Goal: Information Seeking & Learning: Learn about a topic

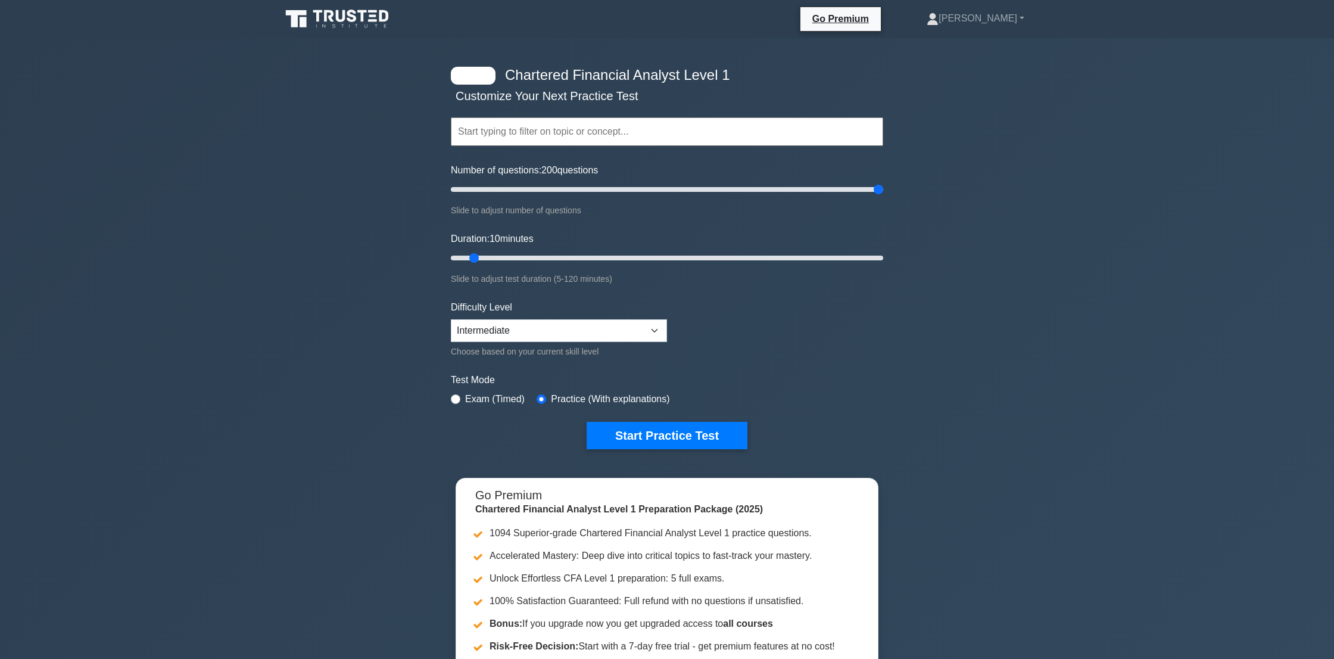
drag, startPoint x: 466, startPoint y: 191, endPoint x: 1123, endPoint y: 219, distance: 657.1
type input "200"
click at [1123, 219] on div "Chartered Financial Analyst Level 1 Customize Your Next Practice Test Topics Qu…" at bounding box center [667, 389] width 1334 height 702
drag, startPoint x: 474, startPoint y: 258, endPoint x: 1137, endPoint y: 284, distance: 664.1
type input "120"
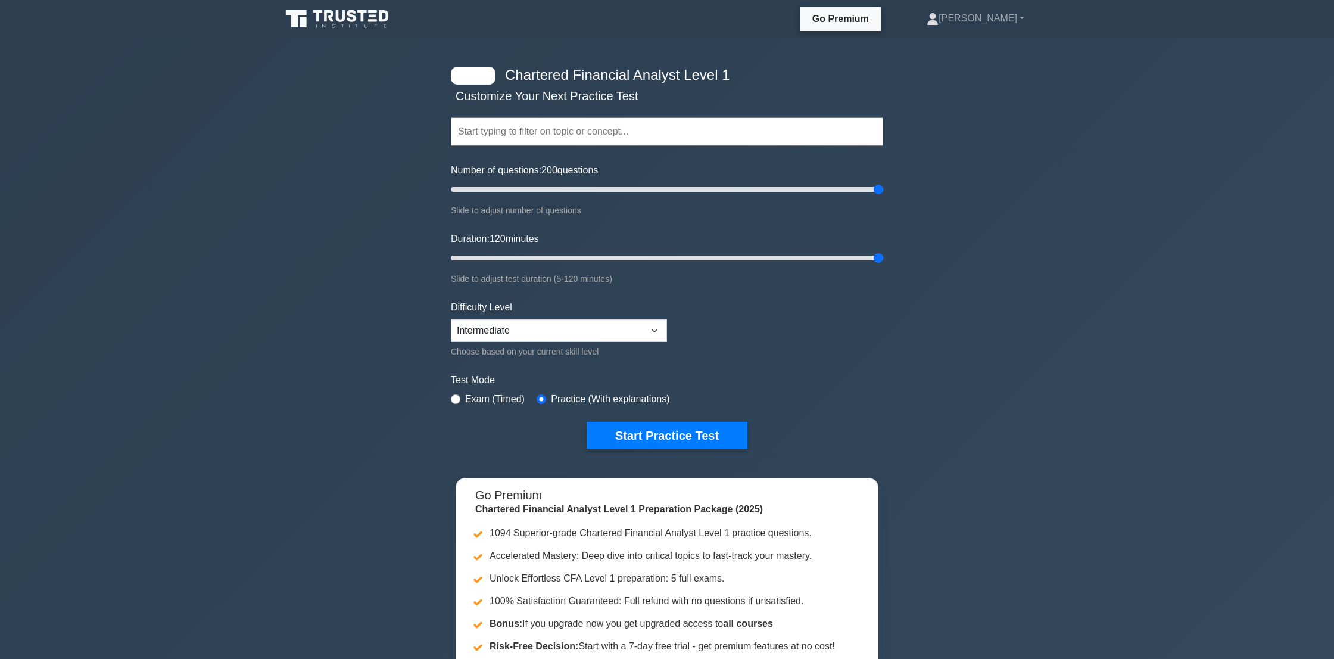
click at [1137, 284] on div "Chartered Financial Analyst Level 1 Customize Your Next Practice Test Topics Qu…" at bounding box center [667, 389] width 1334 height 702
select select "intermediate"
click at [660, 434] on button "Start Practice Test" at bounding box center [667, 435] width 161 height 27
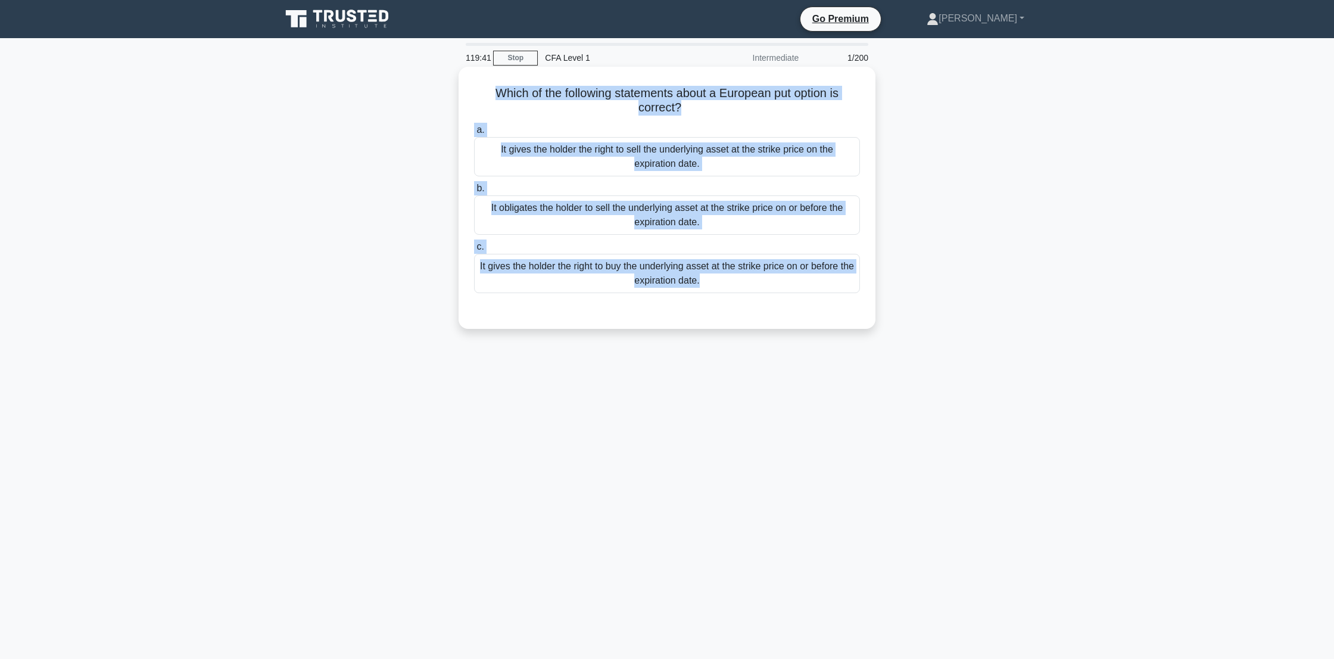
drag, startPoint x: 492, startPoint y: 88, endPoint x: 849, endPoint y: 325, distance: 428.4
click at [849, 325] on div "Which of the following statements about a European put option is correct? .spin…" at bounding box center [667, 198] width 417 height 262
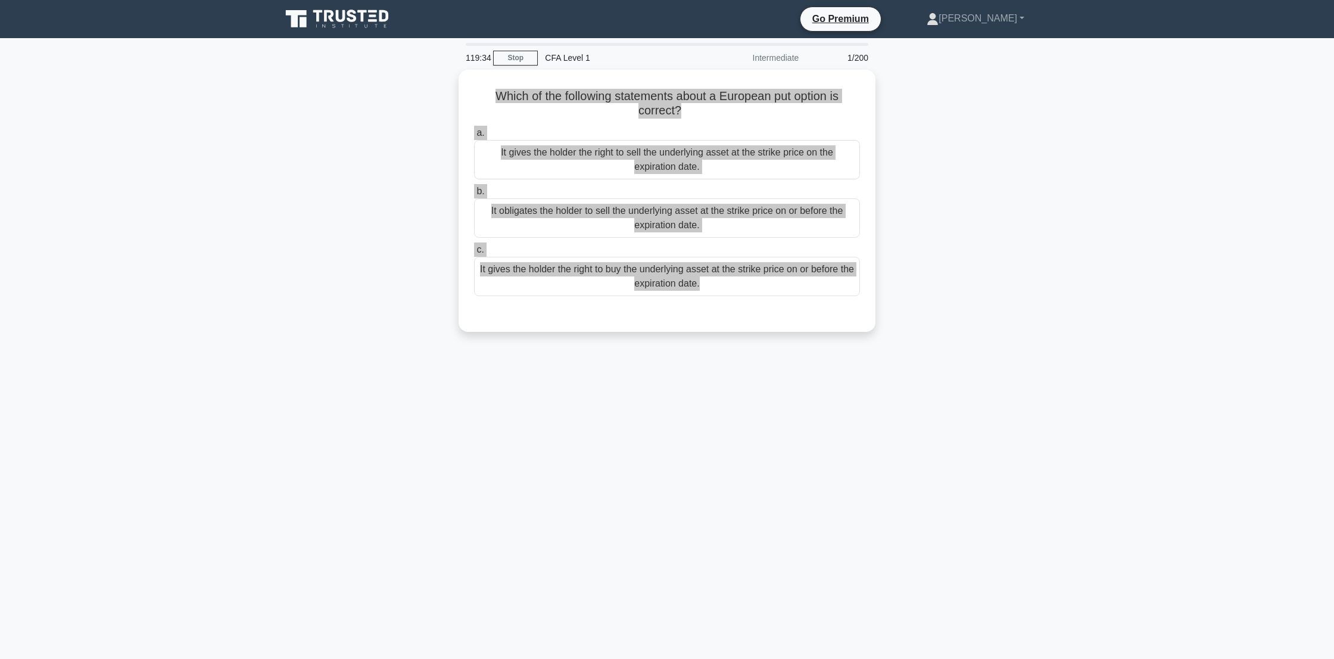
click at [483, 92] on h5 "Which of the following statements about a European put option is correct? .spin…" at bounding box center [667, 104] width 388 height 30
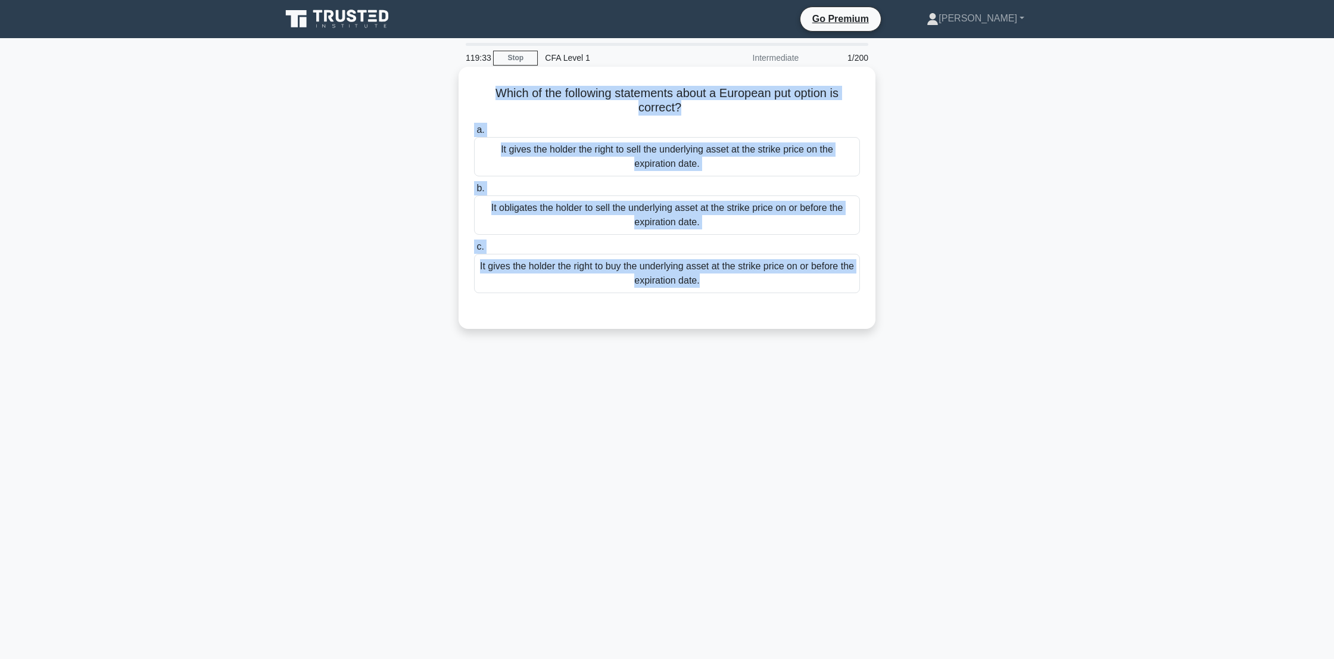
drag, startPoint x: 484, startPoint y: 88, endPoint x: 751, endPoint y: 310, distance: 346.8
click at [751, 310] on div "Which of the following statements about a European put option is correct? .spin…" at bounding box center [666, 197] width 407 height 253
copy div "Which of the following statements about a European put option is correct? .spin…"
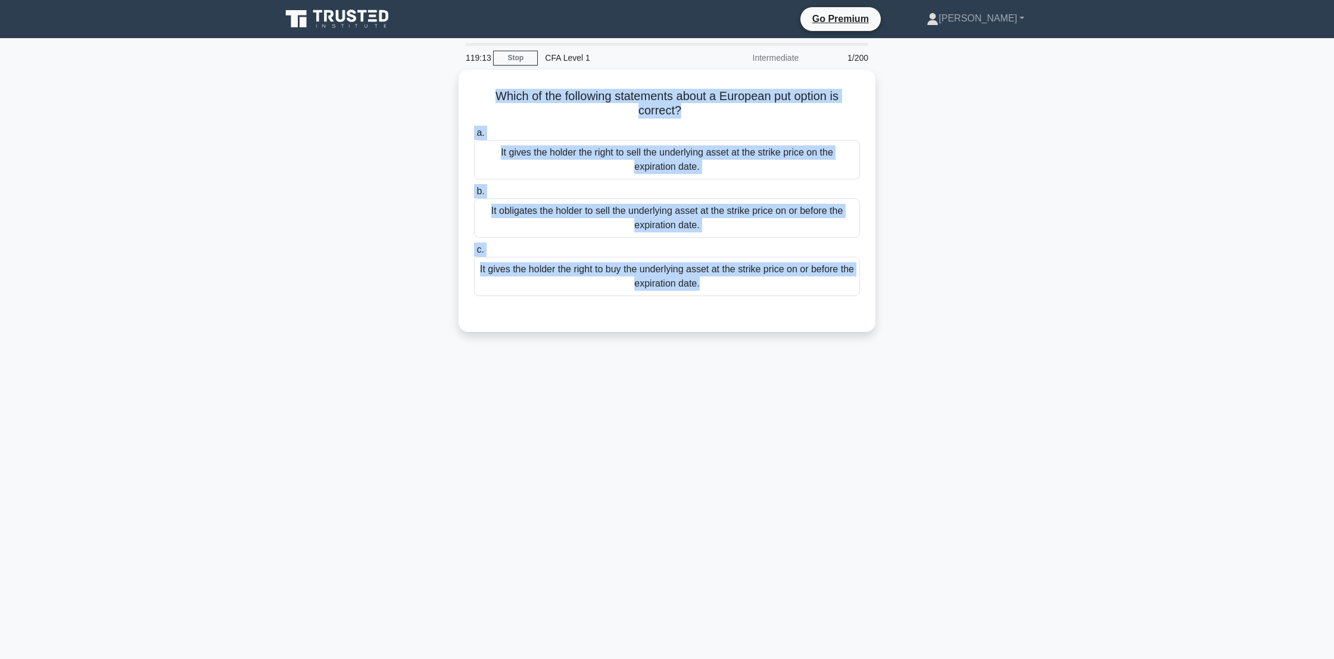
click at [1157, 256] on main "119:13 Stop CFA Level 1 Intermediate 1/200 Which of the following statements ab…" at bounding box center [667, 348] width 1334 height 621
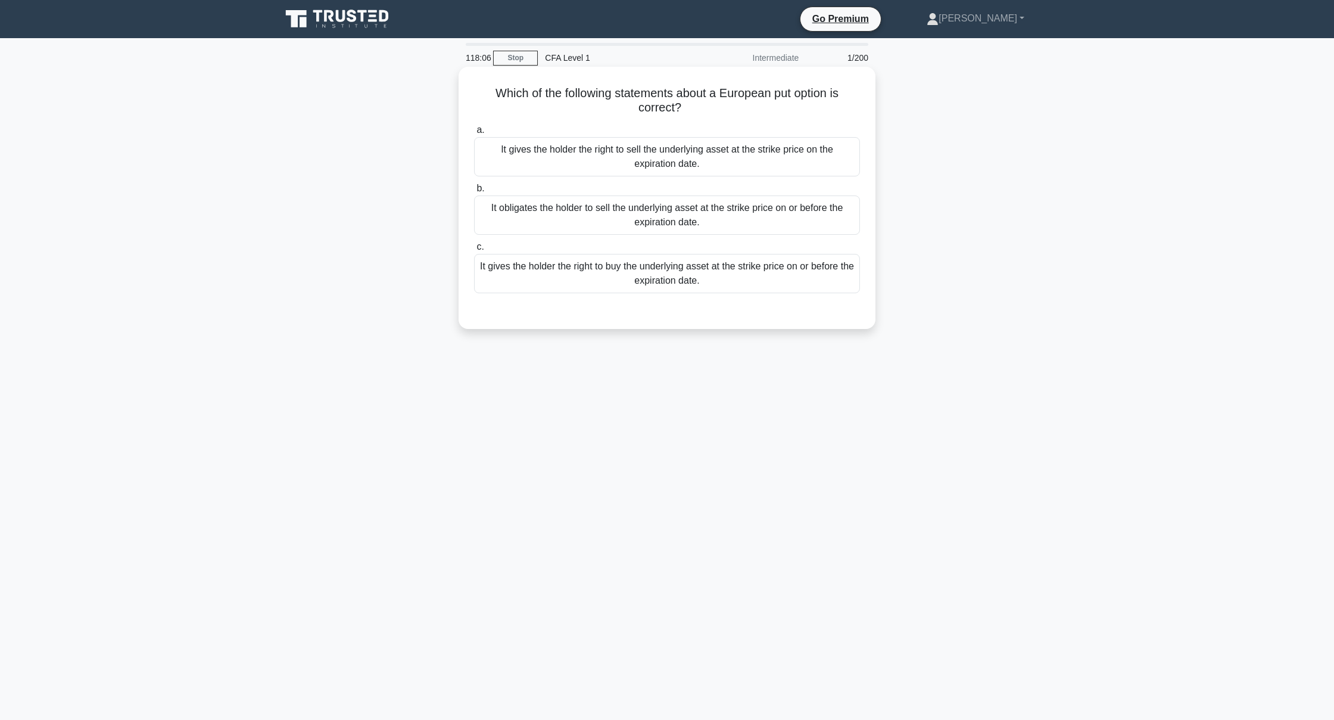
click at [509, 155] on div "It gives the holder the right to sell the underlying asset at the strike price …" at bounding box center [667, 156] width 386 height 39
click at [474, 134] on input "a. It gives the holder the right to sell the underlying asset at the strike pri…" at bounding box center [474, 130] width 0 height 8
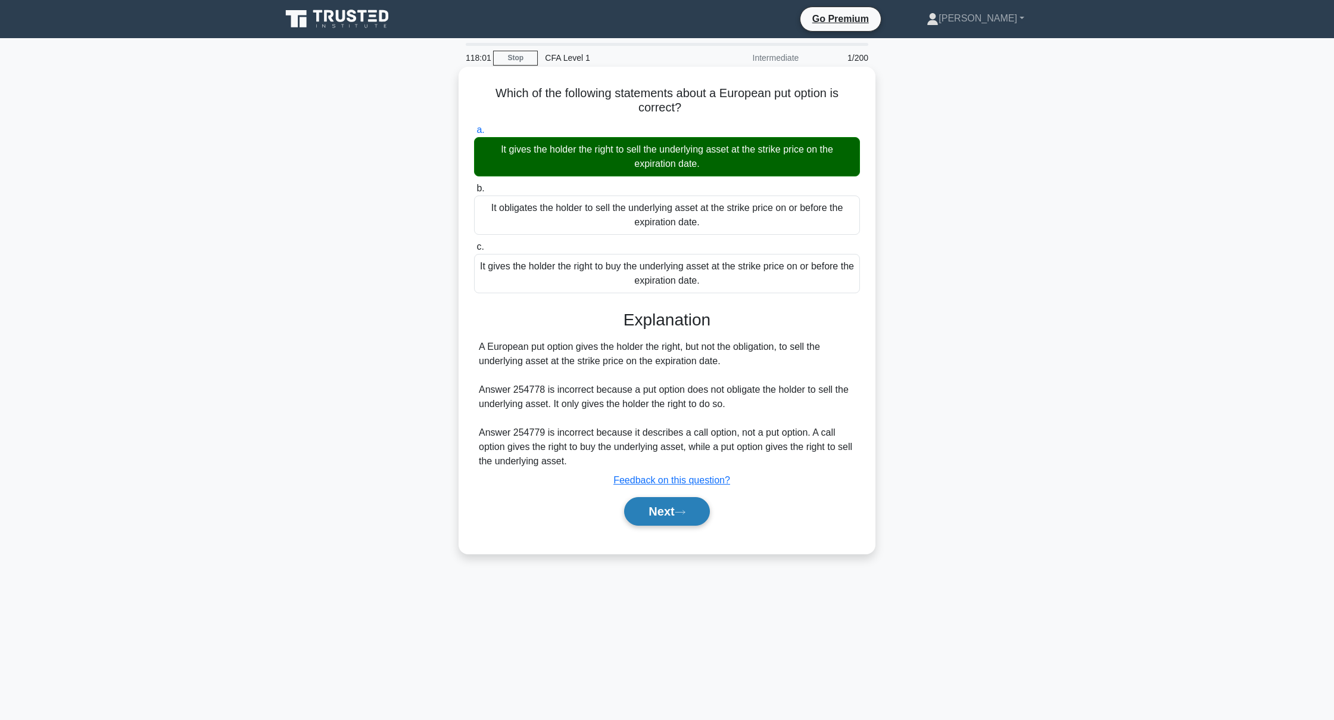
click at [639, 511] on button "Next" at bounding box center [666, 511] width 85 height 29
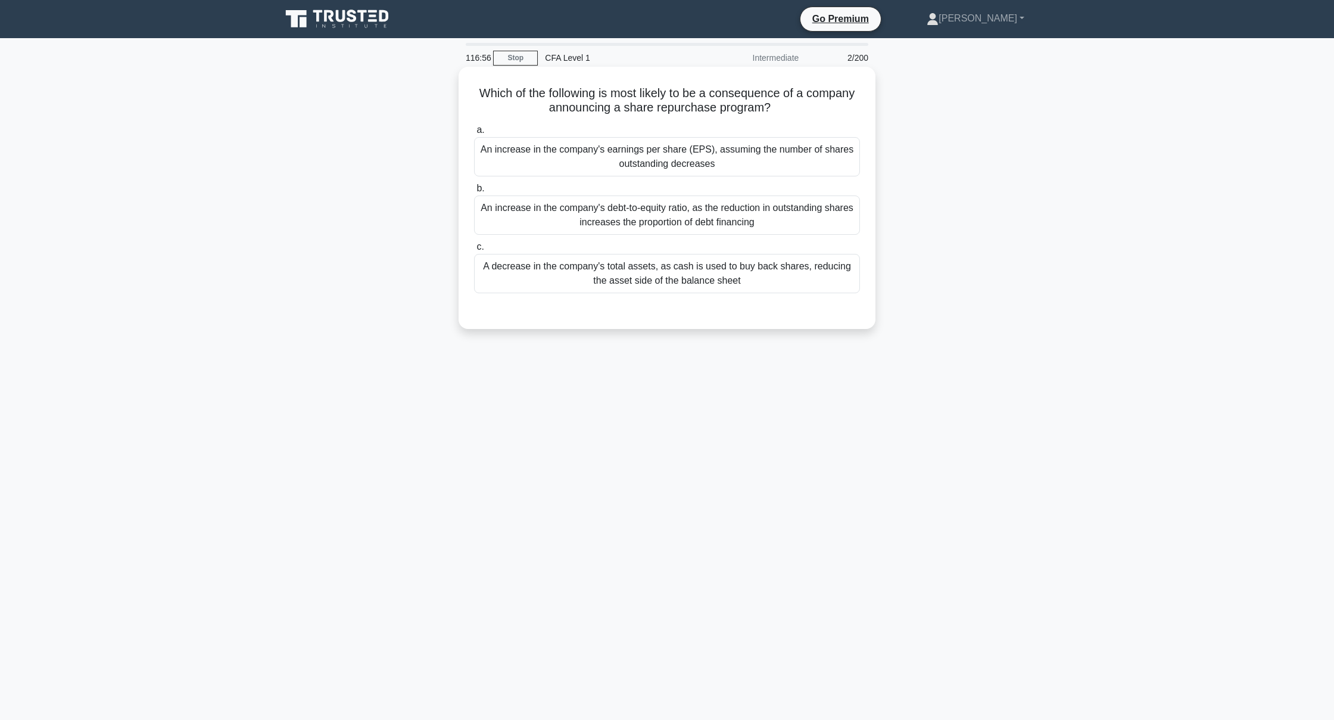
click at [575, 176] on div "An increase in the company's earnings per share (EPS), assuming the number of s…" at bounding box center [667, 156] width 386 height 39
click at [474, 134] on input "a. An increase in the company's earnings per share (EPS), assuming the number o…" at bounding box center [474, 130] width 0 height 8
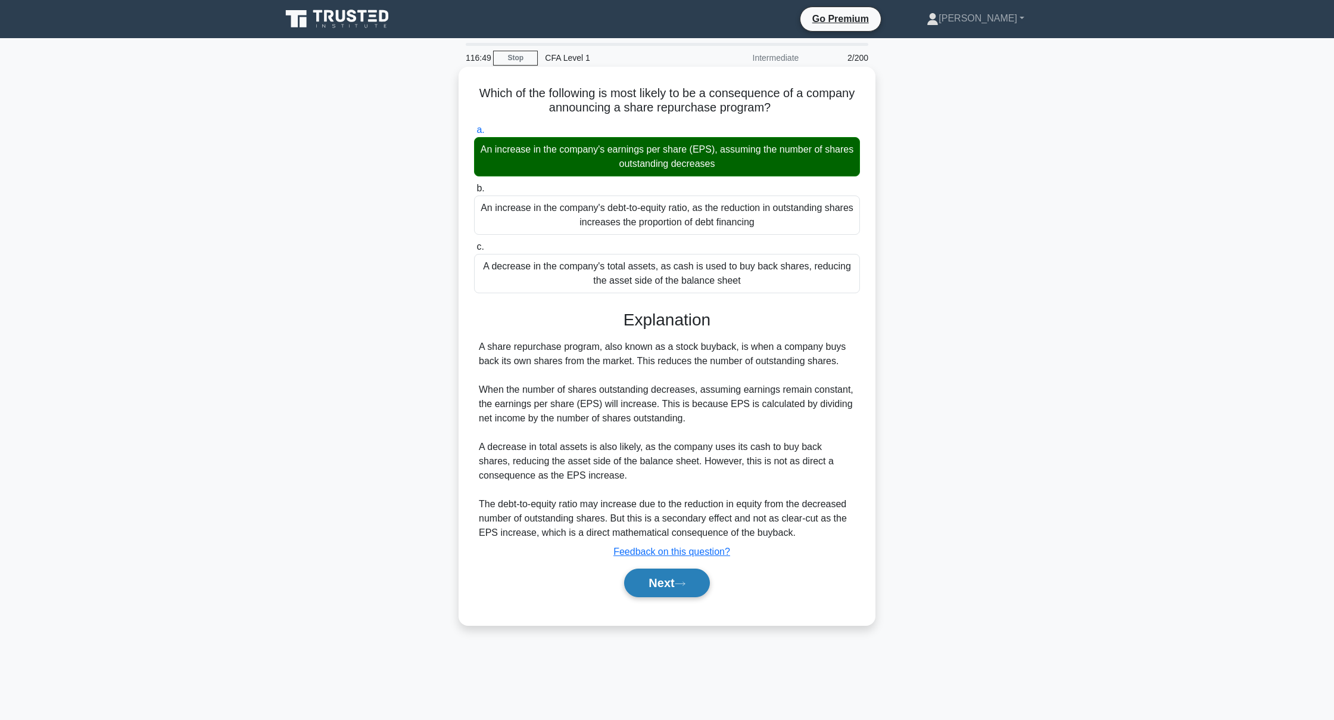
click at [648, 580] on button "Next" at bounding box center [666, 582] width 85 height 29
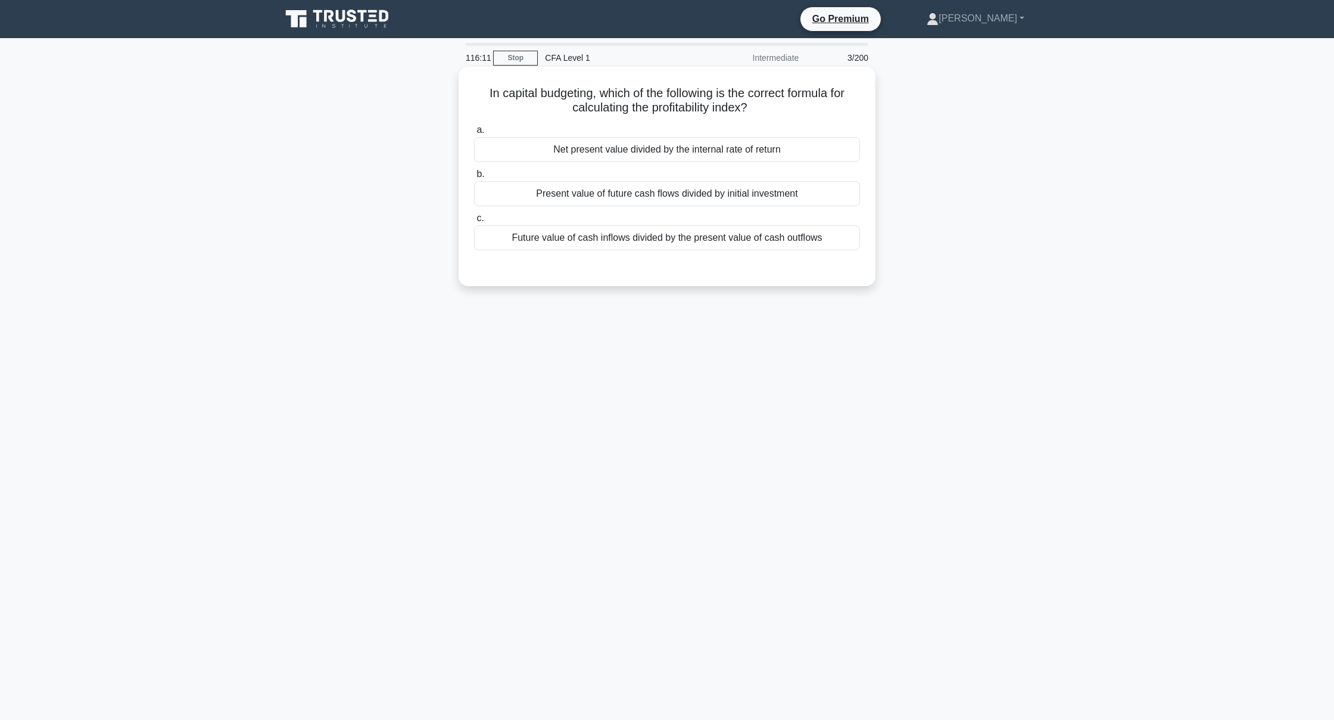
click at [564, 239] on div "Future value of cash inflows divided by the present value of cash outflows" at bounding box center [667, 237] width 386 height 25
click at [474, 222] on input "c. Future value of cash inflows divided by the present value of cash outflows" at bounding box center [474, 218] width 0 height 8
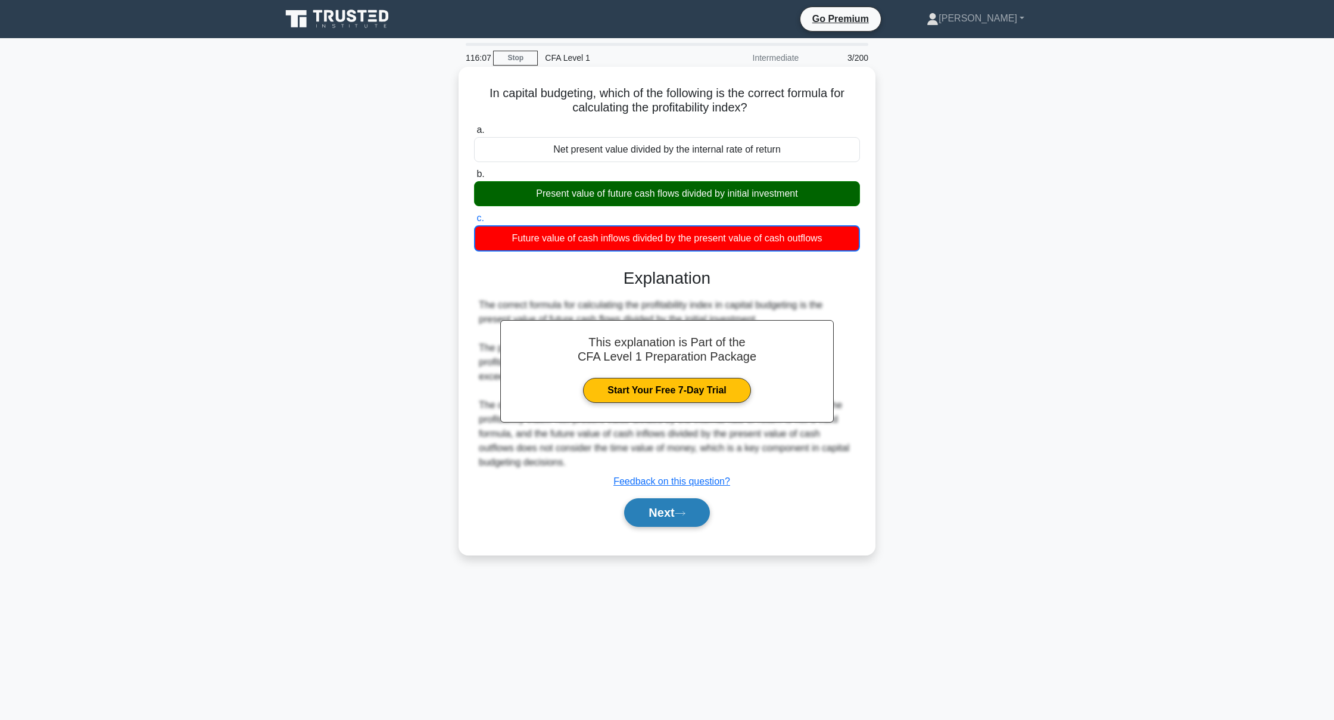
click at [670, 521] on button "Next" at bounding box center [666, 512] width 85 height 29
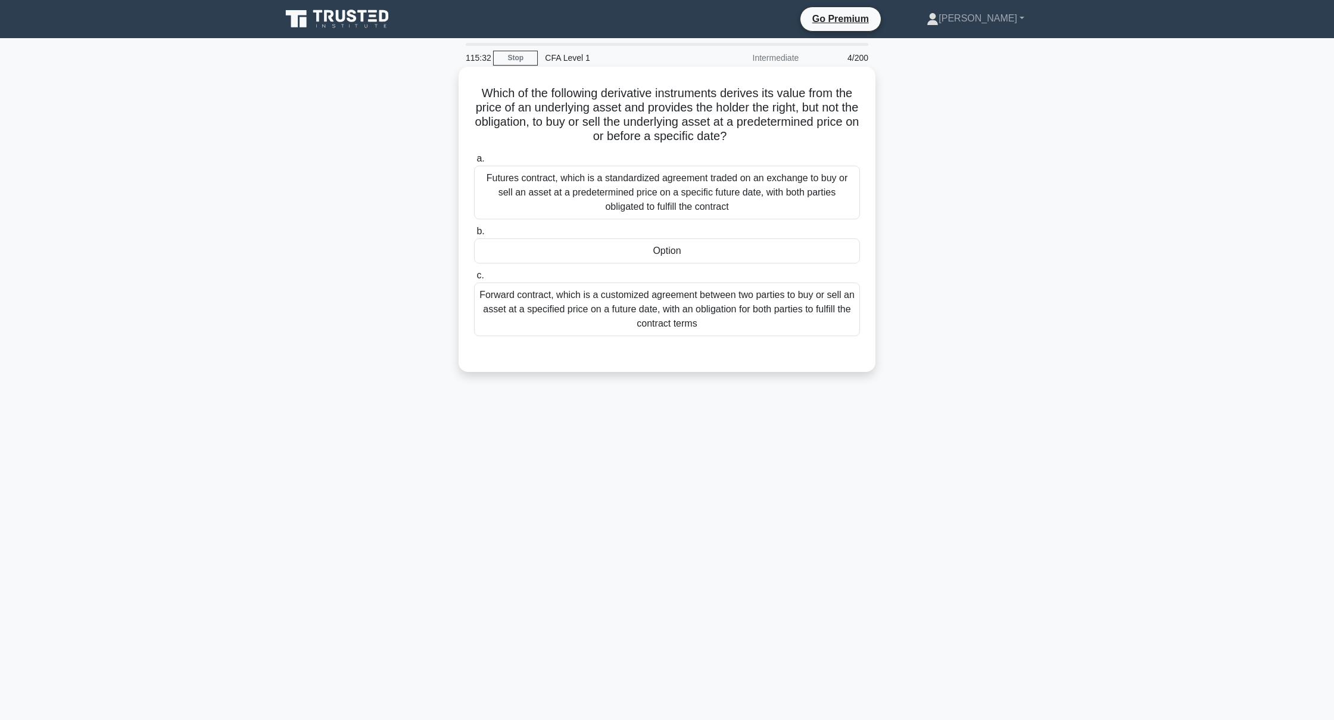
click at [681, 257] on div "Option" at bounding box center [667, 250] width 386 height 25
click at [474, 235] on input "b. Option" at bounding box center [474, 232] width 0 height 8
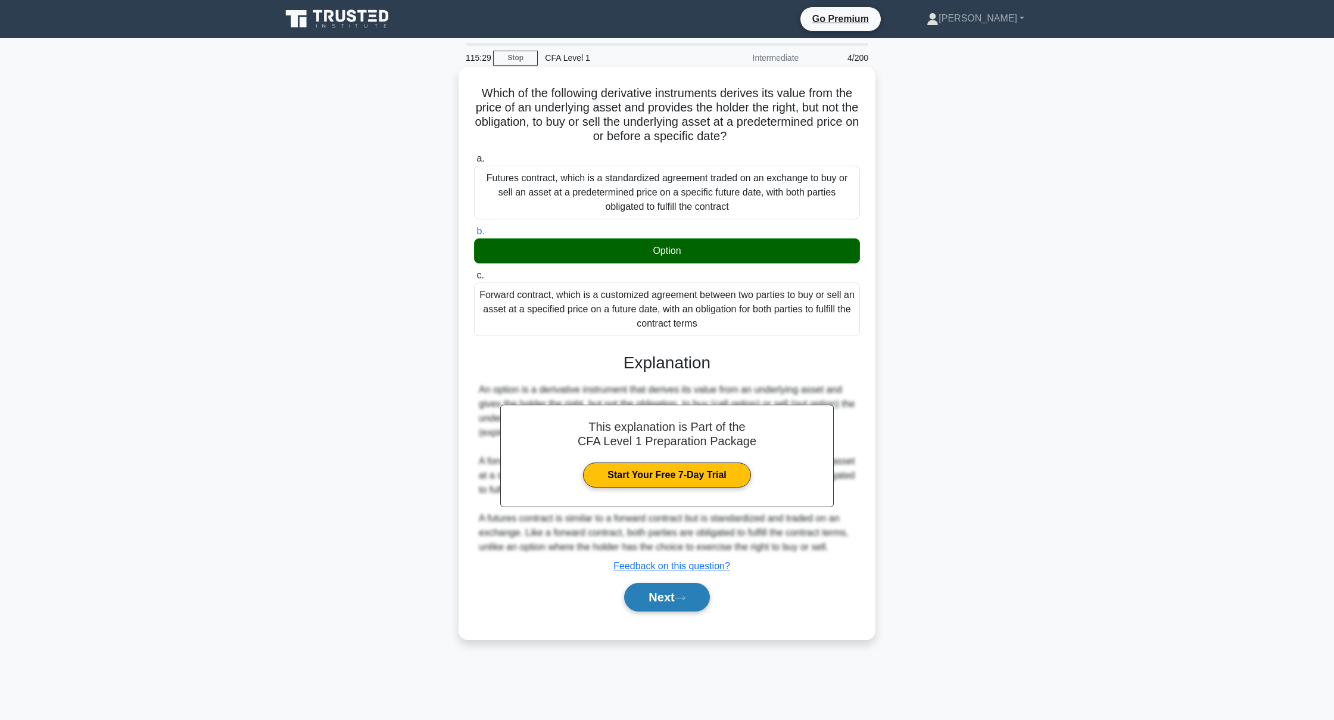
click at [642, 600] on button "Next" at bounding box center [666, 597] width 85 height 29
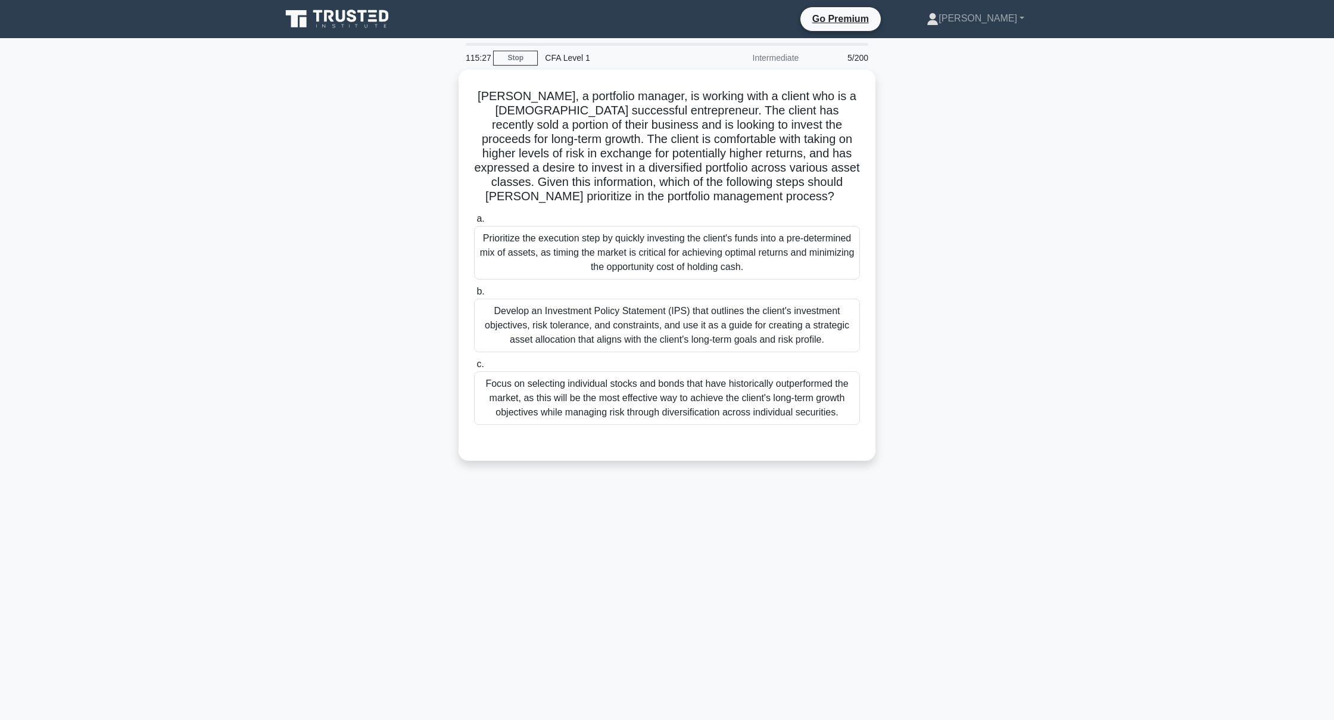
click at [696, 593] on div "115:27 Stop CFA Level 1 Intermediate 5/200 [PERSON_NAME], a portfolio manager, …" at bounding box center [667, 341] width 786 height 596
click at [665, 313] on div "Develop an Investment Policy Statement (IPS) that outlines the client's investm…" at bounding box center [667, 322] width 386 height 54
click at [474, 292] on input "b. Develop an Investment Policy Statement (IPS) that outlines the client's inve…" at bounding box center [474, 289] width 0 height 8
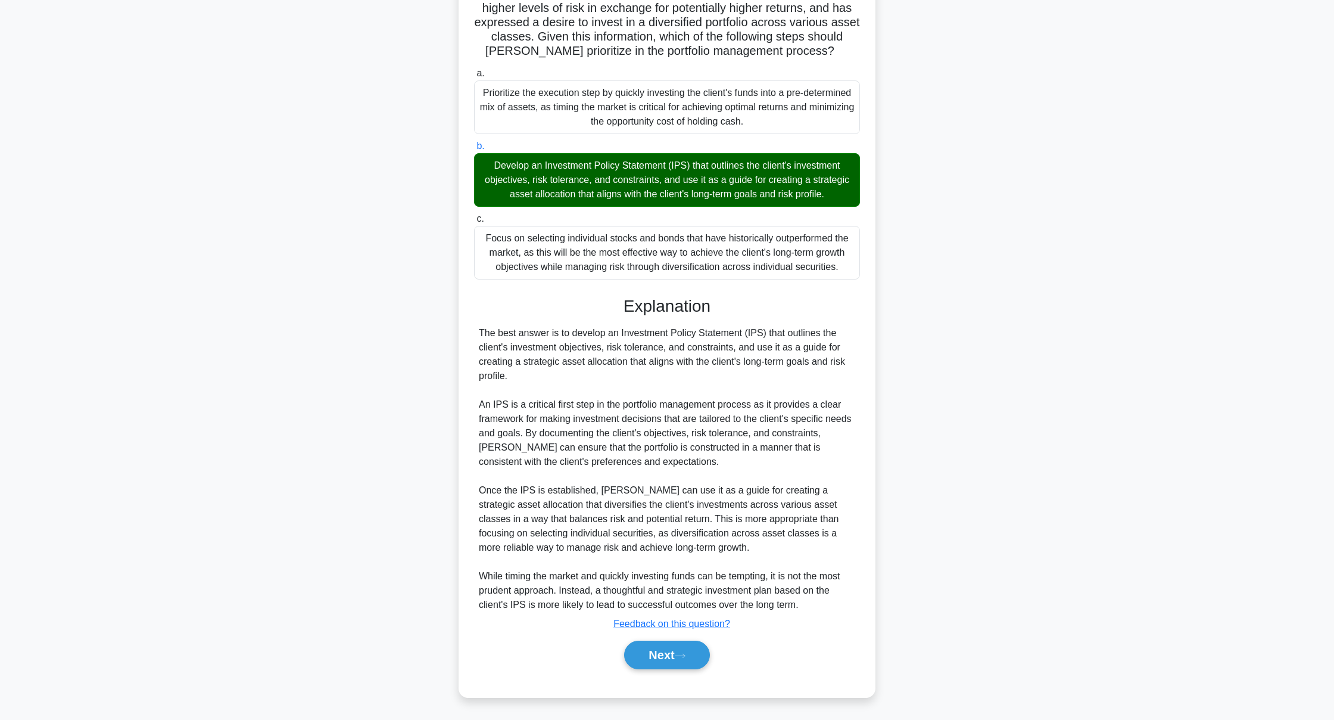
scroll to position [142, 0]
click at [626, 656] on button "Next" at bounding box center [666, 654] width 85 height 29
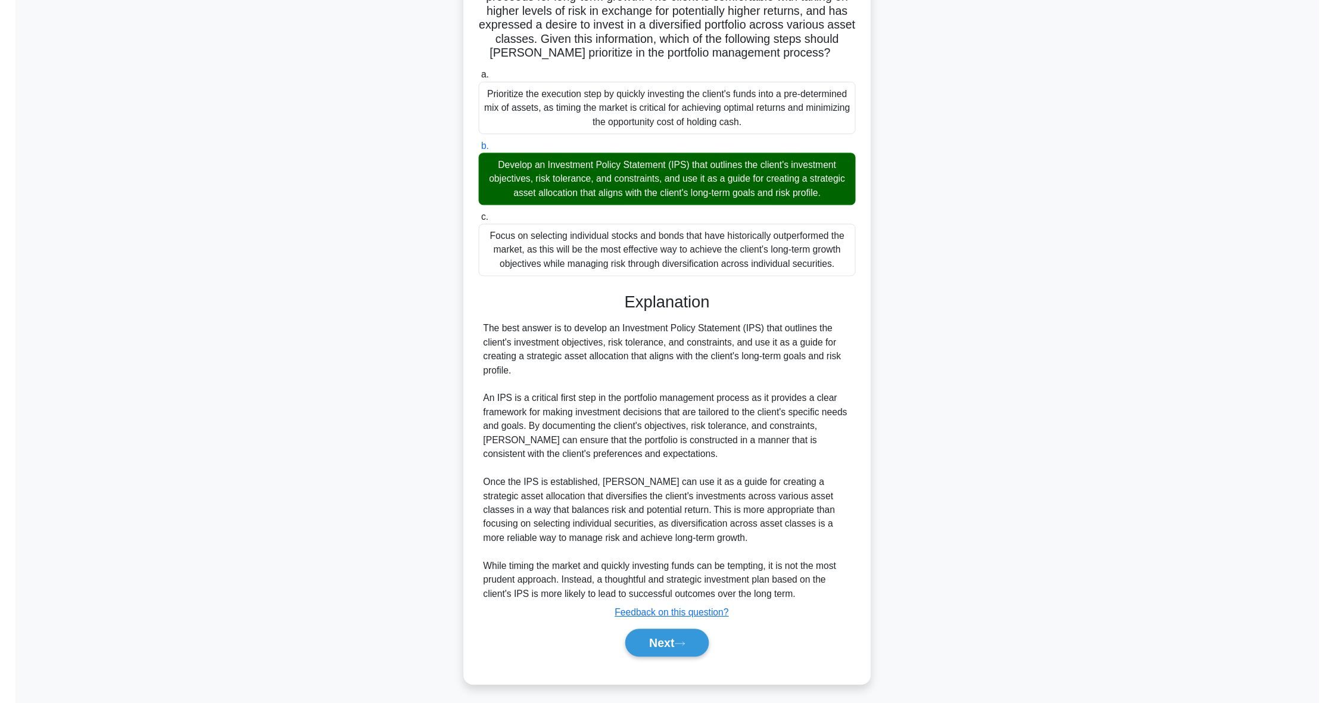
scroll to position [0, 0]
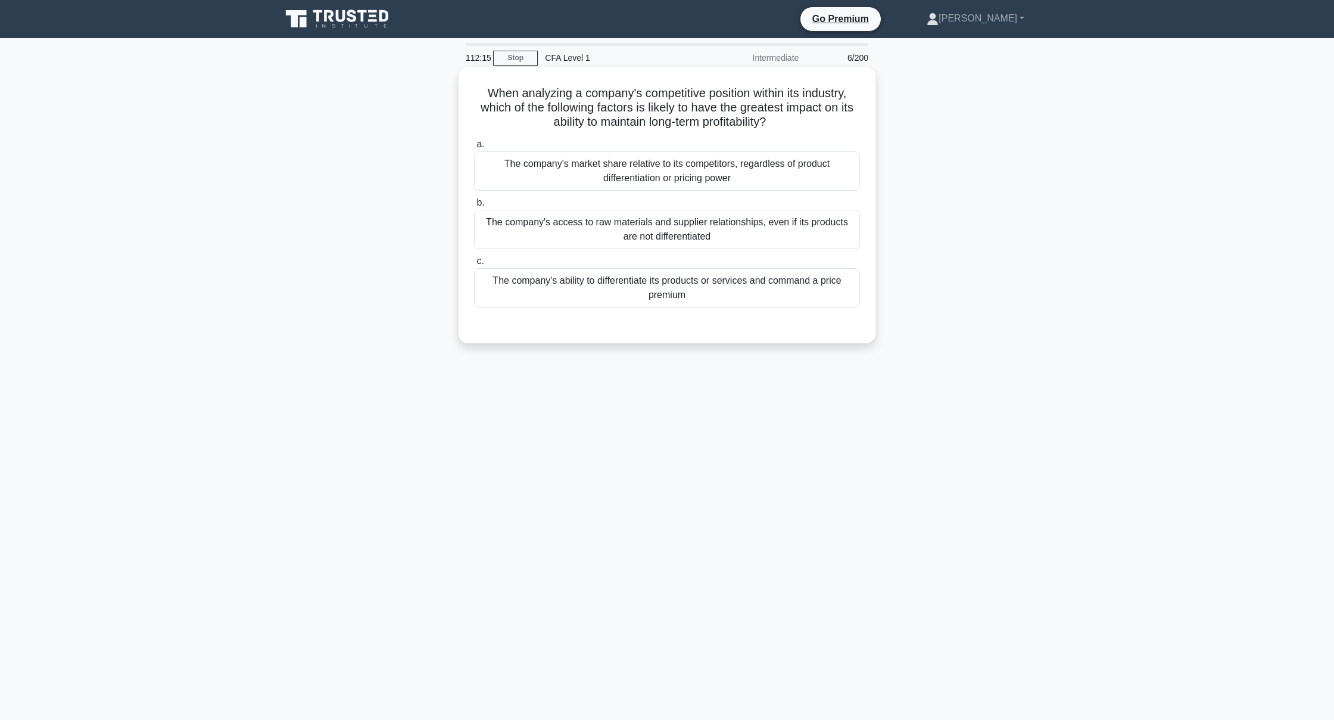
click at [614, 180] on div "The company's market share relative to its competitors, regardless of product d…" at bounding box center [667, 170] width 386 height 39
click at [474, 148] on input "a. The company's market share relative to its competitors, regardless of produc…" at bounding box center [474, 145] width 0 height 8
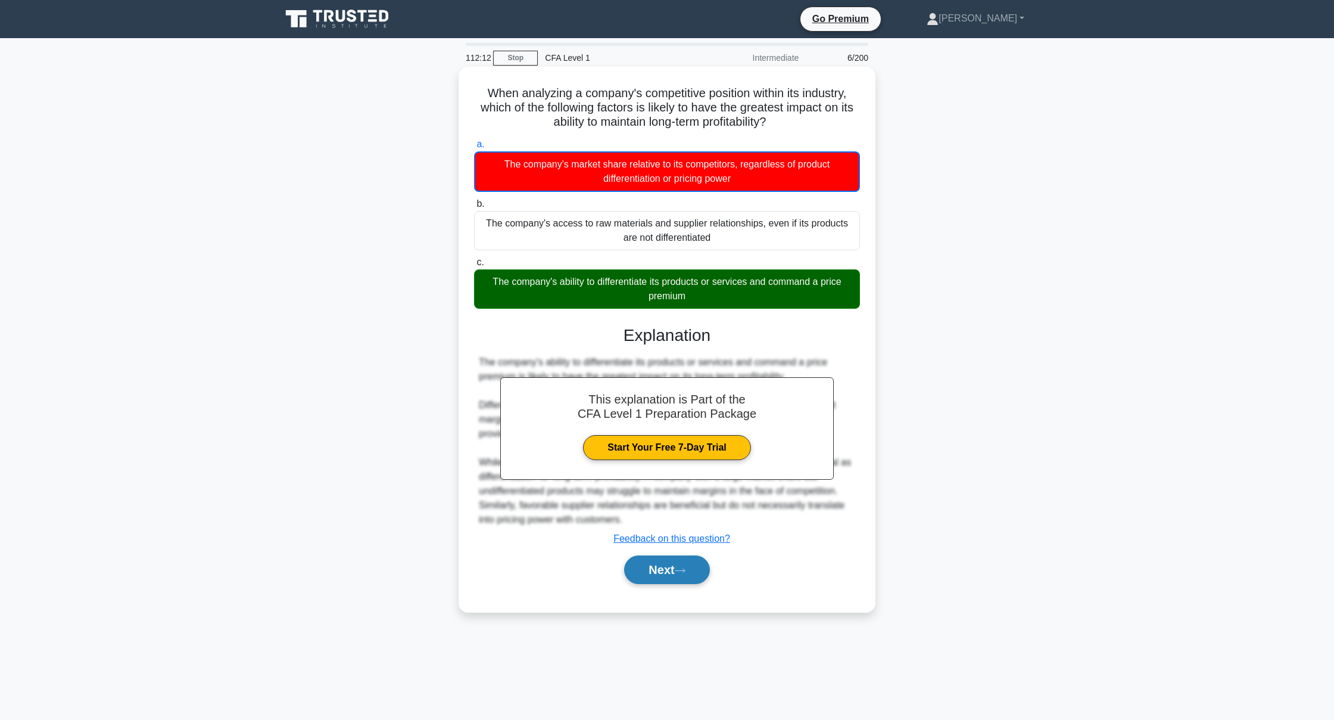
click at [659, 571] on button "Next" at bounding box center [666, 569] width 85 height 29
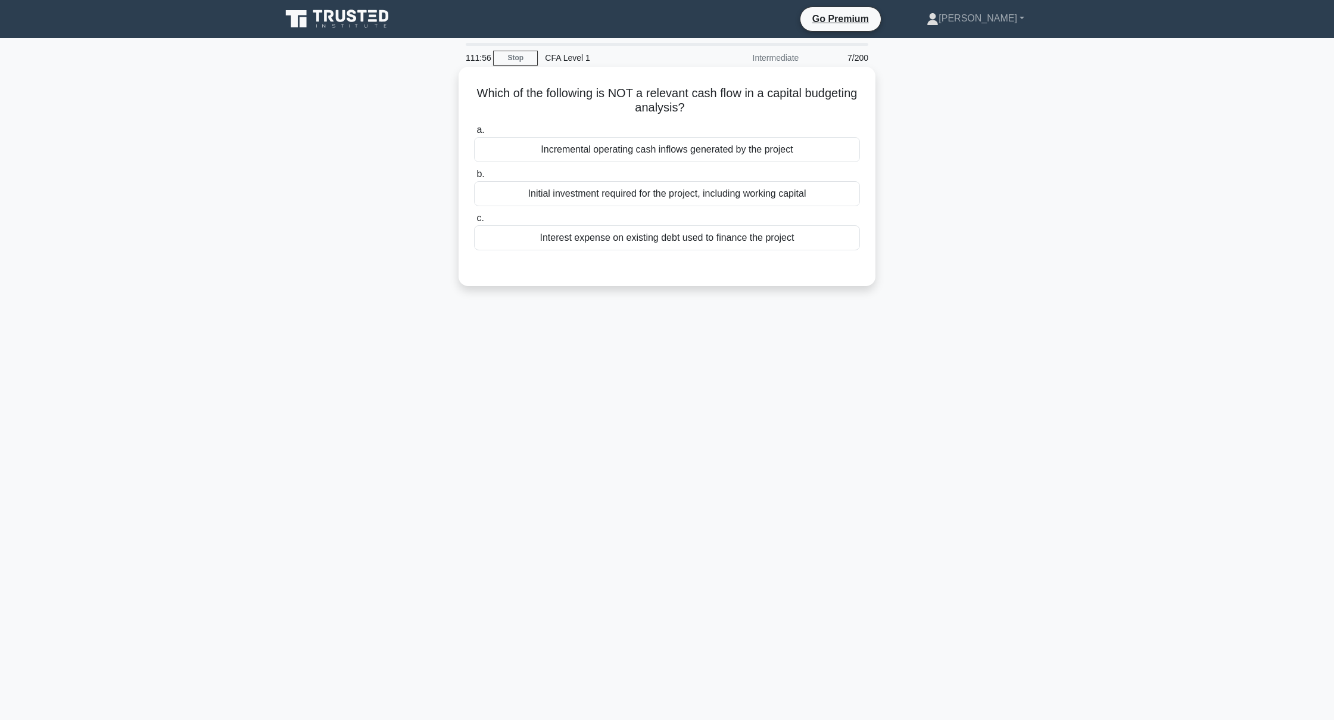
click at [671, 235] on div "Interest expense on existing debt used to finance the project" at bounding box center [667, 237] width 386 height 25
click at [474, 222] on input "c. Interest expense on existing debt used to finance the project" at bounding box center [474, 218] width 0 height 8
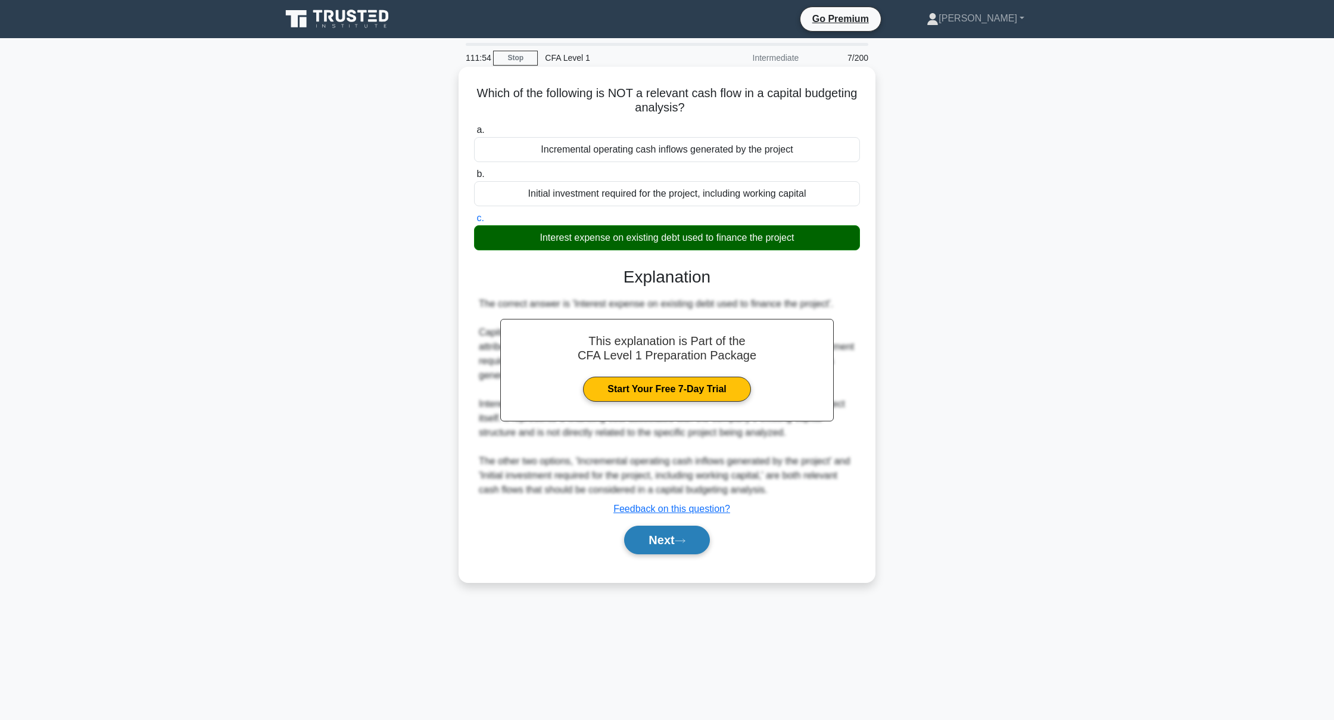
click at [648, 547] on button "Next" at bounding box center [666, 539] width 85 height 29
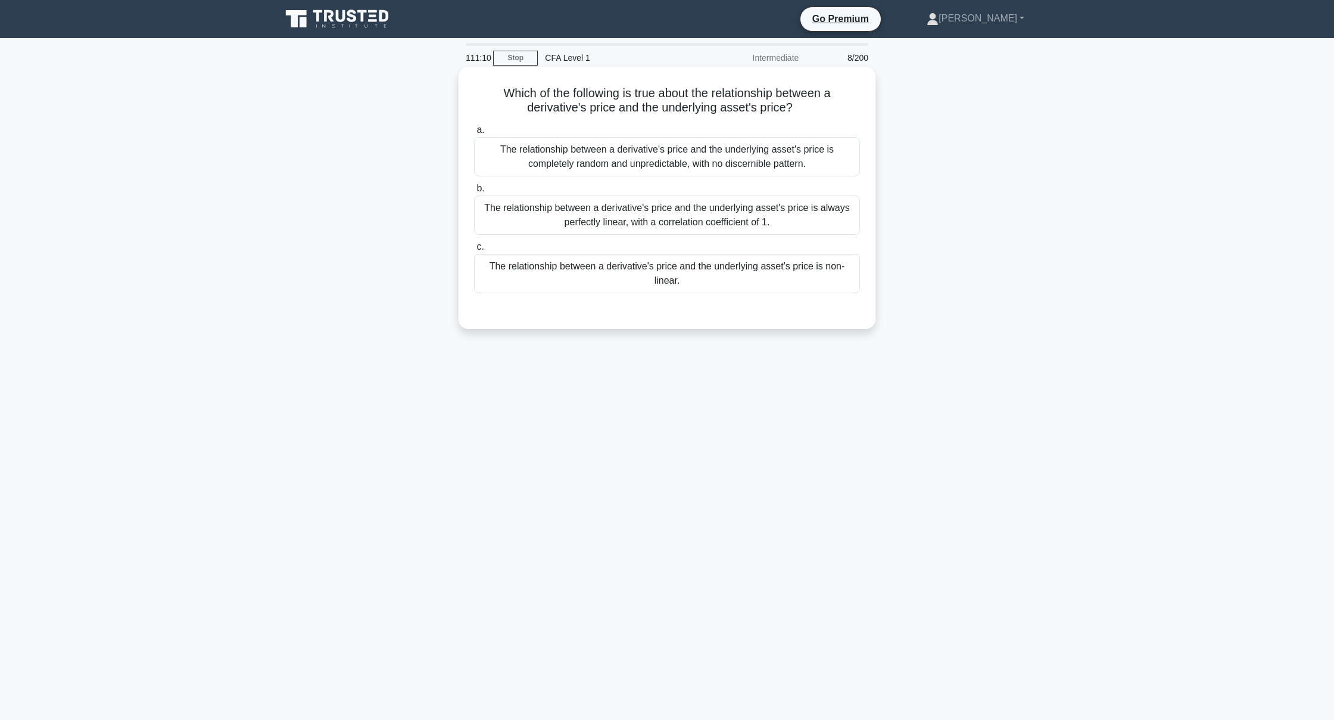
click at [548, 217] on div "The relationship between a derivative's price and the underlying asset's price …" at bounding box center [667, 214] width 386 height 39
click at [474, 192] on input "b. The relationship between a derivative's price and the underlying asset's pri…" at bounding box center [474, 189] width 0 height 8
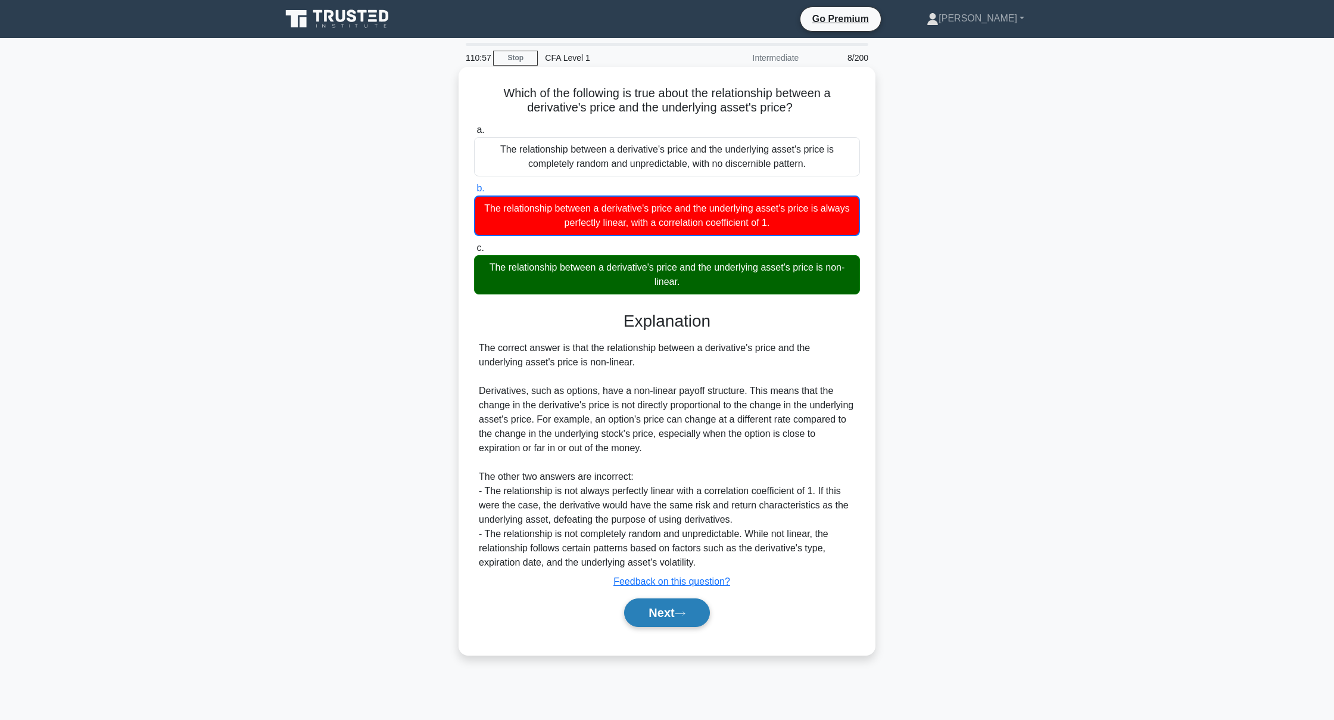
click at [637, 608] on button "Next" at bounding box center [666, 612] width 85 height 29
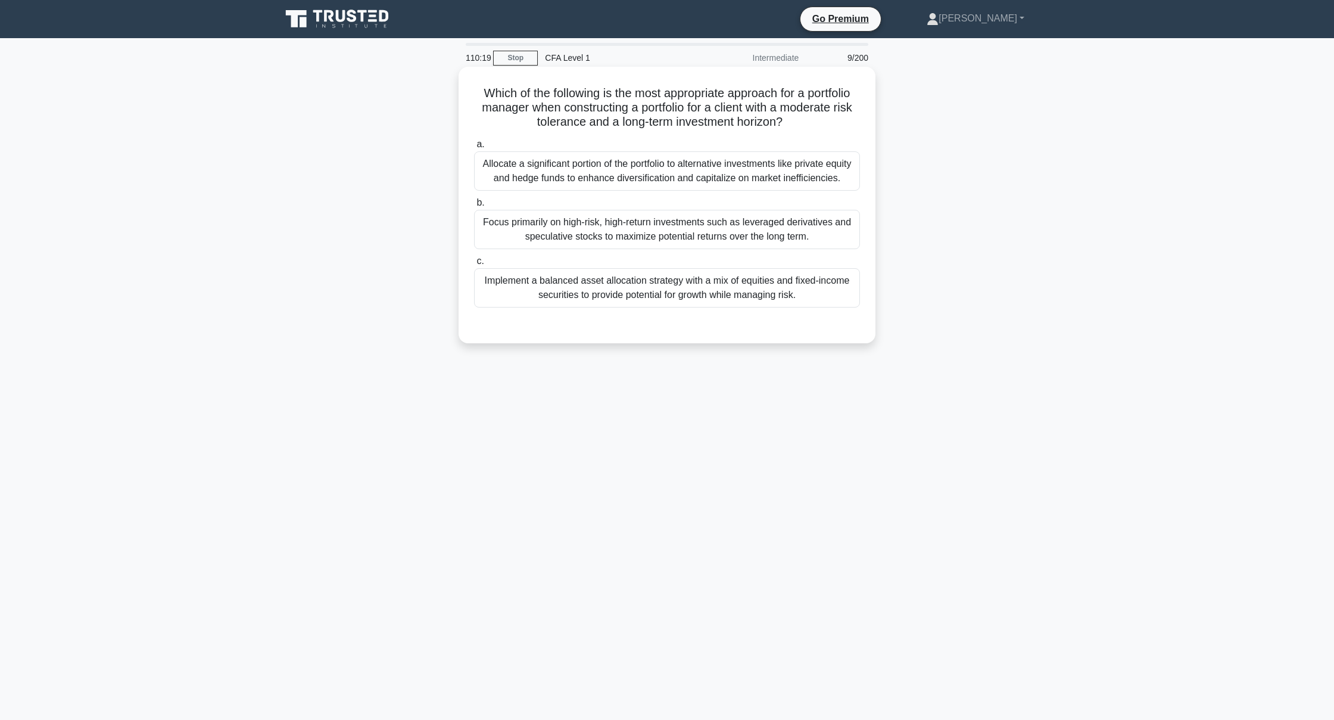
click at [624, 295] on div "Implement a balanced asset allocation strategy with a mix of equities and fixed…" at bounding box center [667, 287] width 386 height 39
click at [474, 265] on input "c. Implement a balanced asset allocation strategy with a mix of equities and fi…" at bounding box center [474, 261] width 0 height 8
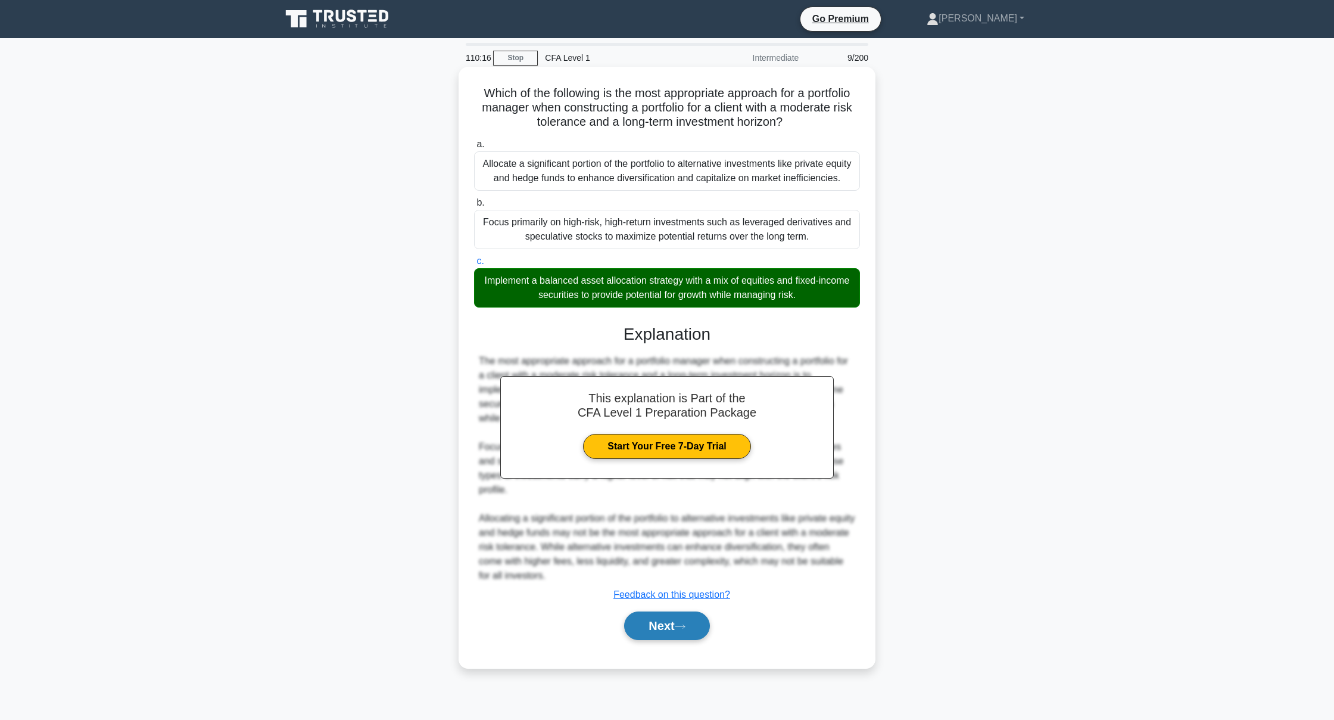
click at [627, 623] on button "Next" at bounding box center [666, 625] width 85 height 29
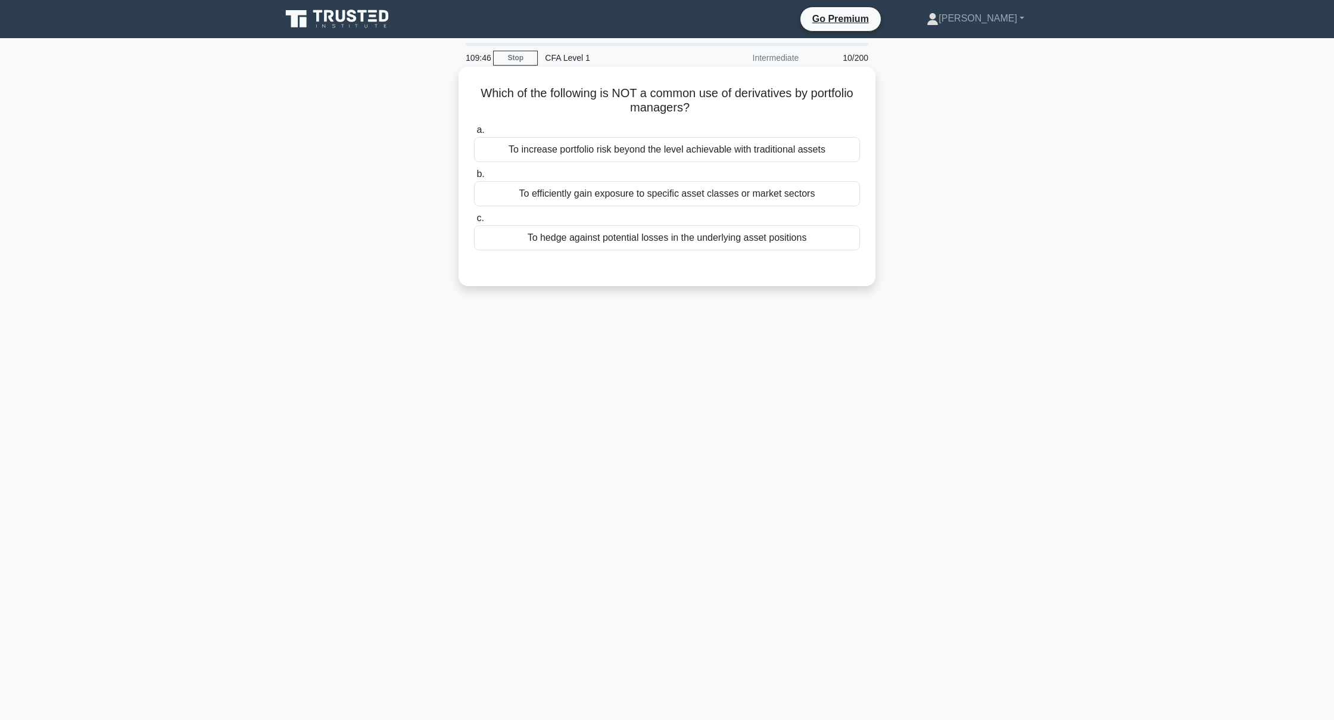
click at [686, 141] on div "To increase portfolio risk beyond the level achievable with traditional assets" at bounding box center [667, 149] width 386 height 25
click at [474, 134] on input "a. To increase portfolio risk beyond the level achievable with traditional asse…" at bounding box center [474, 130] width 0 height 8
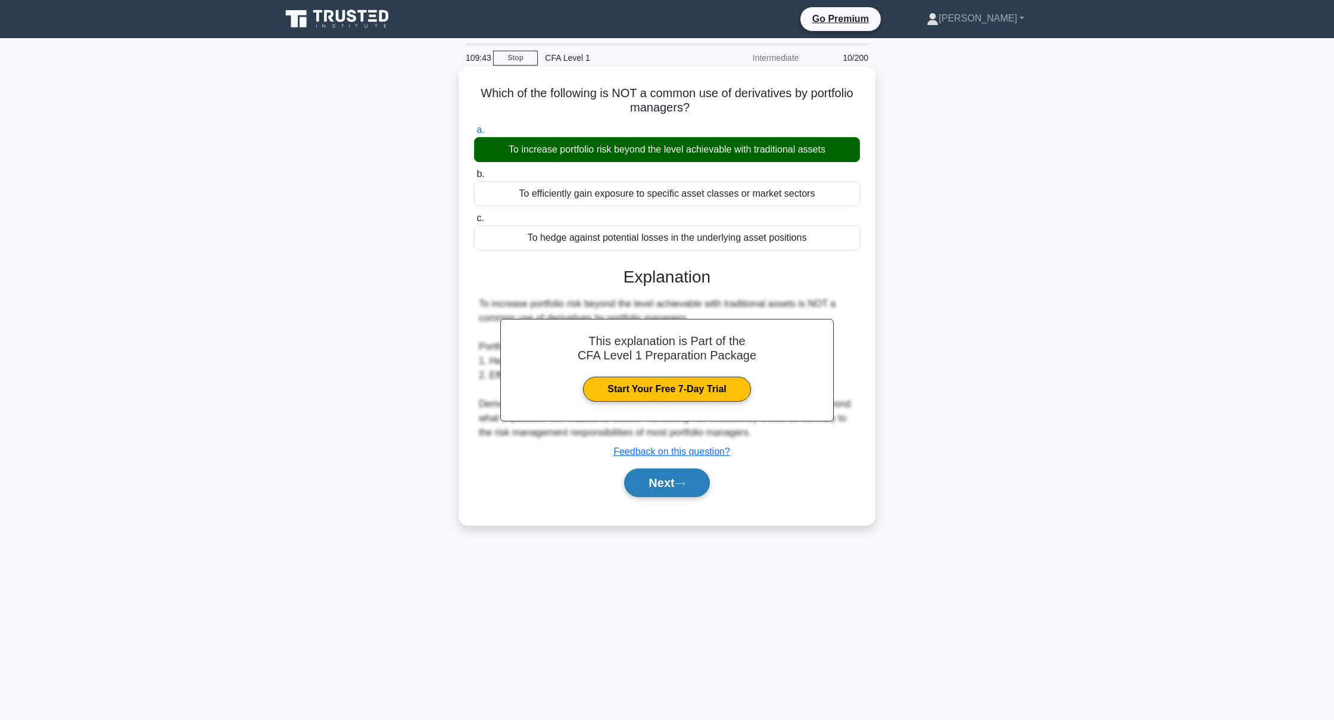
click at [635, 485] on button "Next" at bounding box center [666, 482] width 85 height 29
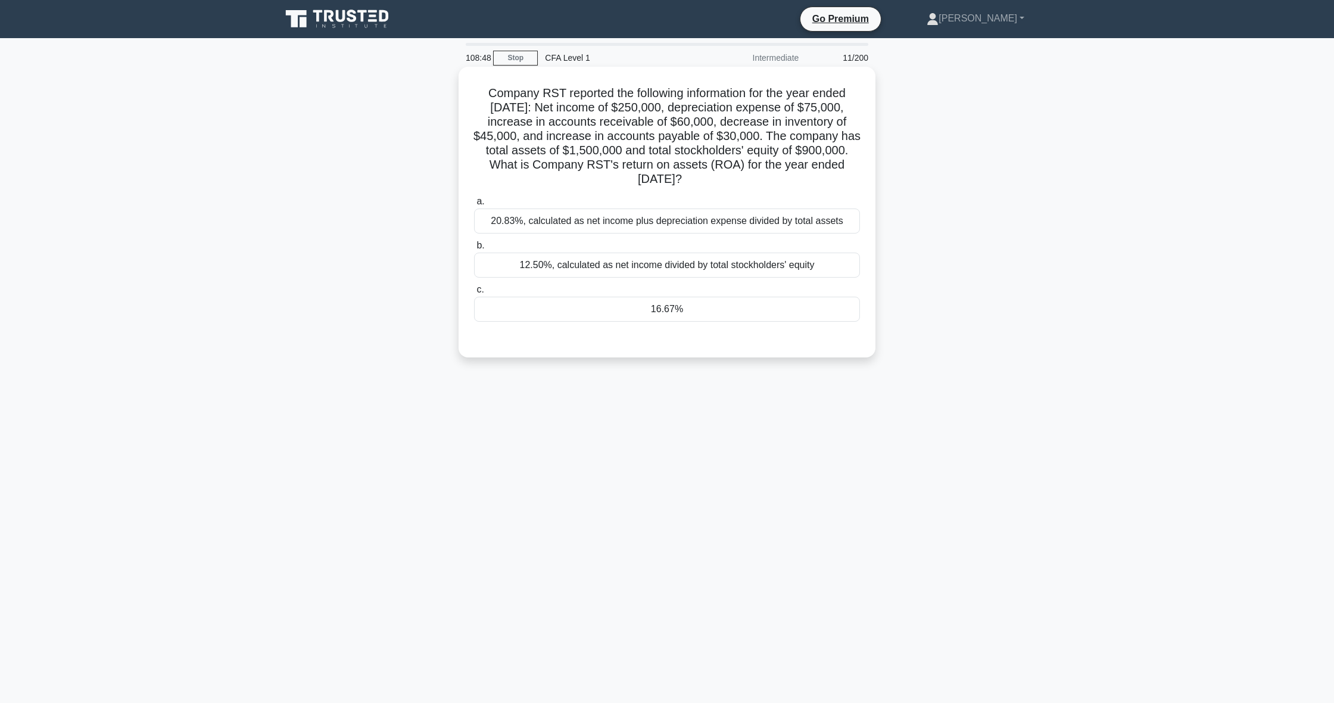
click at [765, 319] on div "16.67%" at bounding box center [667, 309] width 386 height 25
click at [474, 294] on input "c. 16.67%" at bounding box center [474, 290] width 0 height 8
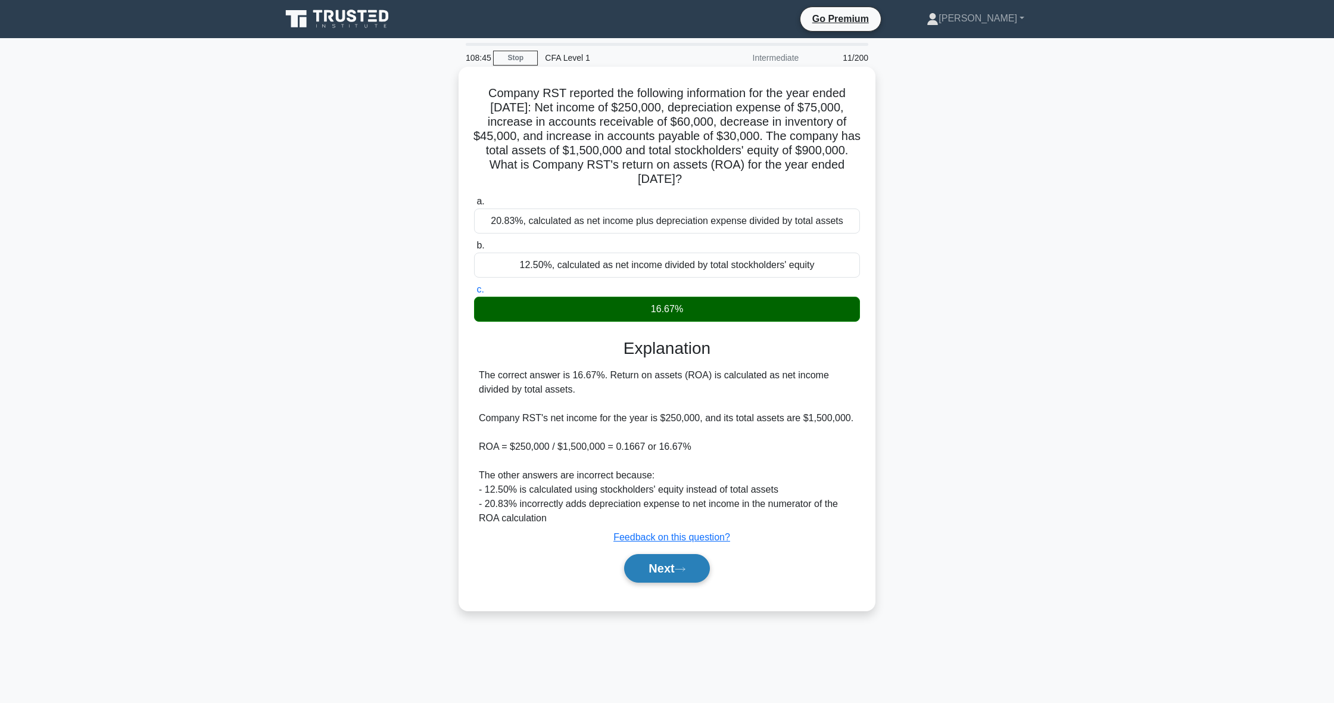
click at [687, 562] on button "Next" at bounding box center [666, 568] width 85 height 29
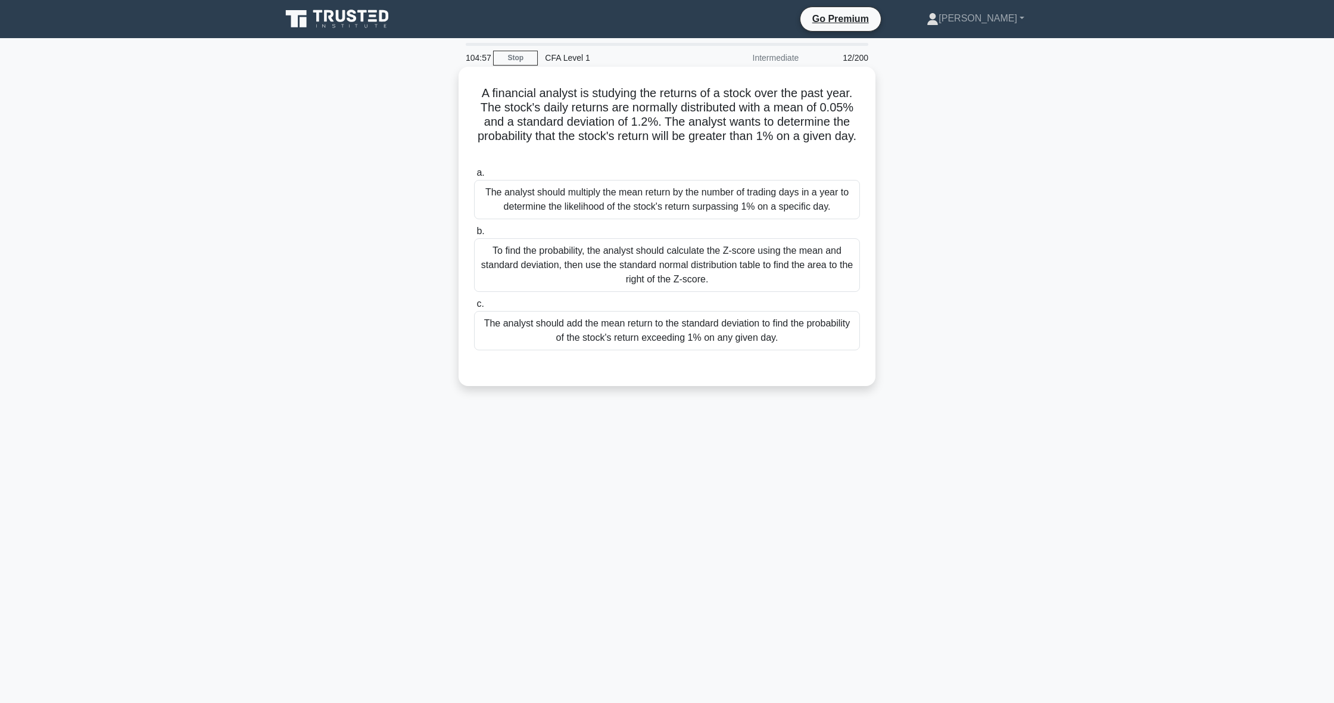
drag, startPoint x: 625, startPoint y: 245, endPoint x: 617, endPoint y: 247, distance: 7.8
click at [625, 246] on div "To find the probability, the analyst should calculate the Z-score using the mea…" at bounding box center [667, 265] width 386 height 54
click at [474, 235] on input "b. To find the probability, the analyst should calculate the Z-score using the …" at bounding box center [474, 232] width 0 height 8
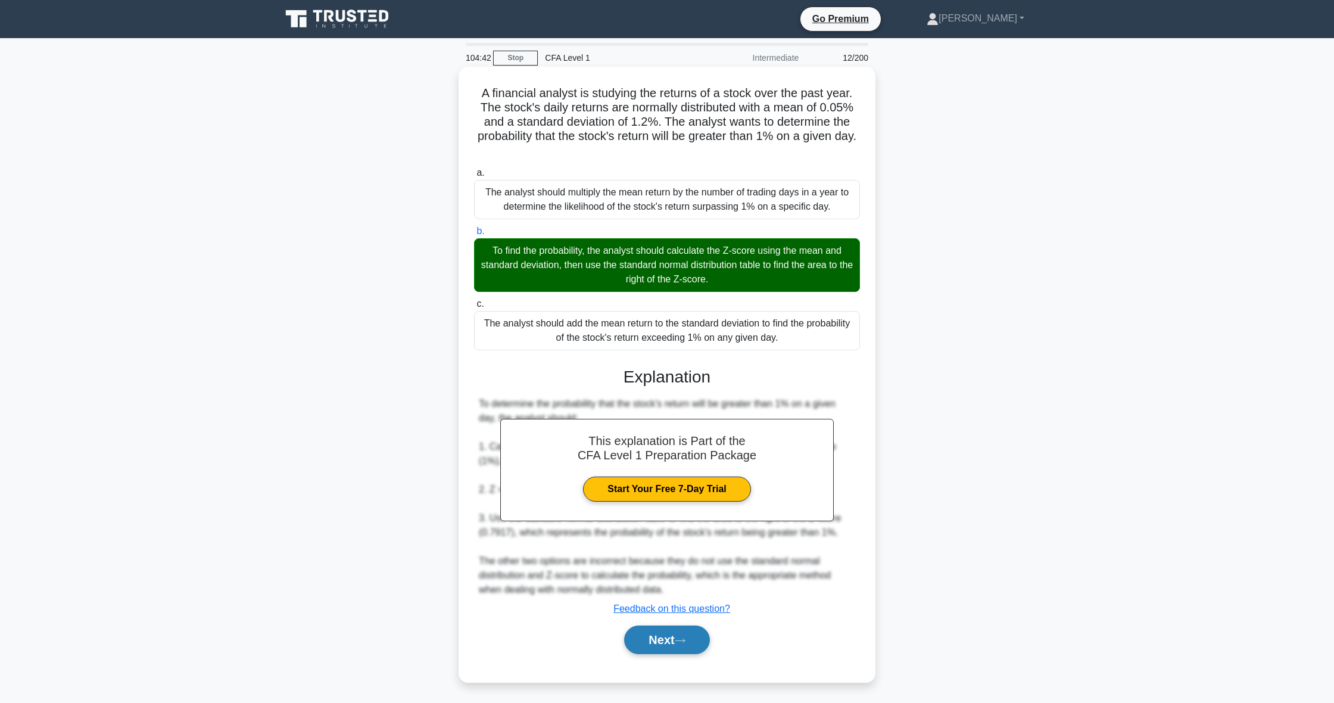
click at [668, 646] on button "Next" at bounding box center [666, 639] width 85 height 29
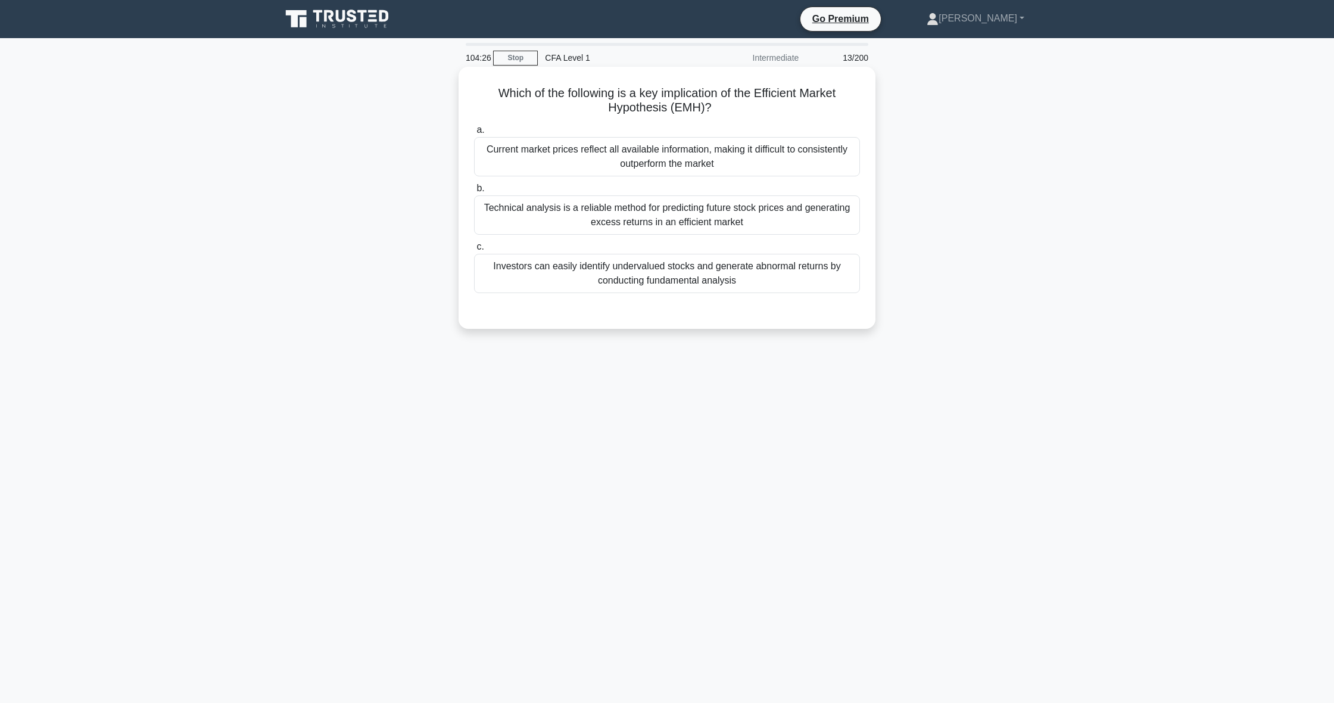
click at [627, 158] on div "Current market prices reflect all available information, making it difficult to…" at bounding box center [667, 156] width 386 height 39
click at [474, 134] on input "a. Current market prices reflect all available information, making it difficult…" at bounding box center [474, 130] width 0 height 8
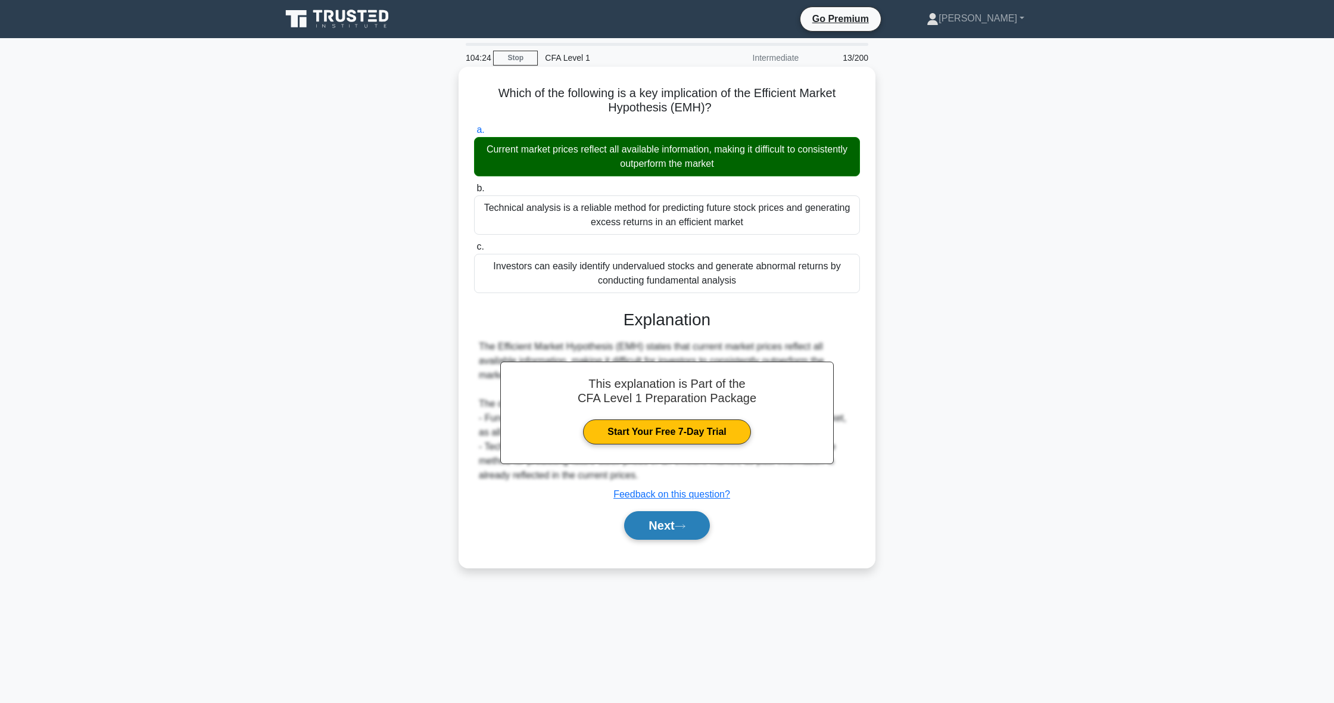
click at [687, 531] on button "Next" at bounding box center [666, 525] width 85 height 29
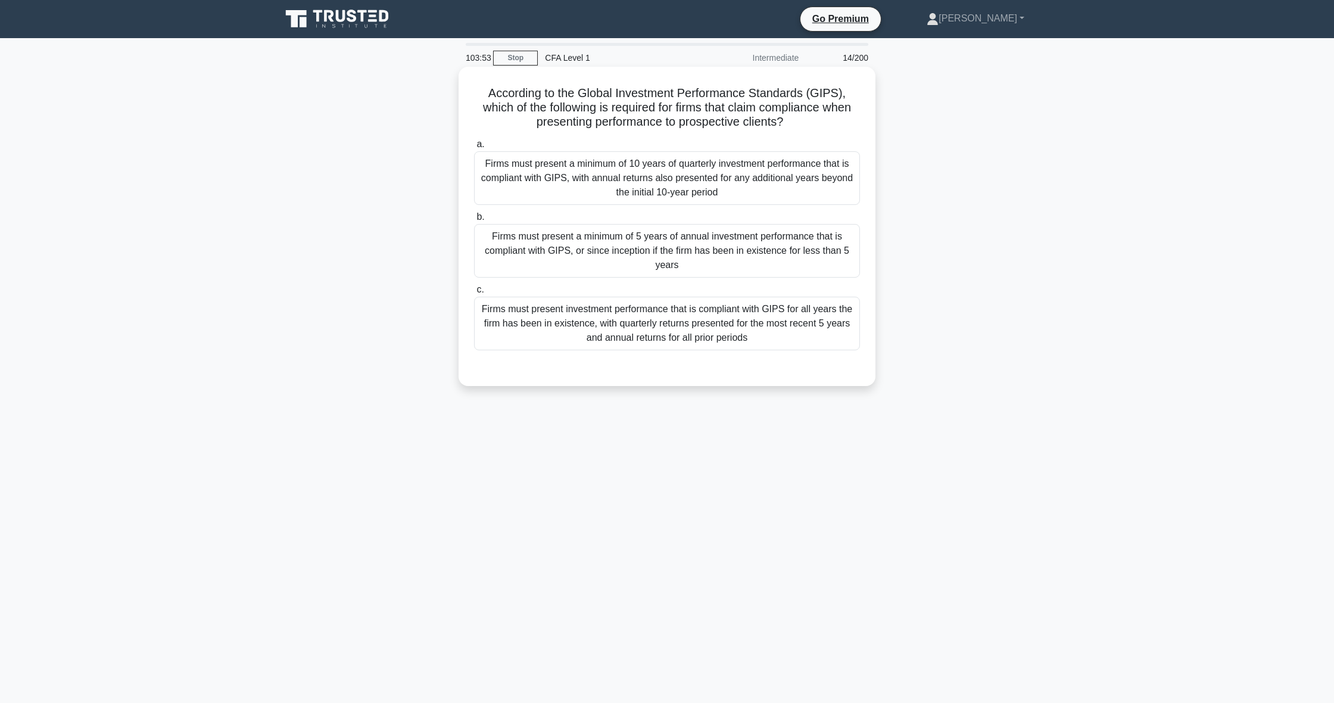
click at [624, 253] on div "Firms must present a minimum of 5 years of annual investment performance that i…" at bounding box center [667, 251] width 386 height 54
click at [474, 221] on input "b. Firms must present a minimum of 5 years of annual investment performance tha…" at bounding box center [474, 217] width 0 height 8
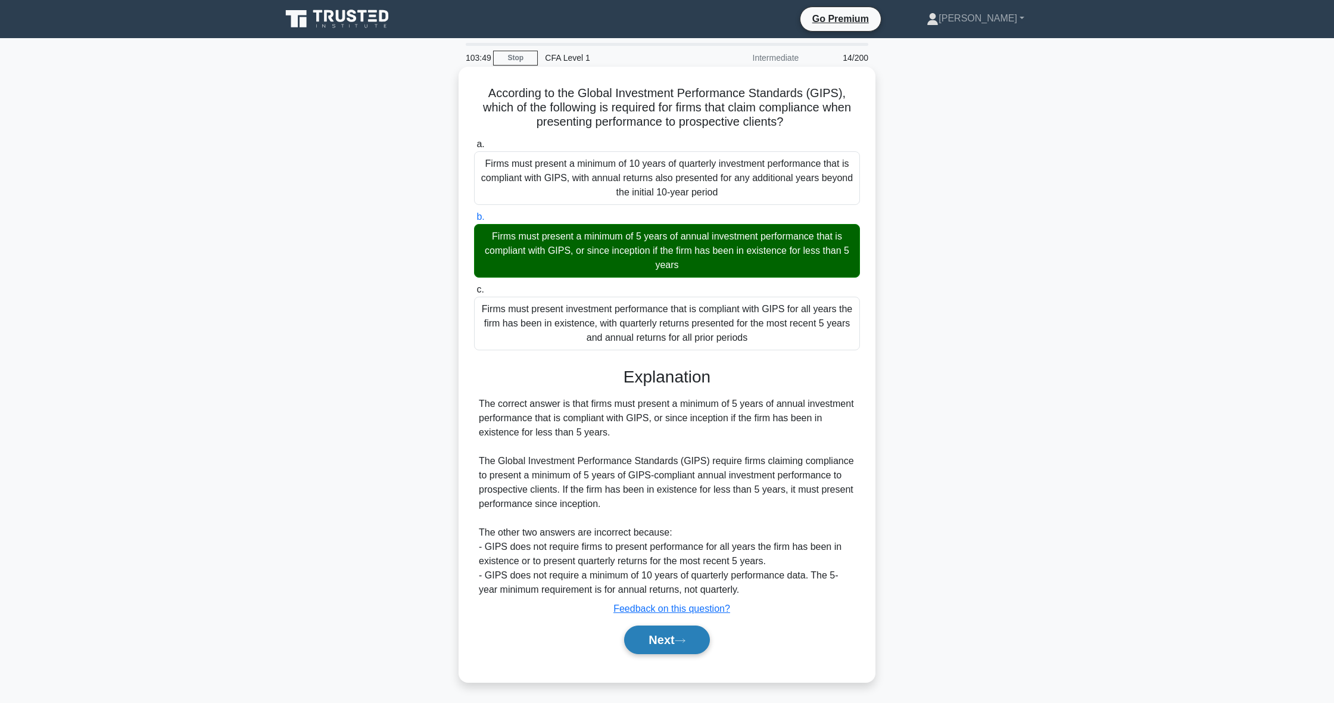
click at [643, 642] on button "Next" at bounding box center [666, 639] width 85 height 29
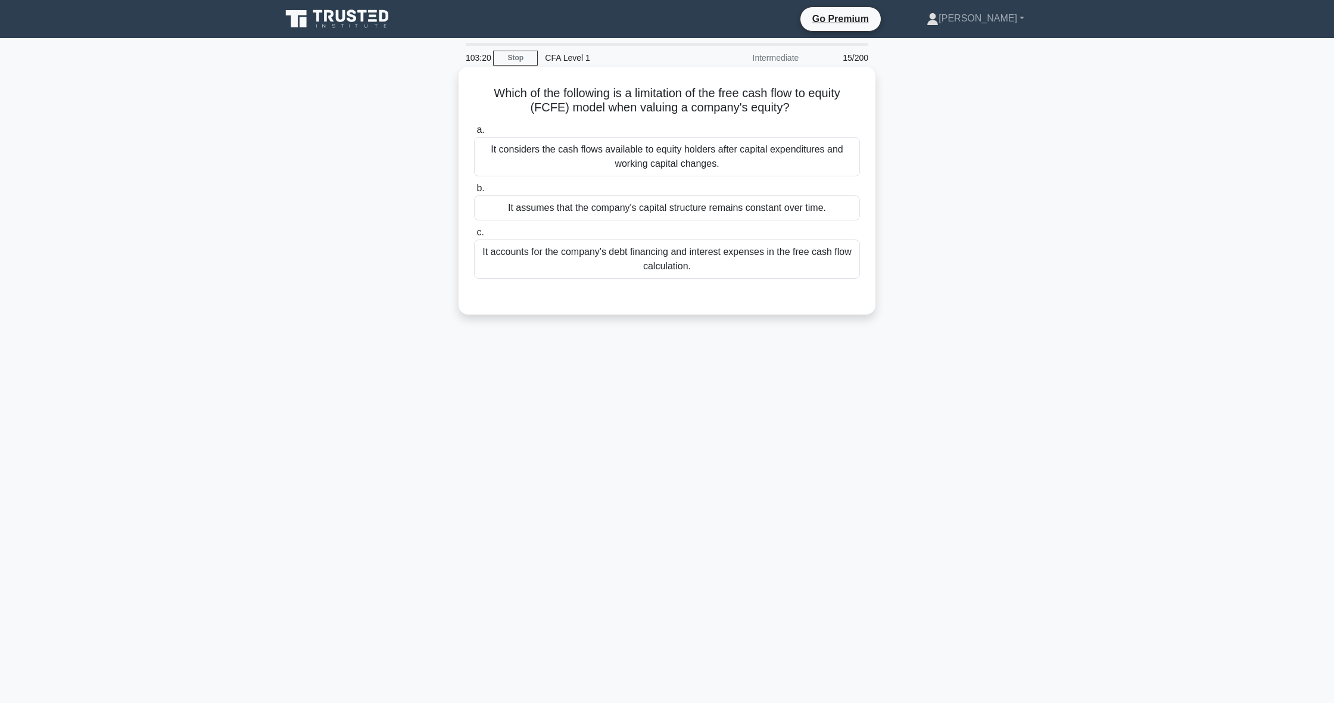
click at [709, 155] on div "It considers the cash flows available to equity holders after capital expenditu…" at bounding box center [667, 156] width 386 height 39
click at [474, 134] on input "a. It considers the cash flows available to equity holders after capital expend…" at bounding box center [474, 130] width 0 height 8
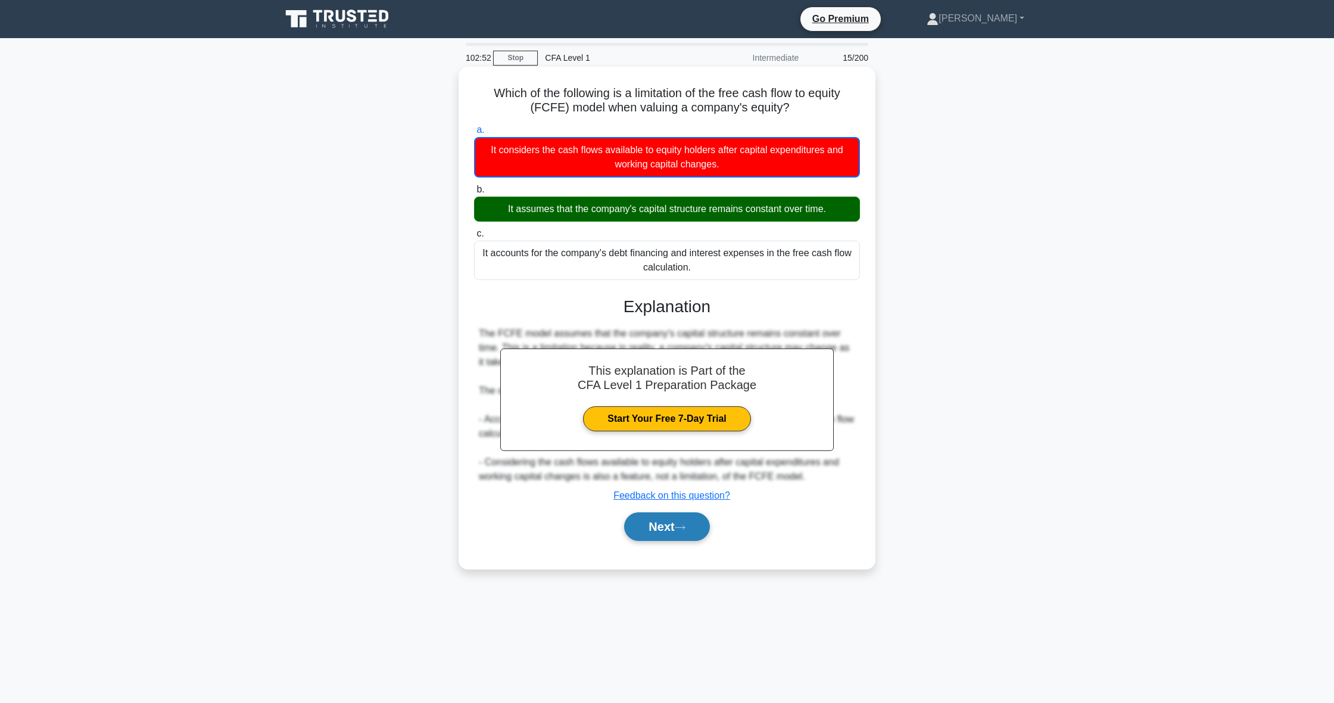
click at [677, 525] on button "Next" at bounding box center [666, 526] width 85 height 29
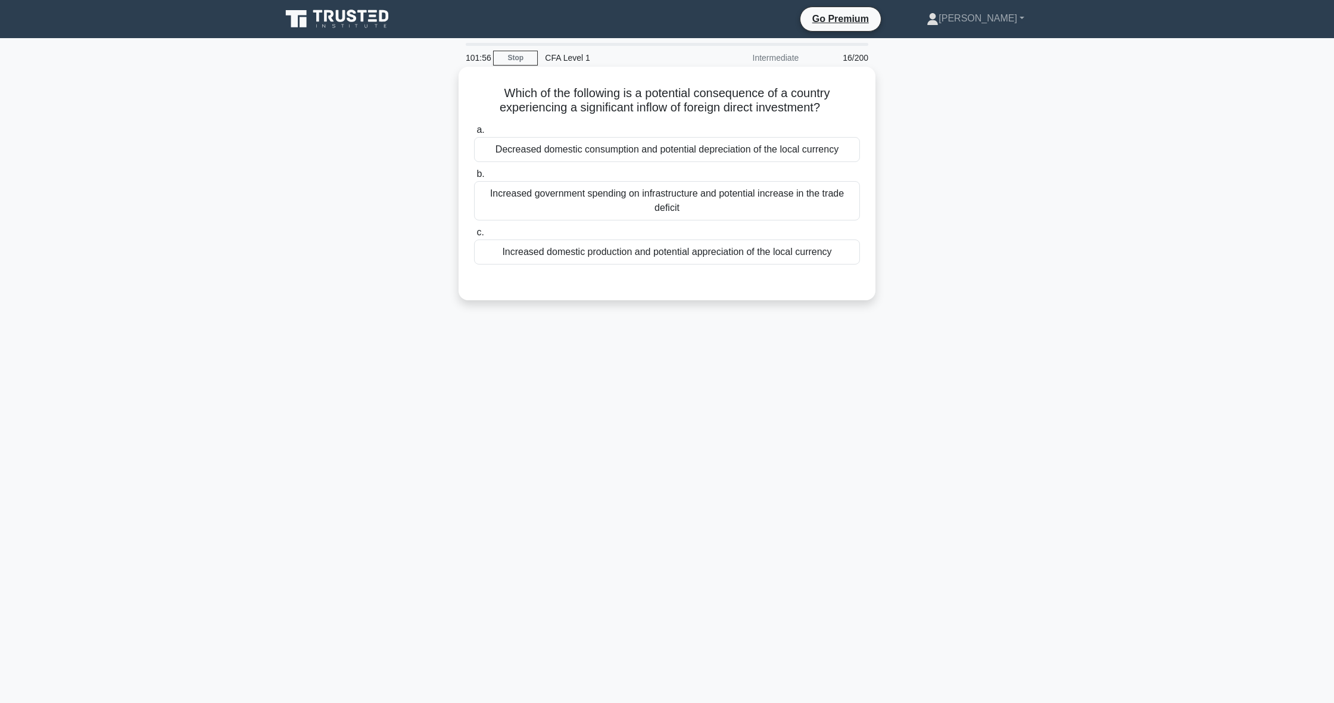
click at [699, 150] on div "Decreased domestic consumption and potential depreciation of the local currency" at bounding box center [667, 149] width 386 height 25
click at [474, 134] on input "a. Decreased domestic consumption and potential depreciation of the local curre…" at bounding box center [474, 130] width 0 height 8
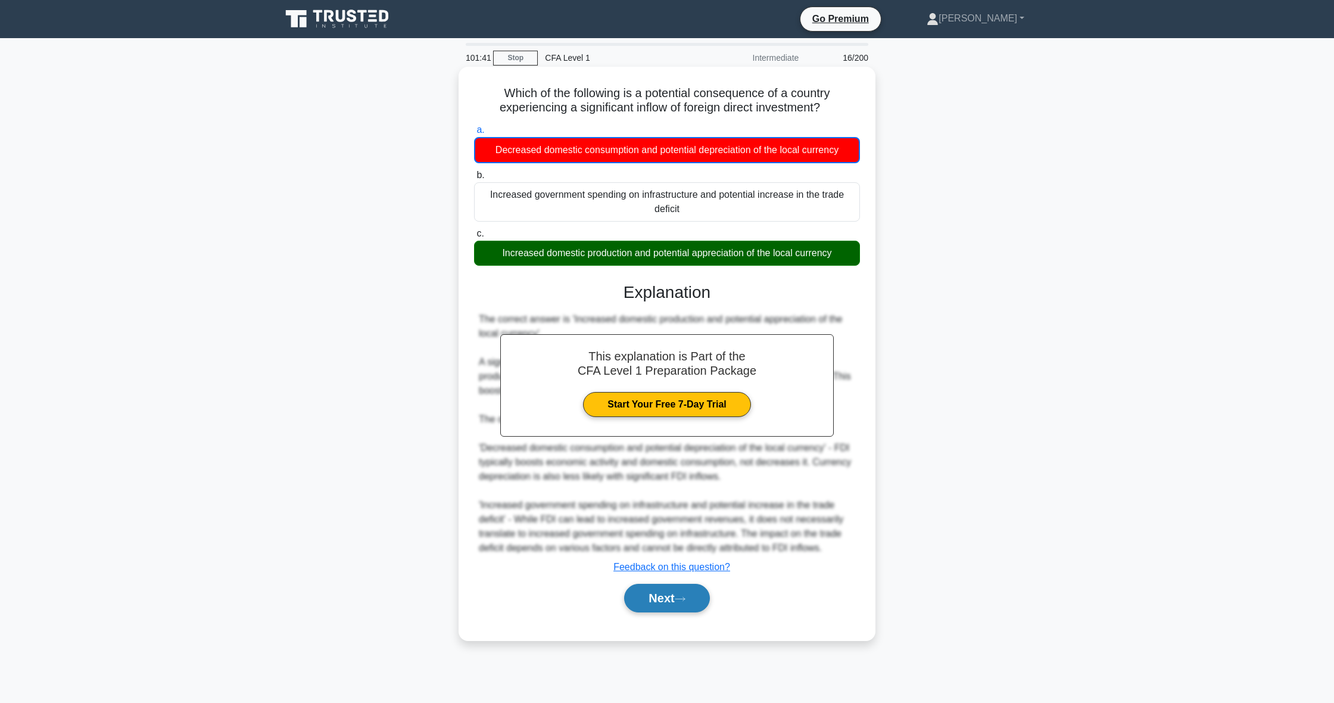
click at [683, 608] on button "Next" at bounding box center [666, 598] width 85 height 29
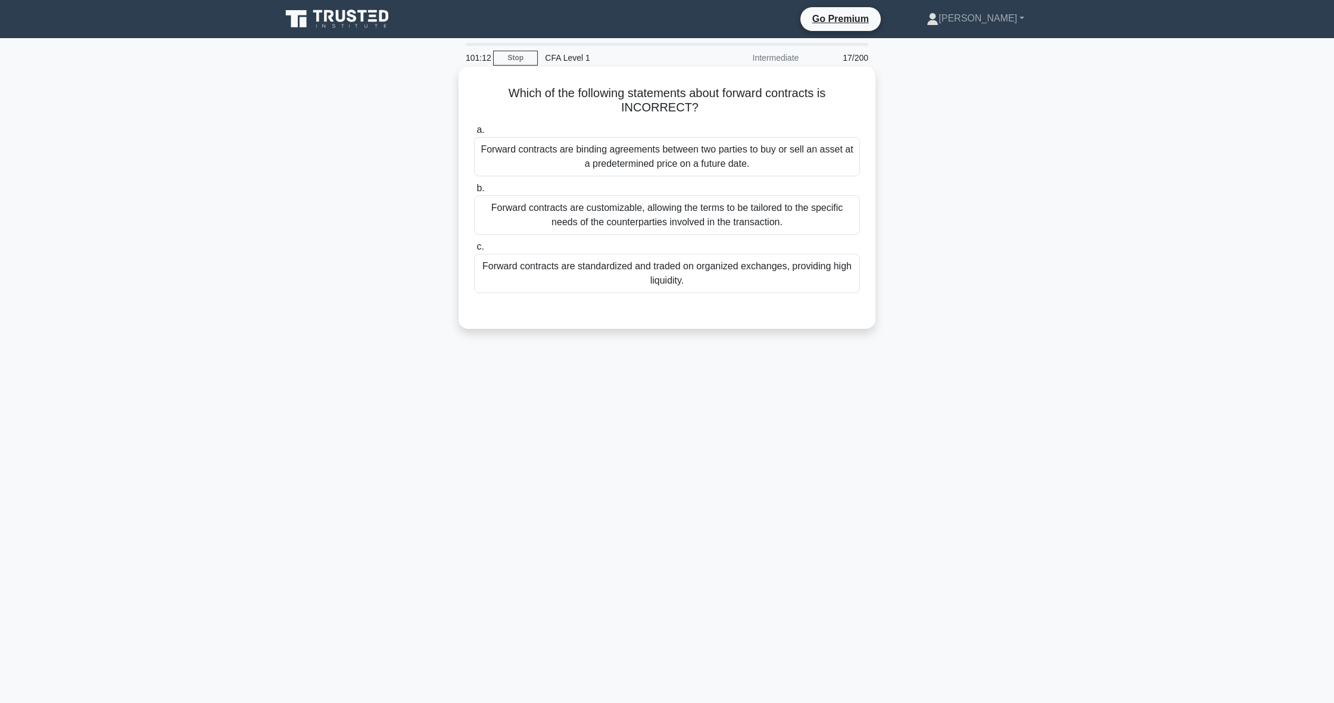
click at [711, 222] on div "Forward contracts are customizable, allowing the terms to be tailored to the sp…" at bounding box center [667, 214] width 386 height 39
click at [474, 192] on input "b. Forward contracts are customizable, allowing the terms to be tailored to the…" at bounding box center [474, 189] width 0 height 8
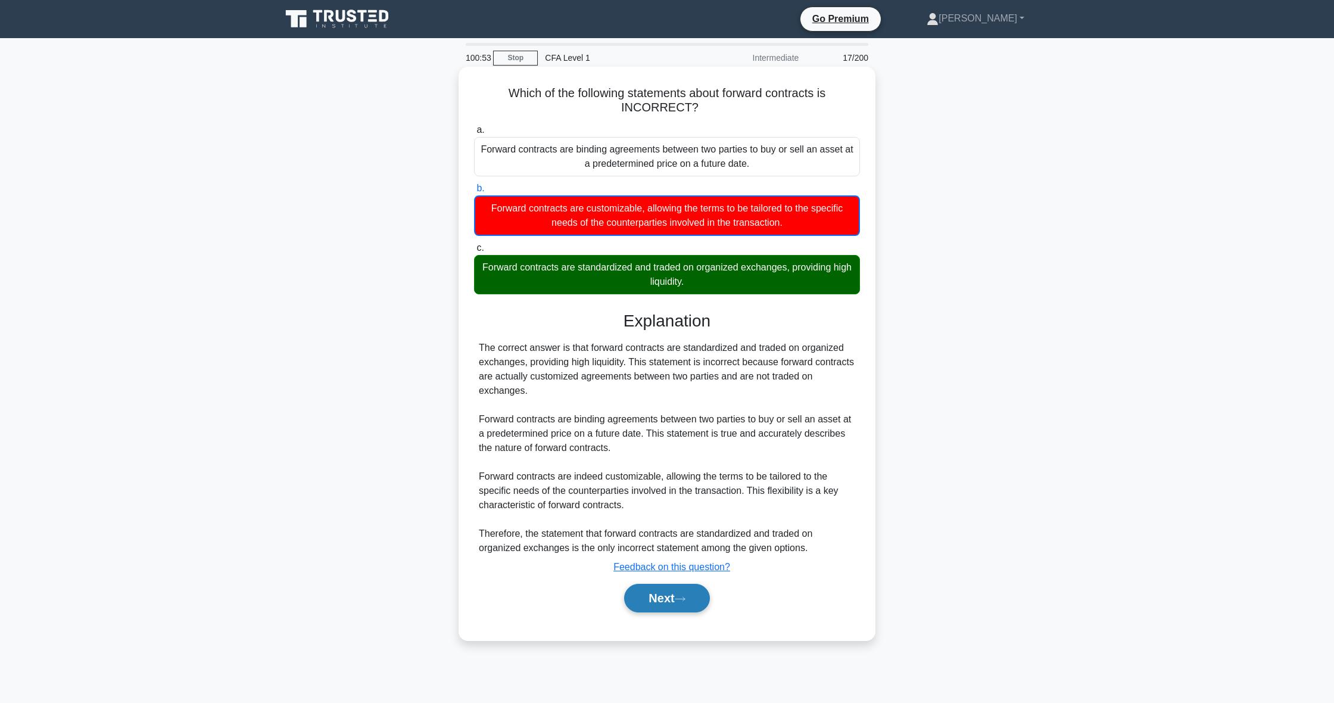
click at [661, 602] on button "Next" at bounding box center [666, 598] width 85 height 29
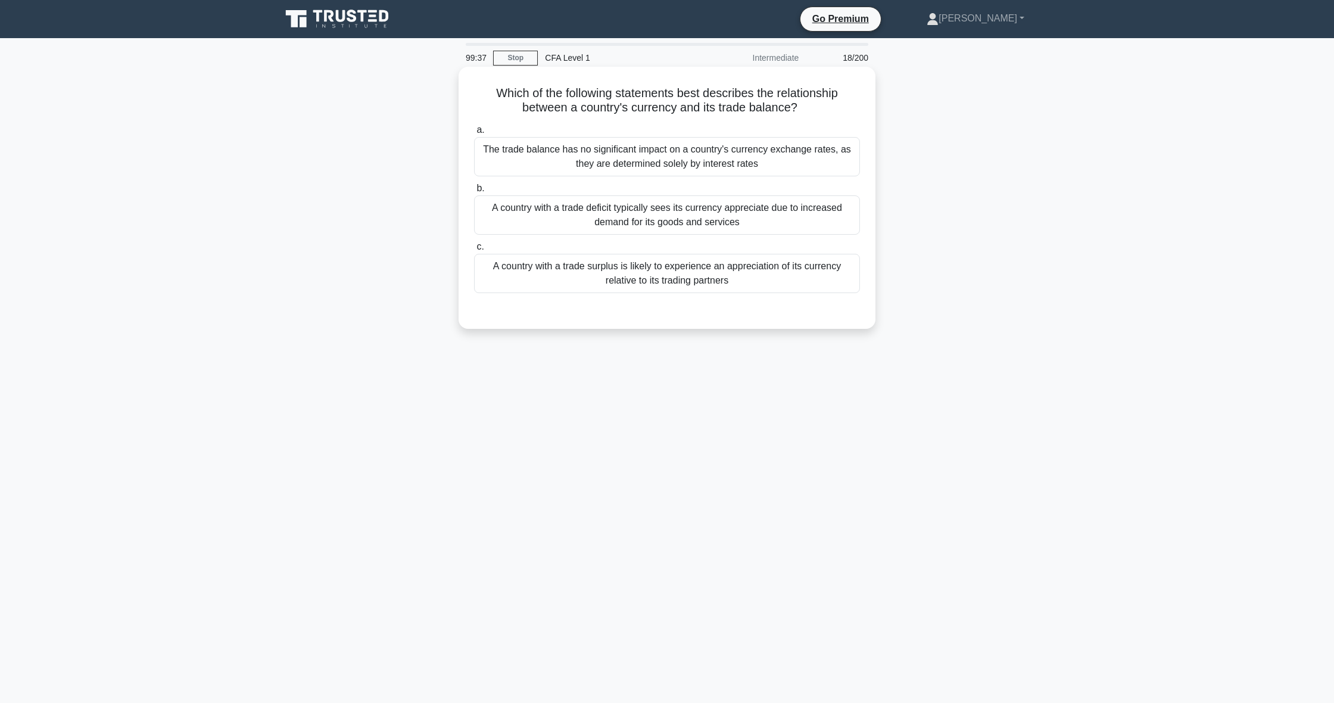
click at [572, 156] on div "The trade balance has no significant impact on a country's currency exchange ra…" at bounding box center [667, 156] width 386 height 39
click at [474, 134] on input "a. The trade balance has no significant impact on a country's currency exchange…" at bounding box center [474, 130] width 0 height 8
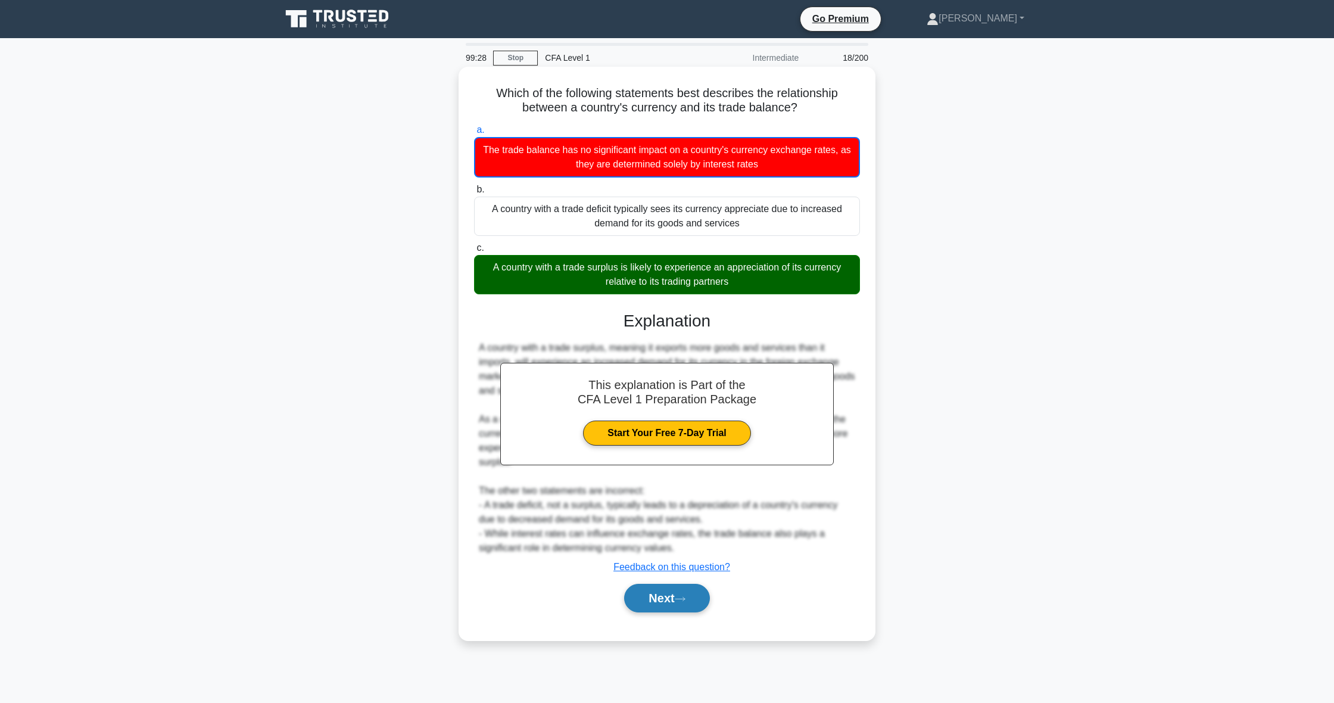
click at [686, 594] on button "Next" at bounding box center [666, 598] width 85 height 29
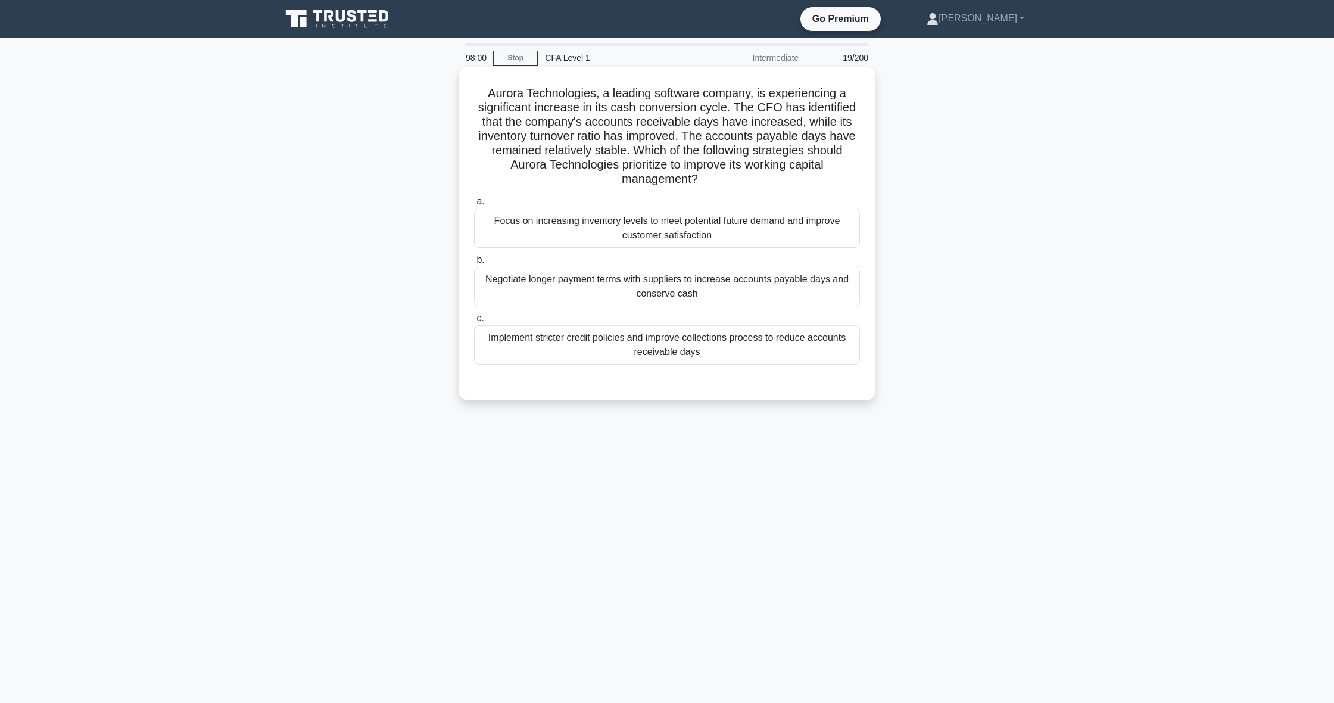
click at [530, 278] on div "Negotiate longer payment terms with suppliers to increase accounts payable days…" at bounding box center [667, 286] width 386 height 39
click at [474, 264] on input "b. Negotiate longer payment terms with suppliers to increase accounts payable d…" at bounding box center [474, 260] width 0 height 8
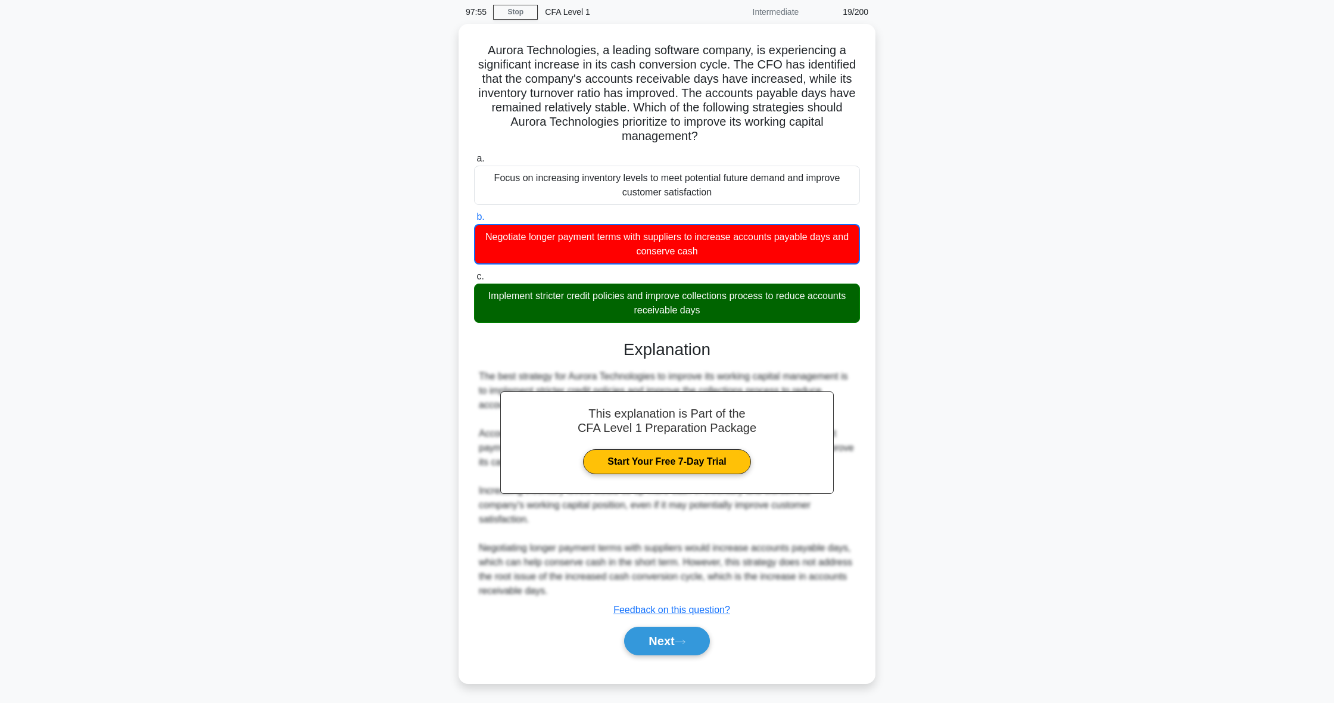
scroll to position [46, 0]
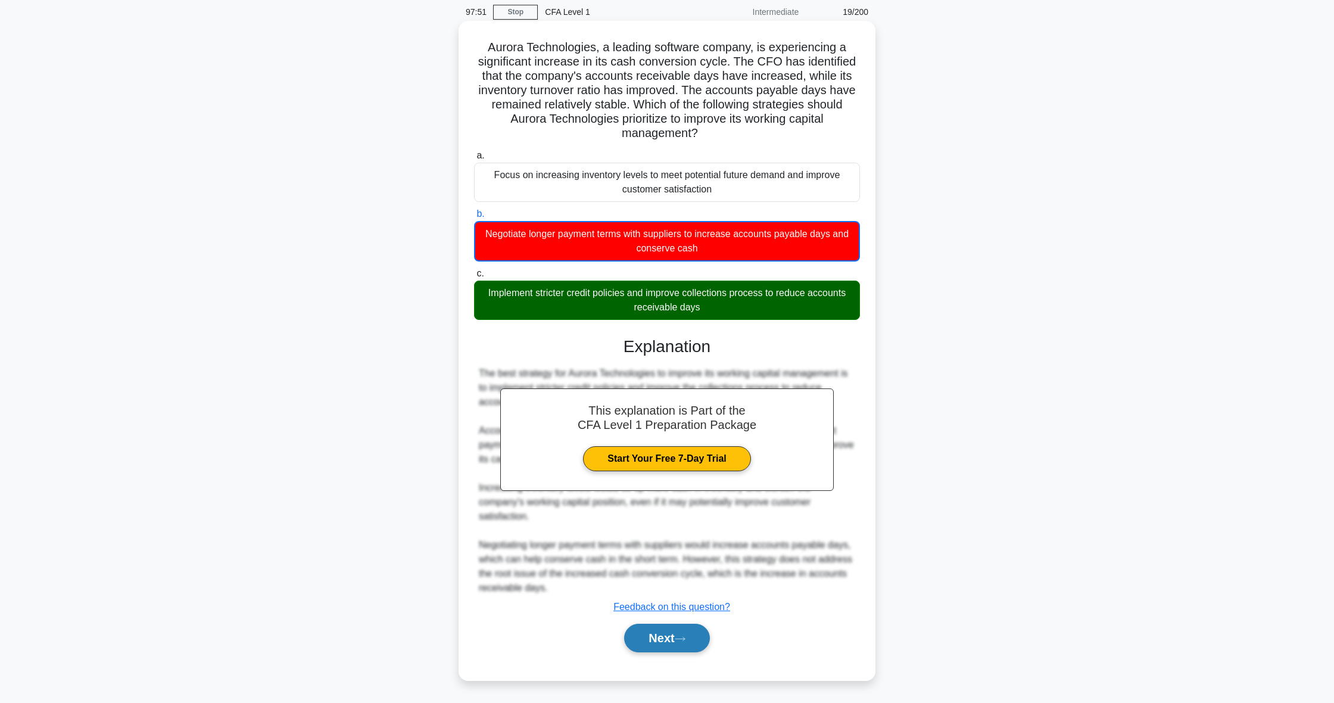
click at [689, 644] on button "Next" at bounding box center [666, 638] width 85 height 29
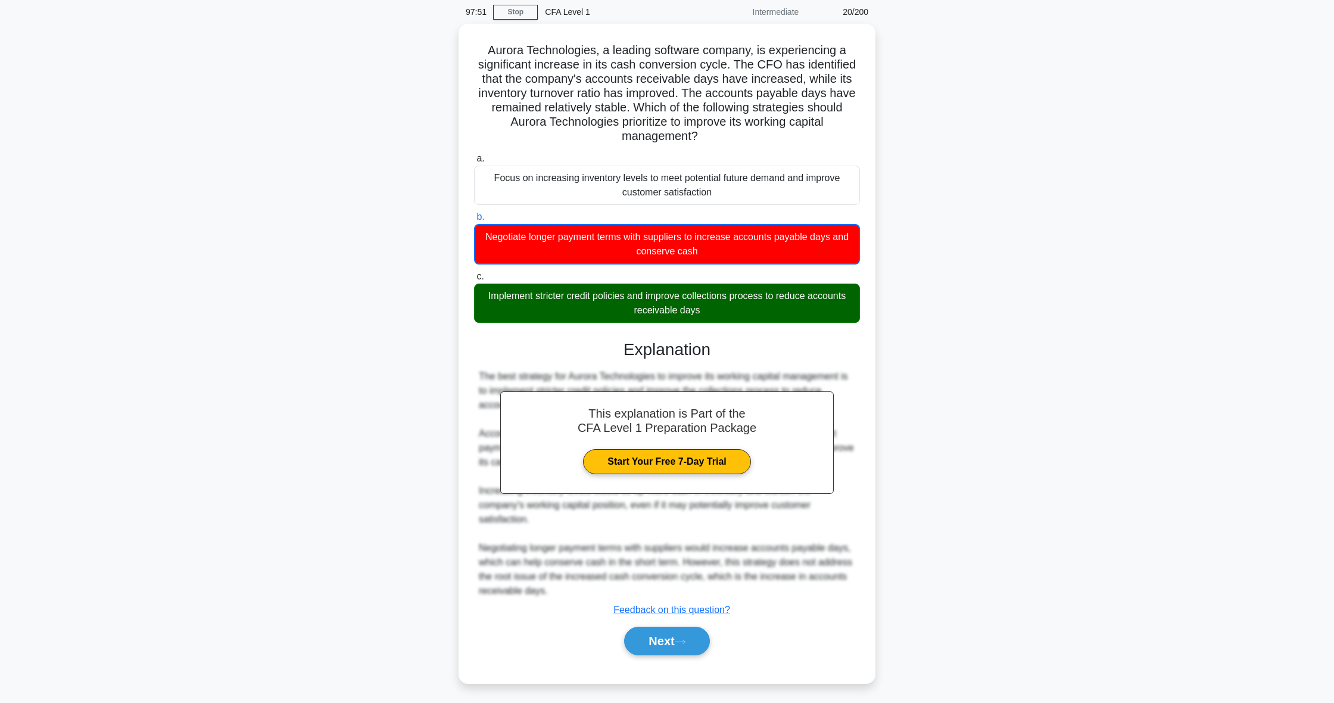
scroll to position [0, 0]
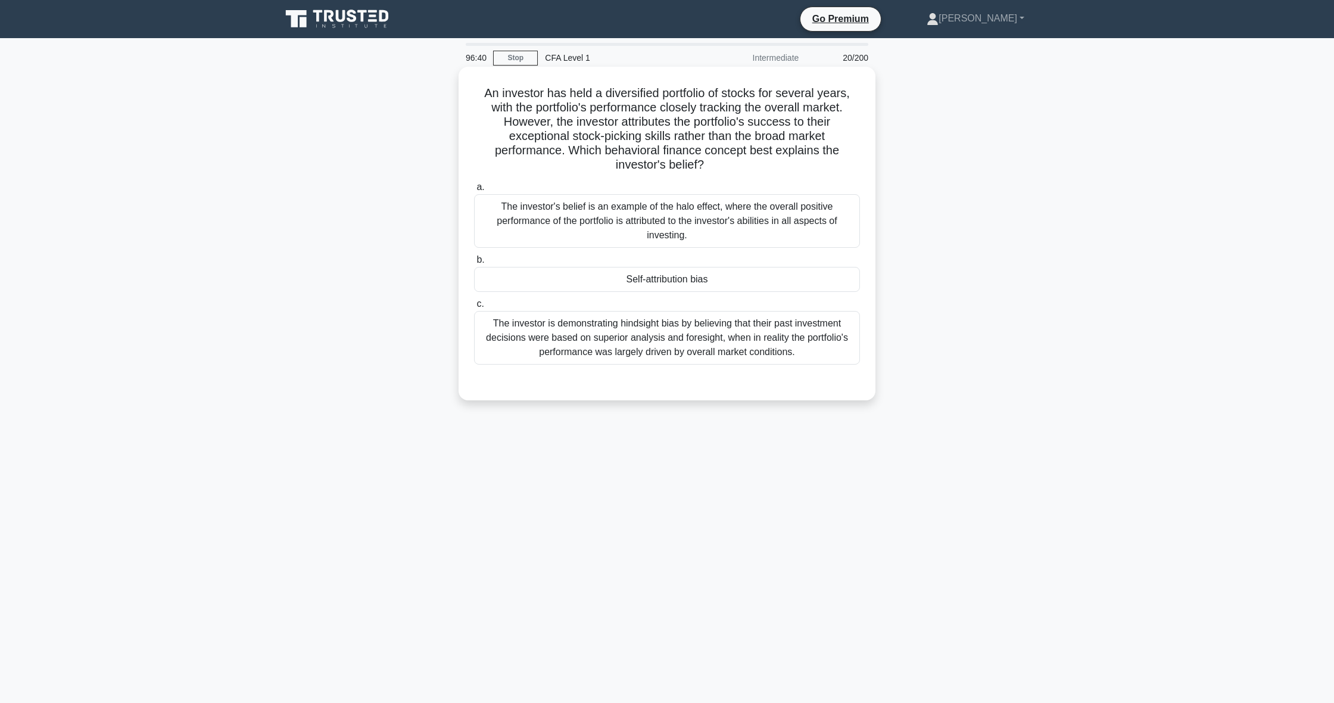
click at [568, 276] on div "Self-attribution bias" at bounding box center [667, 279] width 386 height 25
click at [474, 264] on input "b. Self-attribution bias" at bounding box center [474, 260] width 0 height 8
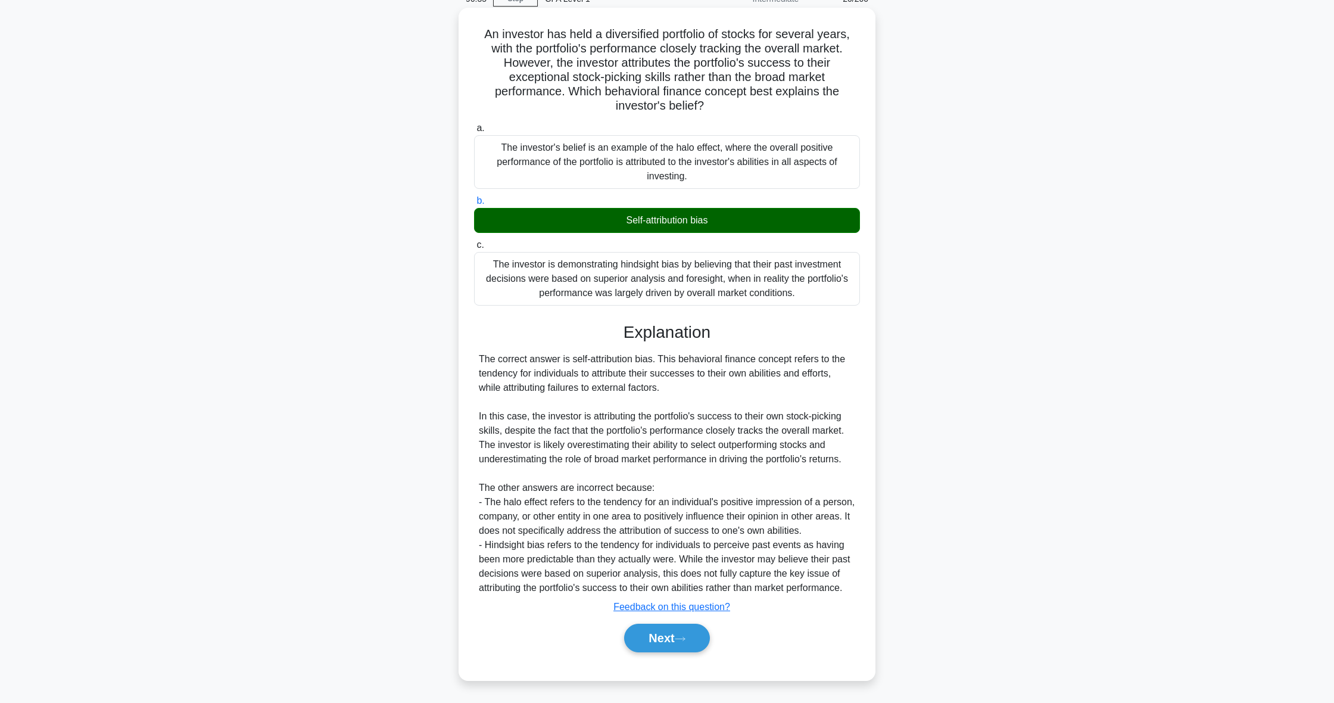
scroll to position [59, 0]
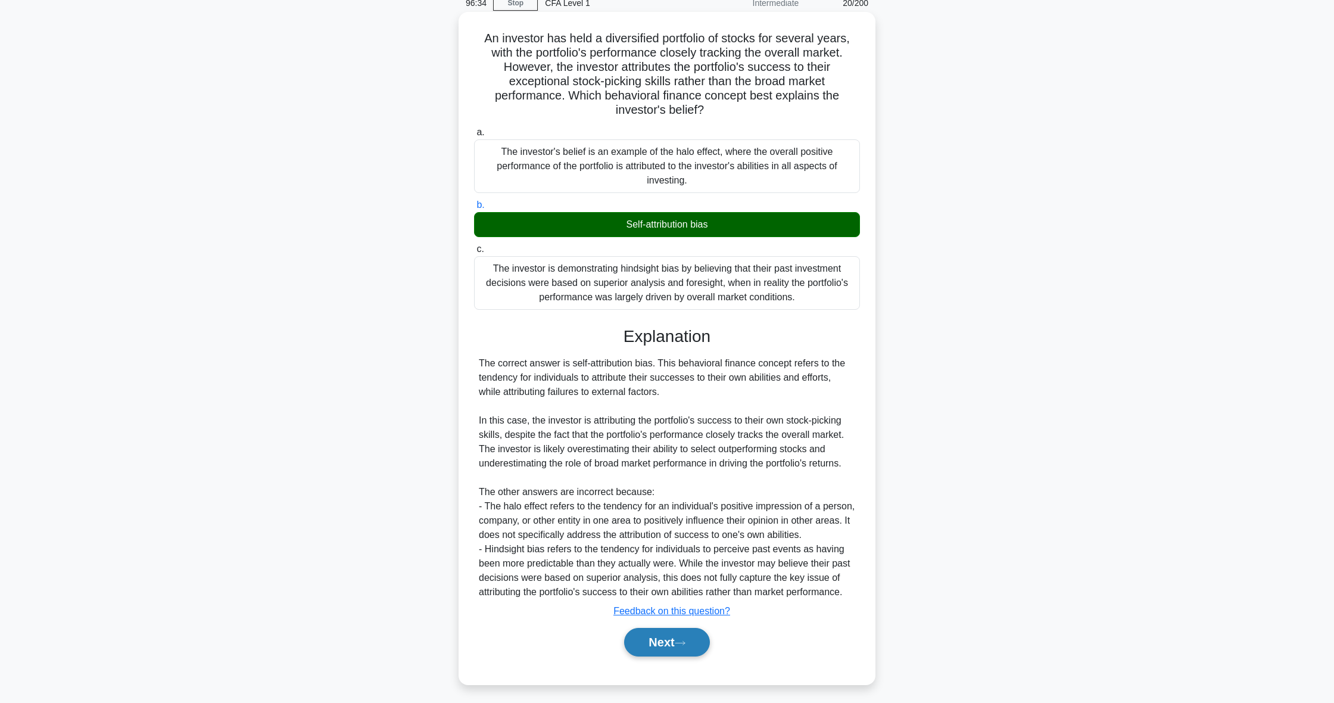
click at [640, 636] on button "Next" at bounding box center [666, 642] width 85 height 29
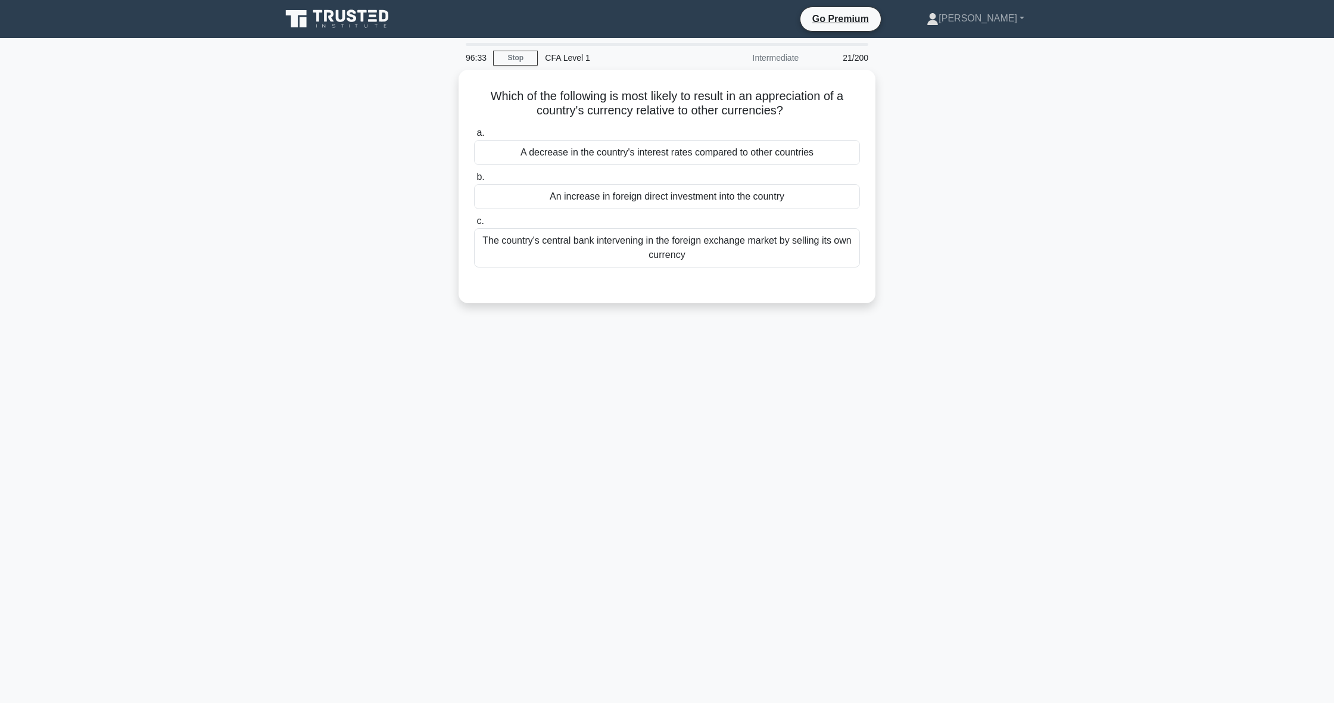
scroll to position [0, 0]
click at [730, 145] on div "A decrease in the country's interest rates compared to other countries" at bounding box center [667, 149] width 386 height 25
click at [474, 134] on input "a. A decrease in the country's interest rates compared to other countries" at bounding box center [474, 130] width 0 height 8
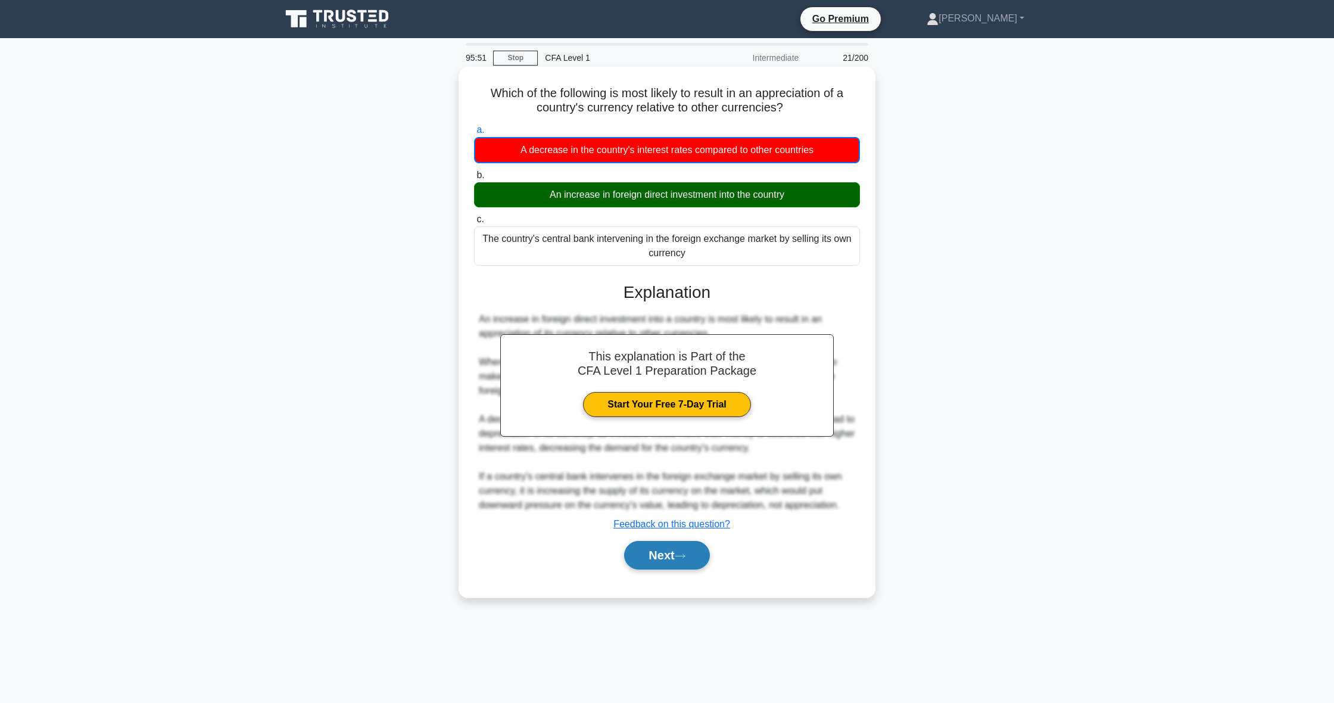
click at [693, 550] on button "Next" at bounding box center [666, 555] width 85 height 29
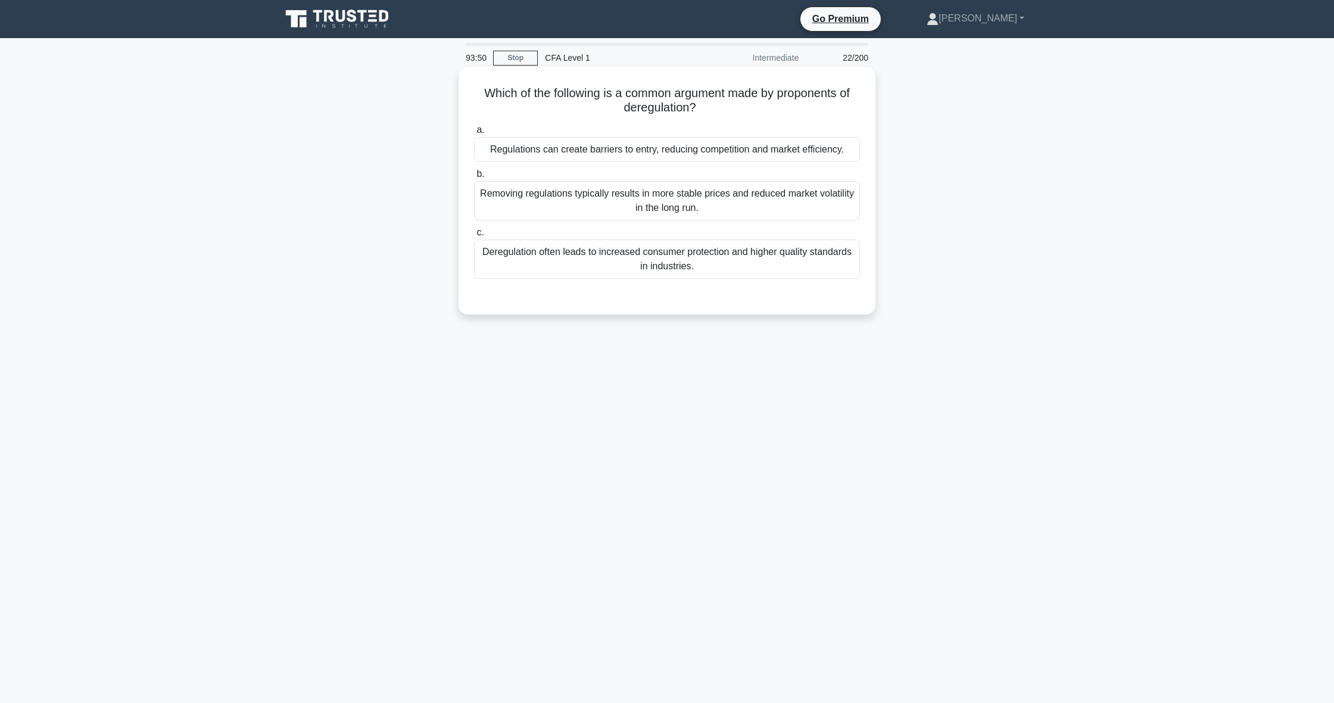
click at [726, 158] on div "Regulations can create barriers to entry, reducing competition and market effic…" at bounding box center [667, 149] width 386 height 25
click at [474, 134] on input "a. Regulations can create barriers to entry, reducing competition and market ef…" at bounding box center [474, 130] width 0 height 8
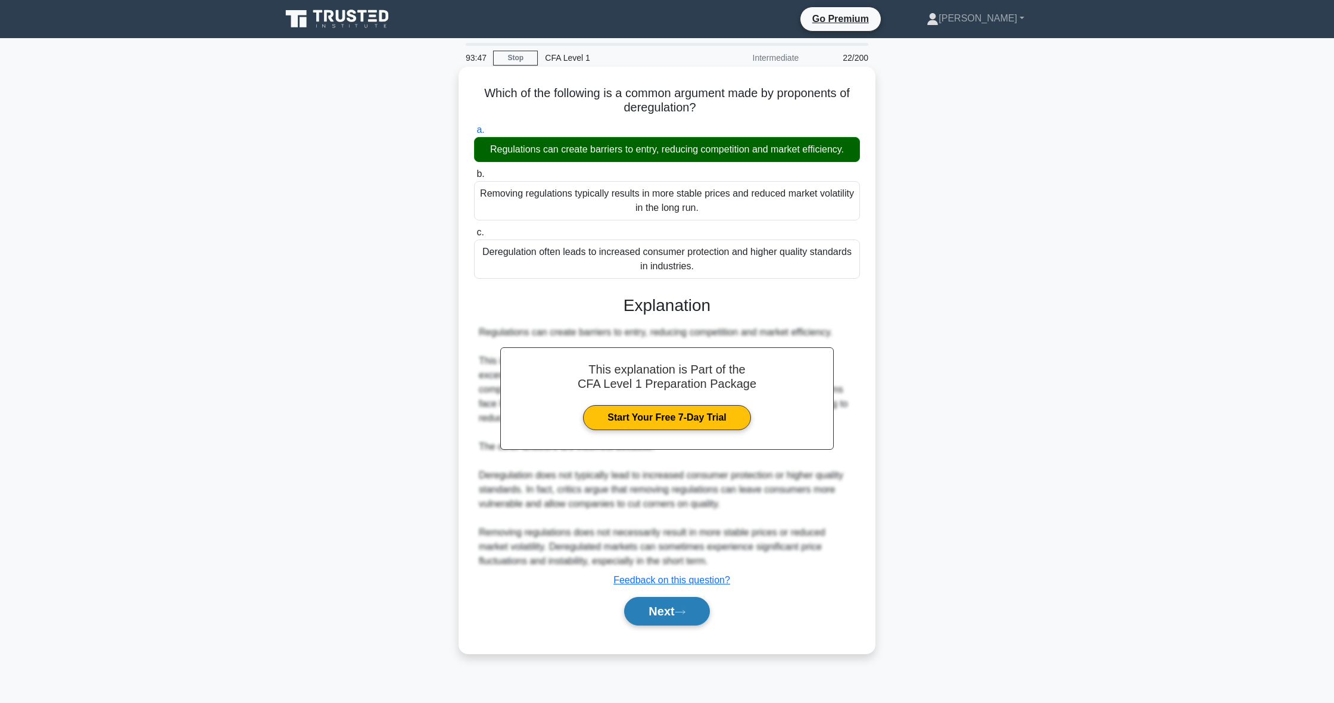
click at [686, 609] on icon at bounding box center [680, 612] width 11 height 7
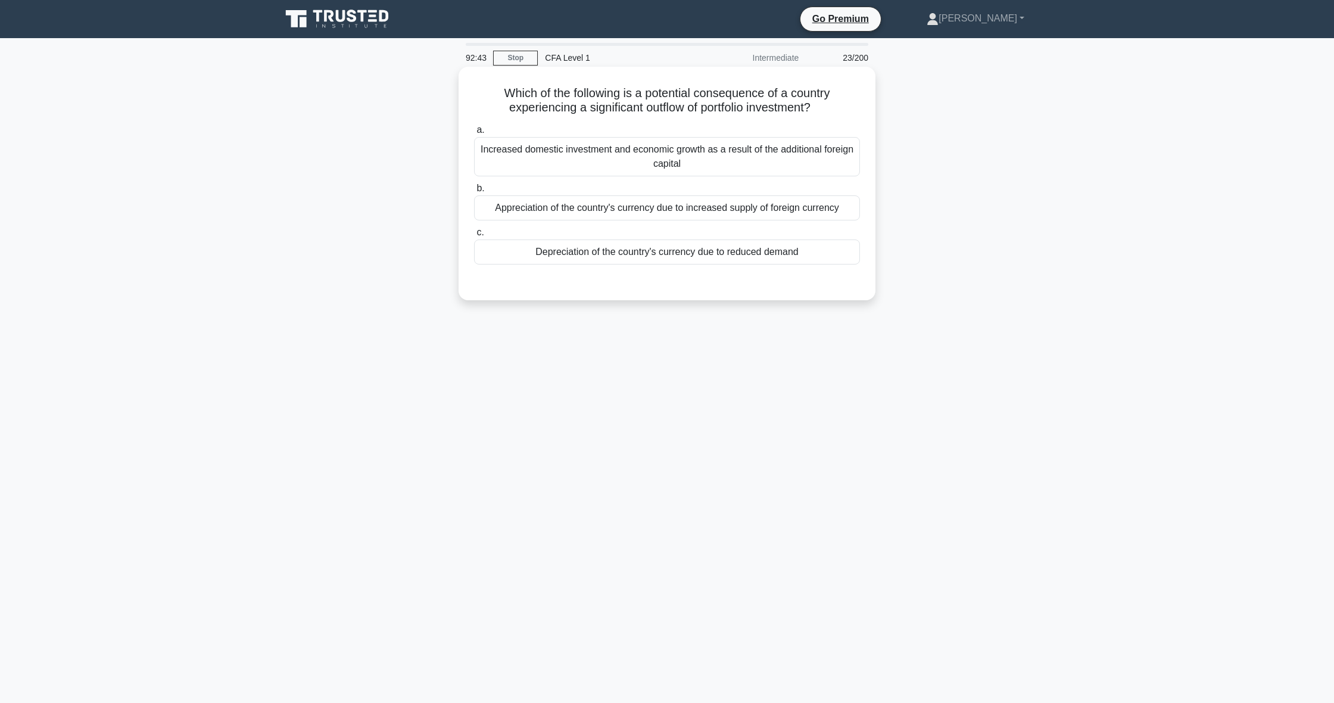
click at [624, 259] on div "Depreciation of the country's currency due to reduced demand" at bounding box center [667, 251] width 386 height 25
click at [474, 236] on input "c. Depreciation of the country's currency due to reduced demand" at bounding box center [474, 233] width 0 height 8
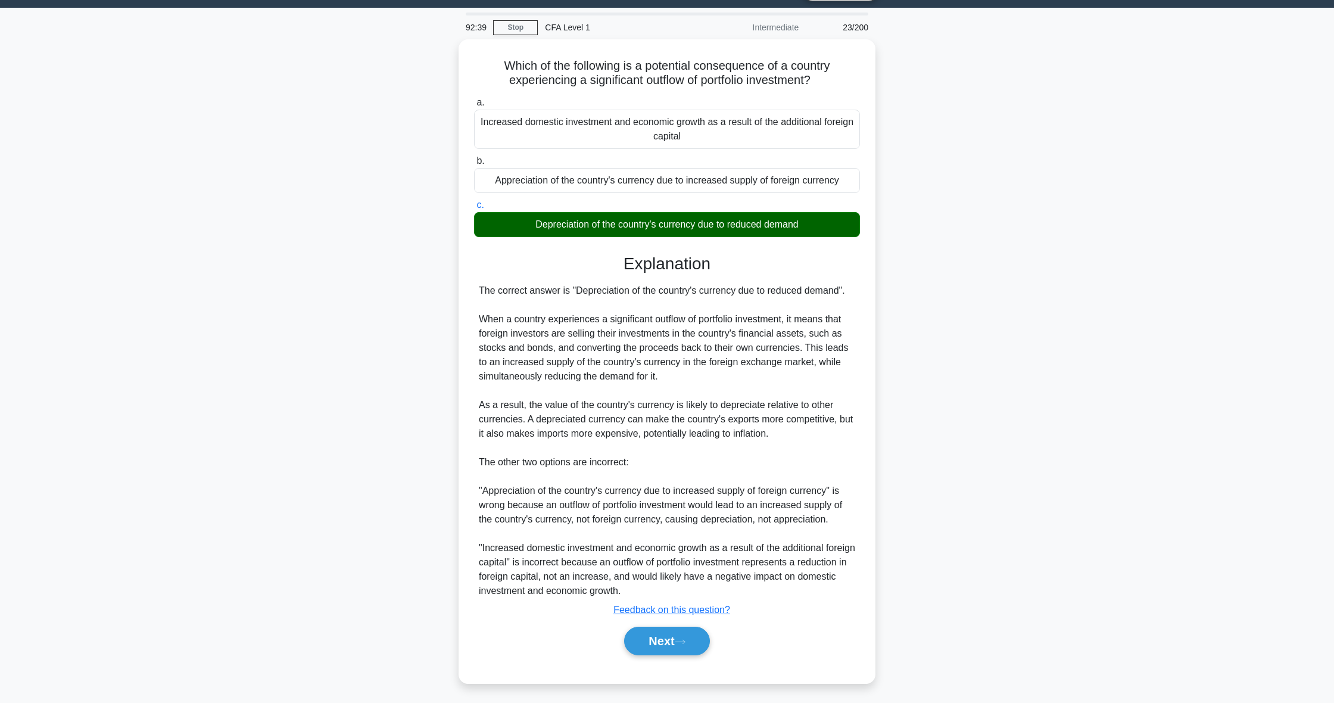
scroll to position [30, 0]
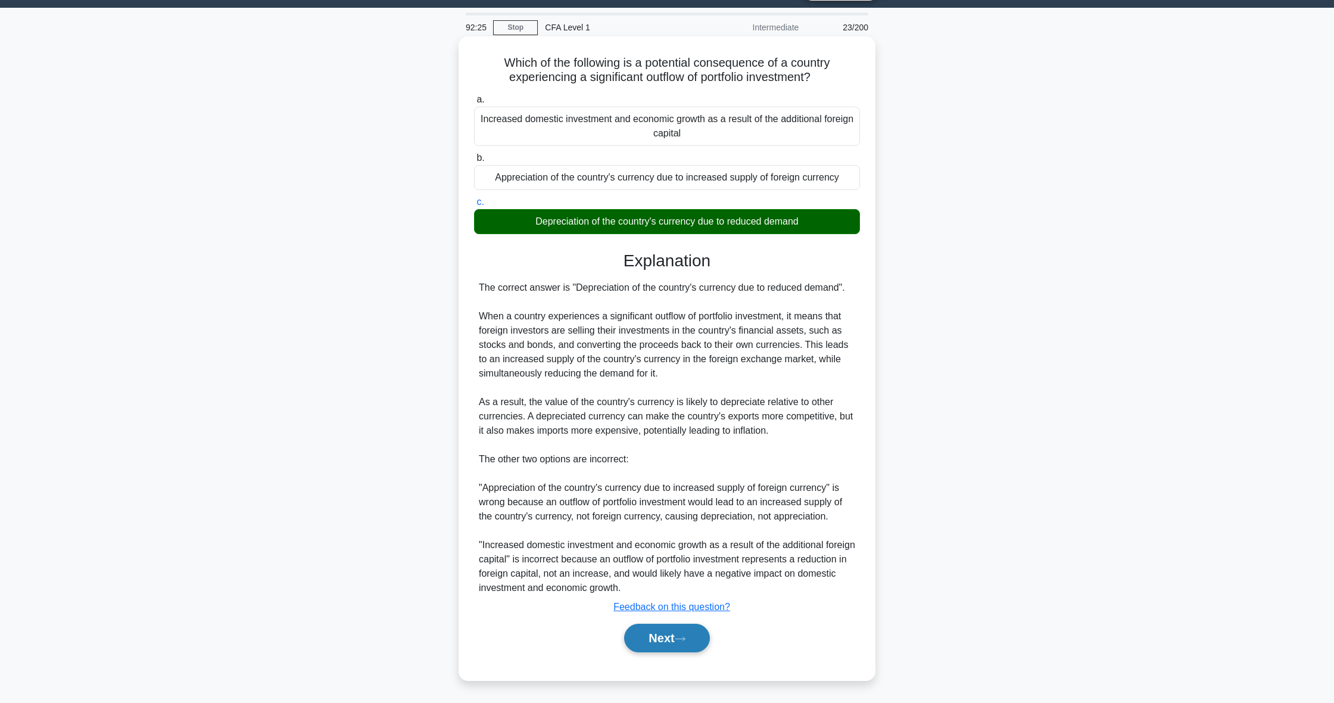
click at [669, 633] on button "Next" at bounding box center [666, 638] width 85 height 29
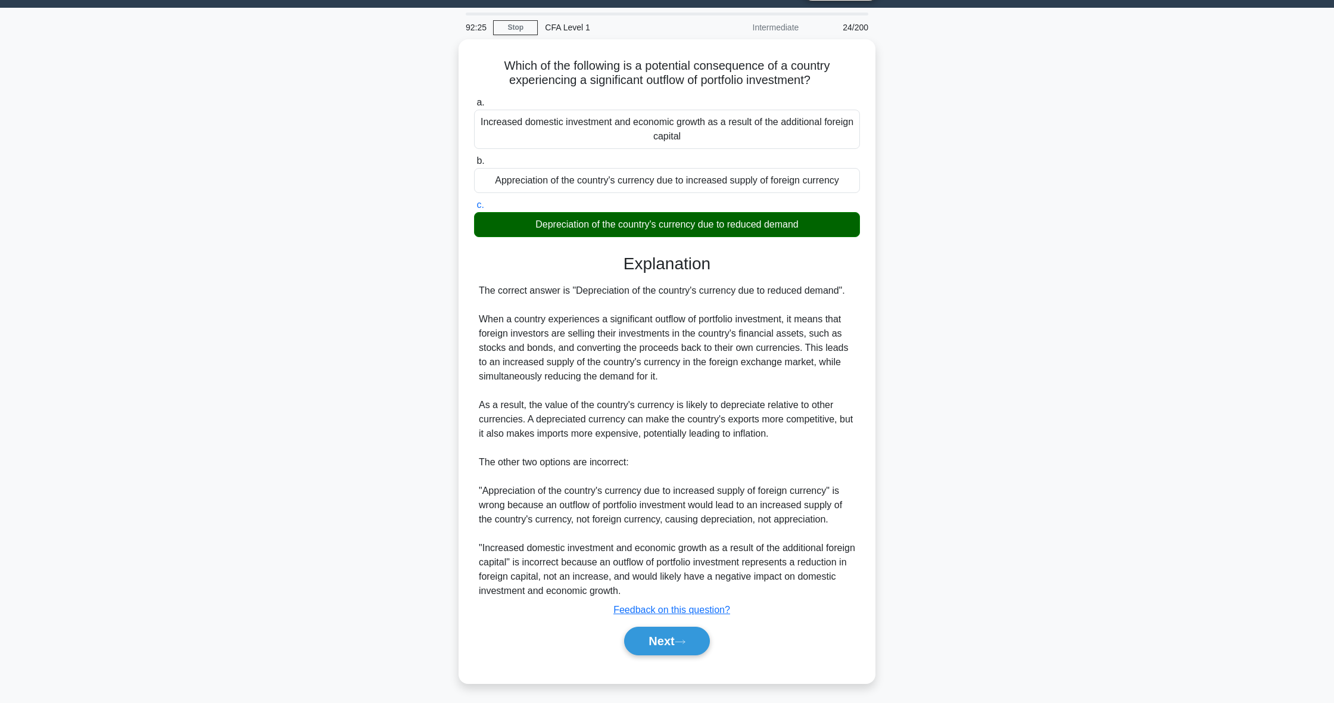
scroll to position [0, 0]
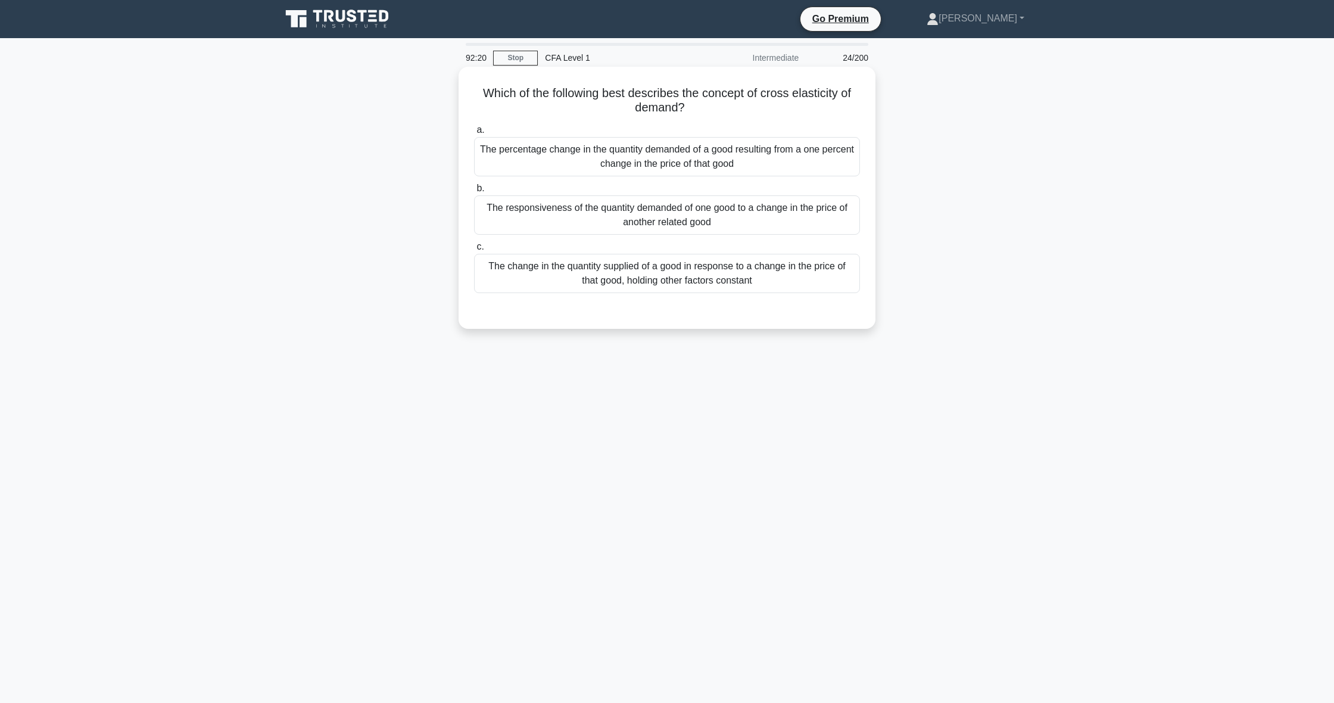
drag, startPoint x: 533, startPoint y: 82, endPoint x: 739, endPoint y: 106, distance: 207.5
click at [739, 106] on div "Which of the following best describes the concept of cross elasticity of demand…" at bounding box center [666, 197] width 407 height 253
click at [739, 106] on h5 "Which of the following best describes the concept of cross elasticity of demand…" at bounding box center [667, 101] width 388 height 30
click at [624, 235] on div "a. The percentage change in the quantity demanded of a good resulting from a on…" at bounding box center [667, 207] width 400 height 175
click at [613, 228] on div "The responsiveness of the quantity demanded of one good to a change in the pric…" at bounding box center [667, 214] width 386 height 39
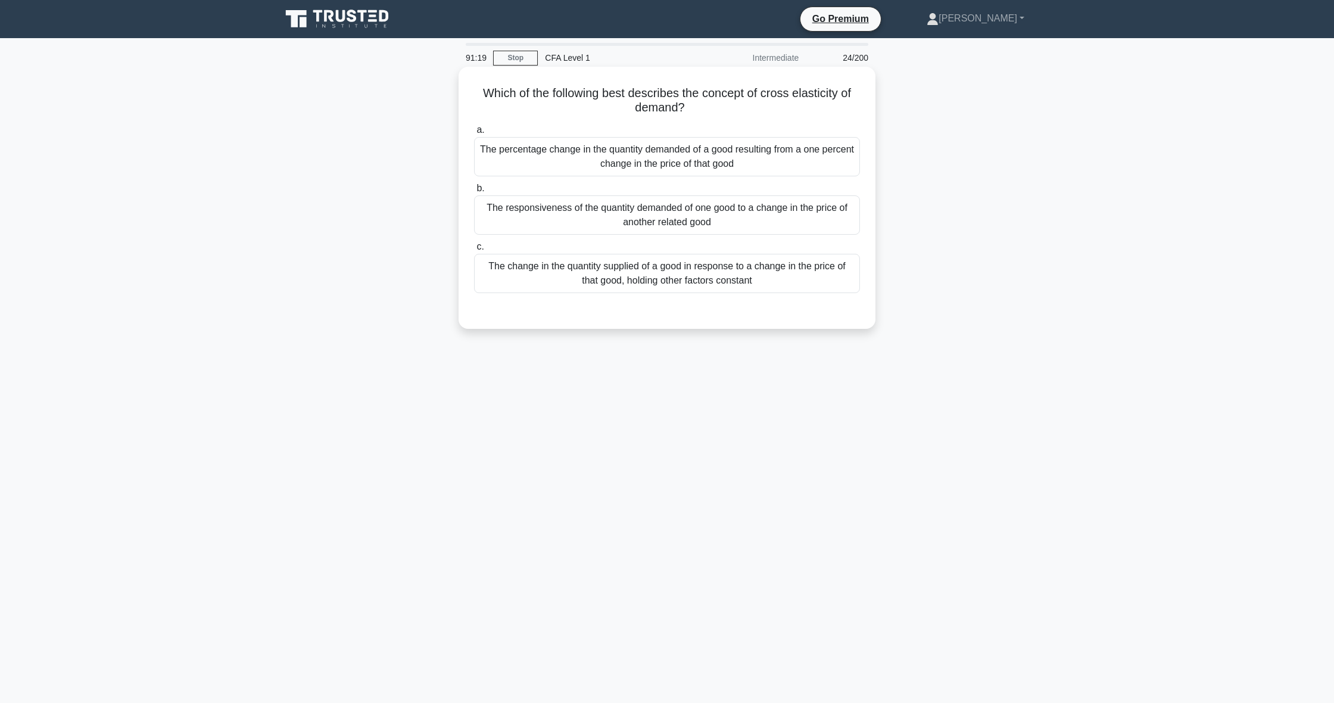
click at [474, 192] on input "b. The responsiveness of the quantity demanded of one good to a change in the p…" at bounding box center [474, 189] width 0 height 8
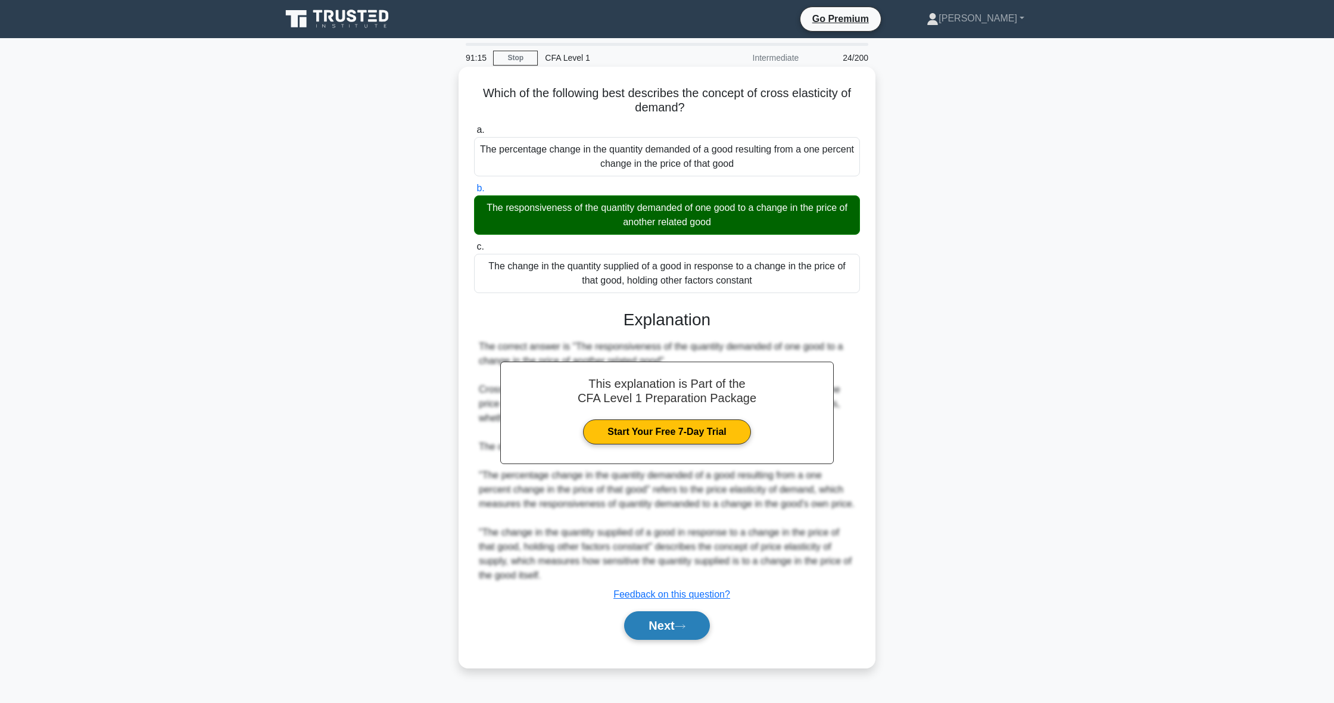
click at [664, 636] on button "Next" at bounding box center [666, 625] width 85 height 29
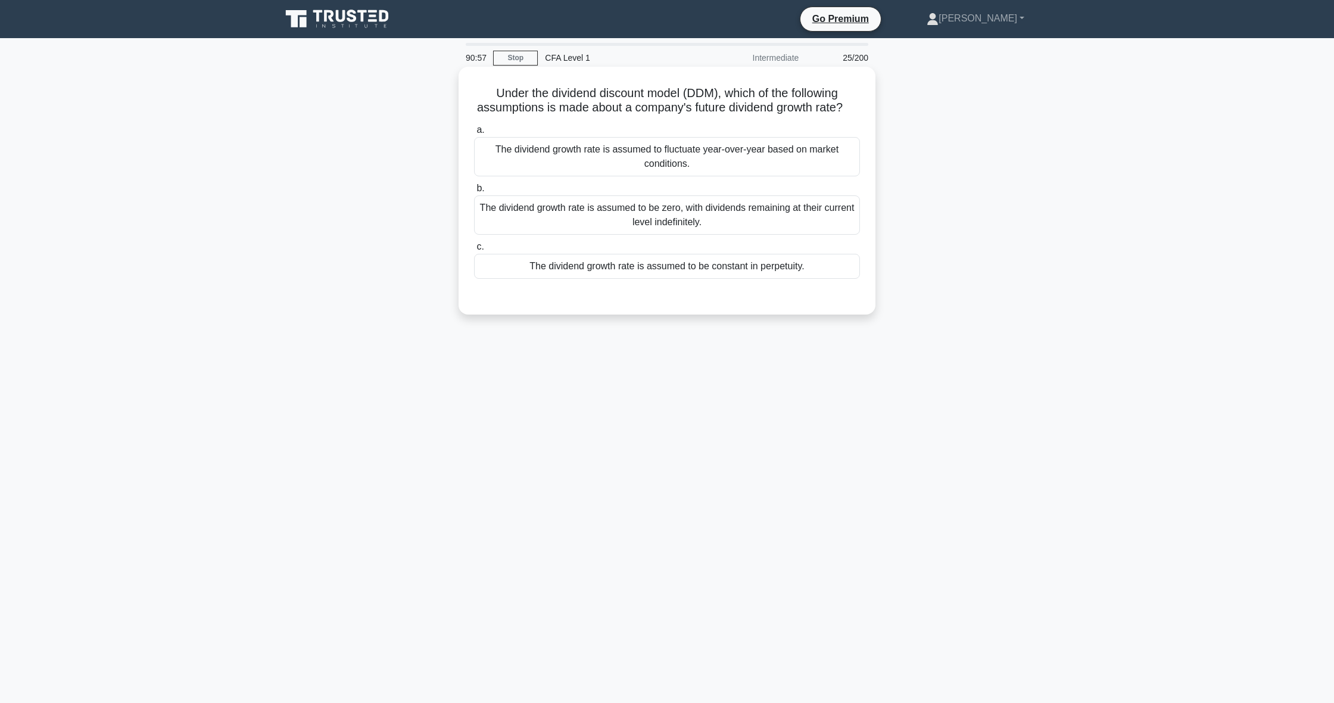
click at [621, 264] on div "The dividend growth rate is assumed to be constant in perpetuity." at bounding box center [667, 266] width 386 height 25
click at [474, 251] on input "c. The dividend growth rate is assumed to be constant in perpetuity." at bounding box center [474, 247] width 0 height 8
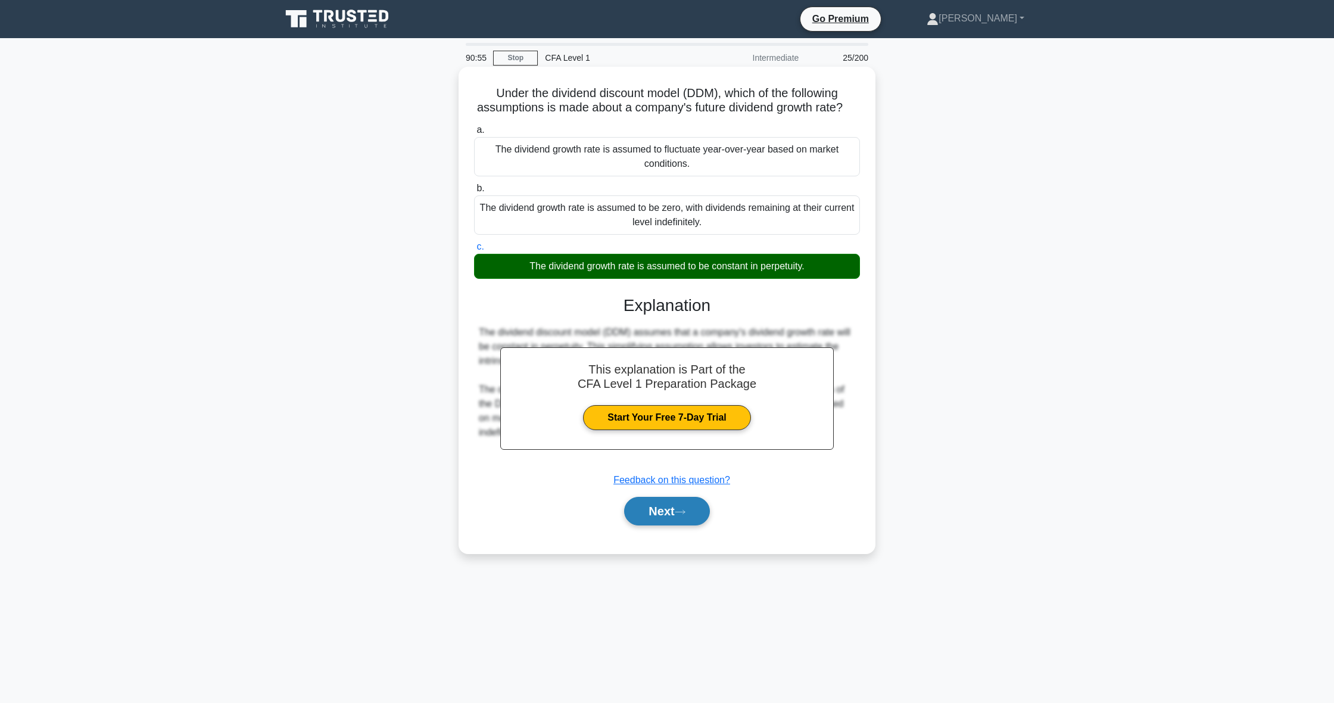
click at [672, 511] on button "Next" at bounding box center [666, 511] width 85 height 29
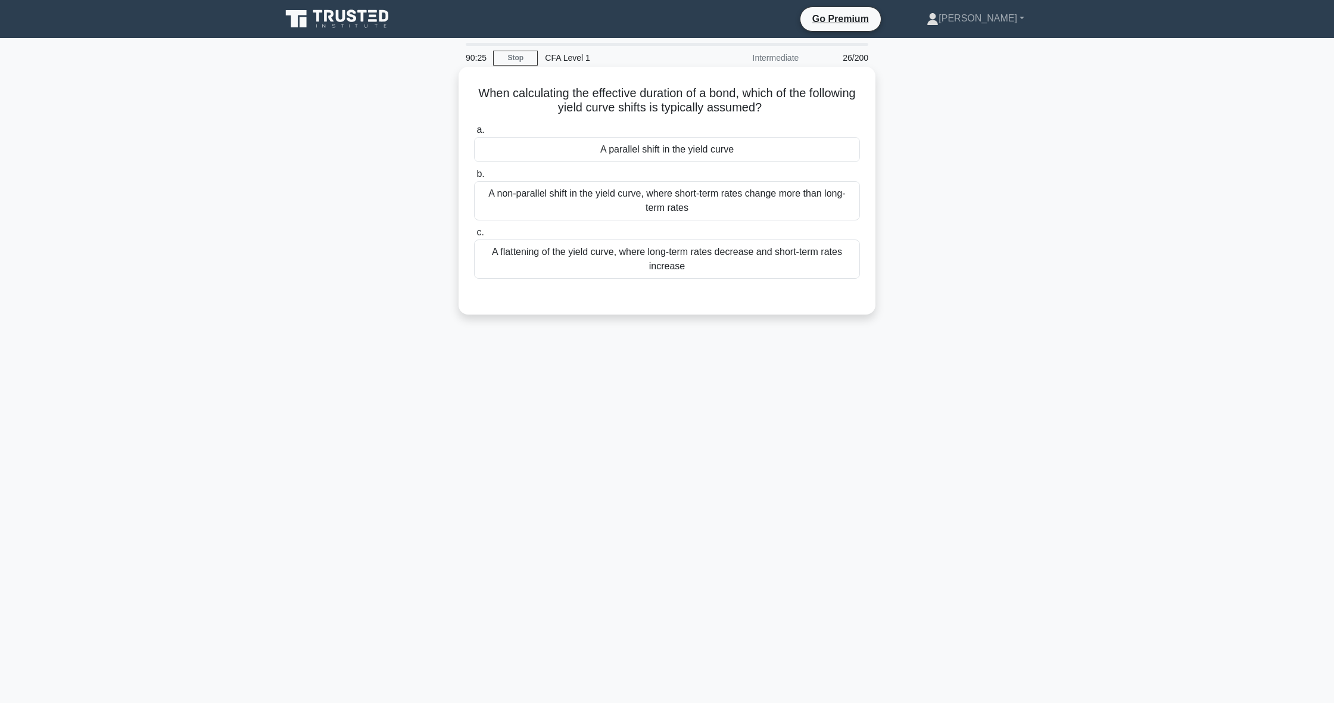
click at [623, 196] on div "A non-parallel shift in the yield curve, where short-term rates change more tha…" at bounding box center [667, 200] width 386 height 39
click at [474, 178] on input "b. A non-parallel shift in the yield curve, where short-term rates change more …" at bounding box center [474, 174] width 0 height 8
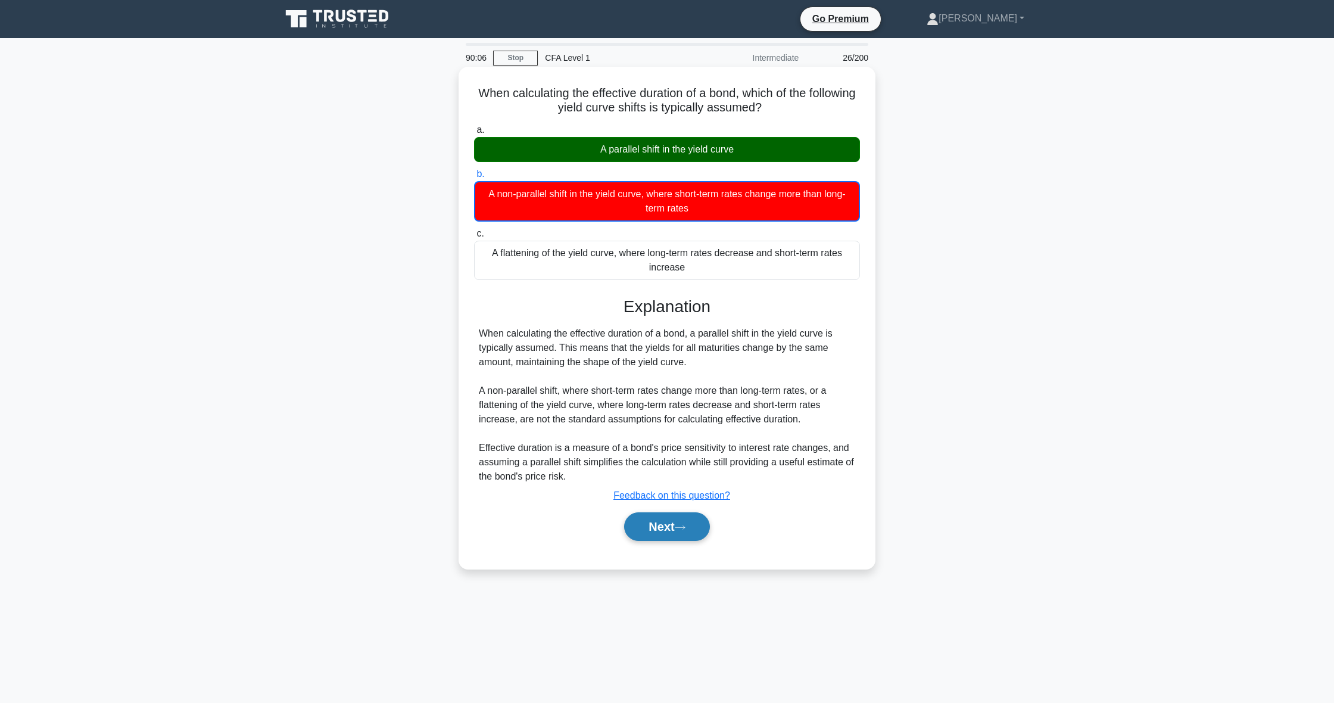
click at [671, 530] on button "Next" at bounding box center [666, 526] width 85 height 29
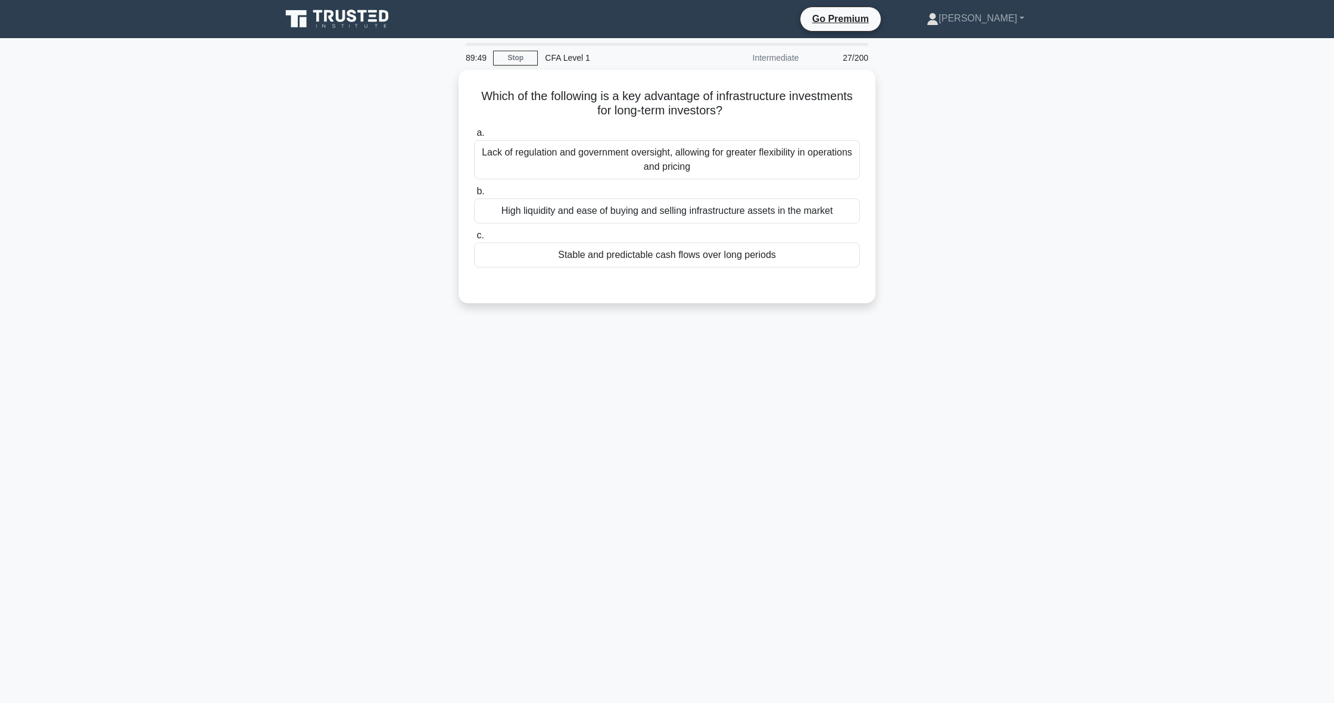
drag, startPoint x: 480, startPoint y: 94, endPoint x: 973, endPoint y: 171, distance: 499.9
click at [973, 173] on div "Which of the following is a key advantage of infrastructure investments for lon…" at bounding box center [667, 194] width 786 height 248
click at [973, 171] on div "Which of the following is a key advantage of infrastructure investments for lon…" at bounding box center [667, 194] width 786 height 248
click at [740, 257] on div "Stable and predictable cash flows over long periods" at bounding box center [667, 251] width 386 height 25
click at [474, 236] on input "c. Stable and predictable cash flows over long periods" at bounding box center [474, 233] width 0 height 8
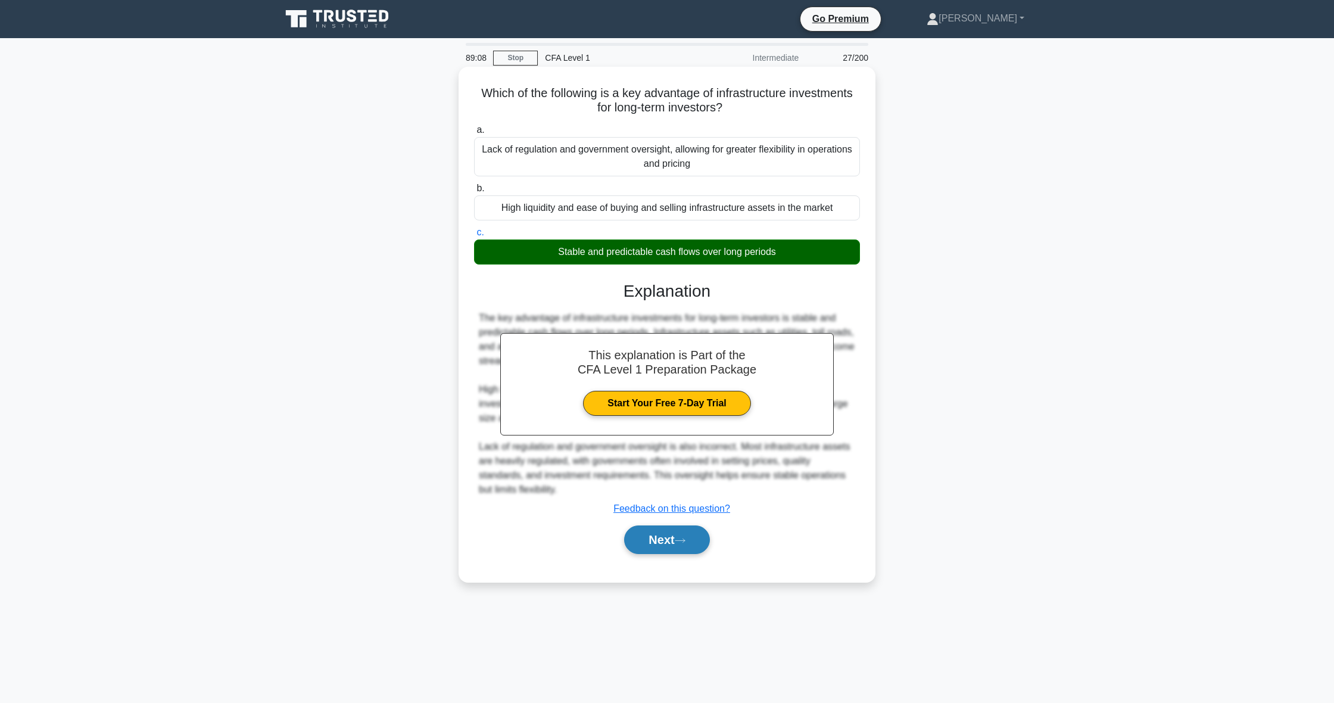
click at [648, 549] on button "Next" at bounding box center [666, 539] width 85 height 29
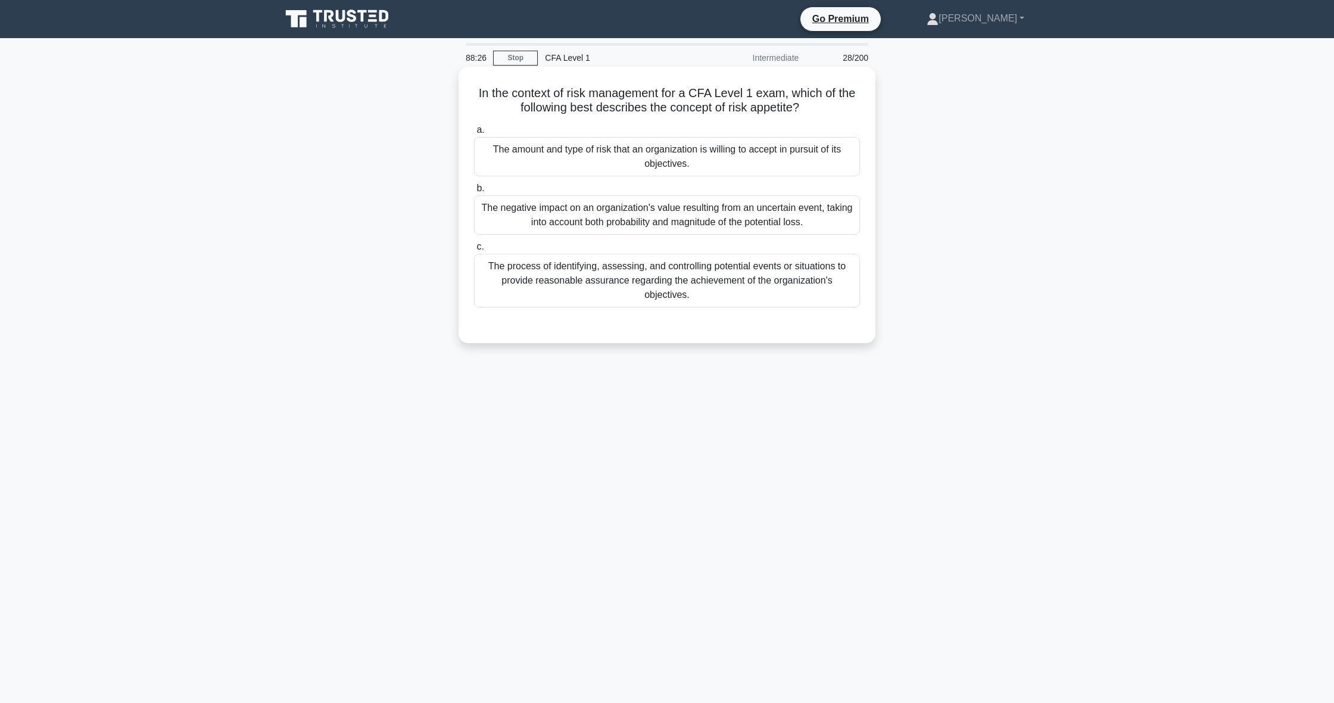
click at [752, 295] on div "The process of identifying, assessing, and controlling potential events or situ…" at bounding box center [667, 281] width 386 height 54
click at [474, 251] on input "c. The process of identifying, assessing, and controlling potential events or s…" at bounding box center [474, 247] width 0 height 8
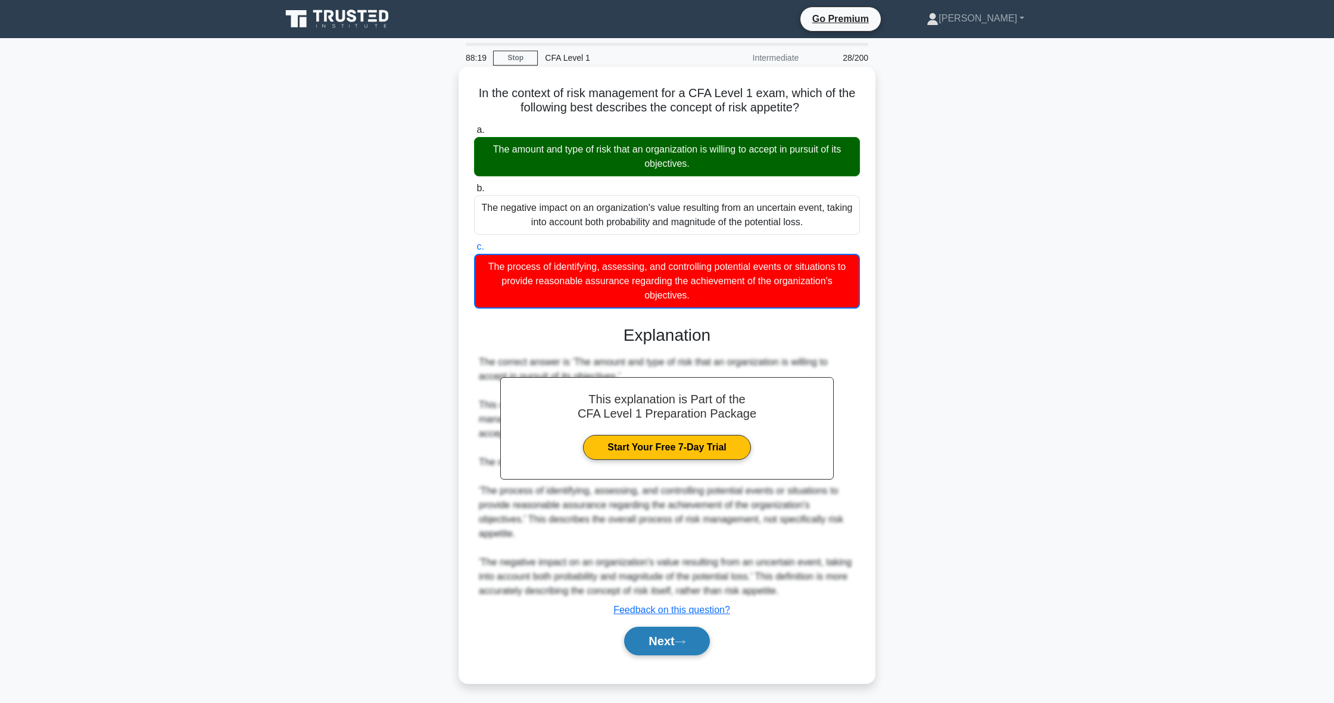
click at [634, 643] on button "Next" at bounding box center [666, 641] width 85 height 29
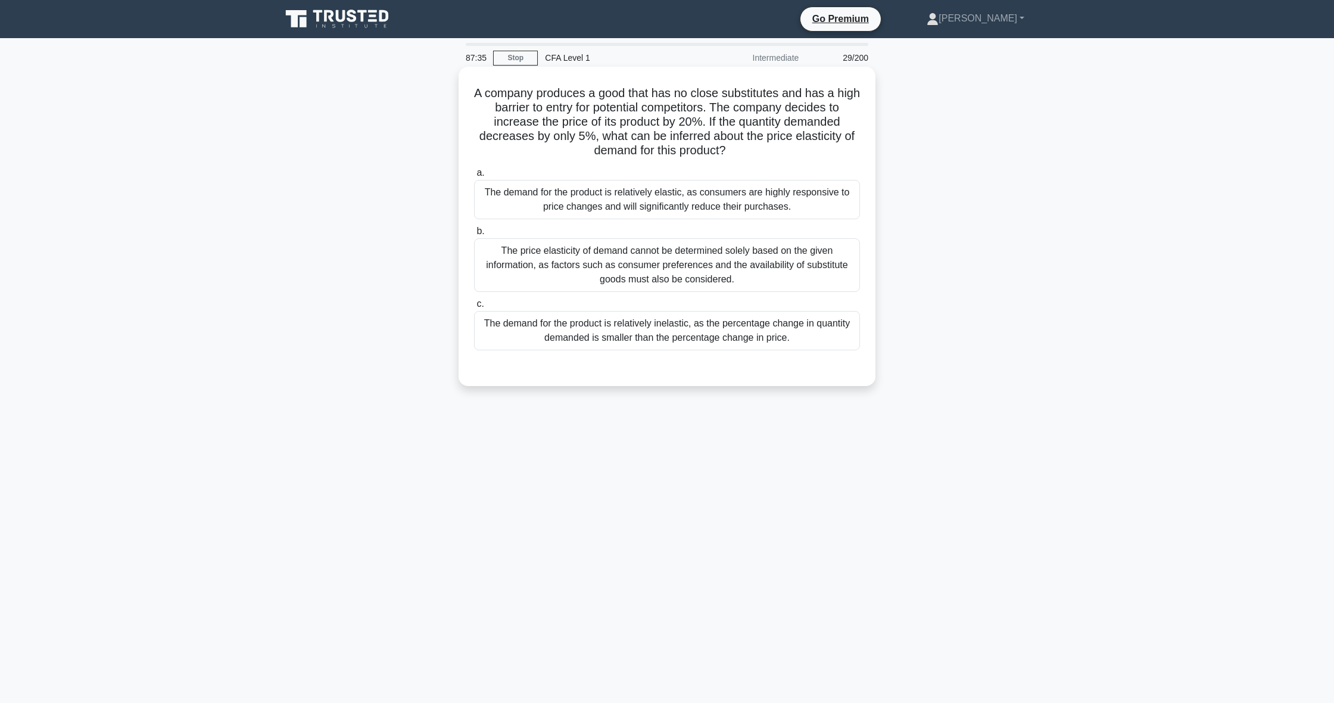
click at [724, 343] on div "The demand for the product is relatively inelastic, as the percentage change in…" at bounding box center [667, 330] width 386 height 39
click at [474, 308] on input "c. The demand for the product is relatively inelastic, as the percentage change…" at bounding box center [474, 304] width 0 height 8
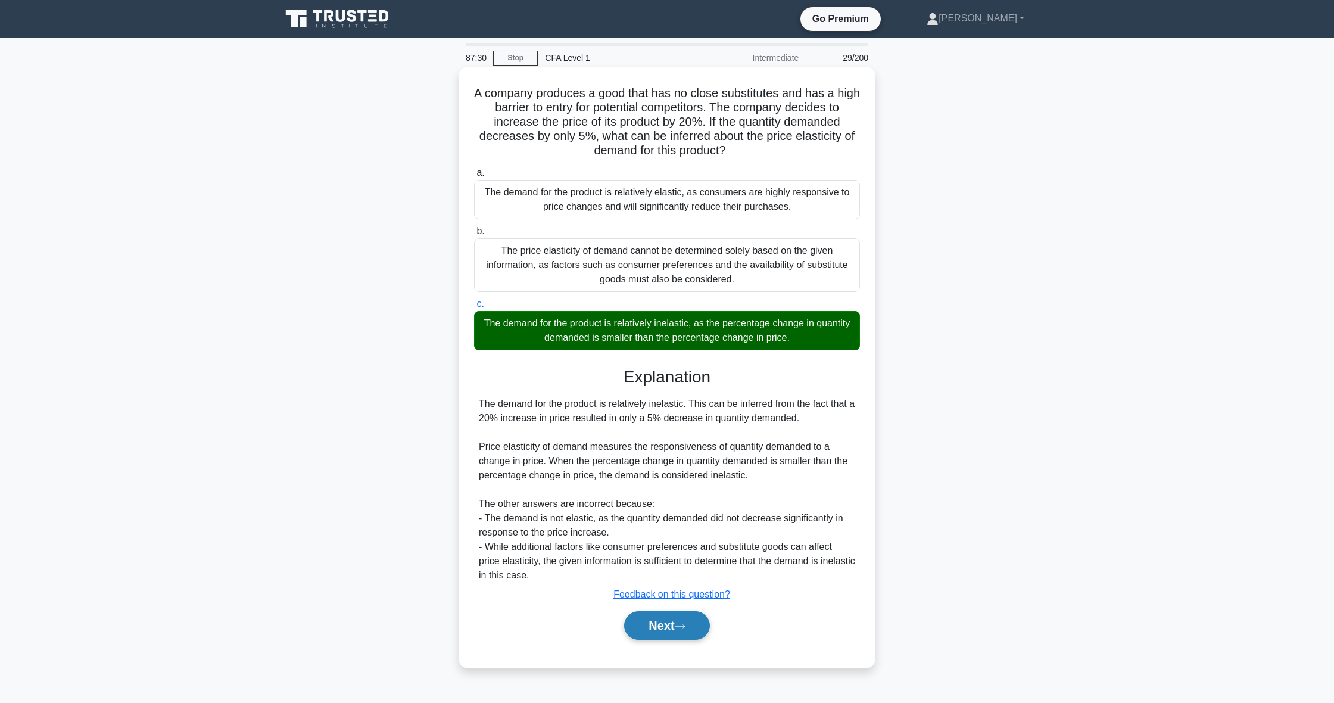
click at [695, 634] on button "Next" at bounding box center [666, 625] width 85 height 29
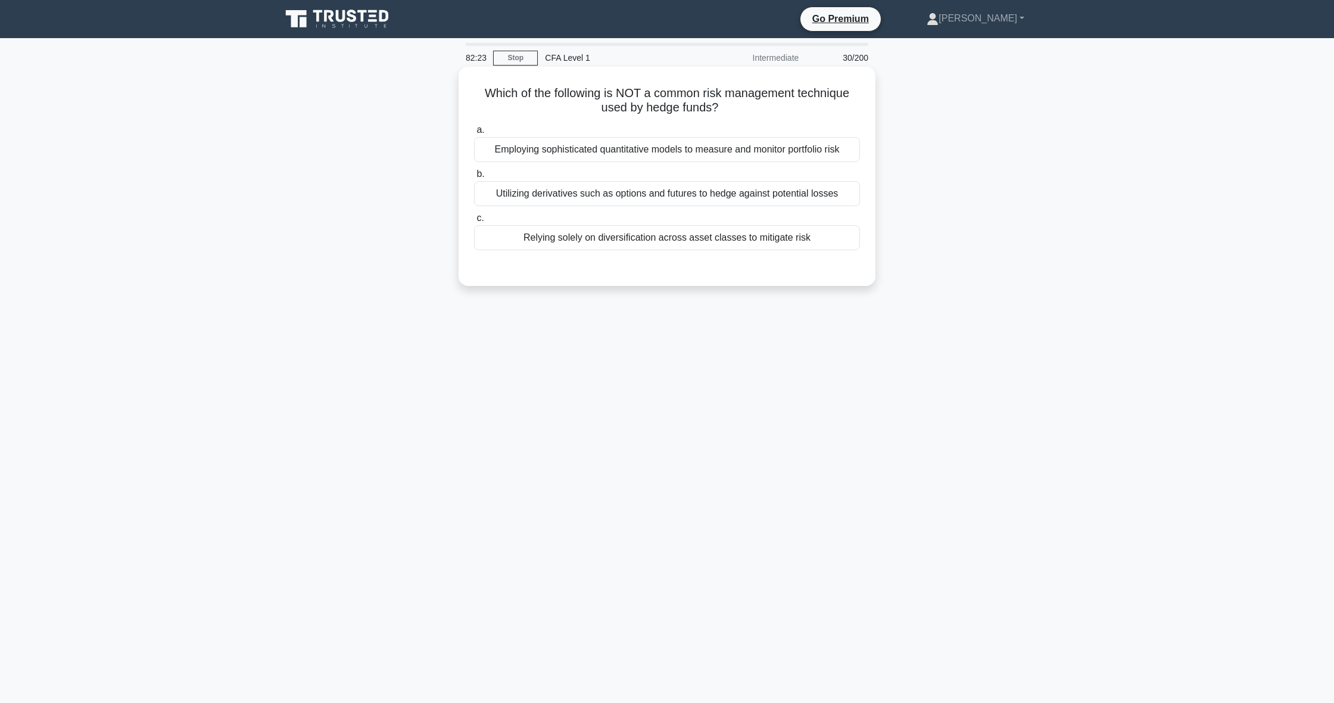
click at [737, 239] on div "Relying solely on diversification across asset classes to mitigate risk" at bounding box center [667, 237] width 386 height 25
click at [474, 222] on input "c. Relying solely on diversification across asset classes to mitigate risk" at bounding box center [474, 218] width 0 height 8
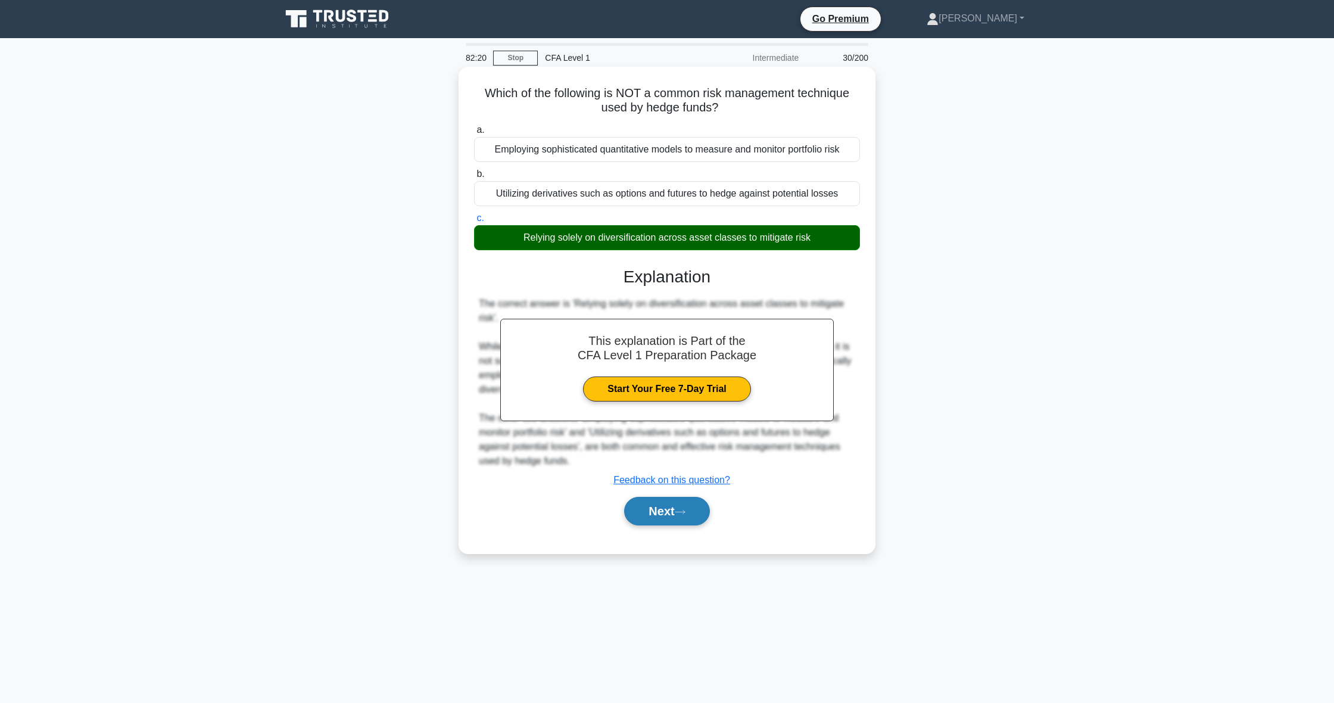
click at [651, 516] on button "Next" at bounding box center [666, 511] width 85 height 29
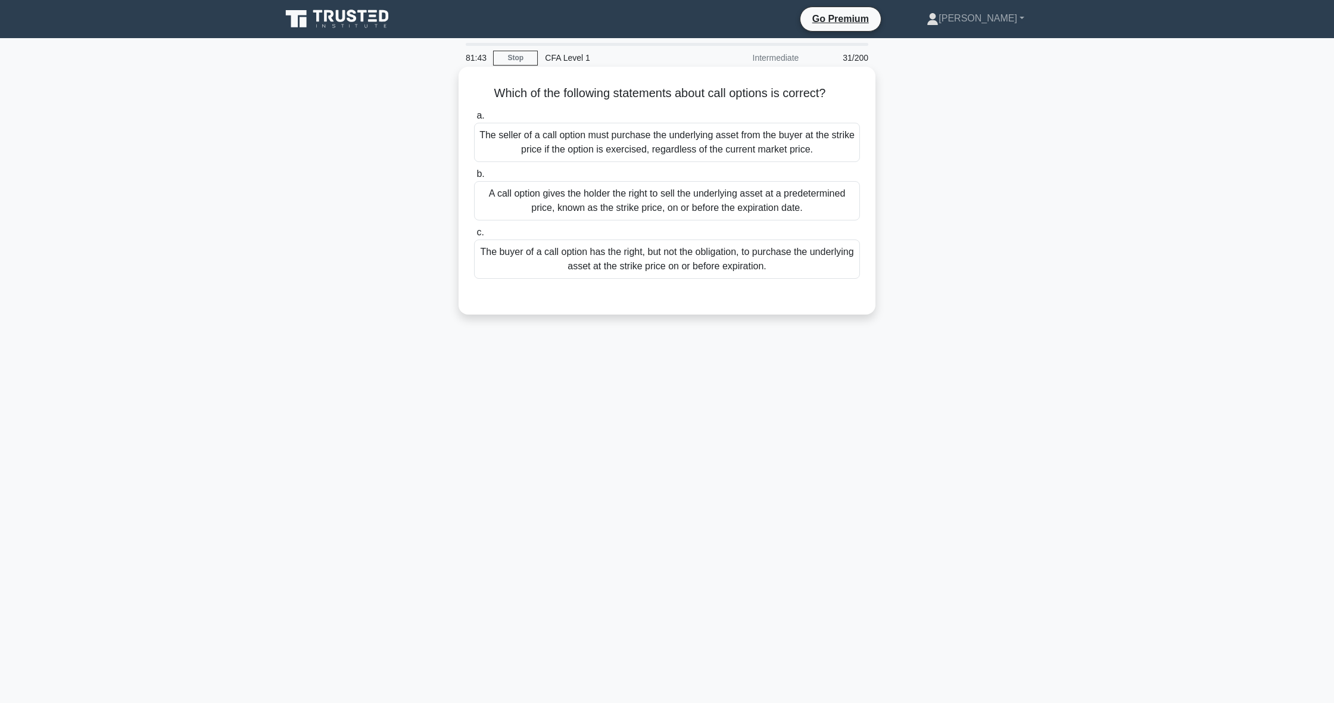
click at [694, 257] on div "The buyer of a call option has the right, but not the obligation, to purchase t…" at bounding box center [667, 258] width 386 height 39
click at [474, 236] on input "c. The buyer of a call option has the right, but not the obligation, to purchas…" at bounding box center [474, 233] width 0 height 8
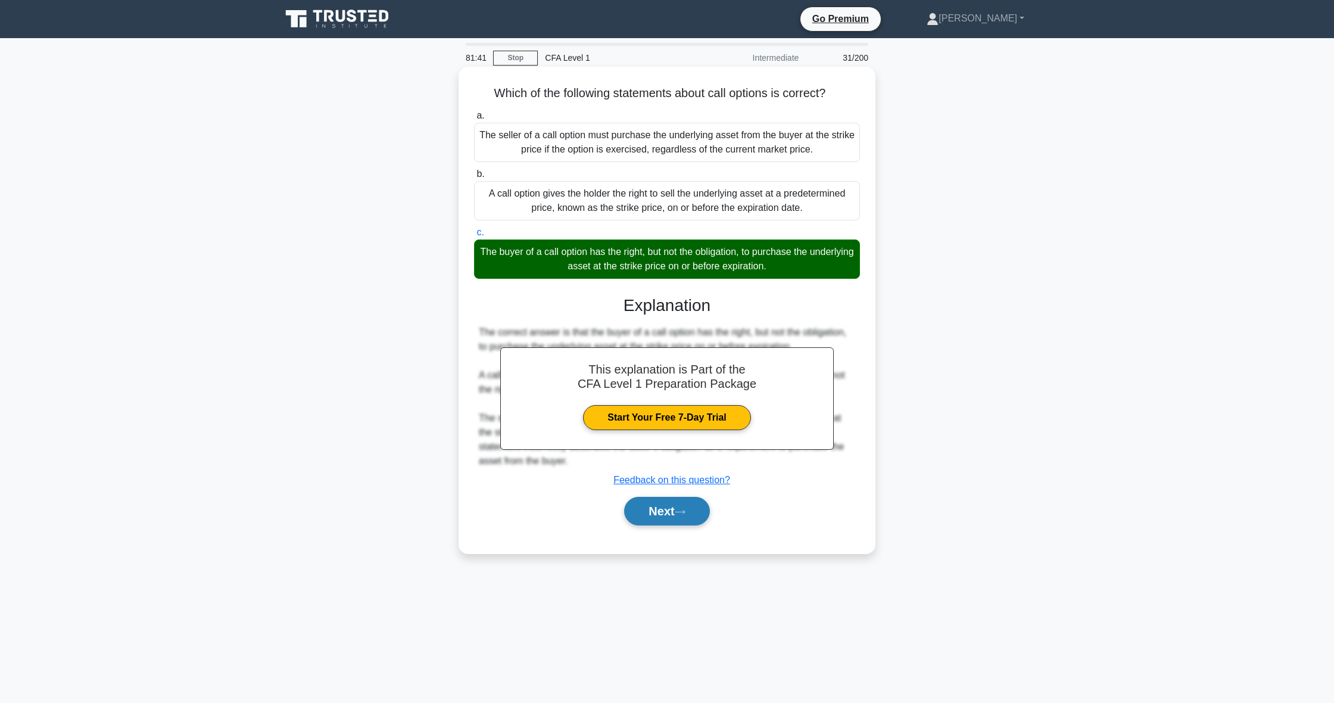
click at [684, 518] on button "Next" at bounding box center [666, 511] width 85 height 29
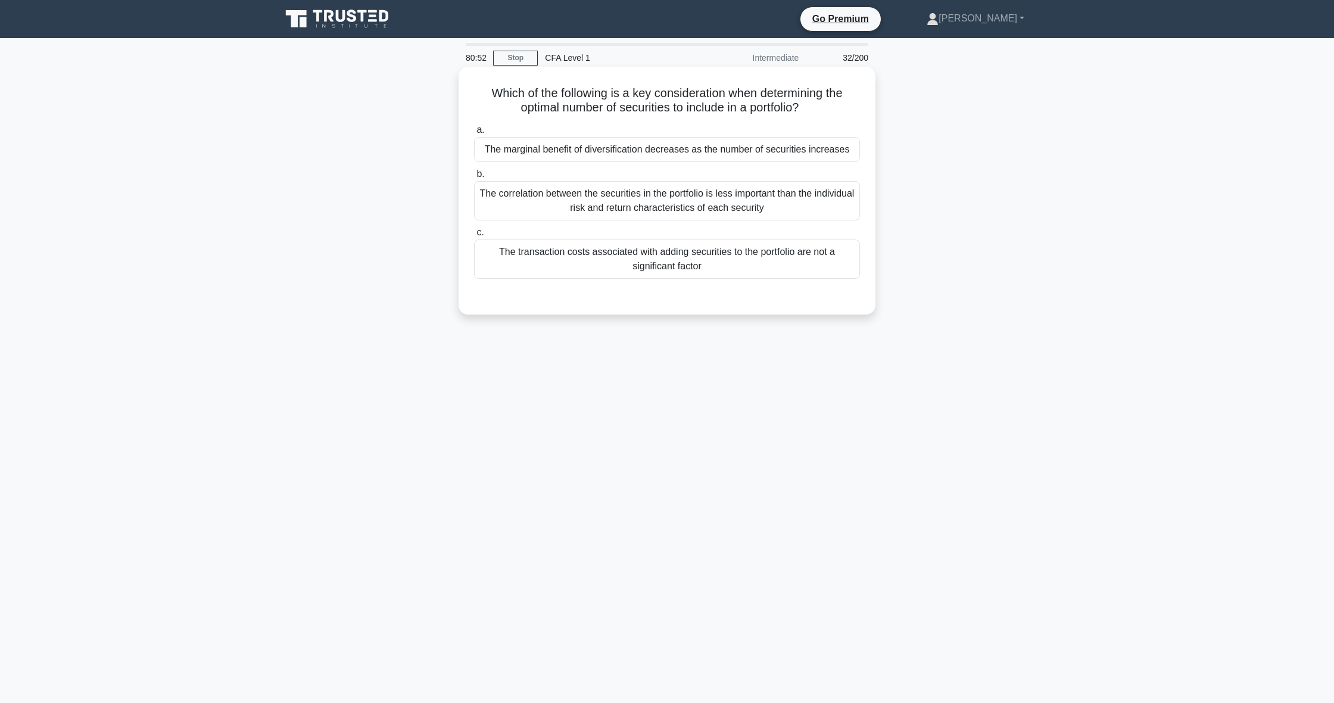
click at [670, 212] on div "The correlation between the securities in the portfolio is less important than …" at bounding box center [667, 200] width 386 height 39
click at [474, 178] on input "b. The correlation between the securities in the portfolio is less important th…" at bounding box center [474, 174] width 0 height 8
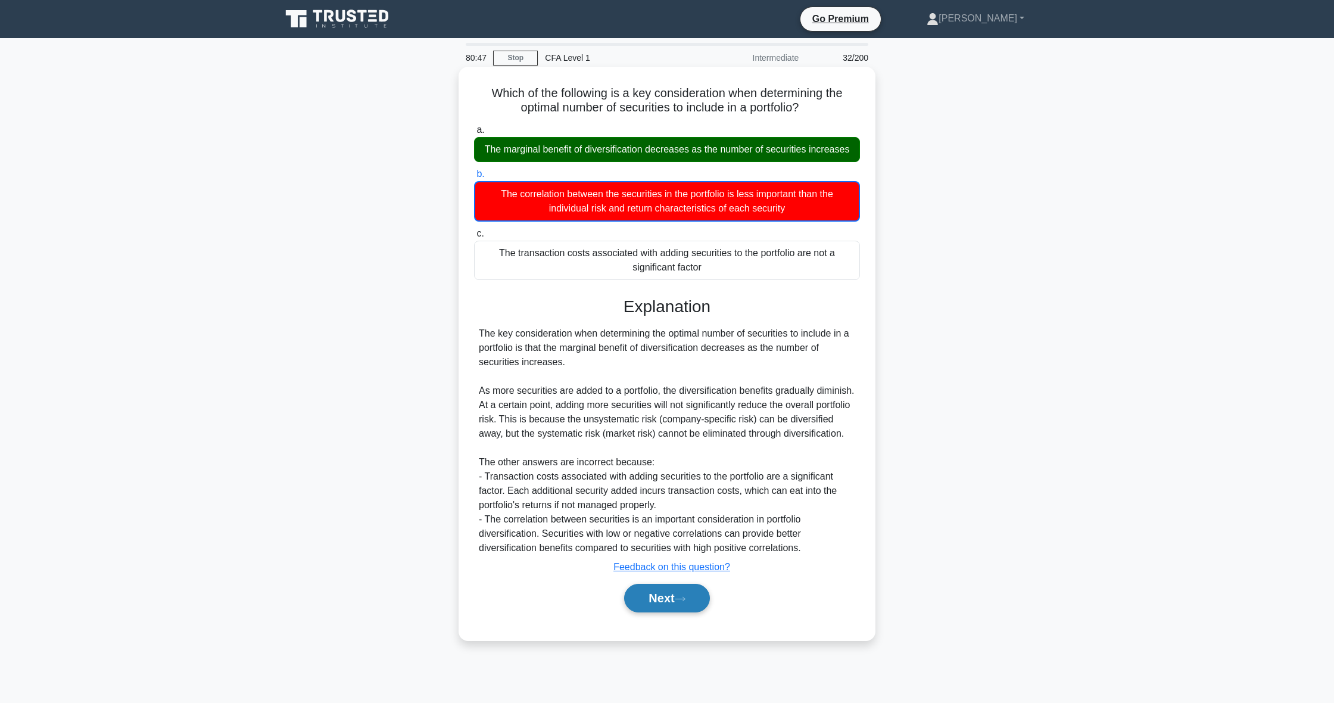
click at [680, 602] on icon at bounding box center [680, 599] width 11 height 7
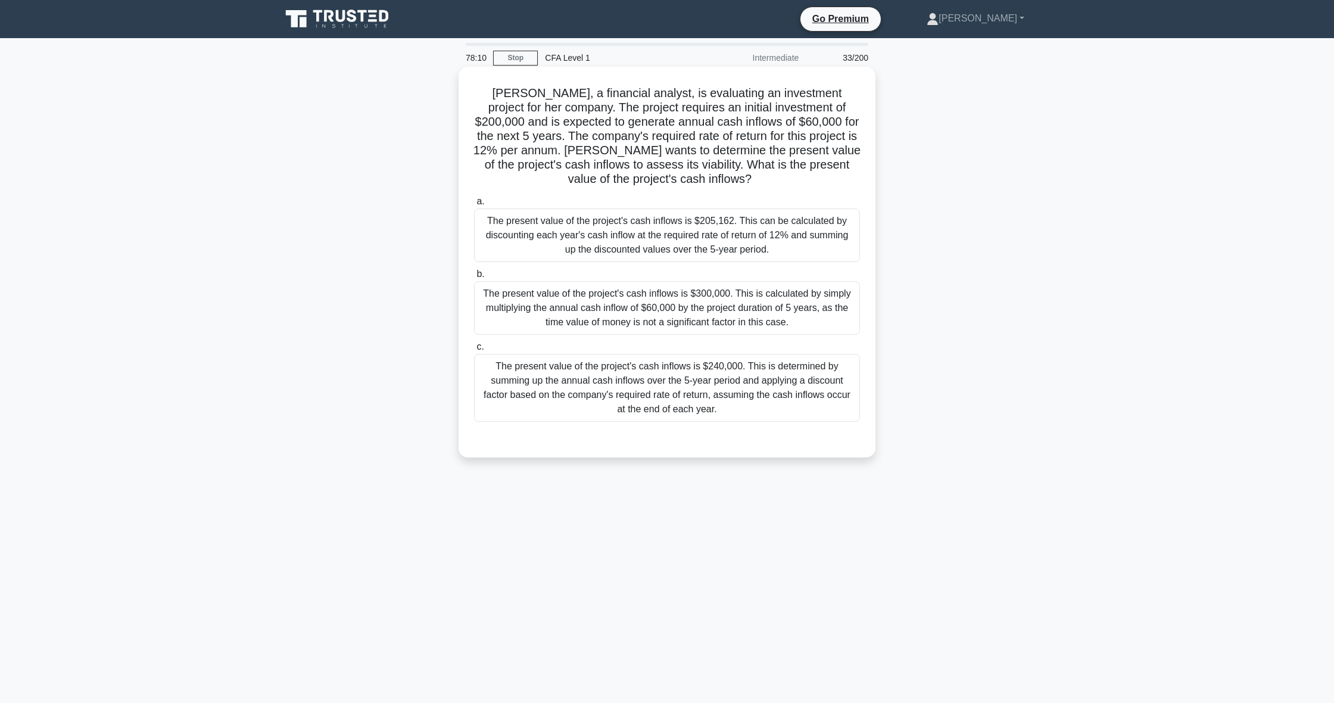
click at [730, 235] on div "The present value of the project's cash inflows is $205,162. This can be calcul…" at bounding box center [667, 235] width 386 height 54
click at [474, 206] on input "a. The present value of the project's cash inflows is $205,162. This can be cal…" at bounding box center [474, 202] width 0 height 8
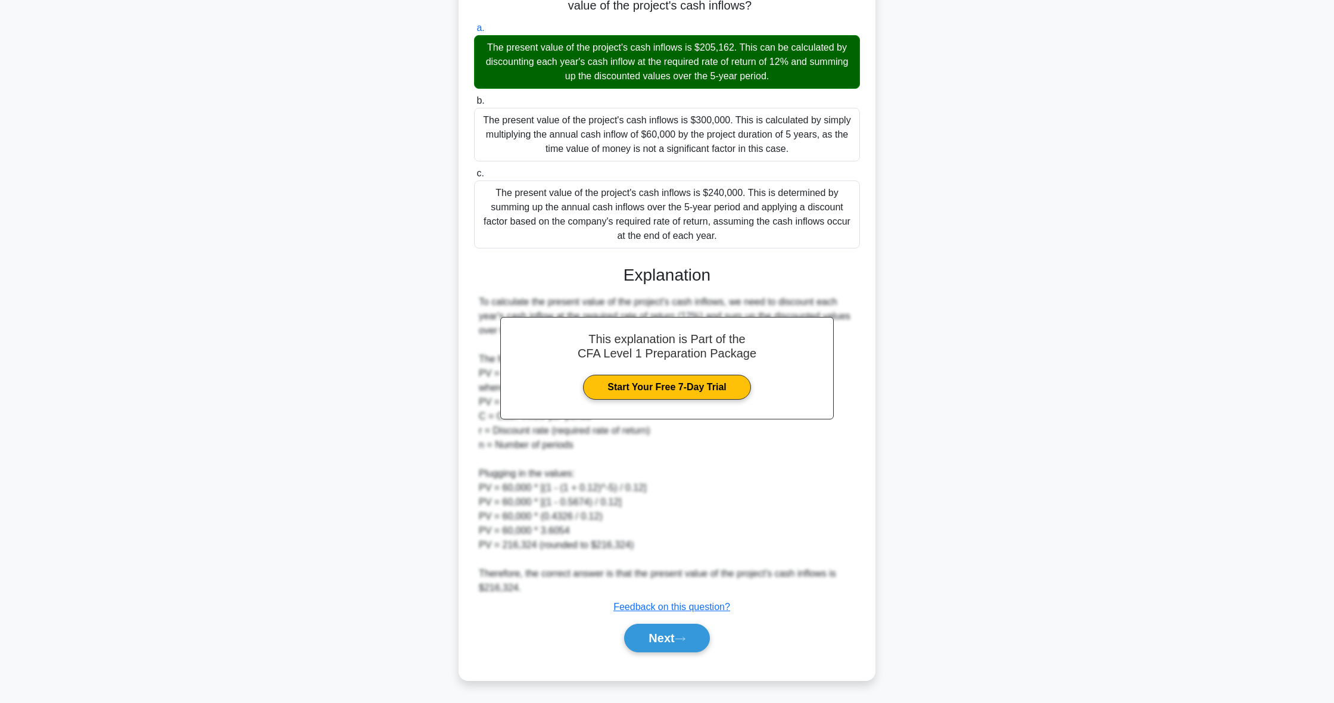
scroll to position [173, 0]
click at [647, 646] on button "Next" at bounding box center [666, 638] width 85 height 29
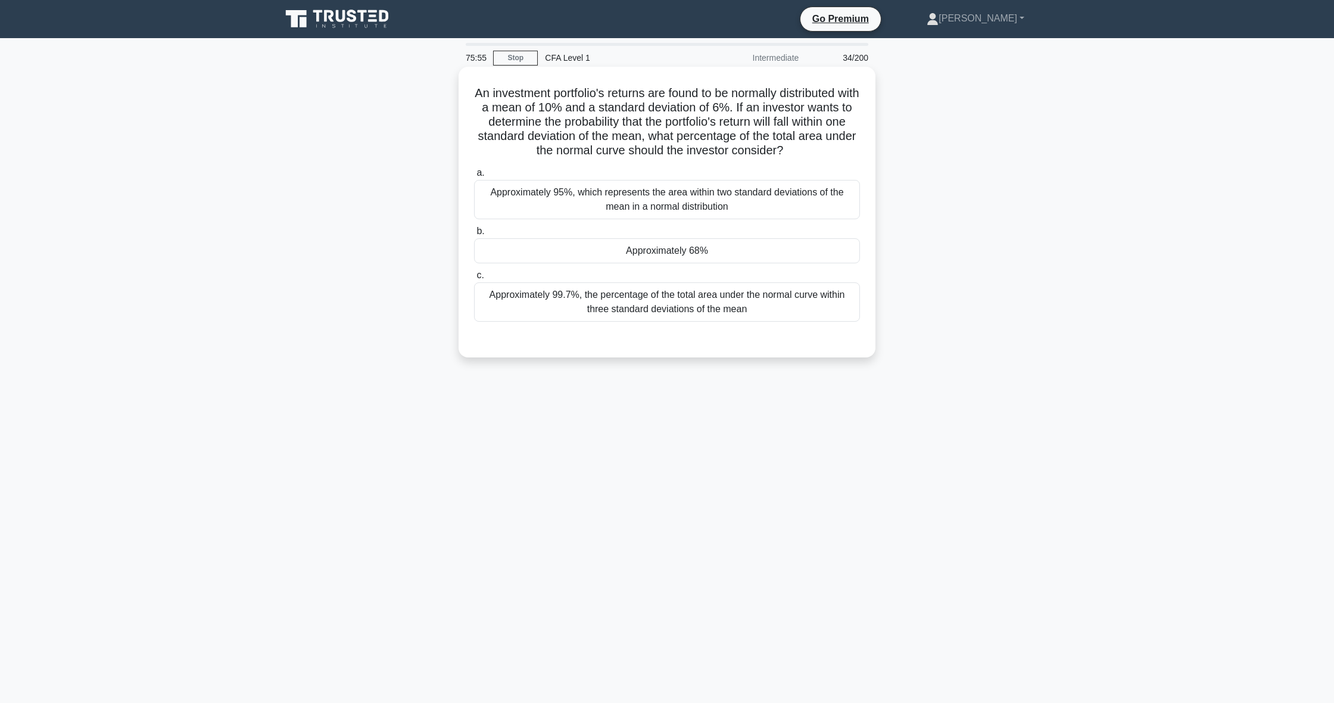
click at [689, 241] on div "Approximately 68%" at bounding box center [667, 250] width 386 height 25
click at [474, 235] on input "b. Approximately 68%" at bounding box center [474, 232] width 0 height 8
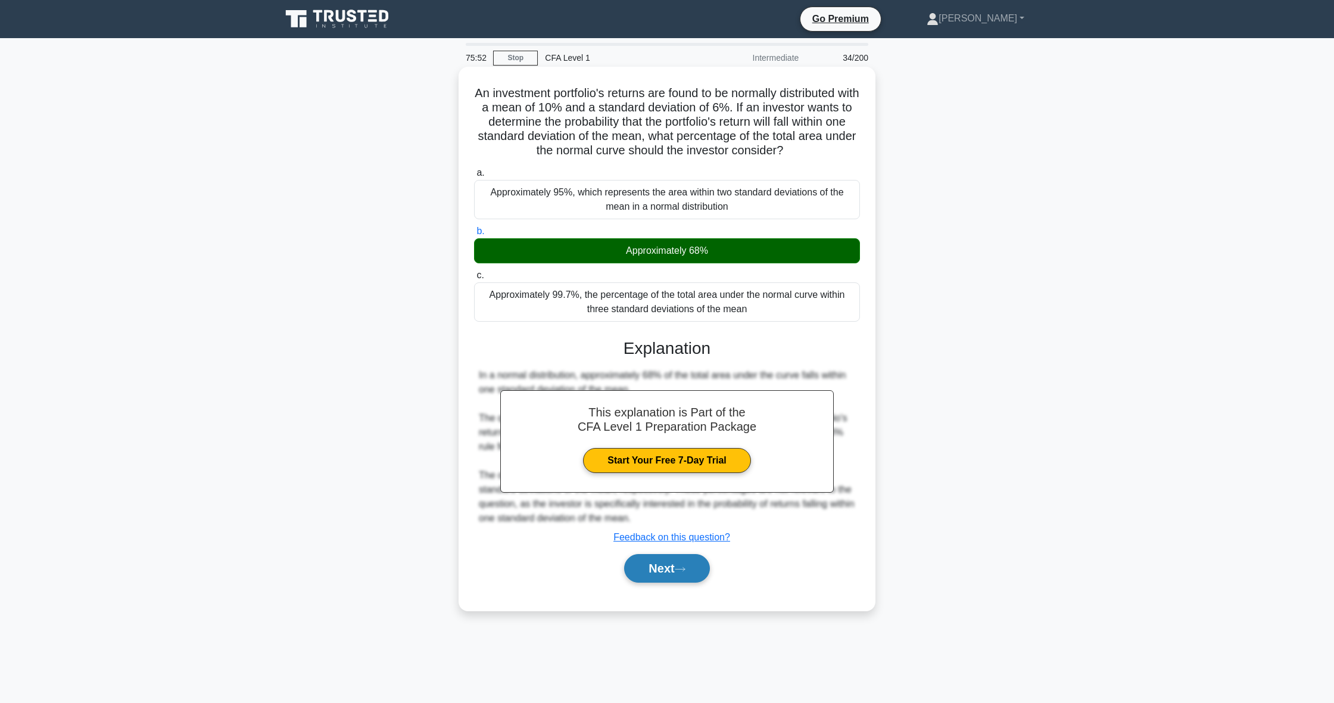
click at [658, 562] on button "Next" at bounding box center [666, 568] width 85 height 29
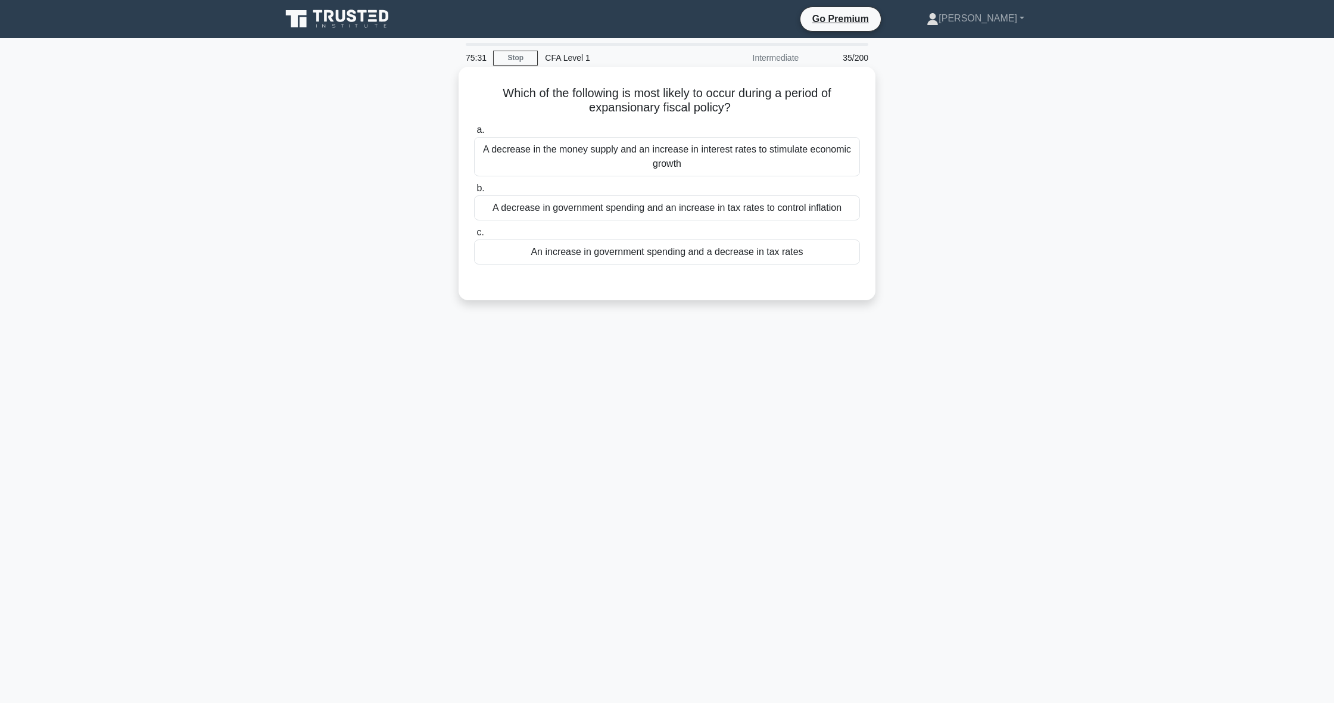
click at [794, 258] on div "An increase in government spending and a decrease in tax rates" at bounding box center [667, 251] width 386 height 25
click at [474, 236] on input "c. An increase in government spending and a decrease in tax rates" at bounding box center [474, 233] width 0 height 8
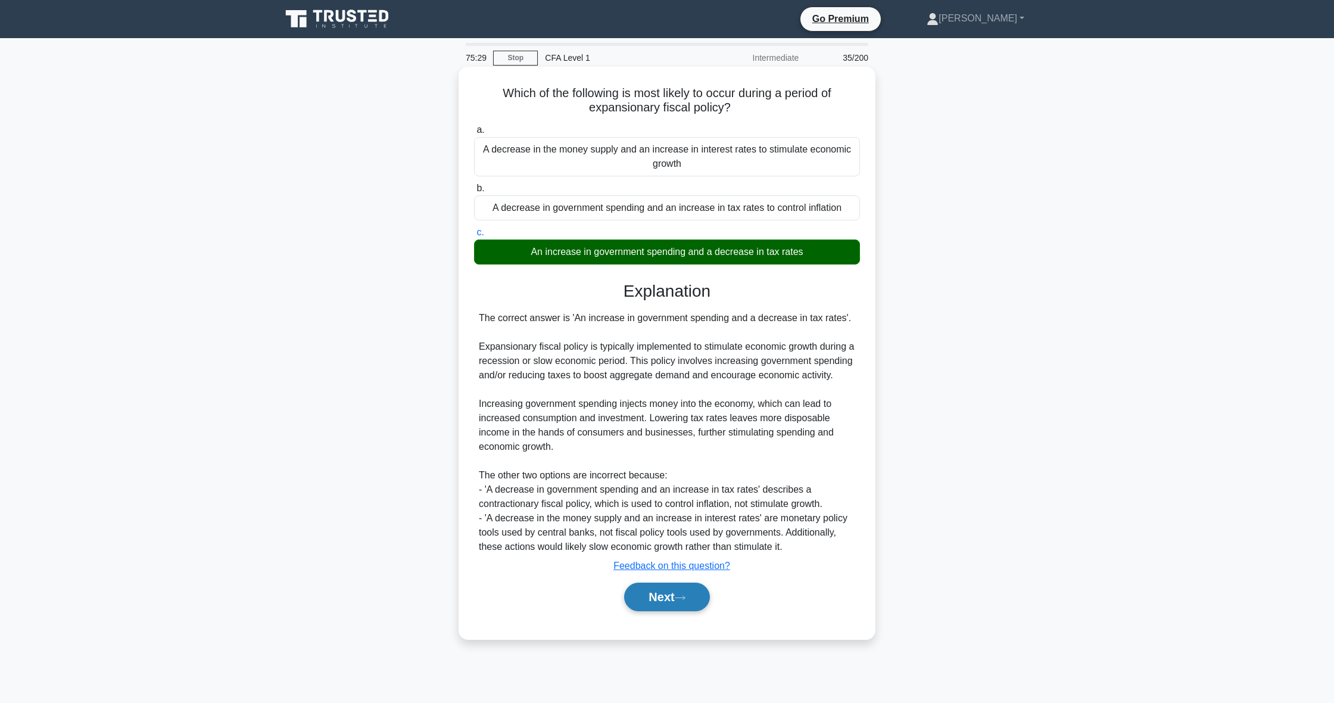
click at [679, 597] on button "Next" at bounding box center [666, 597] width 85 height 29
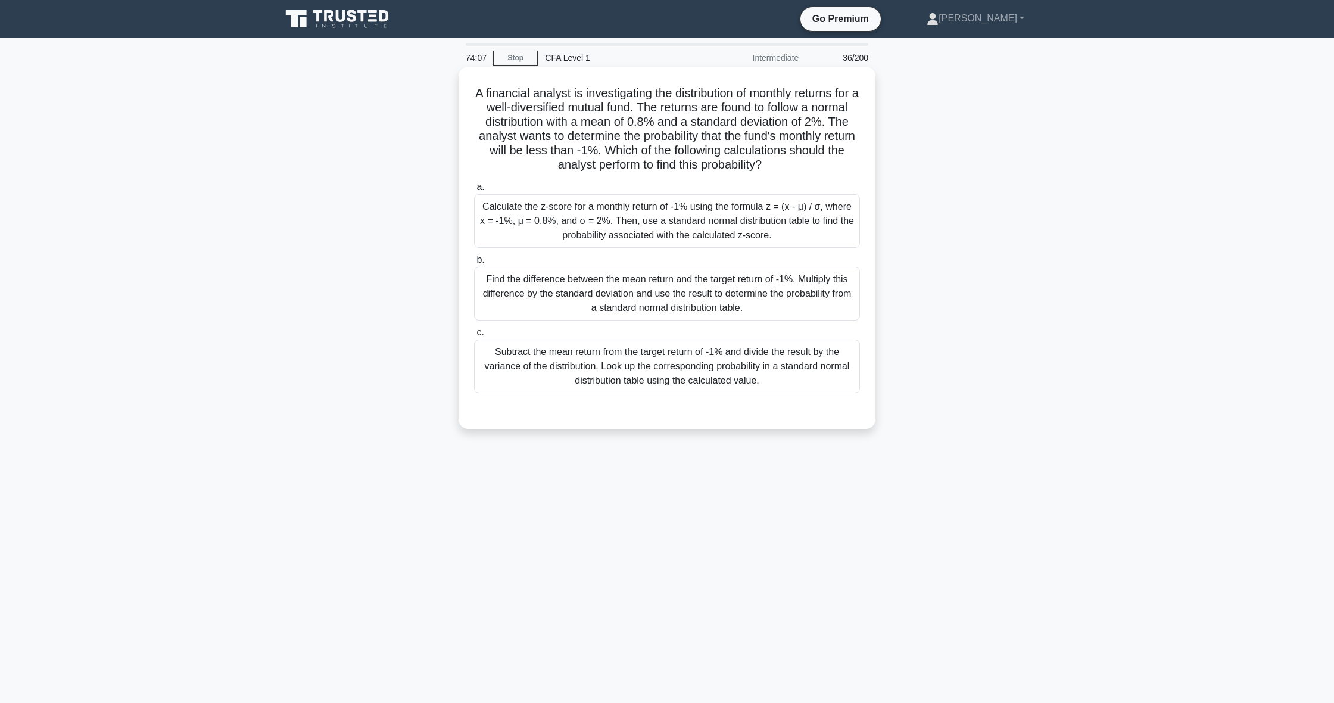
click at [736, 219] on div "Calculate the z-score for a monthly return of -1% using the formula z = (x - μ)…" at bounding box center [667, 221] width 386 height 54
click at [474, 191] on input "a. Calculate the z-score for a monthly return of -1% using the formula z = (x -…" at bounding box center [474, 187] width 0 height 8
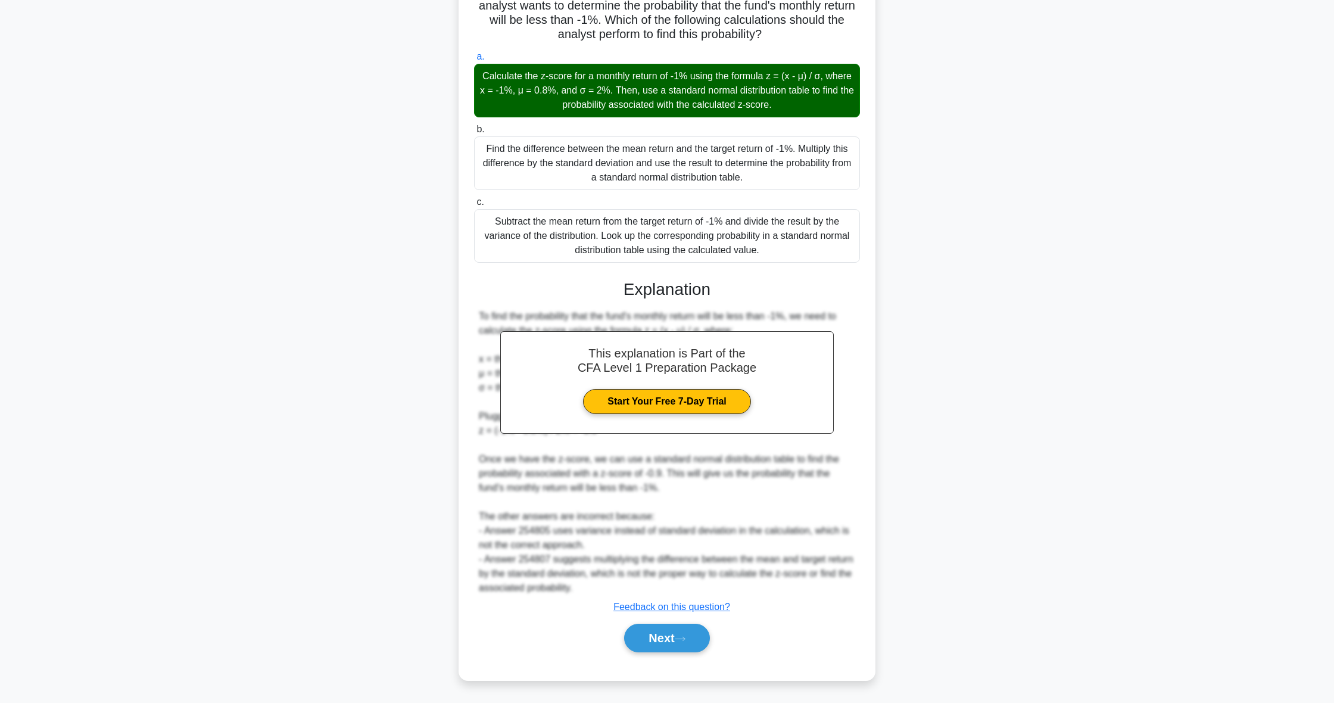
scroll to position [130, 0]
click at [658, 640] on button "Next" at bounding box center [666, 638] width 85 height 29
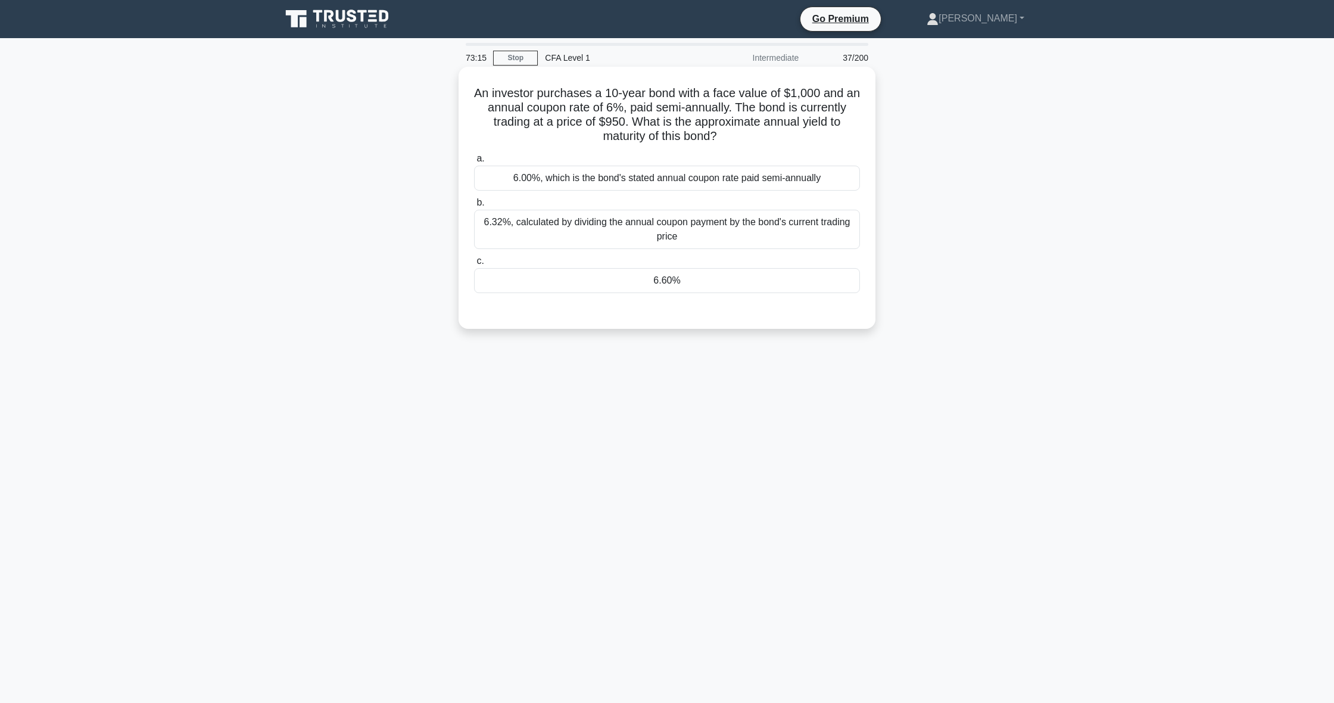
click at [673, 277] on div "6.60%" at bounding box center [667, 280] width 386 height 25
click at [474, 265] on input "c. 6.60%" at bounding box center [474, 261] width 0 height 8
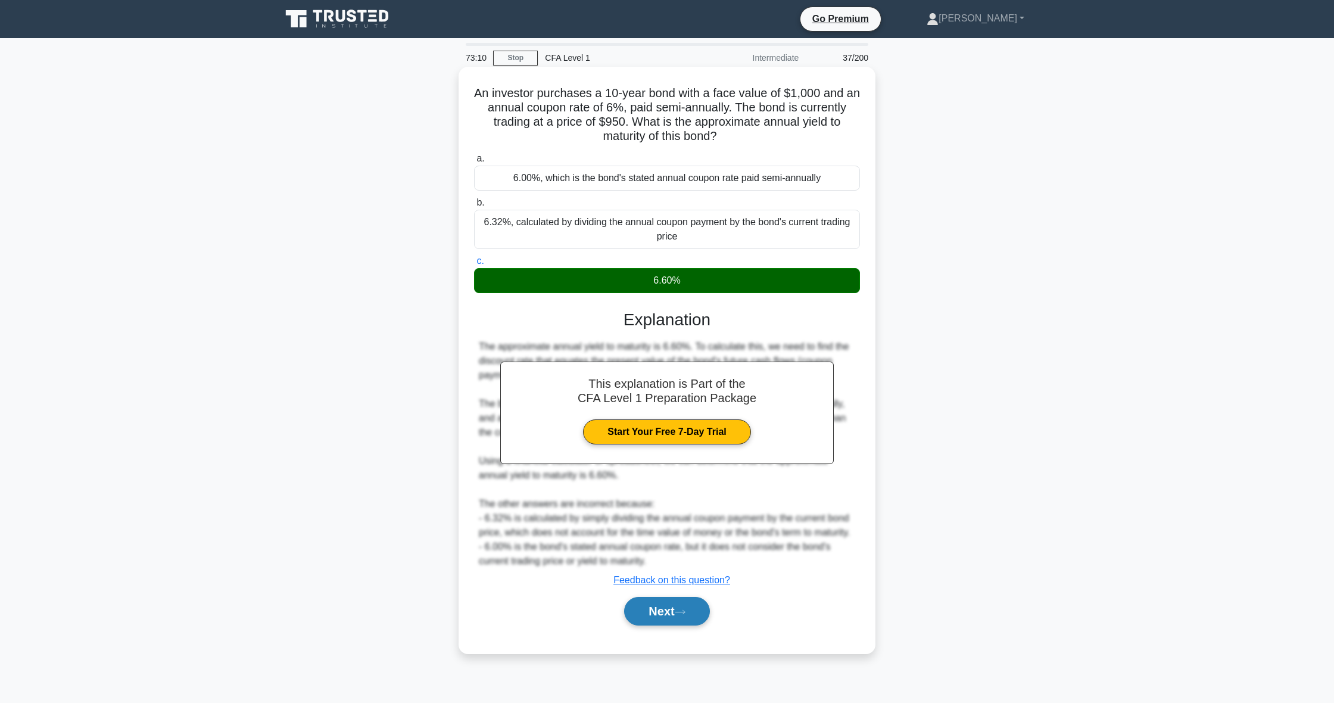
click at [664, 618] on button "Next" at bounding box center [666, 611] width 85 height 29
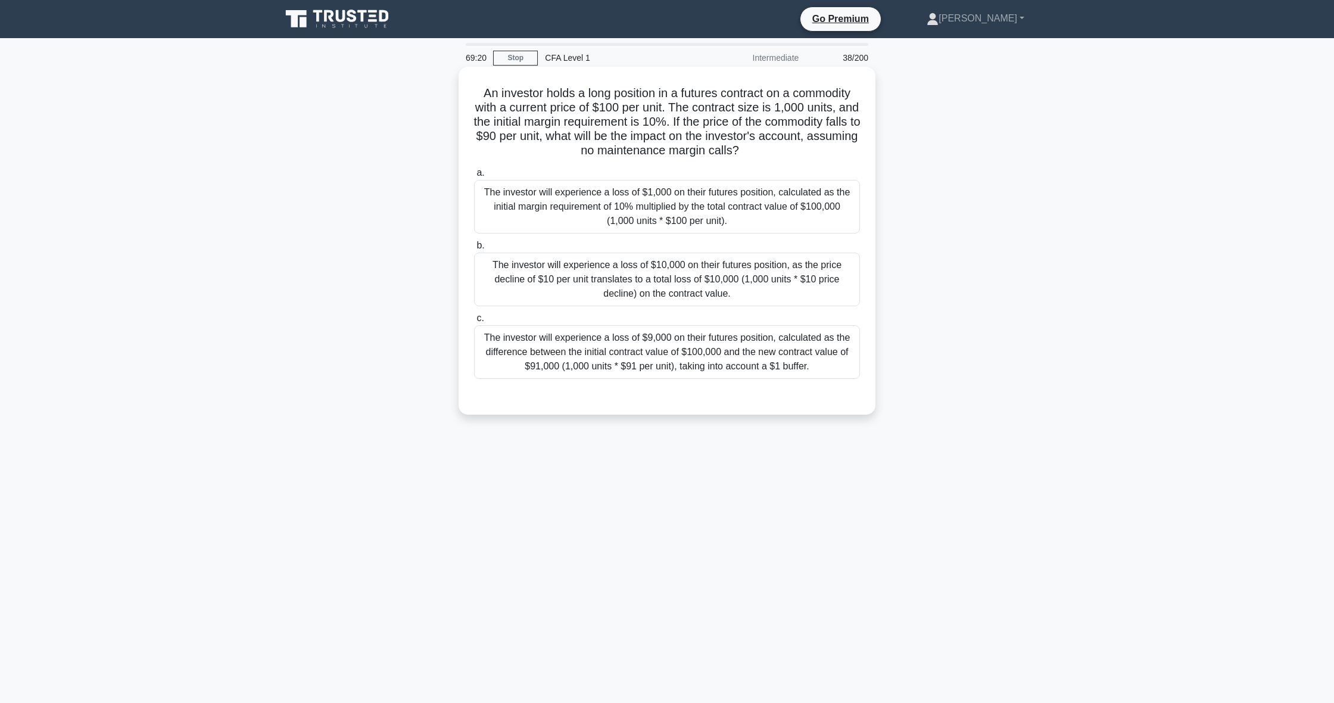
click at [759, 369] on div "The investor will experience a loss of $9,000 on their futures position, calcul…" at bounding box center [667, 352] width 386 height 54
click at [474, 322] on input "c. The investor will experience a loss of $9,000 on their futures position, cal…" at bounding box center [474, 319] width 0 height 8
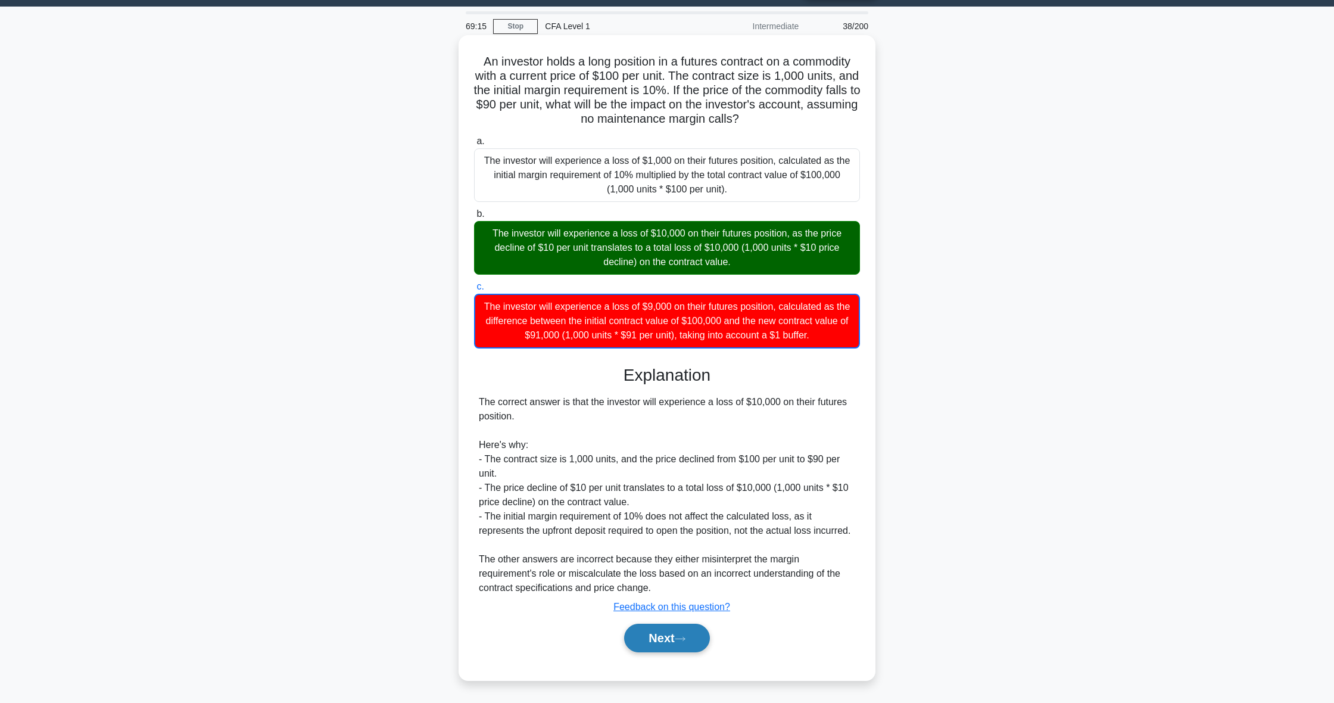
scroll to position [32, 0]
click at [669, 637] on button "Next" at bounding box center [666, 638] width 85 height 29
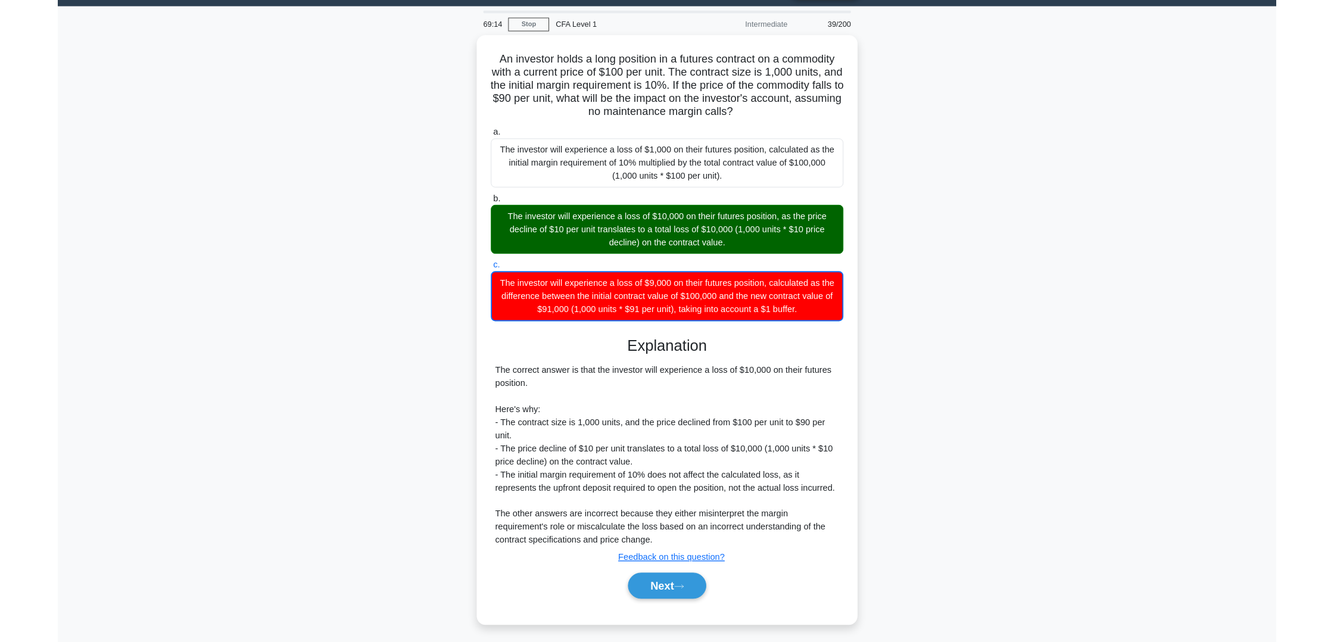
scroll to position [0, 0]
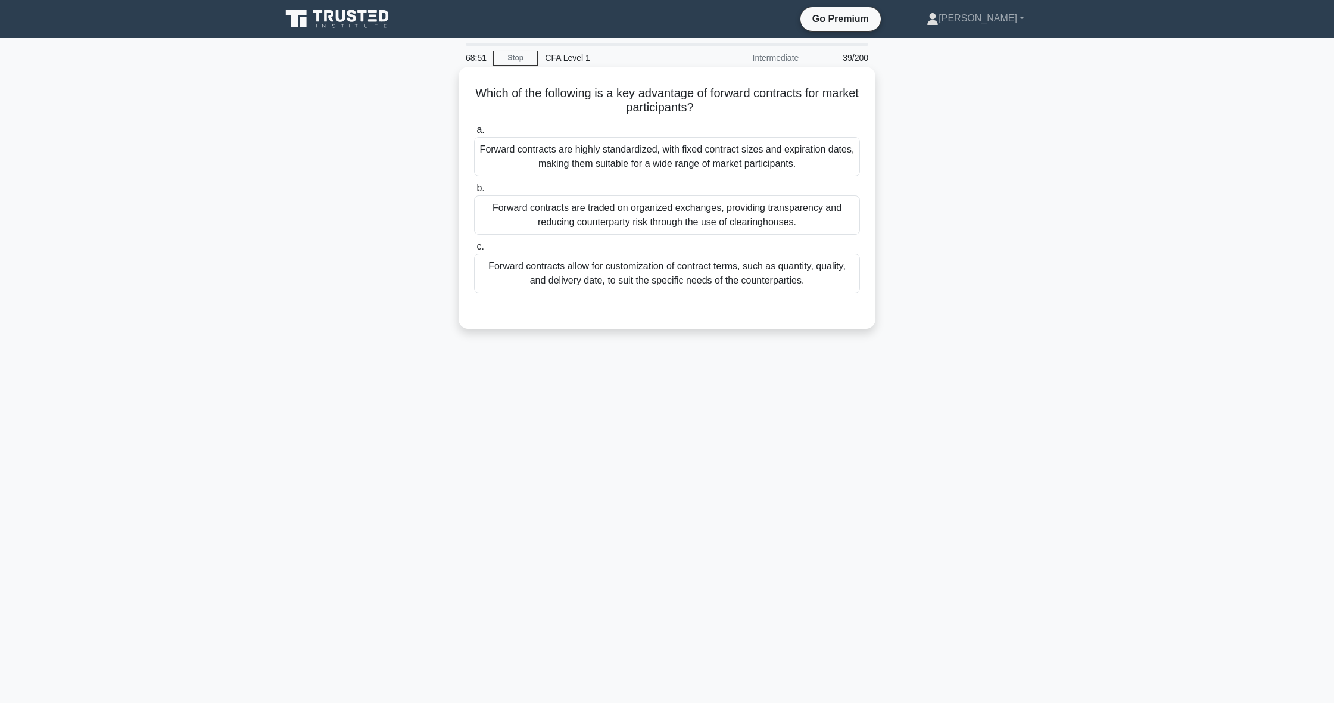
click at [640, 288] on div "Forward contracts allow for customization of contract terms, such as quantity, …" at bounding box center [667, 273] width 386 height 39
click at [474, 251] on input "c. Forward contracts allow for customization of contract terms, such as quantit…" at bounding box center [474, 247] width 0 height 8
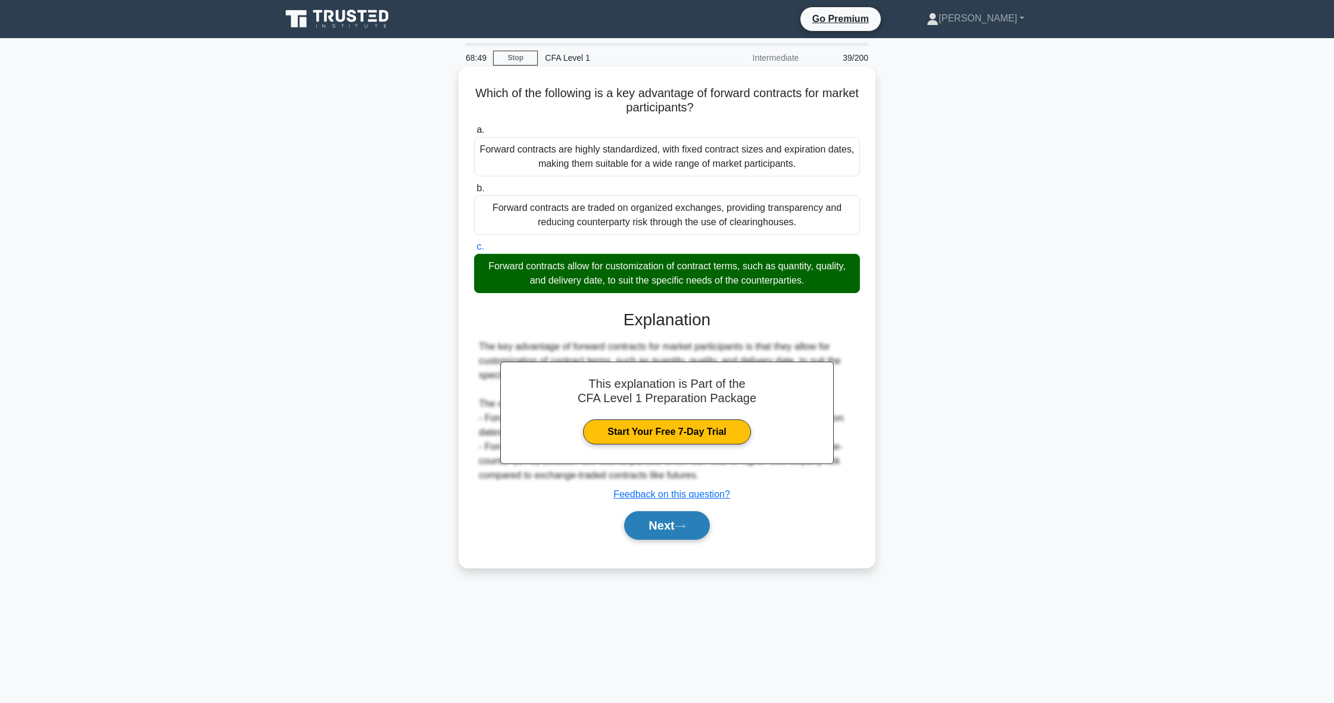
click at [664, 536] on button "Next" at bounding box center [666, 525] width 85 height 29
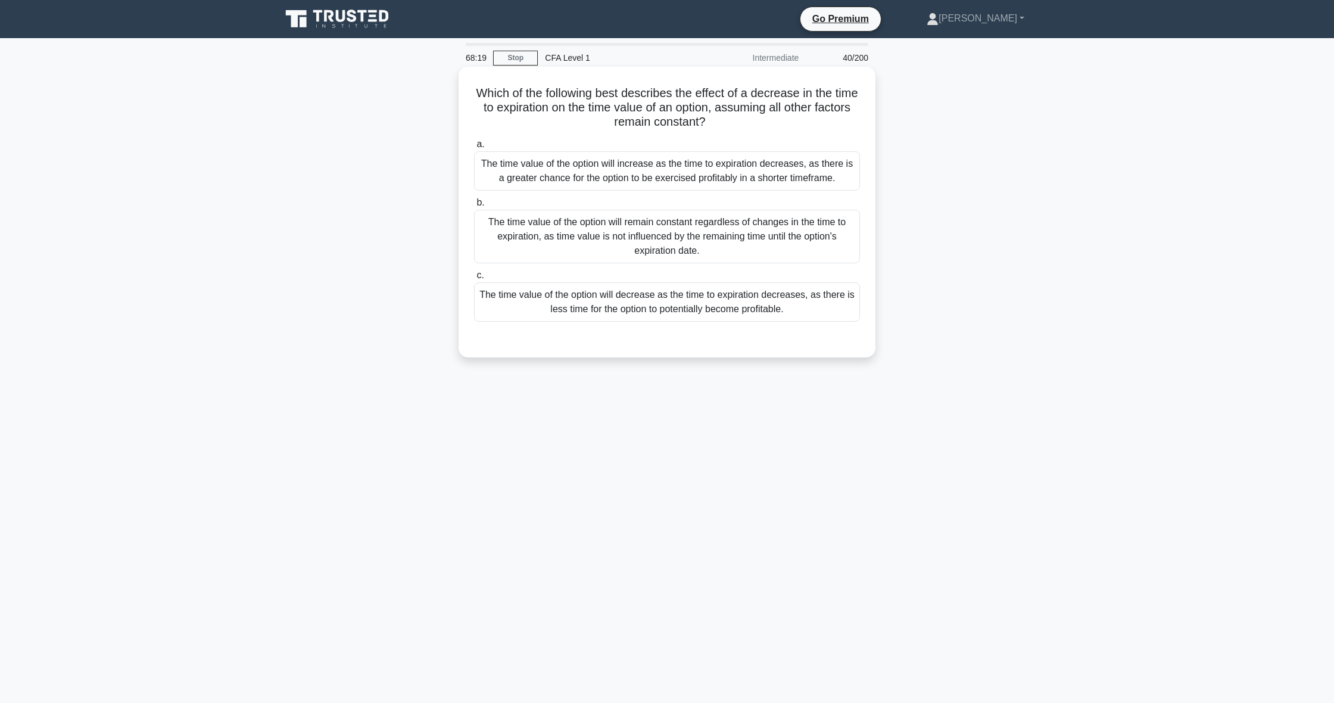
click at [643, 301] on div "The time value of the option will decrease as the time to expiration decreases,…" at bounding box center [667, 301] width 386 height 39
click at [474, 279] on input "c. The time value of the option will decrease as the time to expiration decreas…" at bounding box center [474, 276] width 0 height 8
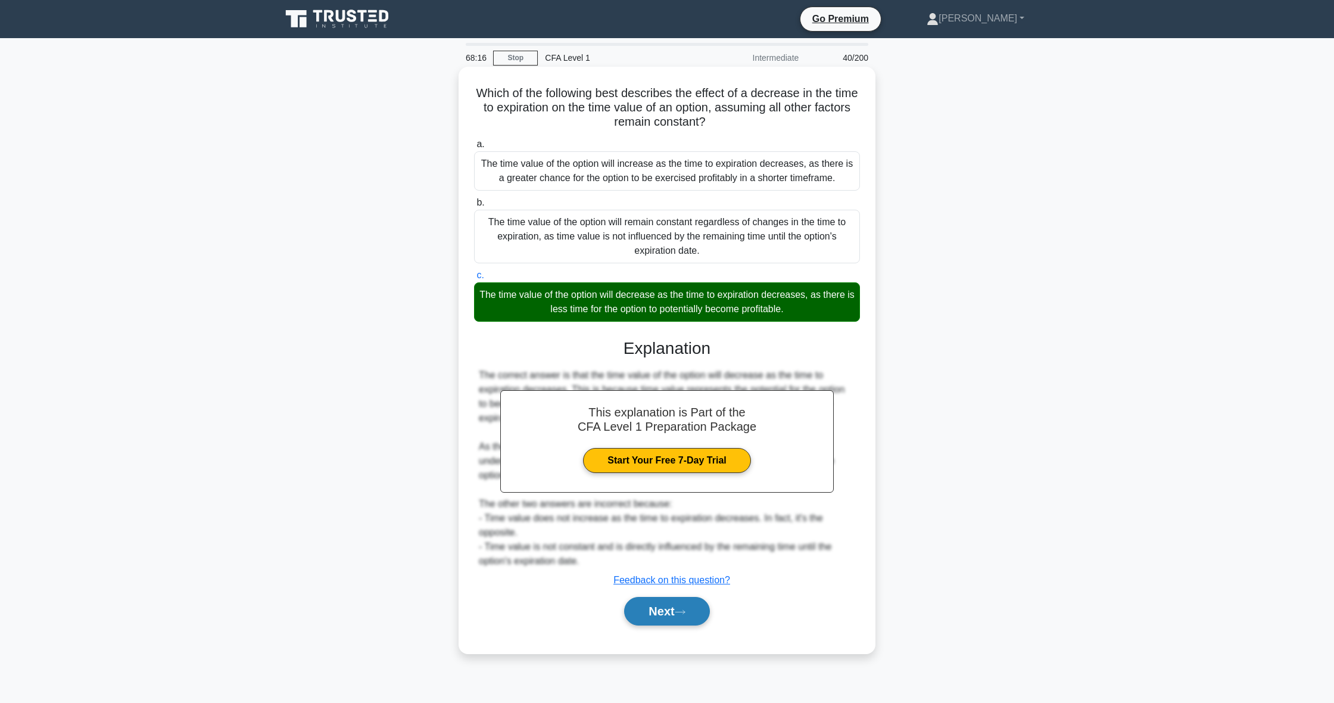
click at [643, 605] on button "Next" at bounding box center [666, 611] width 85 height 29
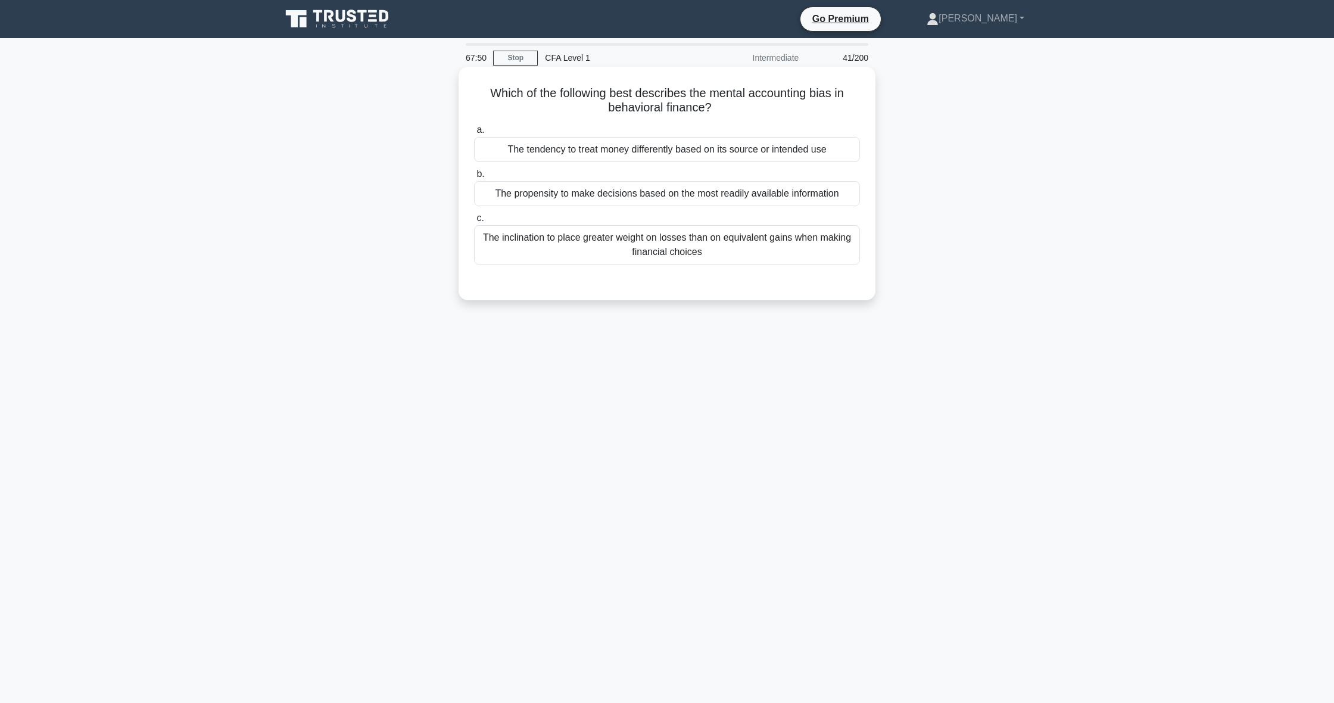
click at [746, 251] on div "The inclination to place greater weight on losses than on equivalent gains when…" at bounding box center [667, 244] width 386 height 39
click at [474, 222] on input "c. The inclination to place greater weight on losses than on equivalent gains w…" at bounding box center [474, 218] width 0 height 8
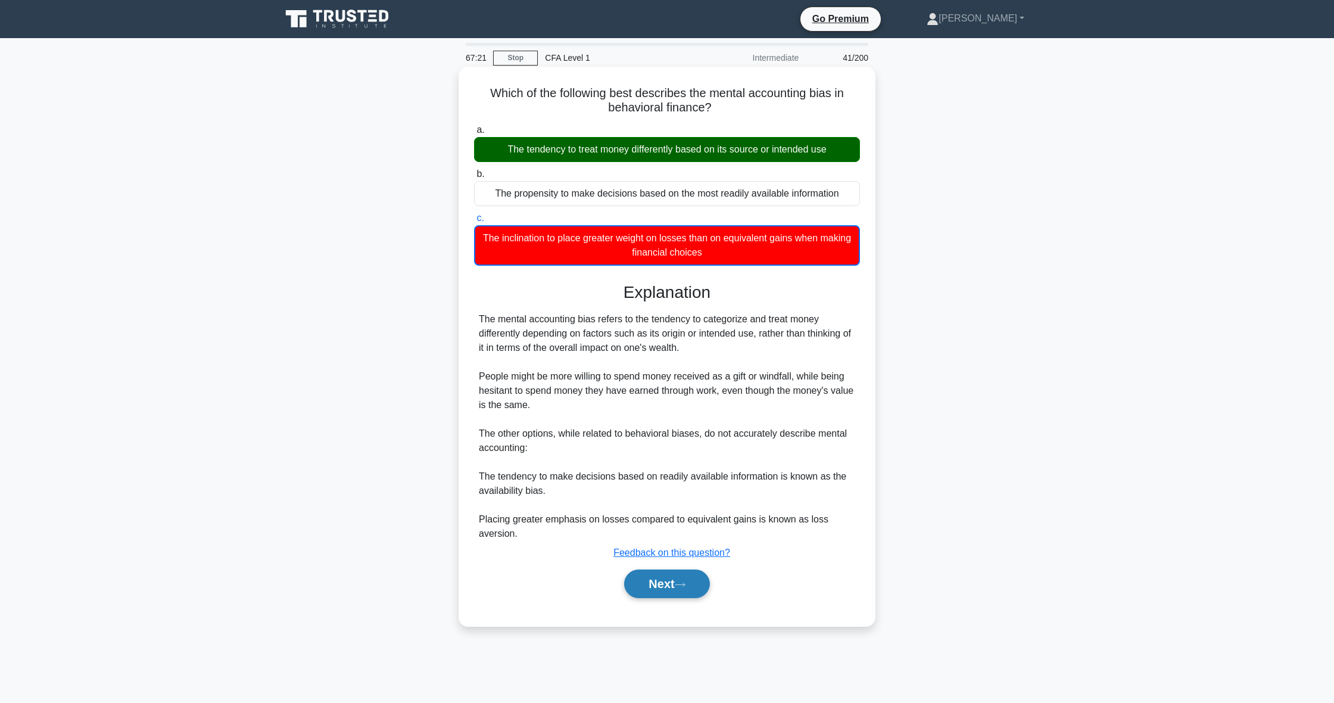
click at [686, 575] on button "Next" at bounding box center [666, 583] width 85 height 29
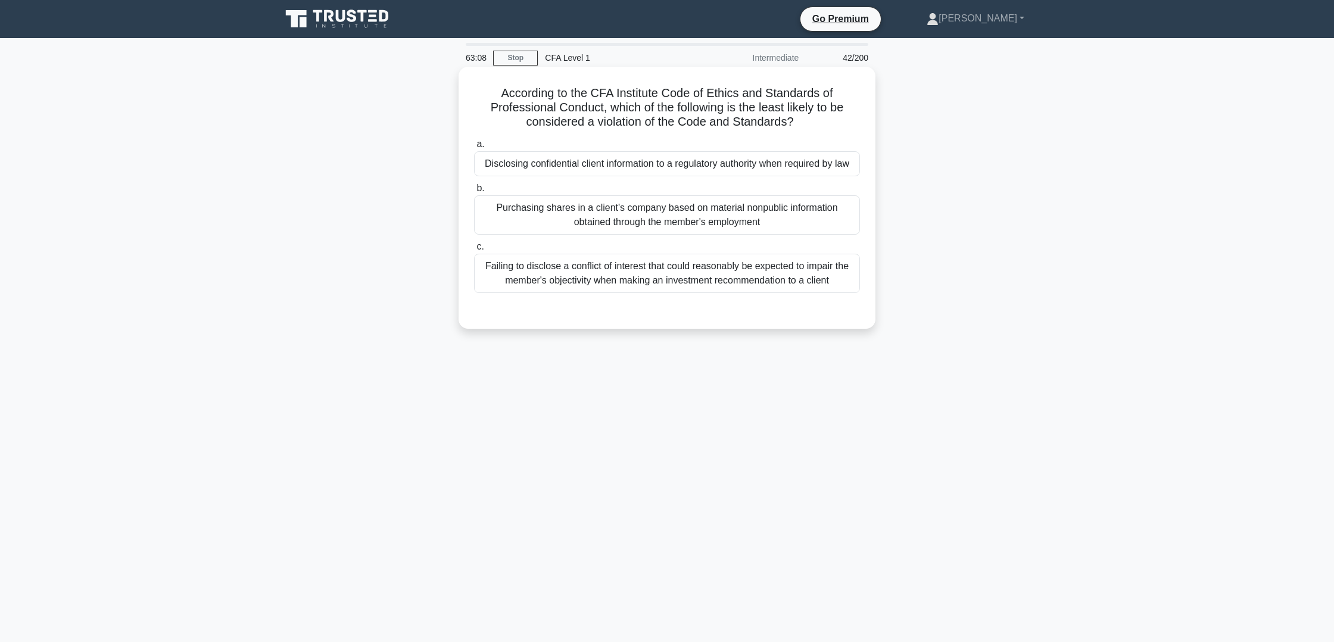
click at [603, 163] on div "Disclosing confidential client information to a regulatory authority when requi…" at bounding box center [667, 163] width 386 height 25
click at [474, 148] on input "a. Disclosing confidential client information to a regulatory authority when re…" at bounding box center [474, 145] width 0 height 8
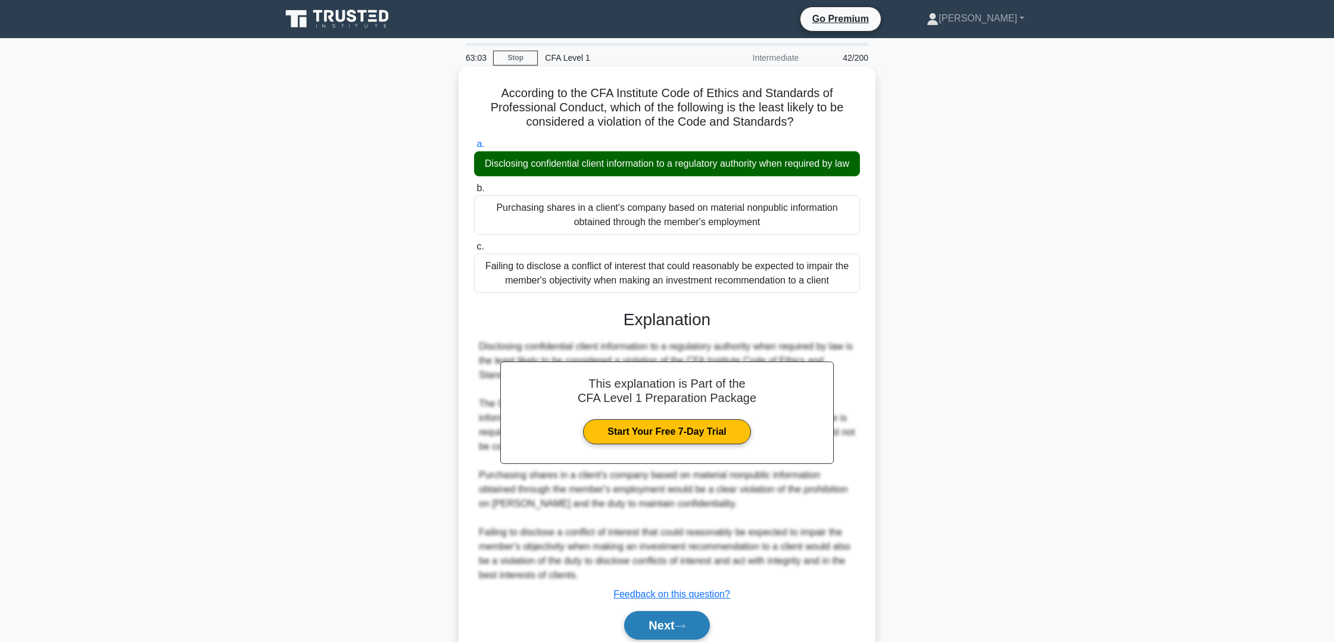
click at [648, 620] on button "Next" at bounding box center [666, 625] width 85 height 29
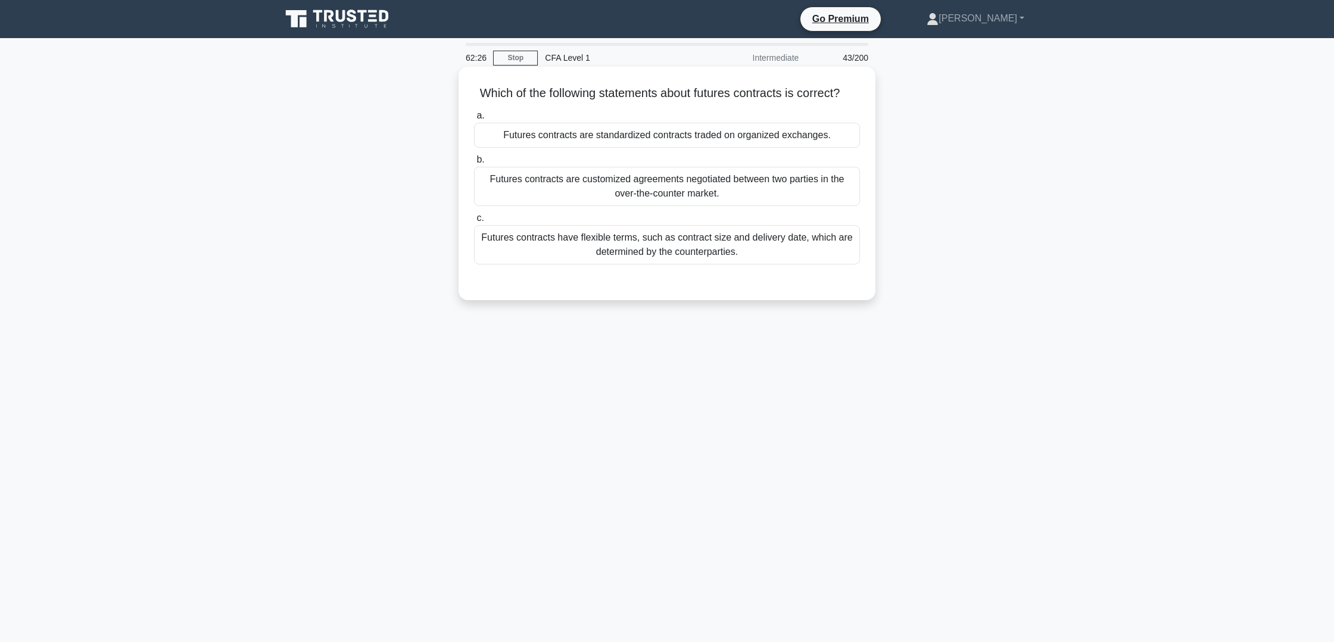
click at [578, 133] on div "Futures contracts are standardized contracts traded on organized exchanges." at bounding box center [667, 135] width 386 height 25
click at [474, 120] on input "a. Futures contracts are standardized contracts traded on organized exchanges." at bounding box center [474, 116] width 0 height 8
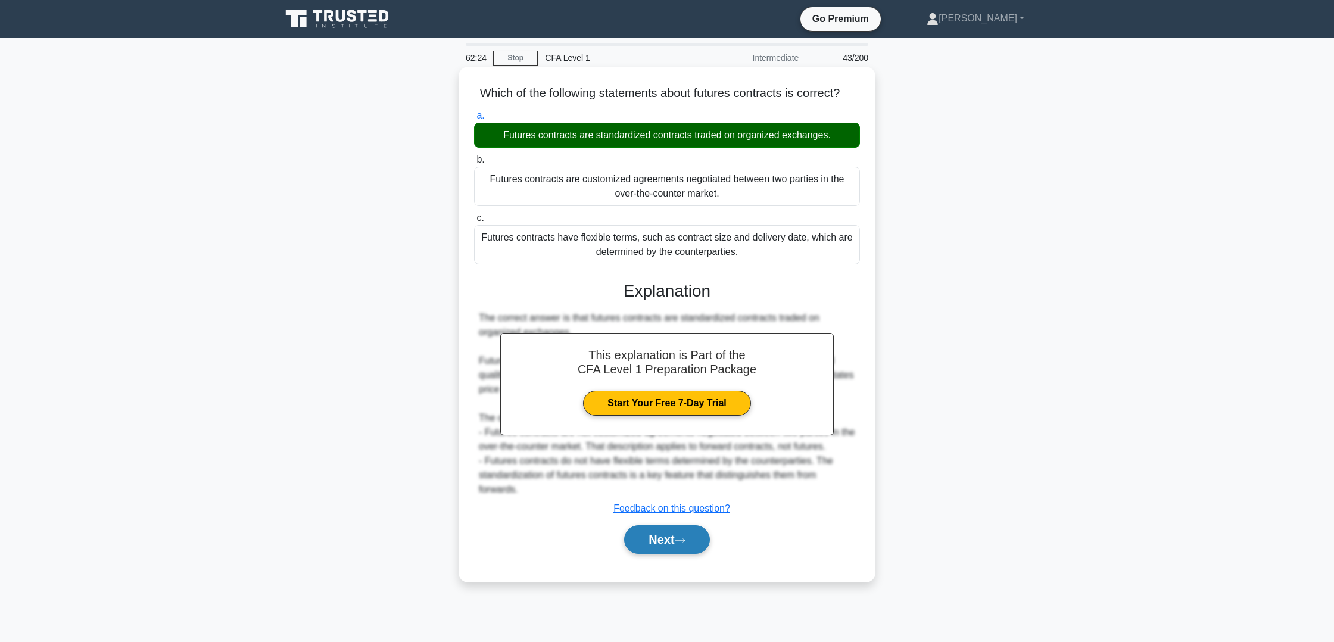
click at [689, 547] on button "Next" at bounding box center [666, 539] width 85 height 29
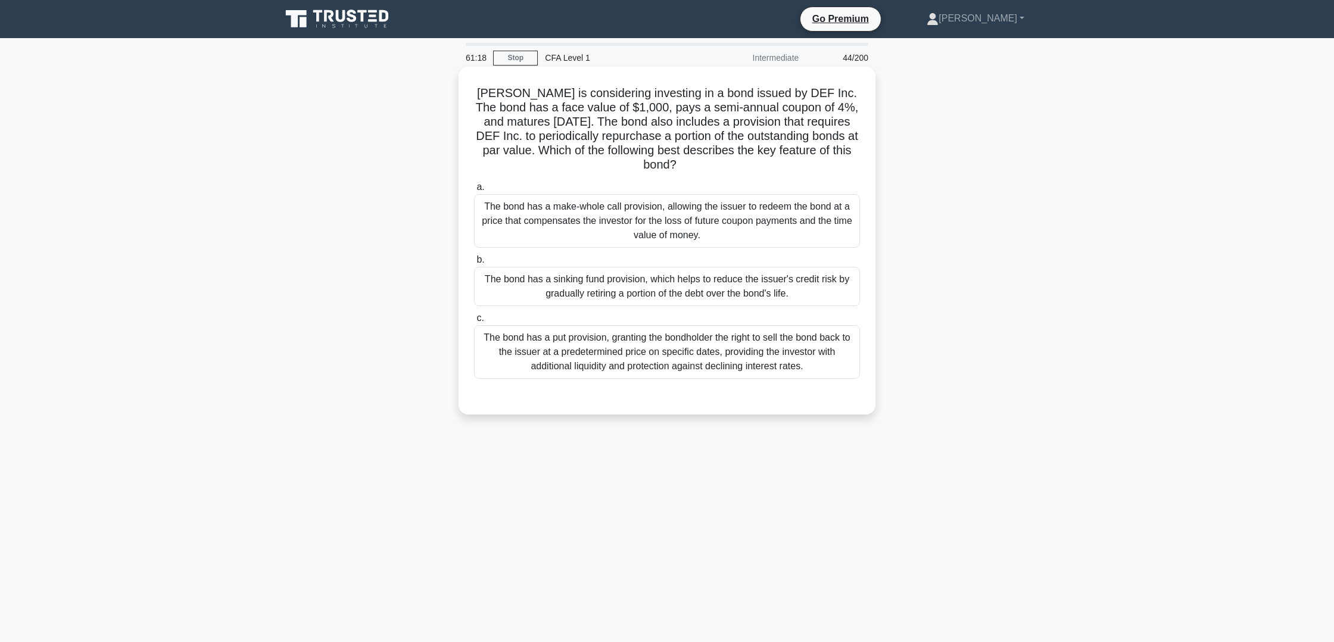
click at [737, 225] on div "The bond has a make-whole call provision, allowing the issuer to redeem the bon…" at bounding box center [667, 221] width 386 height 54
click at [474, 191] on input "a. The bond has a make-whole call provision, allowing the issuer to redeem the …" at bounding box center [474, 187] width 0 height 8
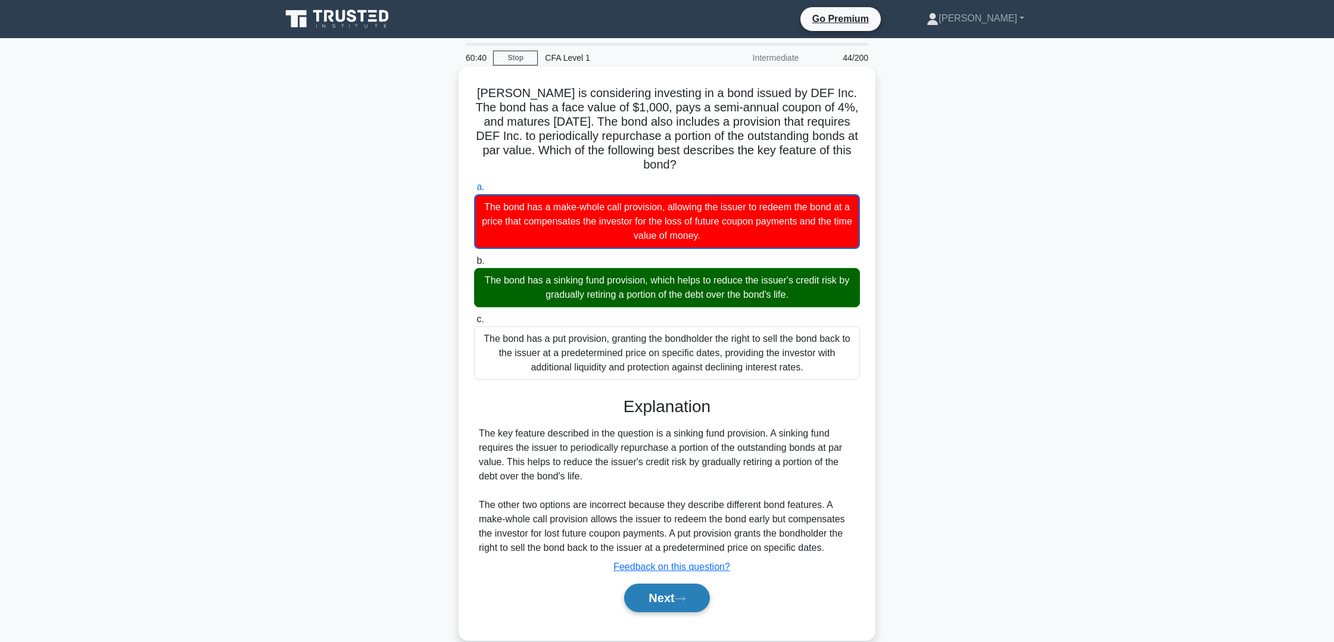
click at [684, 592] on button "Next" at bounding box center [666, 598] width 85 height 29
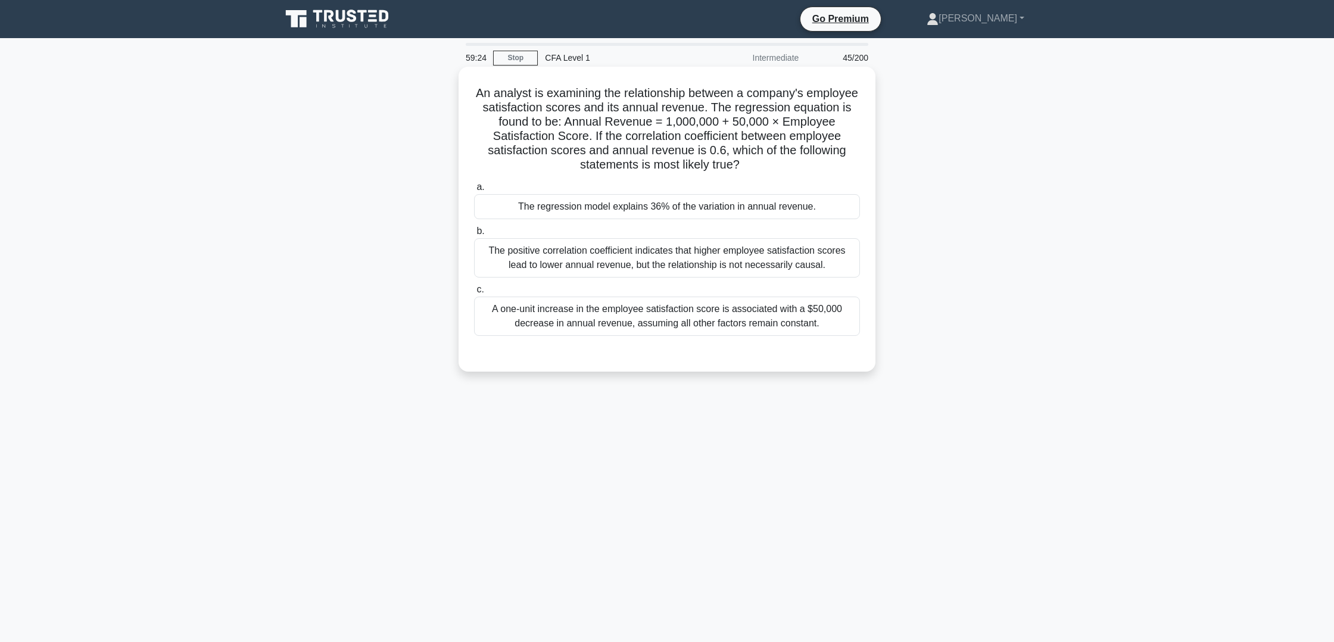
click at [746, 214] on div "The regression model explains 36% of the variation in annual revenue." at bounding box center [667, 206] width 386 height 25
click at [474, 191] on input "a. The regression model explains 36% of the variation in annual revenue." at bounding box center [474, 187] width 0 height 8
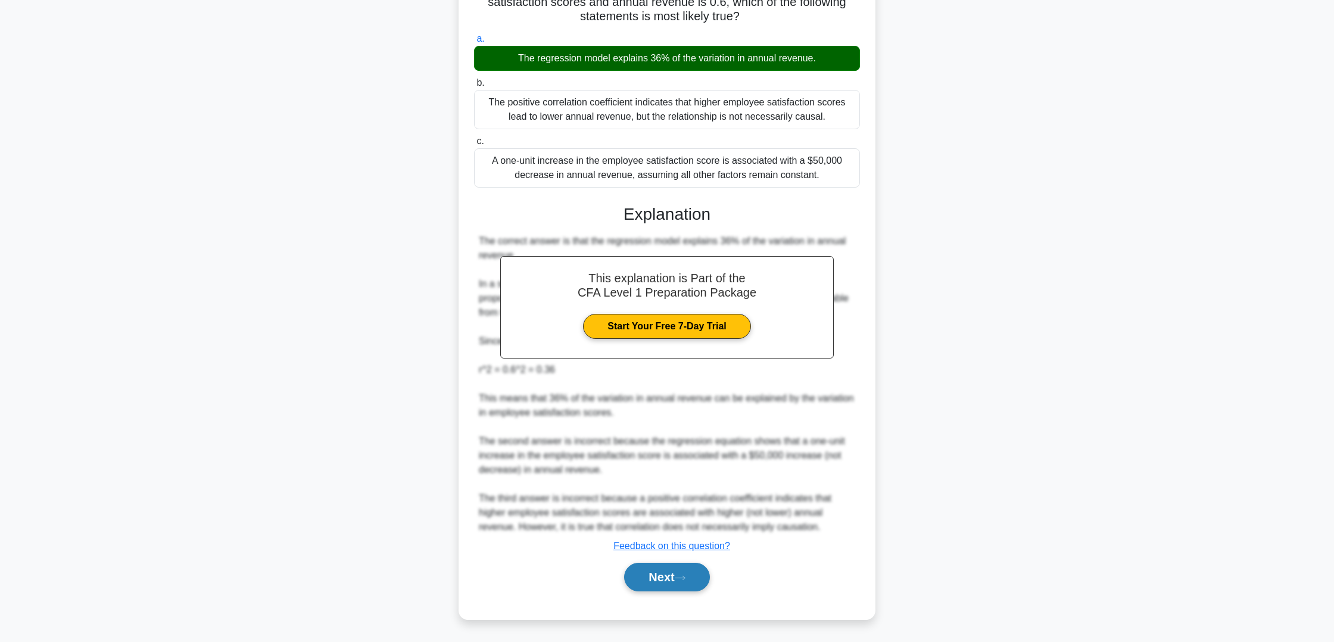
scroll to position [148, 0]
click at [658, 576] on button "Next" at bounding box center [666, 577] width 85 height 29
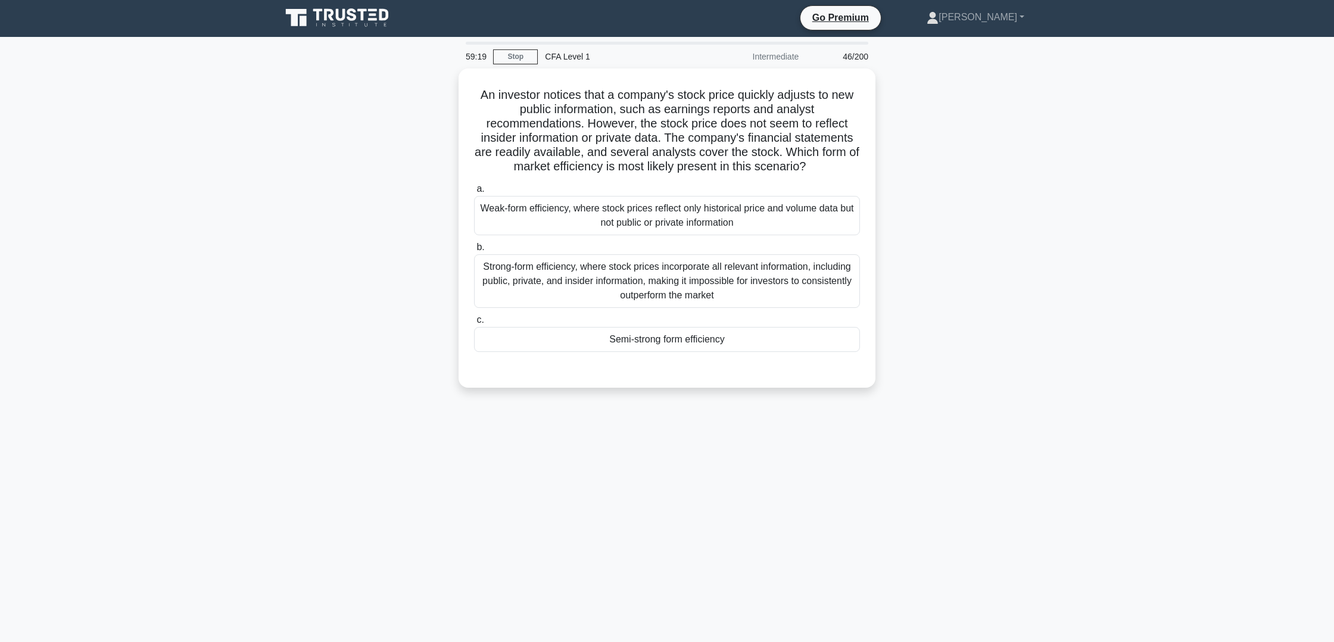
scroll to position [1, 0]
click at [767, 331] on div "Semi-strong form efficiency" at bounding box center [667, 336] width 386 height 25
click at [474, 321] on input "c. Semi-strong form efficiency" at bounding box center [474, 317] width 0 height 8
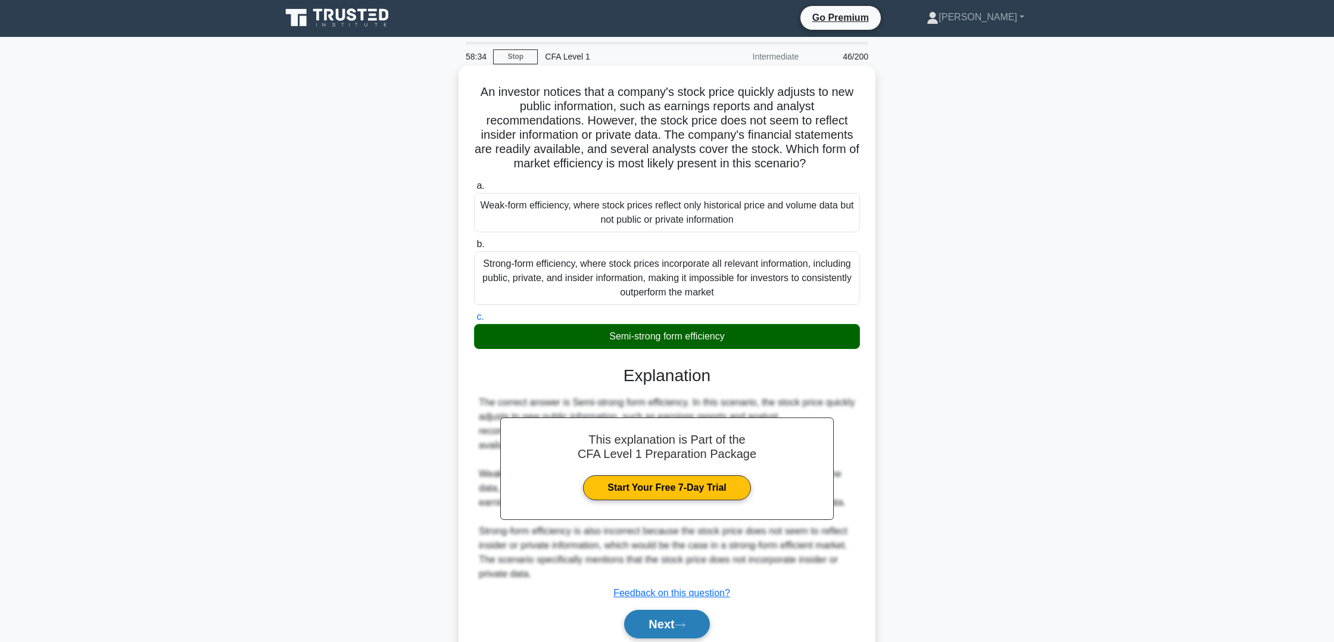
click at [706, 618] on button "Next" at bounding box center [666, 624] width 85 height 29
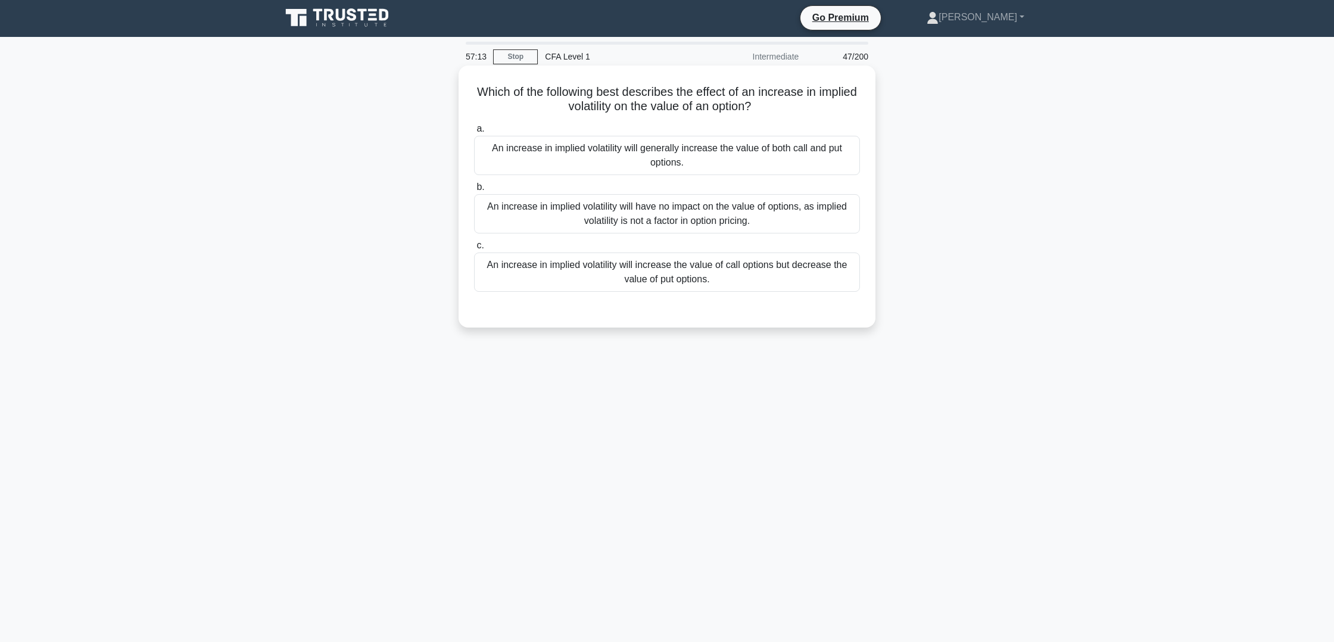
click at [531, 135] on label "a. An increase in implied volatility will generally increase the value of both …" at bounding box center [667, 149] width 386 height 54
click at [474, 133] on input "a. An increase in implied volatility will generally increase the value of both …" at bounding box center [474, 129] width 0 height 8
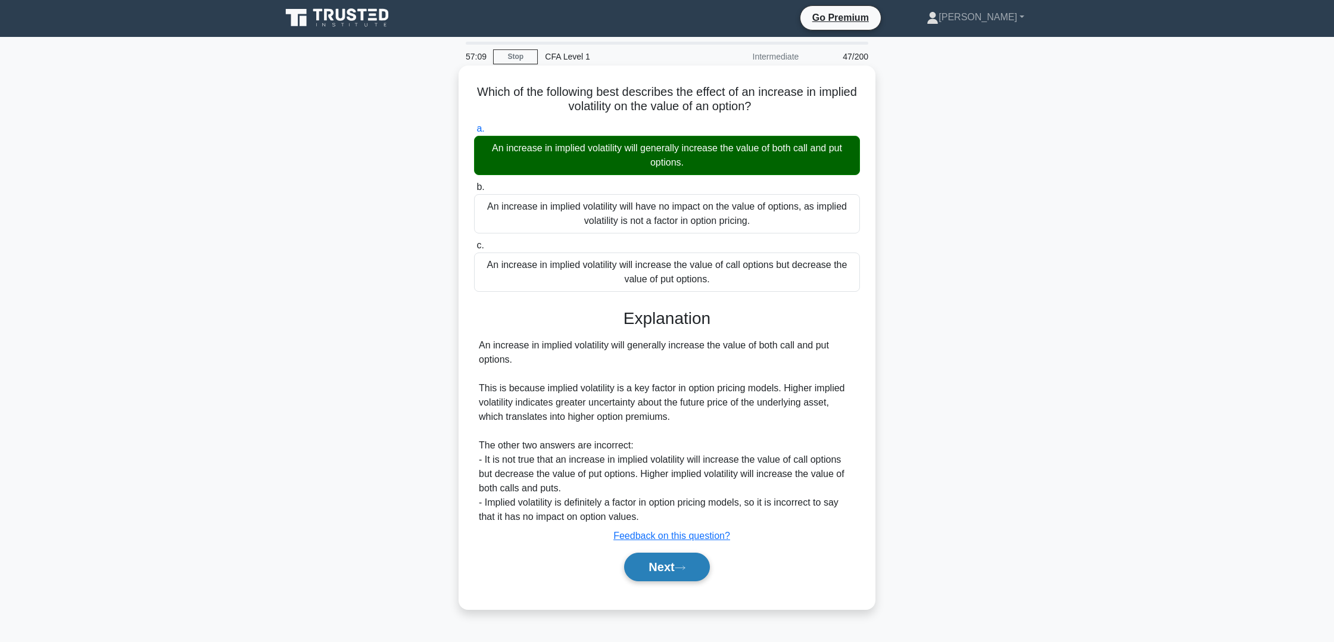
click at [672, 576] on button "Next" at bounding box center [666, 567] width 85 height 29
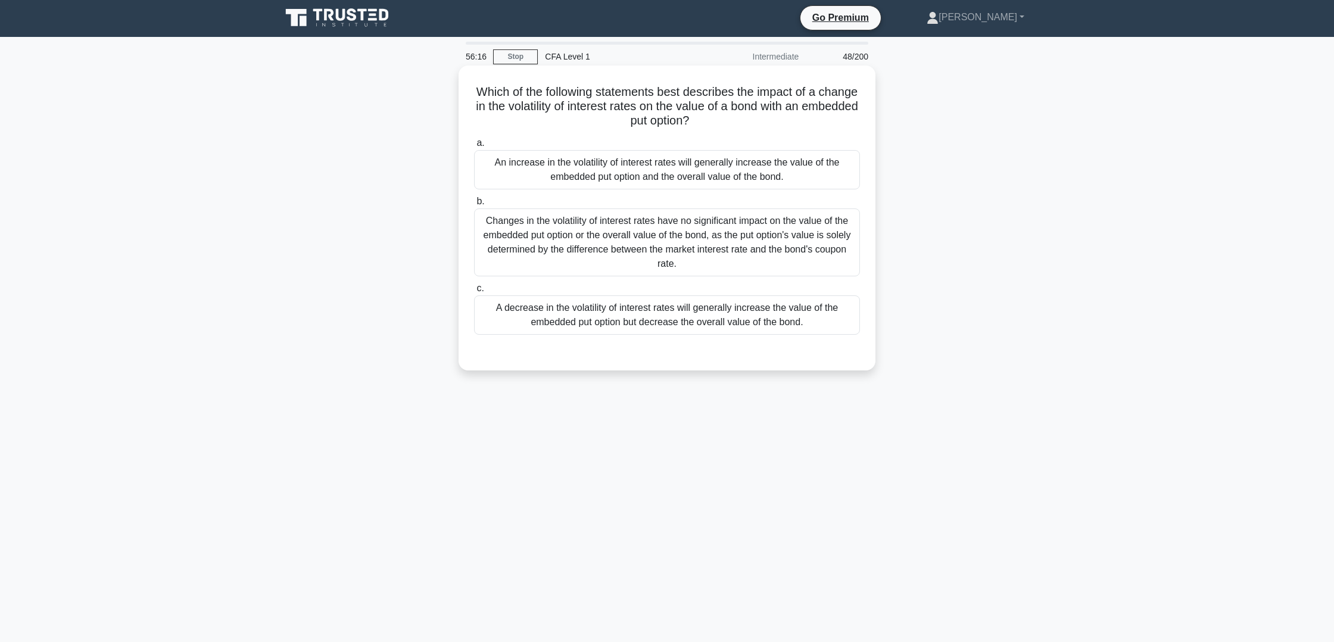
click at [755, 328] on div "A decrease in the volatility of interest rates will generally increase the valu…" at bounding box center [667, 314] width 386 height 39
click at [474, 292] on input "c. A decrease in the volatility of interest rates will generally increase the v…" at bounding box center [474, 289] width 0 height 8
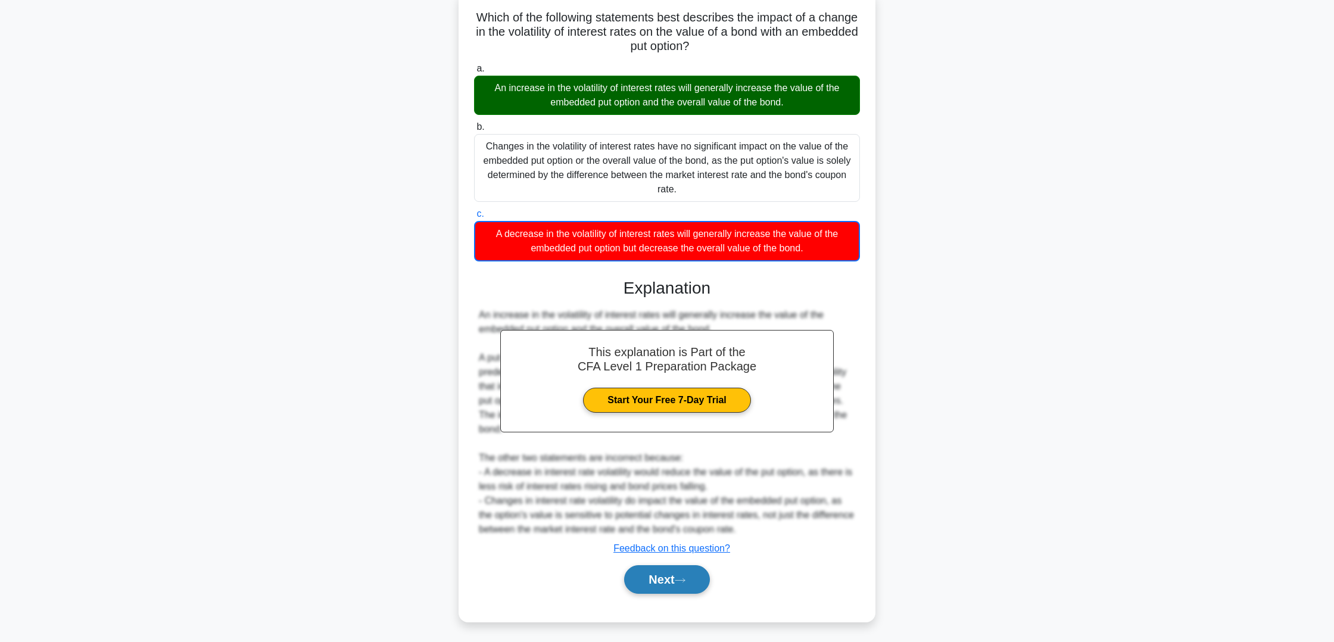
click at [703, 578] on button "Next" at bounding box center [666, 579] width 85 height 29
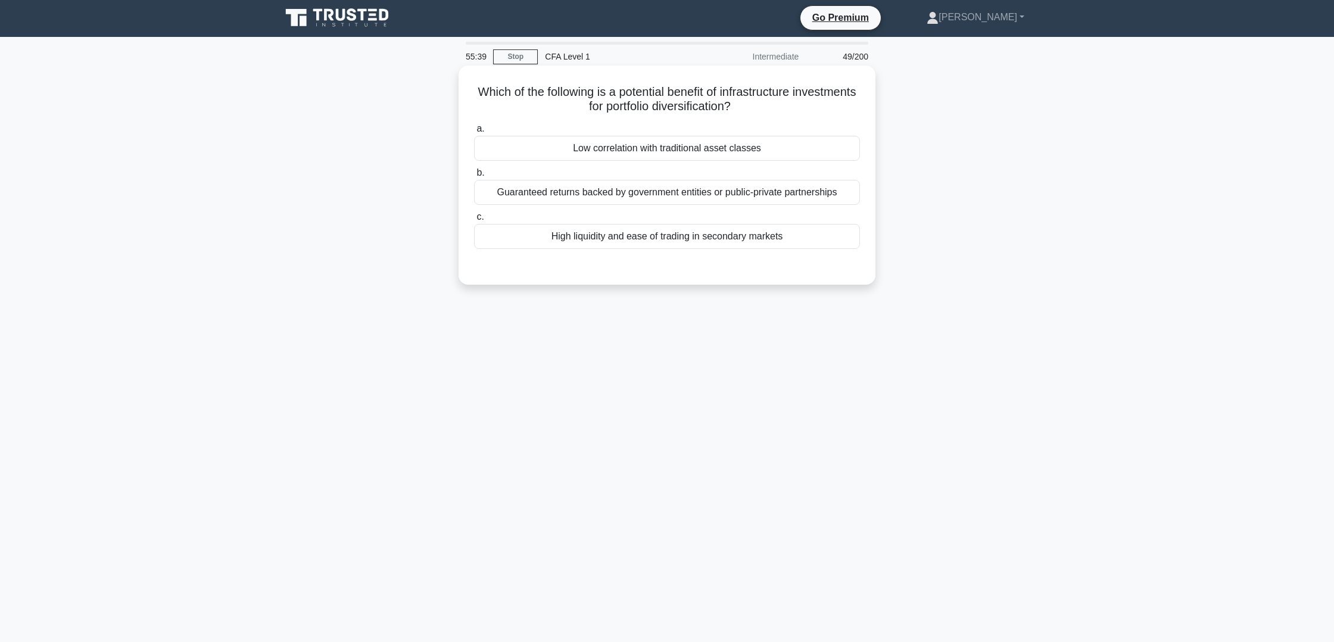
click at [776, 145] on div "Low correlation with traditional asset classes" at bounding box center [667, 148] width 386 height 25
click at [474, 133] on input "a. Low correlation with traditional asset classes" at bounding box center [474, 129] width 0 height 8
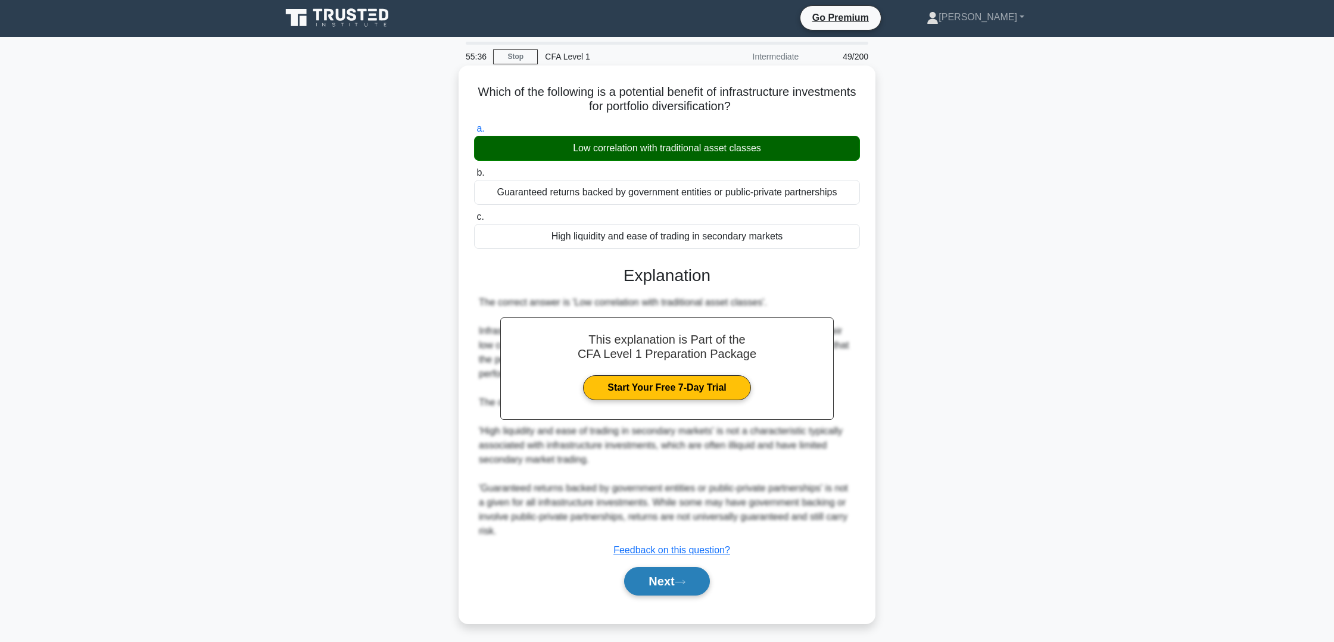
click at [654, 583] on button "Next" at bounding box center [666, 581] width 85 height 29
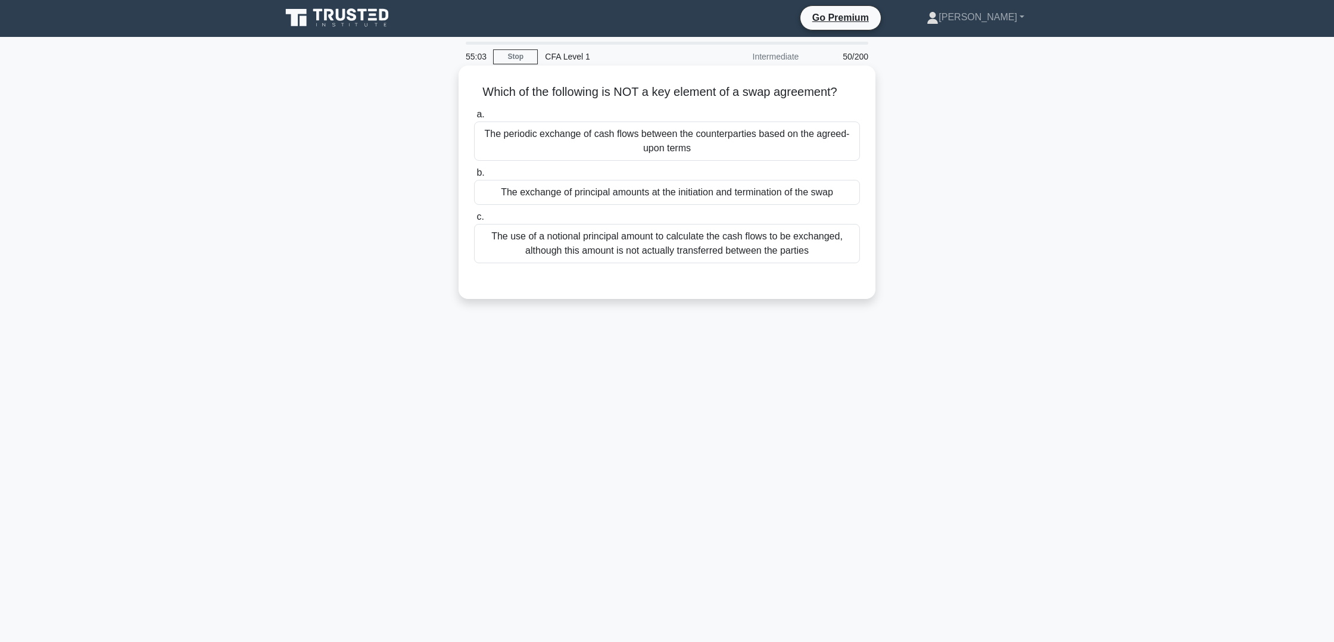
click at [743, 200] on div "The exchange of principal amounts at the initiation and termination of the swap" at bounding box center [667, 192] width 386 height 25
click at [474, 177] on input "b. The exchange of principal amounts at the initiation and termination of the s…" at bounding box center [474, 173] width 0 height 8
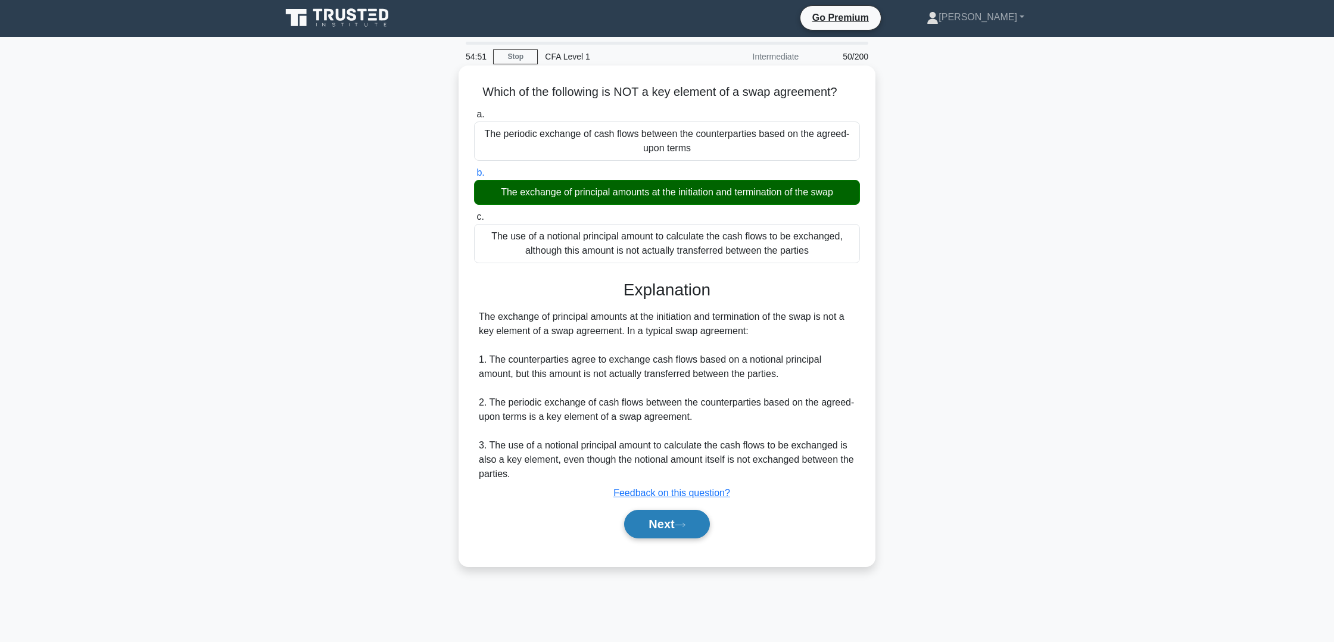
click at [668, 530] on button "Next" at bounding box center [666, 524] width 85 height 29
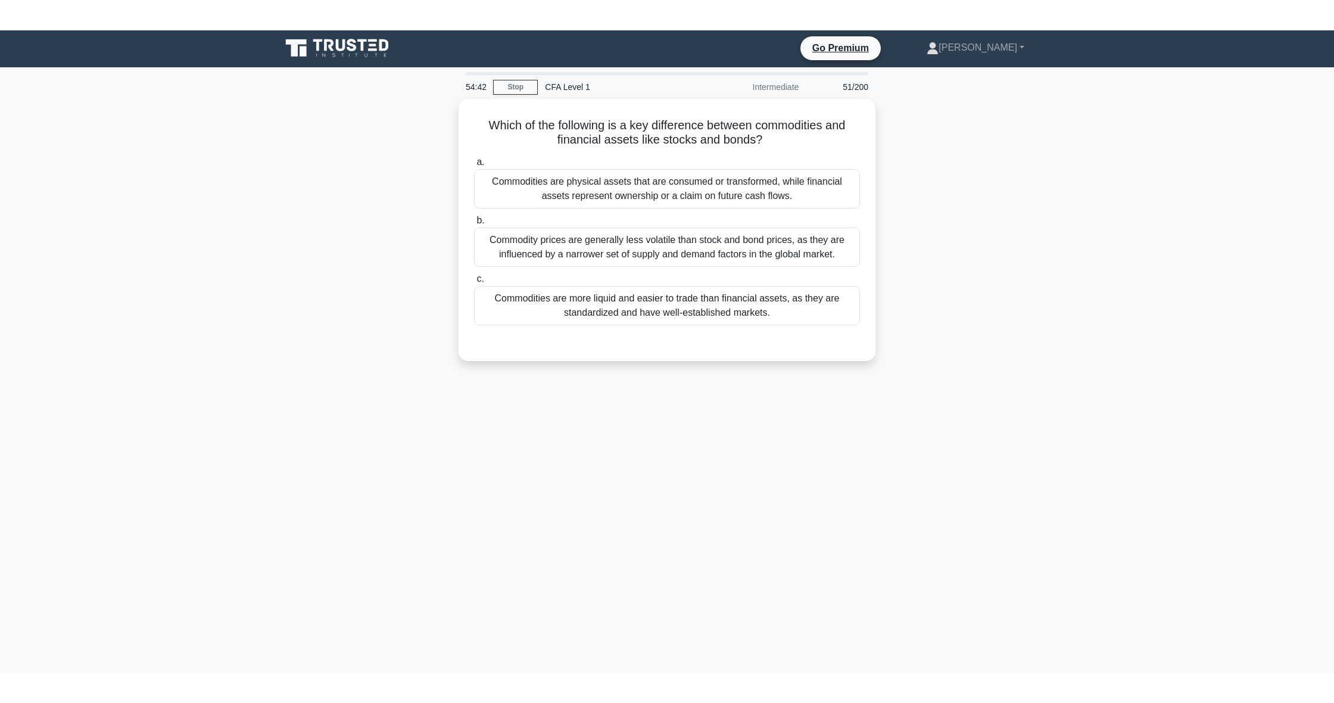
scroll to position [0, 0]
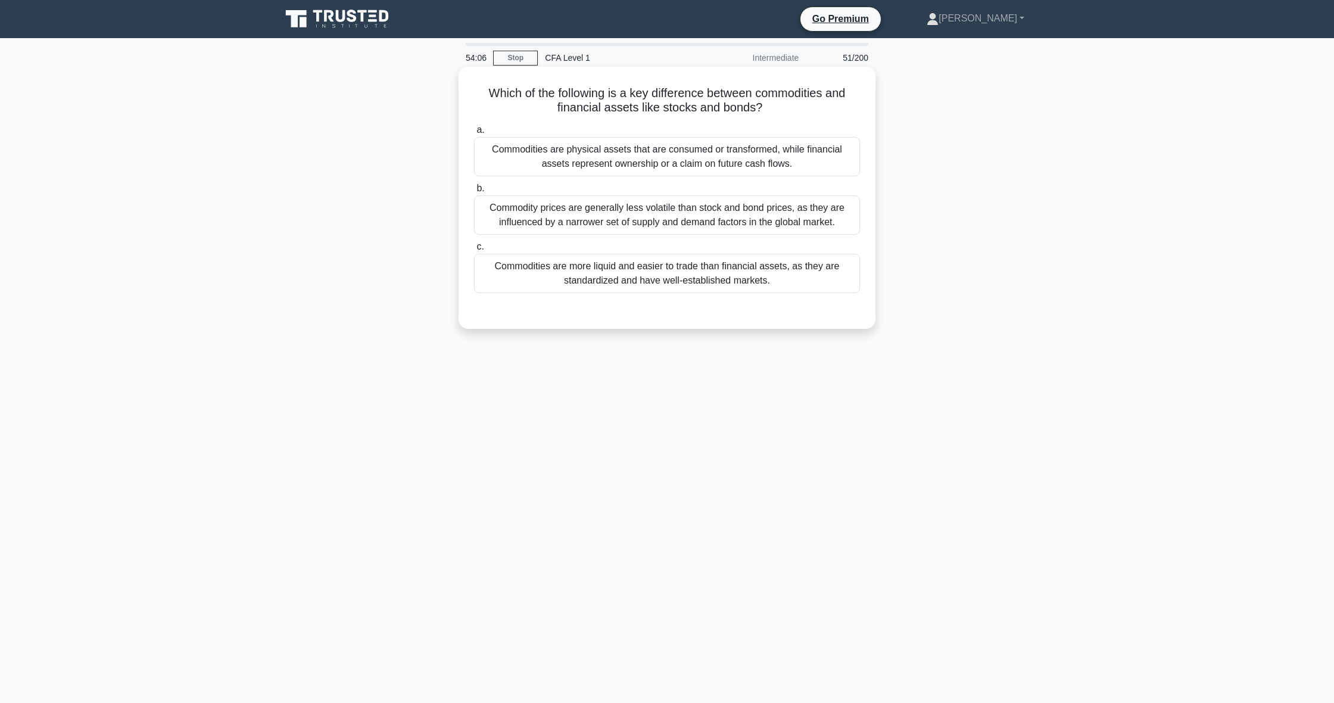
click at [538, 160] on div "Commodities are physical assets that are consumed or transformed, while financi…" at bounding box center [667, 156] width 386 height 39
click at [474, 134] on input "a. Commodities are physical assets that are consumed or transformed, while fina…" at bounding box center [474, 130] width 0 height 8
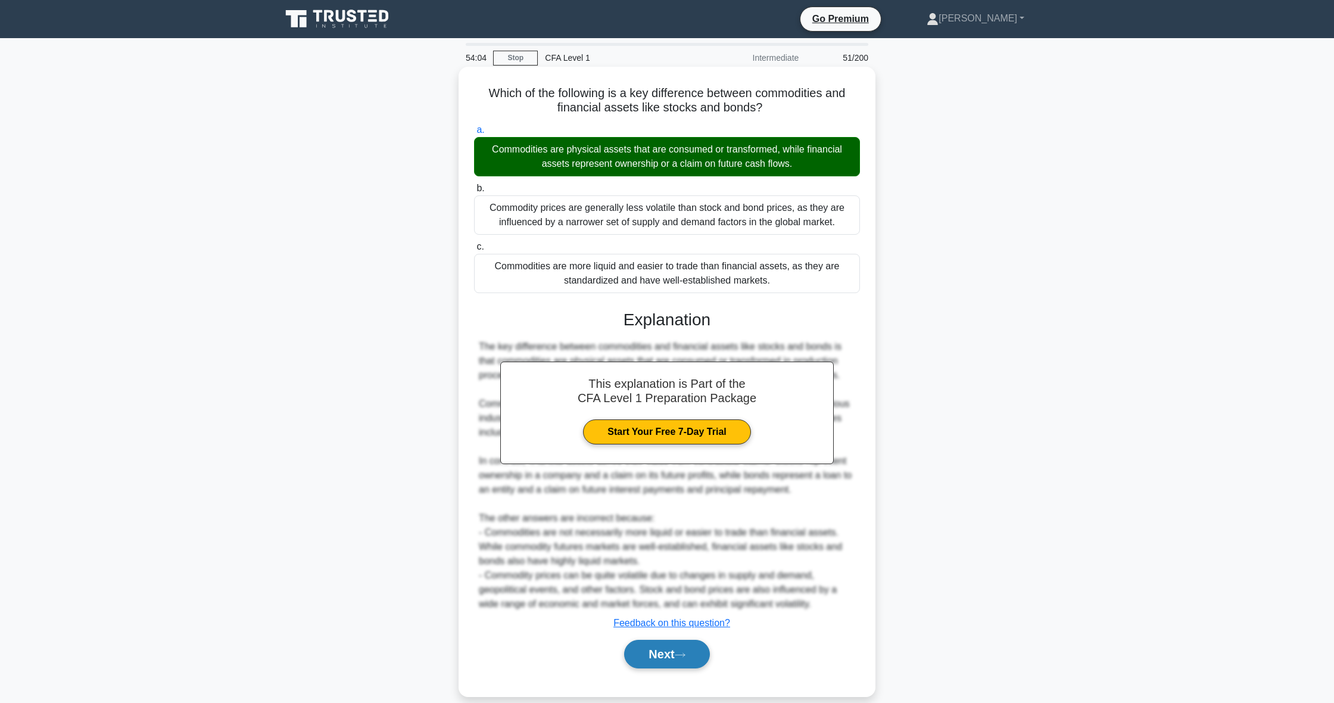
click at [652, 655] on button "Next" at bounding box center [666, 654] width 85 height 29
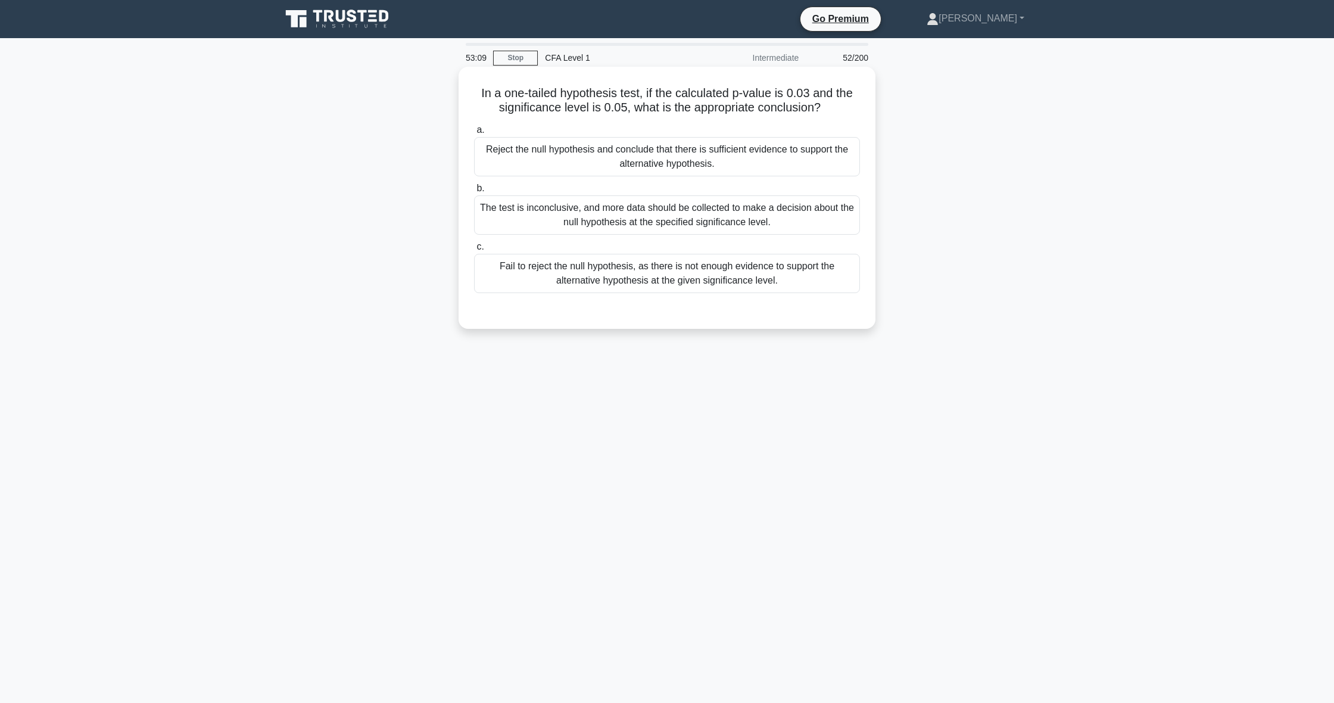
click at [625, 288] on div "Fail to reject the null hypothesis, as there is not enough evidence to support …" at bounding box center [667, 273] width 386 height 39
click at [474, 251] on input "c. Fail to reject the null hypothesis, as there is not enough evidence to suppo…" at bounding box center [474, 247] width 0 height 8
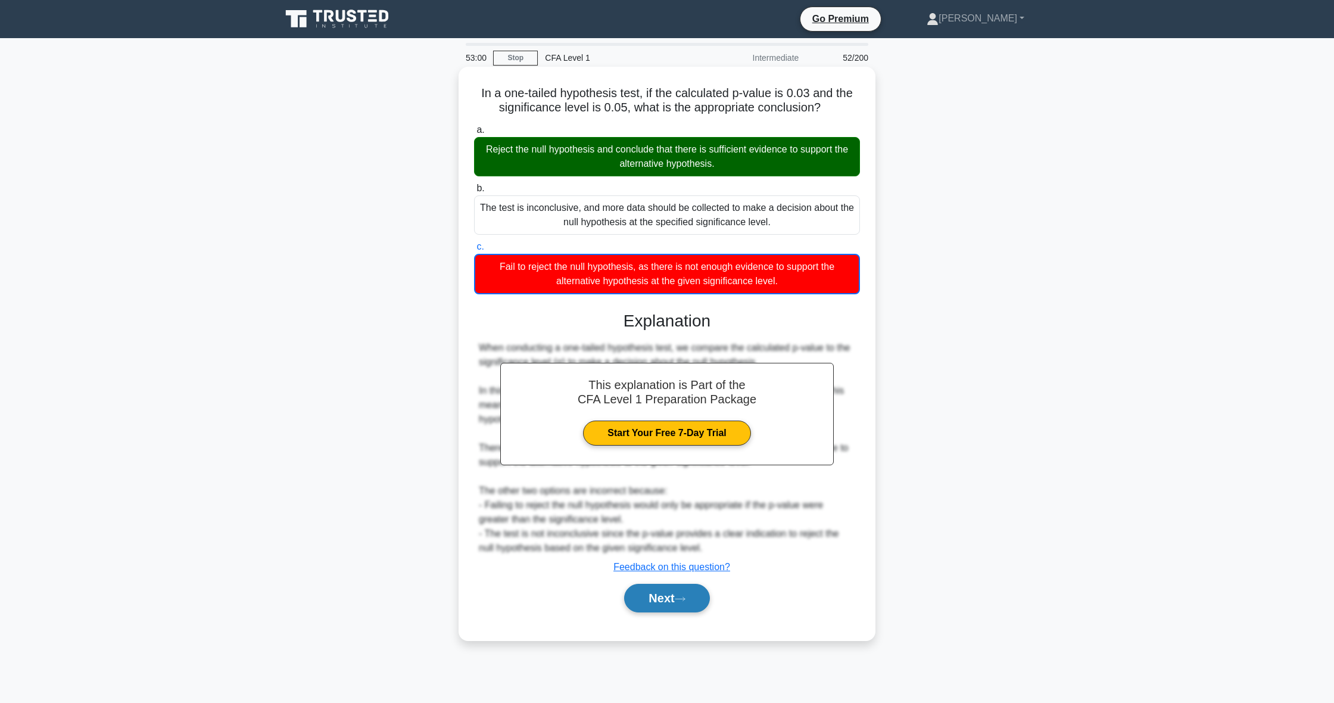
click at [644, 604] on button "Next" at bounding box center [666, 598] width 85 height 29
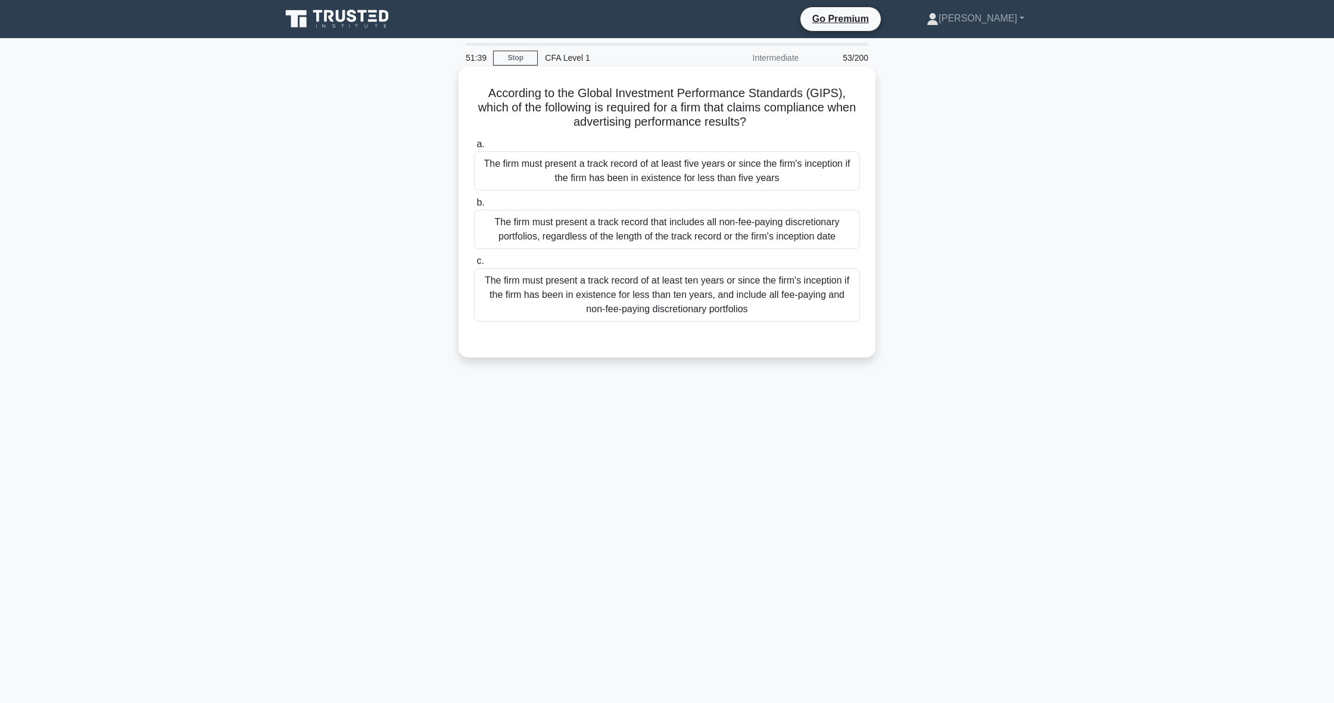
click at [643, 183] on div "The firm must present a track record of at least five years or since the firm's…" at bounding box center [667, 170] width 386 height 39
click at [474, 148] on input "a. The firm must present a track record of at least five years or since the fir…" at bounding box center [474, 145] width 0 height 8
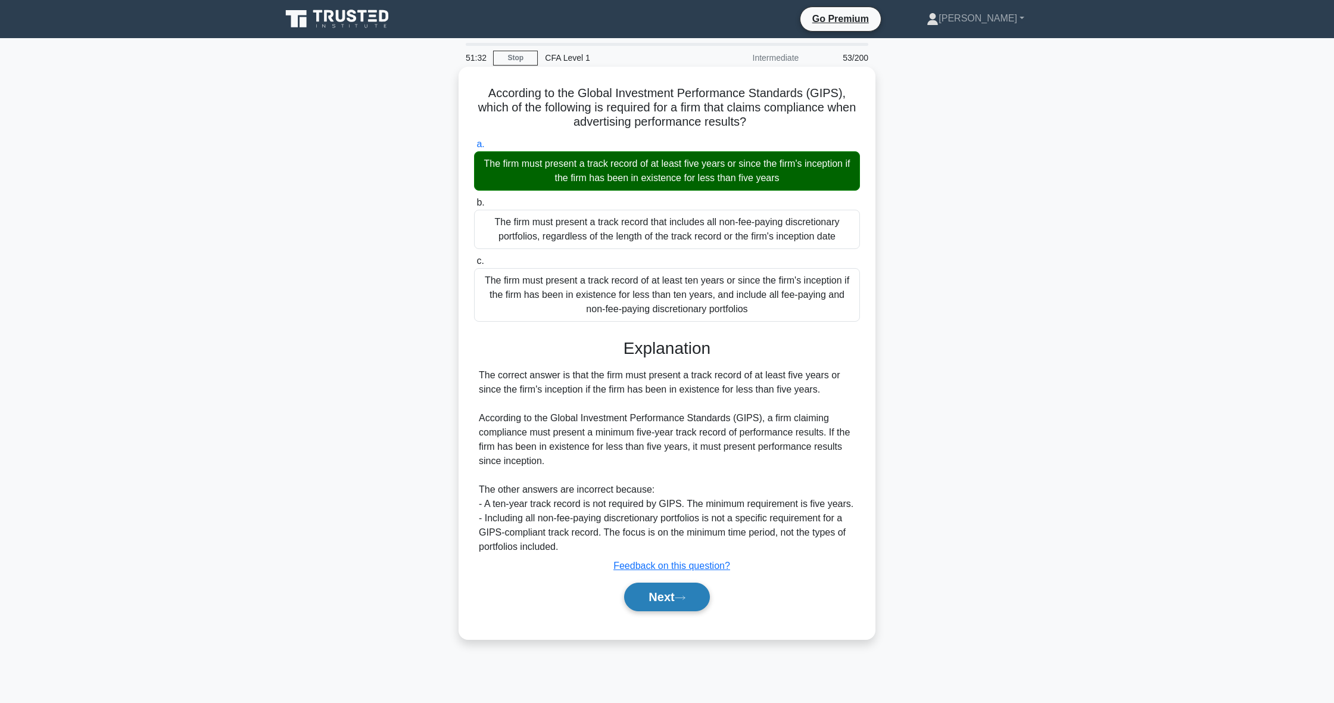
click at [688, 611] on button "Next" at bounding box center [666, 597] width 85 height 29
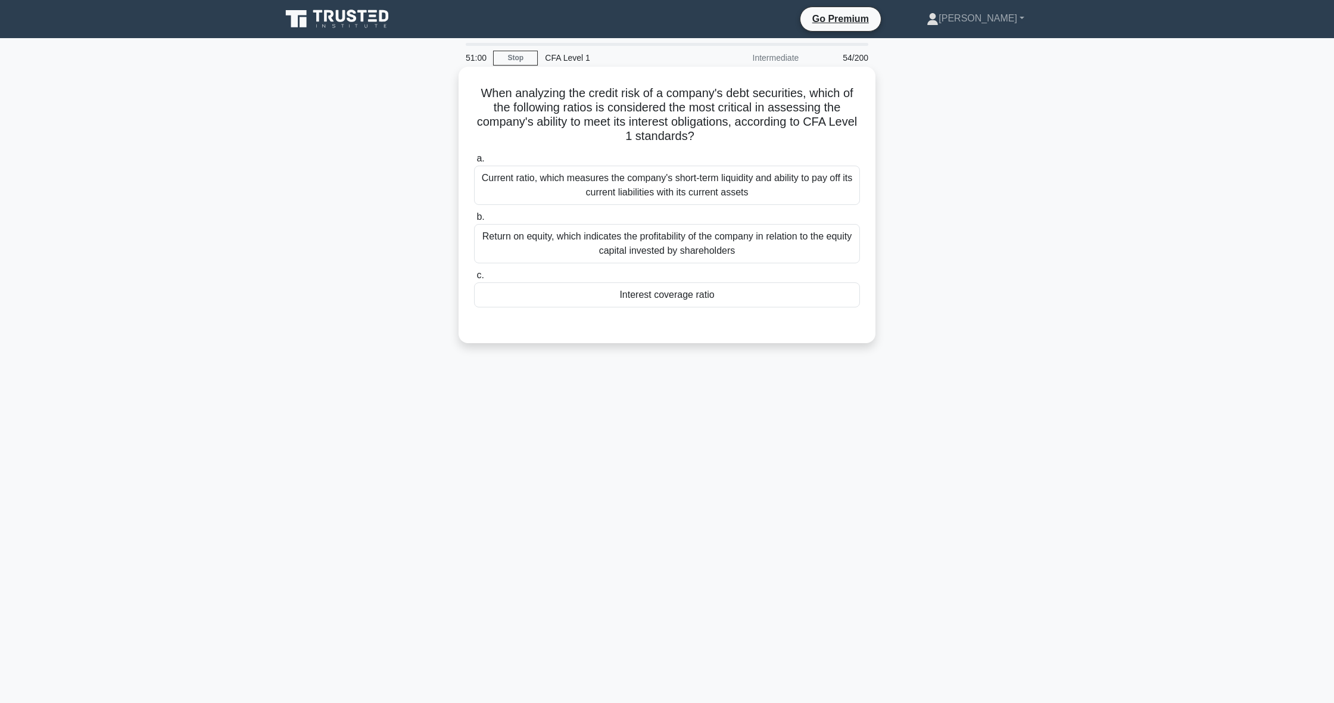
click at [811, 297] on div "Interest coverage ratio" at bounding box center [667, 294] width 386 height 25
click at [474, 279] on input "c. Interest coverage ratio" at bounding box center [474, 276] width 0 height 8
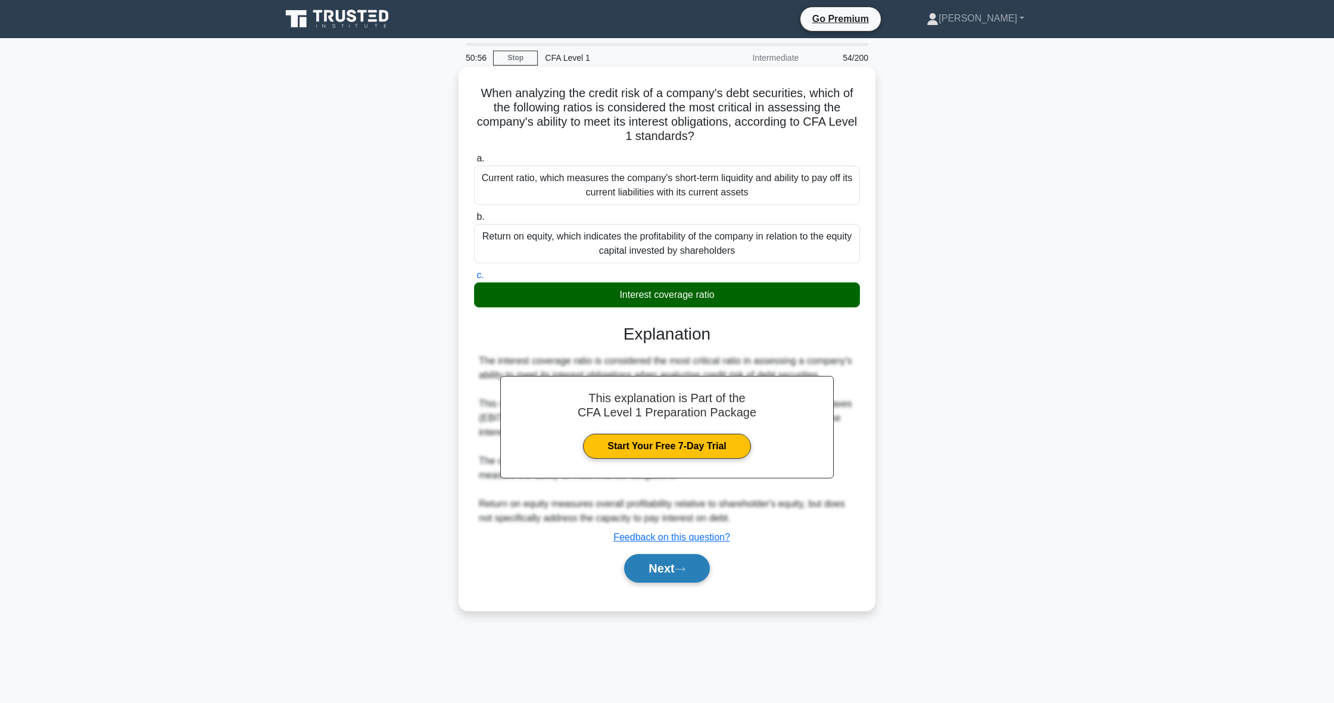
click at [657, 564] on button "Next" at bounding box center [666, 568] width 85 height 29
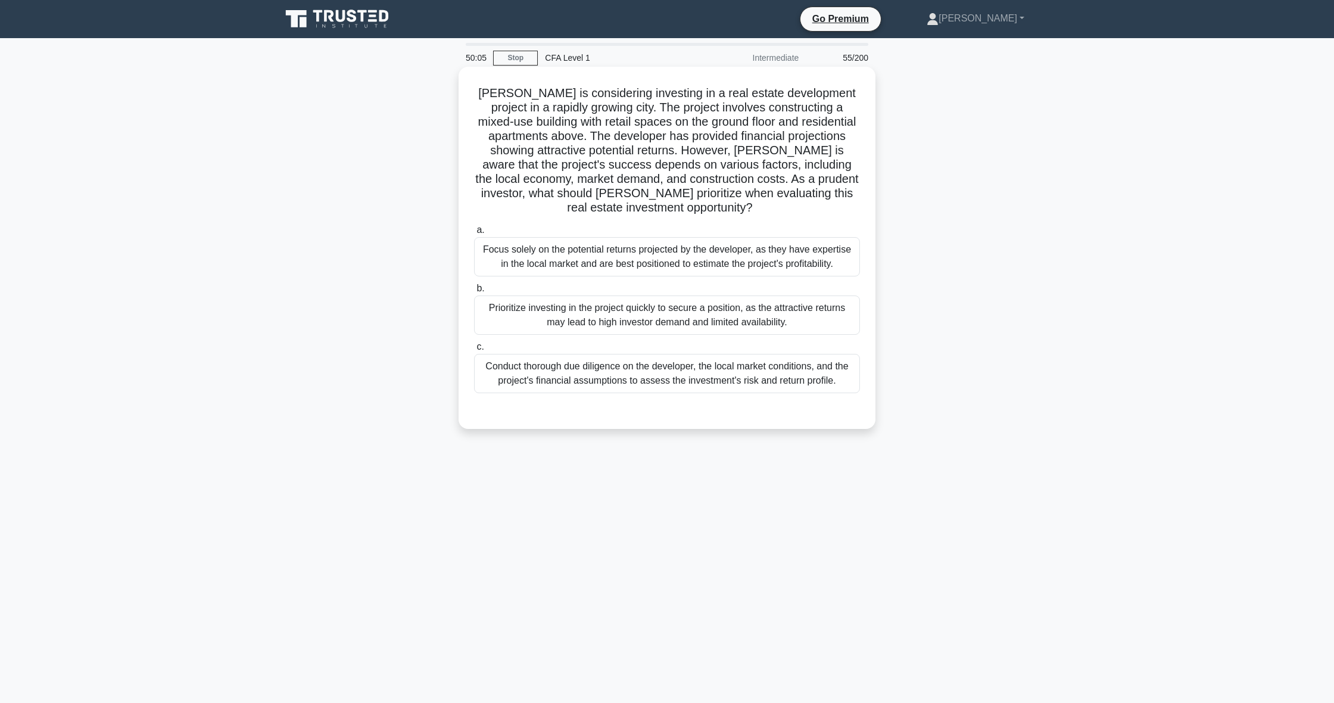
click at [822, 365] on div "Conduct thorough due diligence on the developer, the local market conditions, a…" at bounding box center [667, 373] width 386 height 39
click at [474, 351] on input "c. Conduct thorough due diligence on the developer, the local market conditions…" at bounding box center [474, 347] width 0 height 8
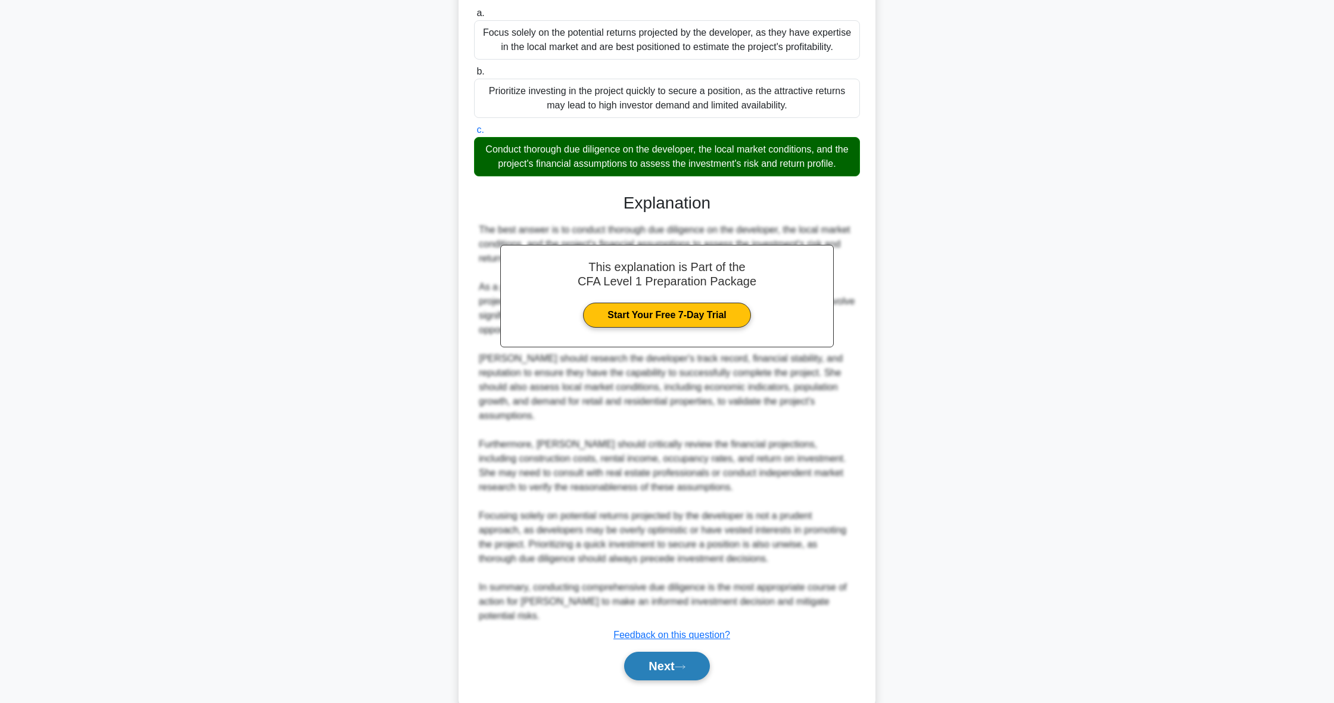
scroll to position [216, 0]
click at [659, 652] on button "Next" at bounding box center [666, 666] width 85 height 29
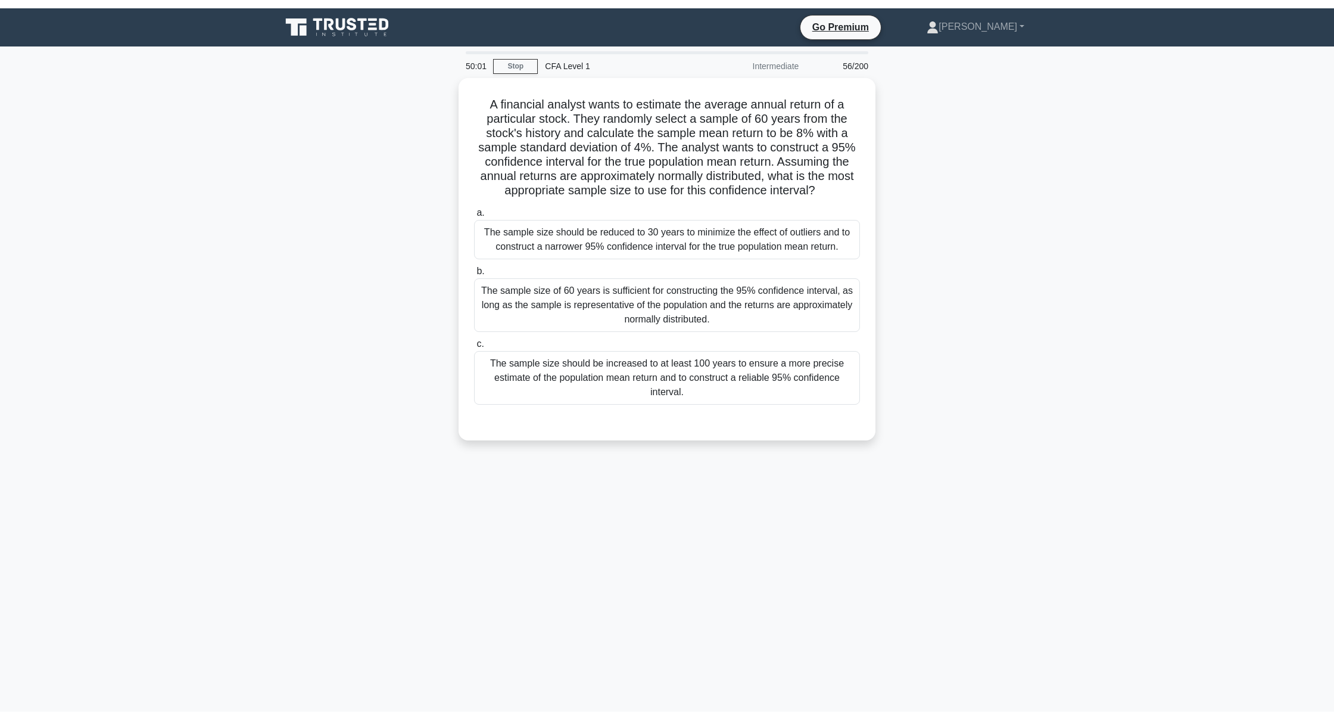
scroll to position [0, 0]
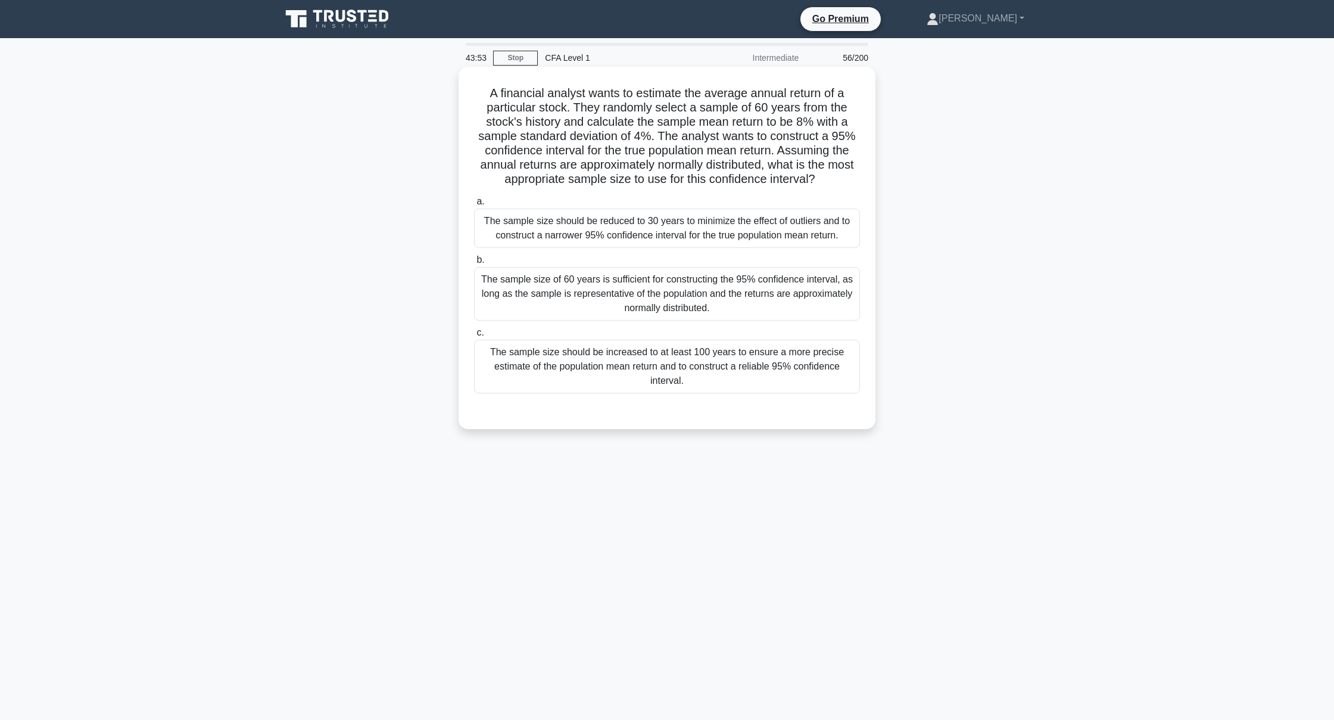
click at [620, 304] on div "The sample size of 60 years is sufficient for constructing the 95% confidence i…" at bounding box center [667, 294] width 386 height 54
click at [474, 264] on input "b. The sample size of 60 years is sufficient for constructing the 95% confidenc…" at bounding box center [474, 260] width 0 height 8
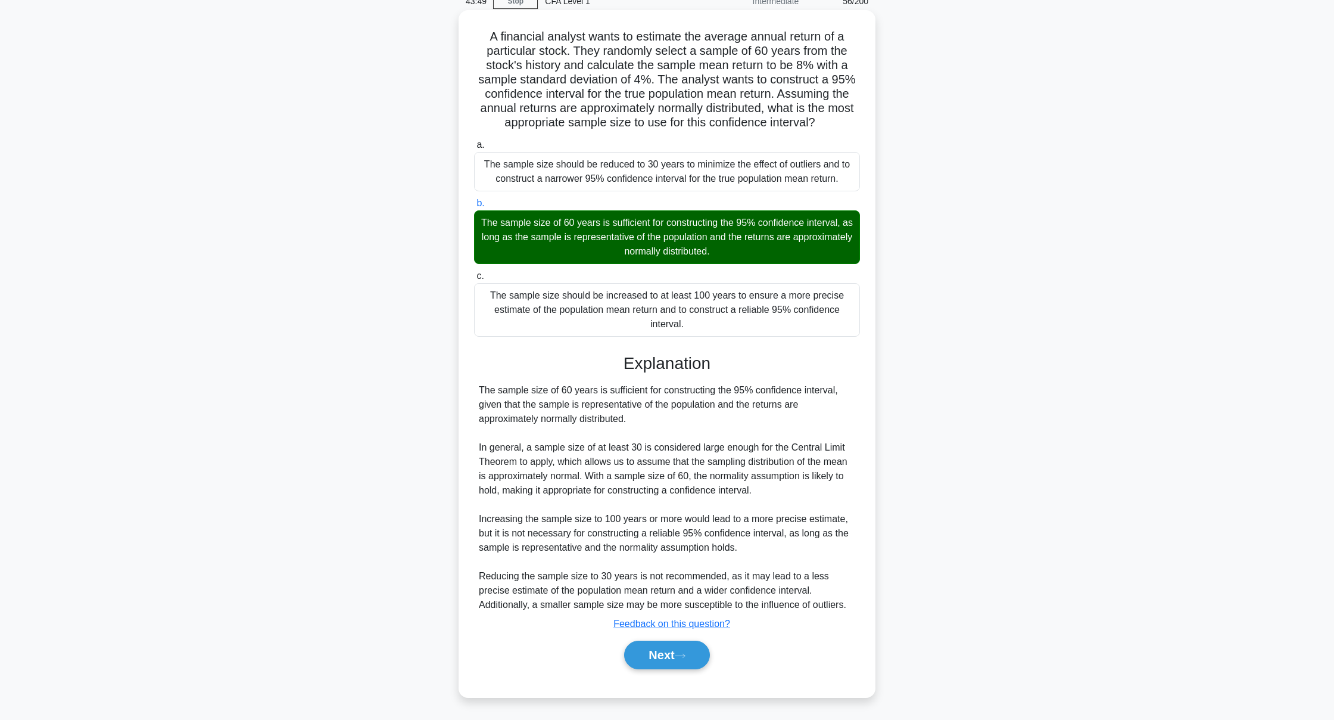
scroll to position [57, 0]
click at [693, 655] on button "Next" at bounding box center [666, 654] width 85 height 29
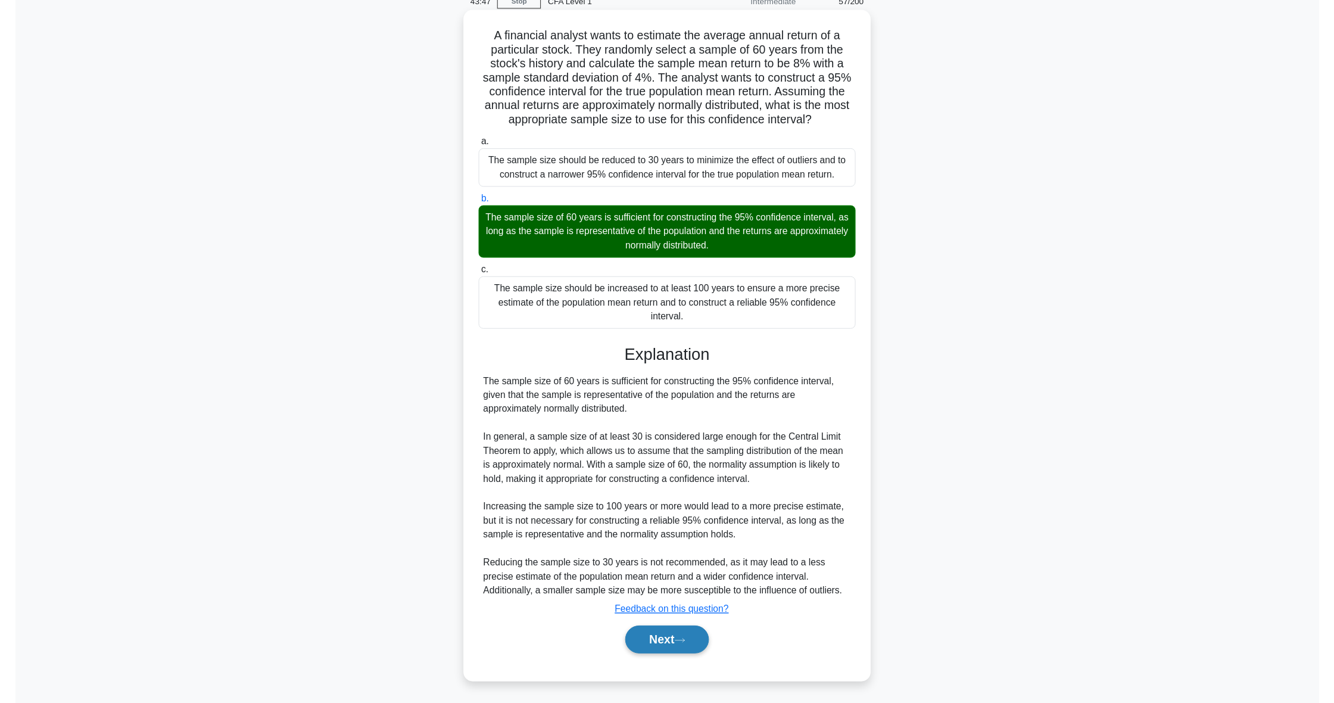
scroll to position [0, 0]
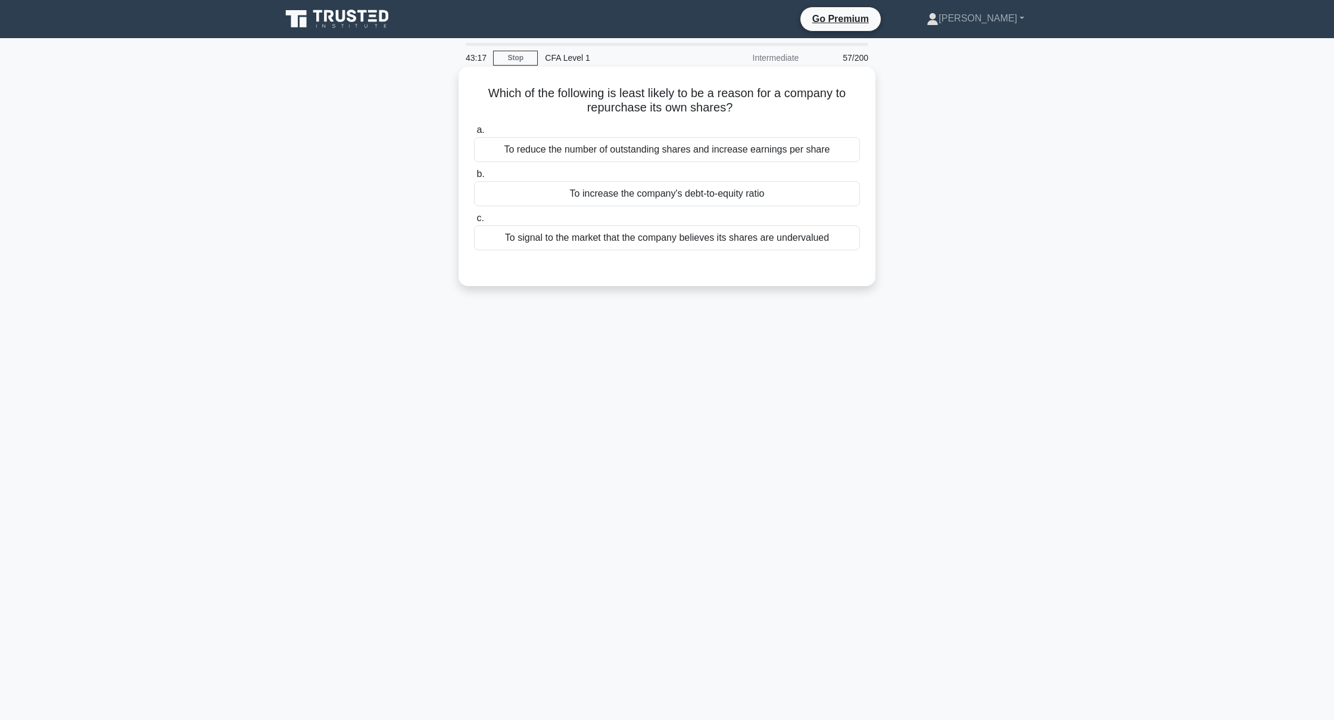
click at [760, 191] on div "To increase the company's debt-to-equity ratio" at bounding box center [667, 193] width 386 height 25
click at [474, 178] on input "b. To increase the company's debt-to-equity ratio" at bounding box center [474, 174] width 0 height 8
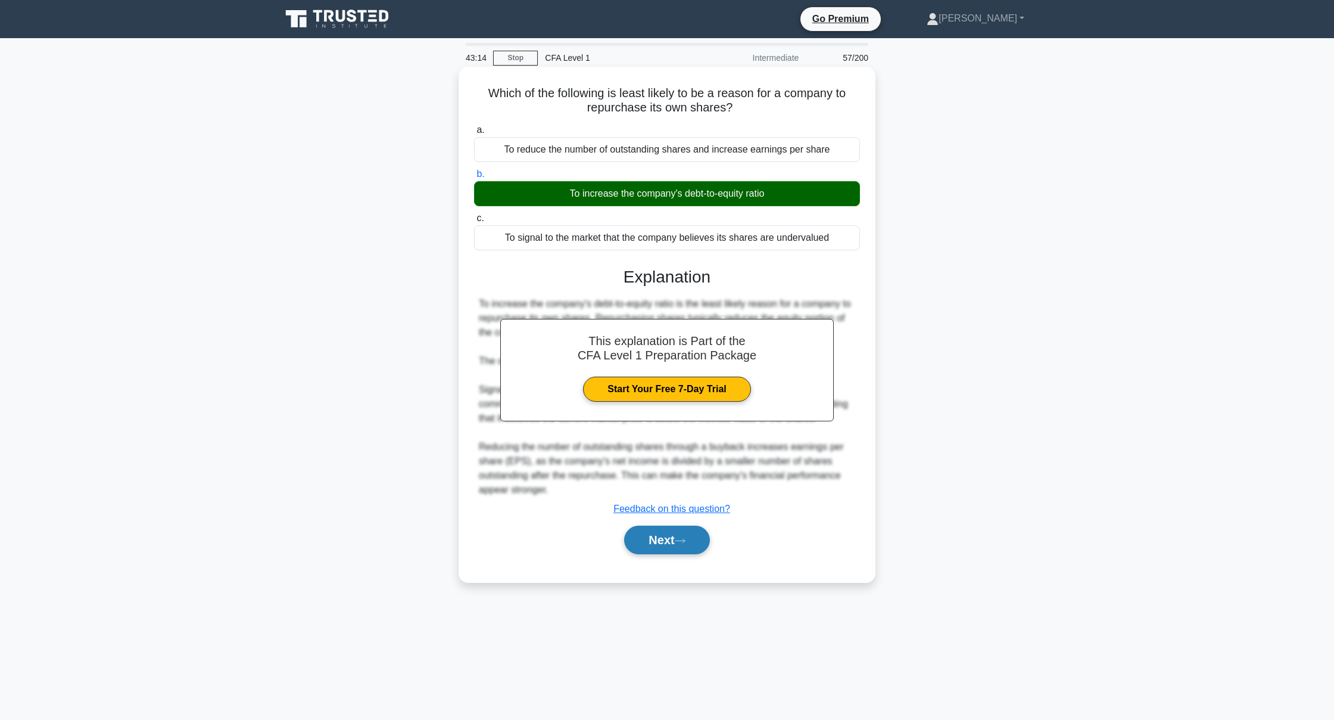
click at [633, 538] on button "Next" at bounding box center [666, 539] width 85 height 29
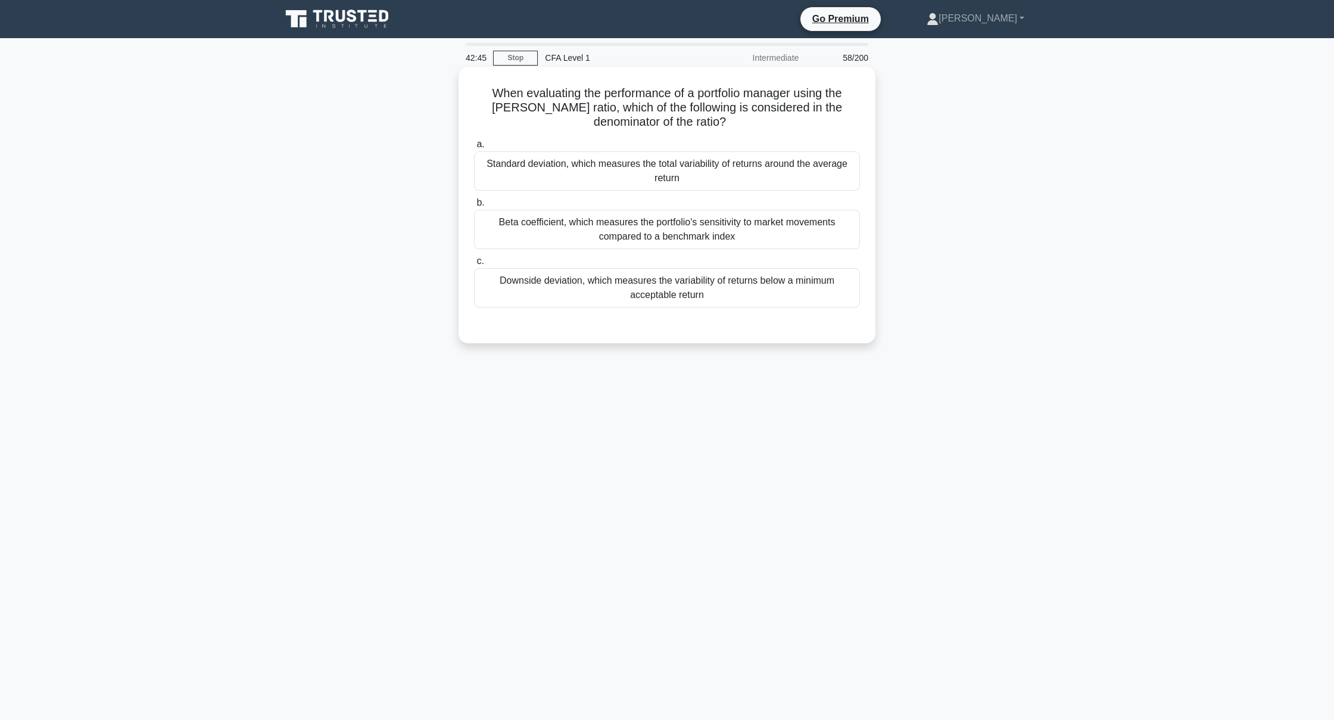
click at [732, 160] on div "Standard deviation, which measures the total variability of returns around the …" at bounding box center [667, 170] width 386 height 39
click at [474, 148] on input "a. Standard deviation, which measures the total variability of returns around t…" at bounding box center [474, 145] width 0 height 8
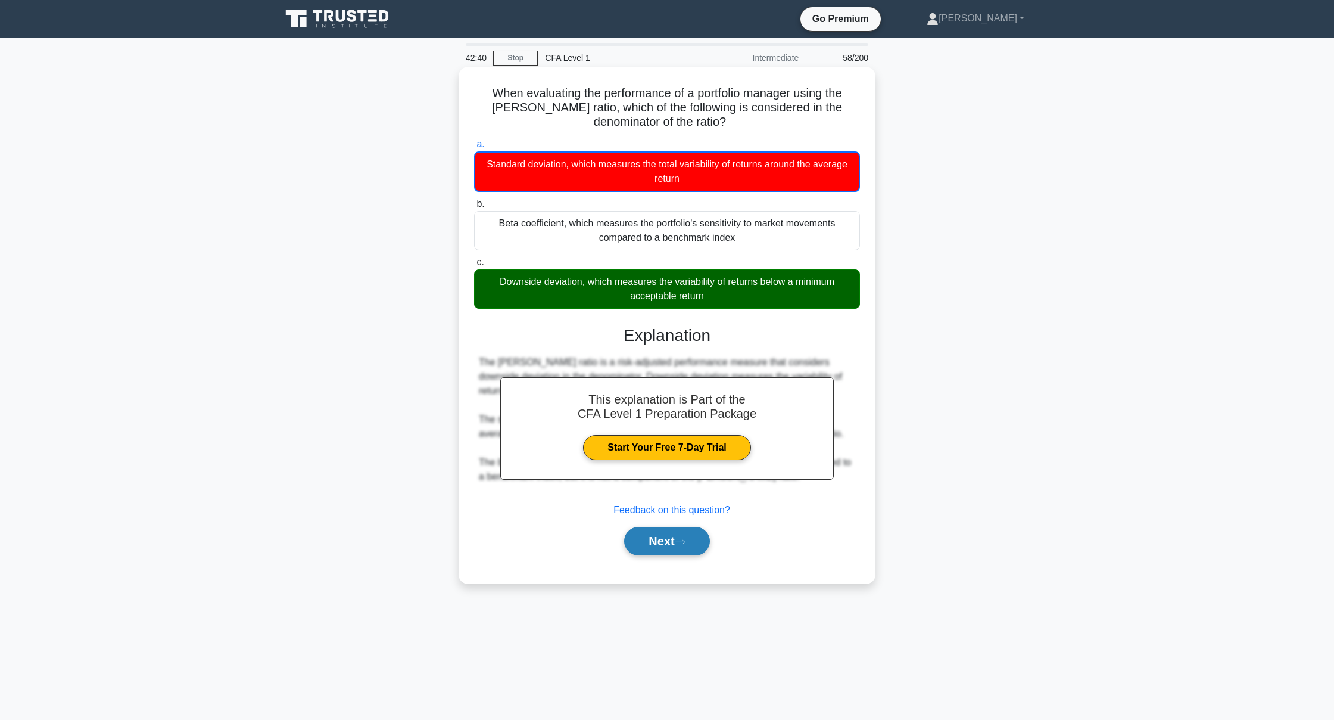
click at [683, 552] on button "Next" at bounding box center [666, 541] width 85 height 29
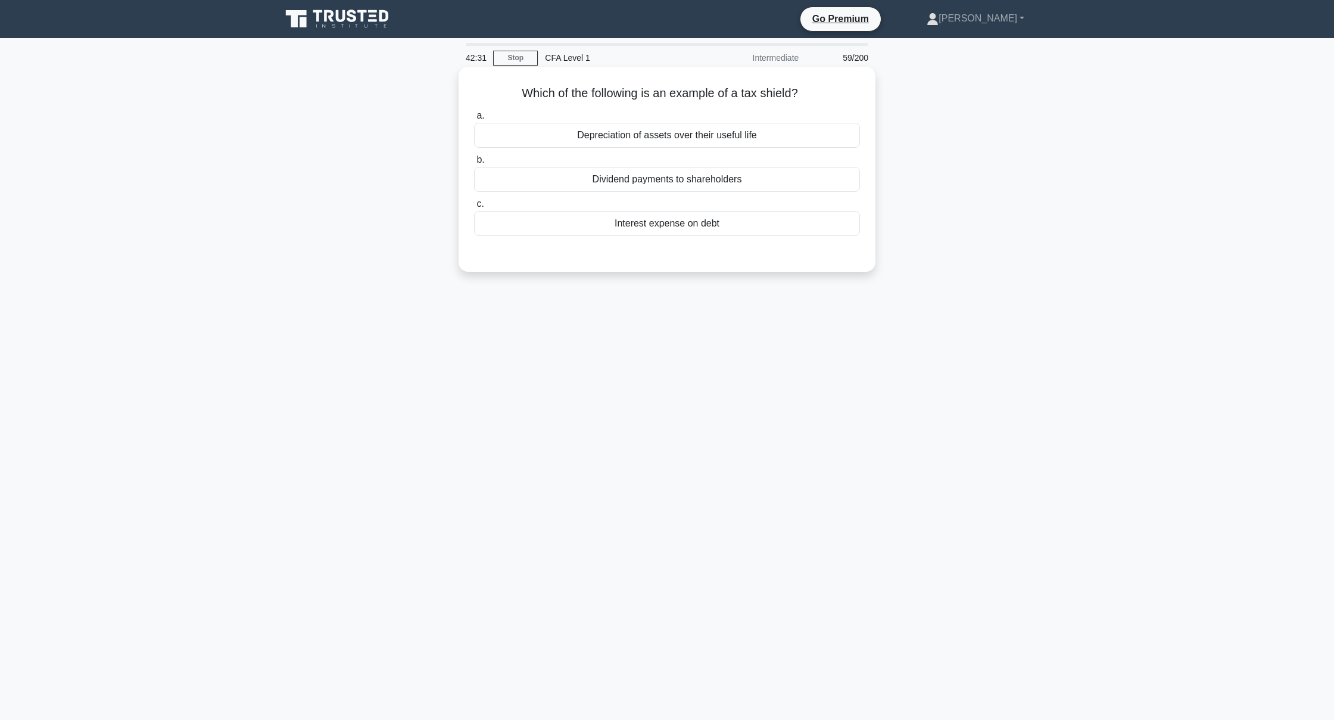
click at [704, 220] on div "Interest expense on debt" at bounding box center [667, 223] width 386 height 25
click at [474, 208] on input "c. Interest expense on debt" at bounding box center [474, 204] width 0 height 8
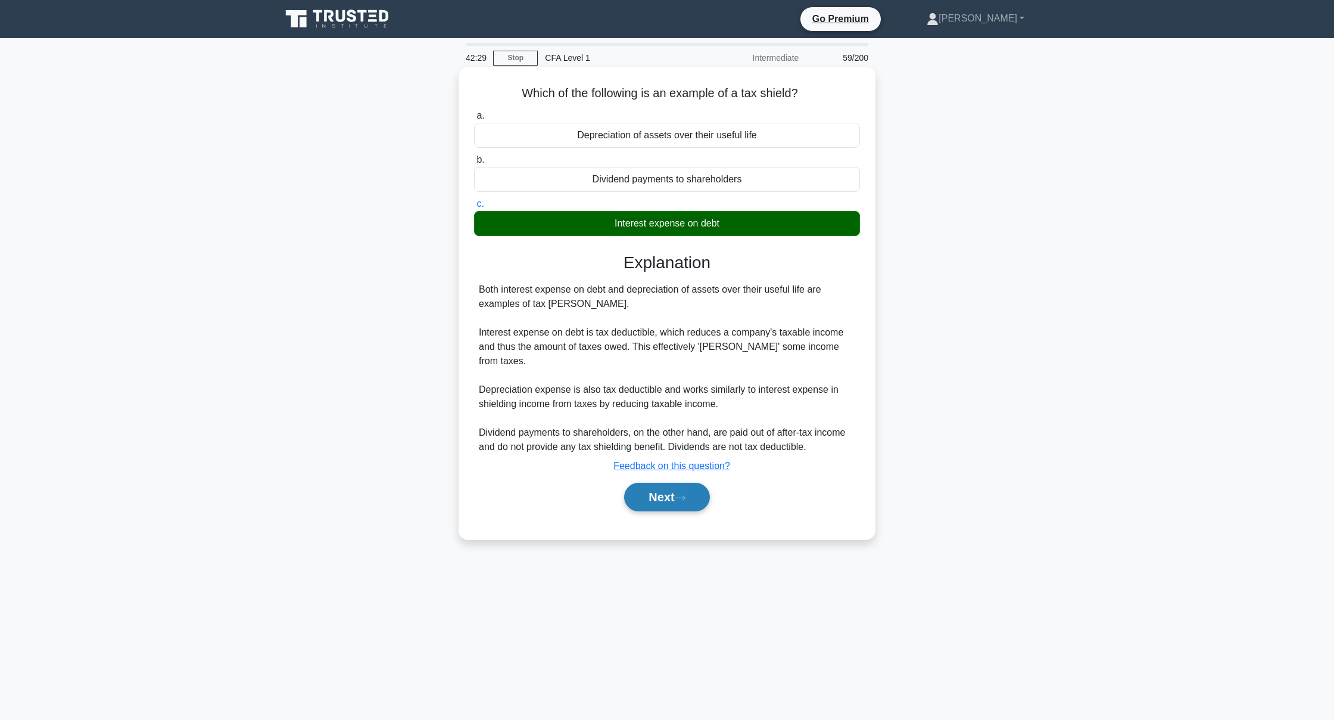
click at [684, 483] on button "Next" at bounding box center [666, 497] width 85 height 29
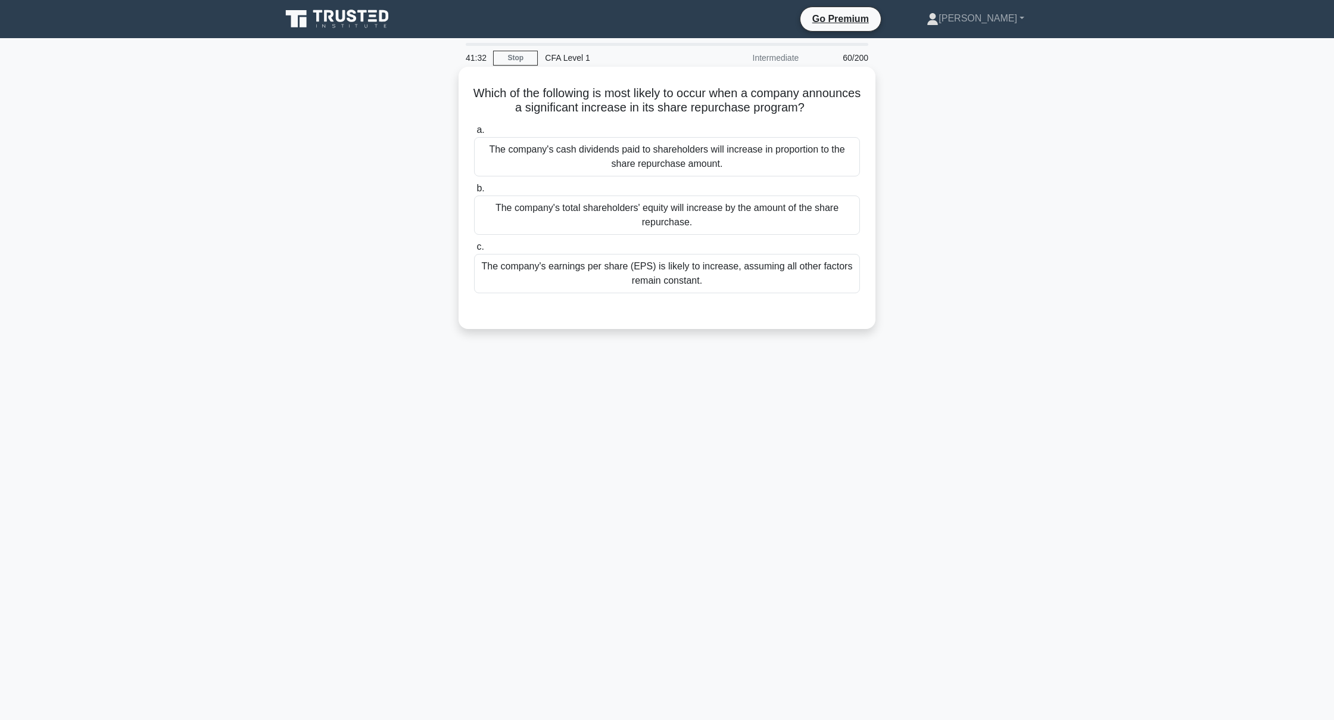
click at [624, 222] on div "The company's total shareholders' equity will increase by the amount of the sha…" at bounding box center [667, 214] width 386 height 39
click at [474, 192] on input "b. The company's total shareholders' equity will increase by the amount of the …" at bounding box center [474, 189] width 0 height 8
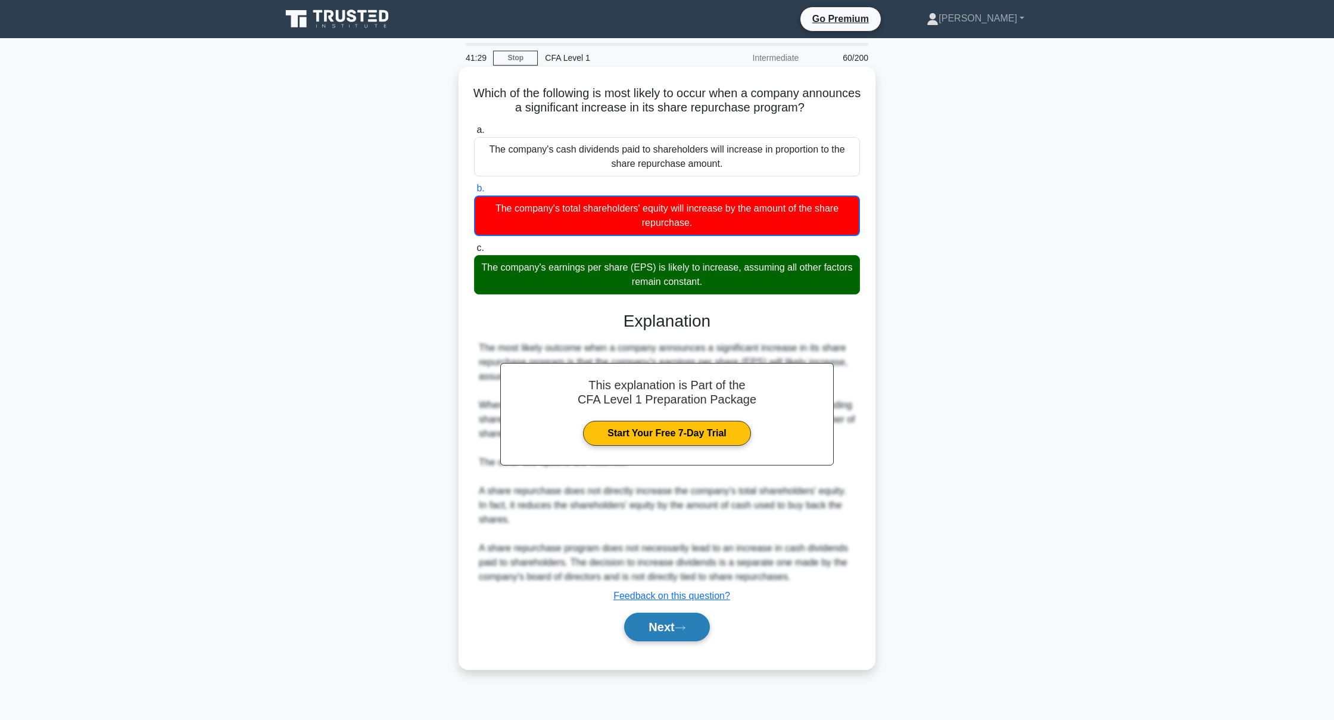
click at [643, 618] on button "Next" at bounding box center [666, 626] width 85 height 29
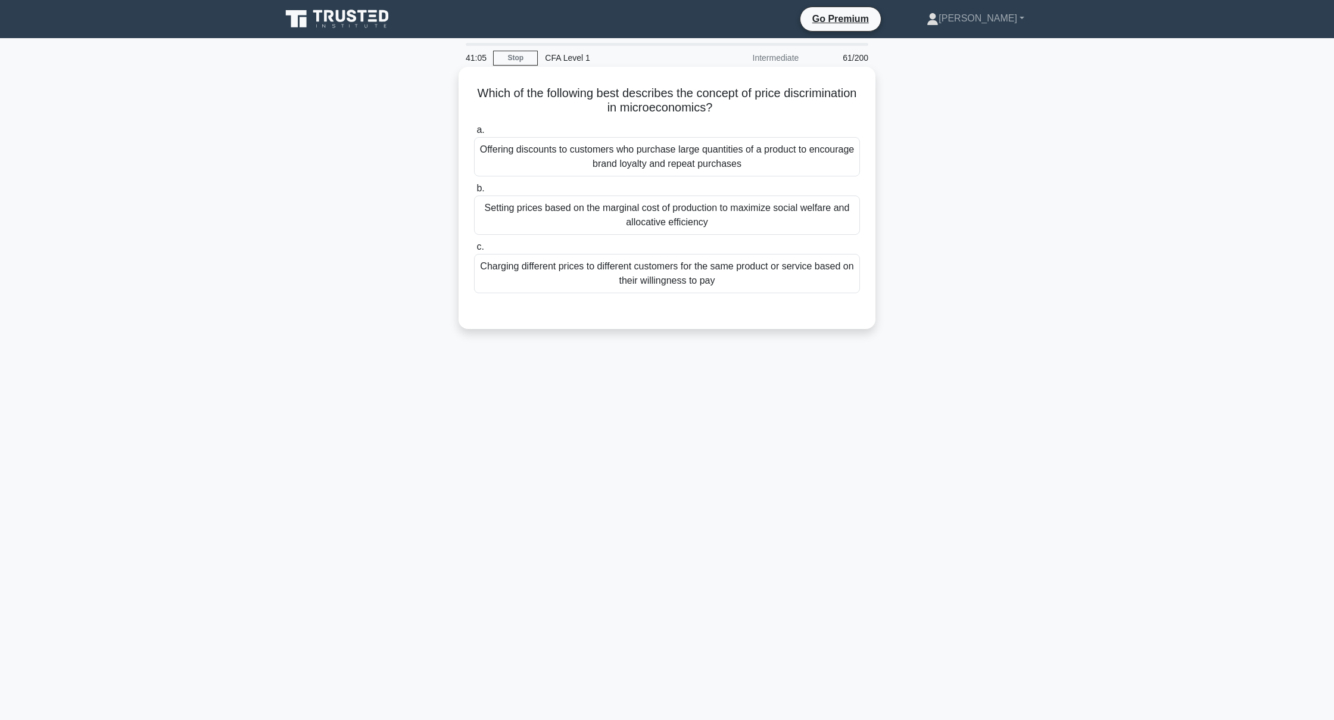
click at [533, 279] on div "Charging different prices to different customers for the same product or servic…" at bounding box center [667, 273] width 386 height 39
click at [474, 251] on input "c. Charging different prices to different customers for the same product or ser…" at bounding box center [474, 247] width 0 height 8
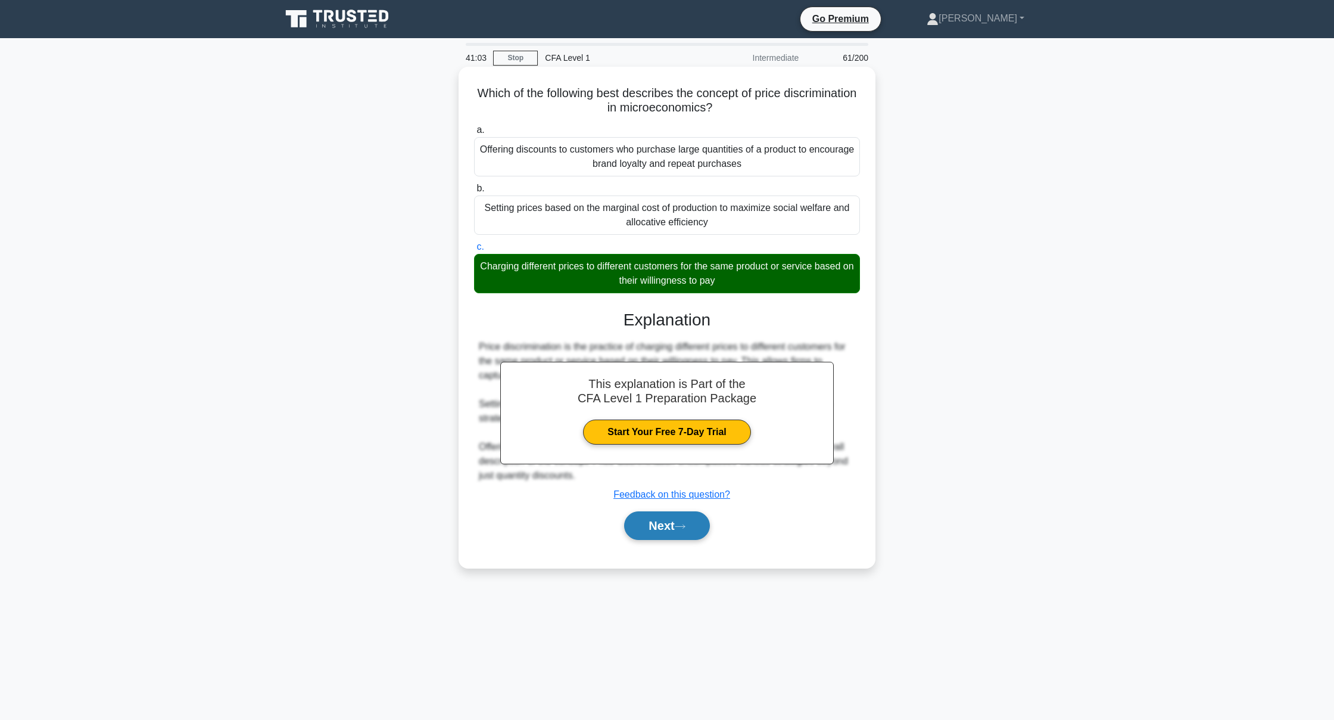
click at [679, 519] on button "Next" at bounding box center [666, 525] width 85 height 29
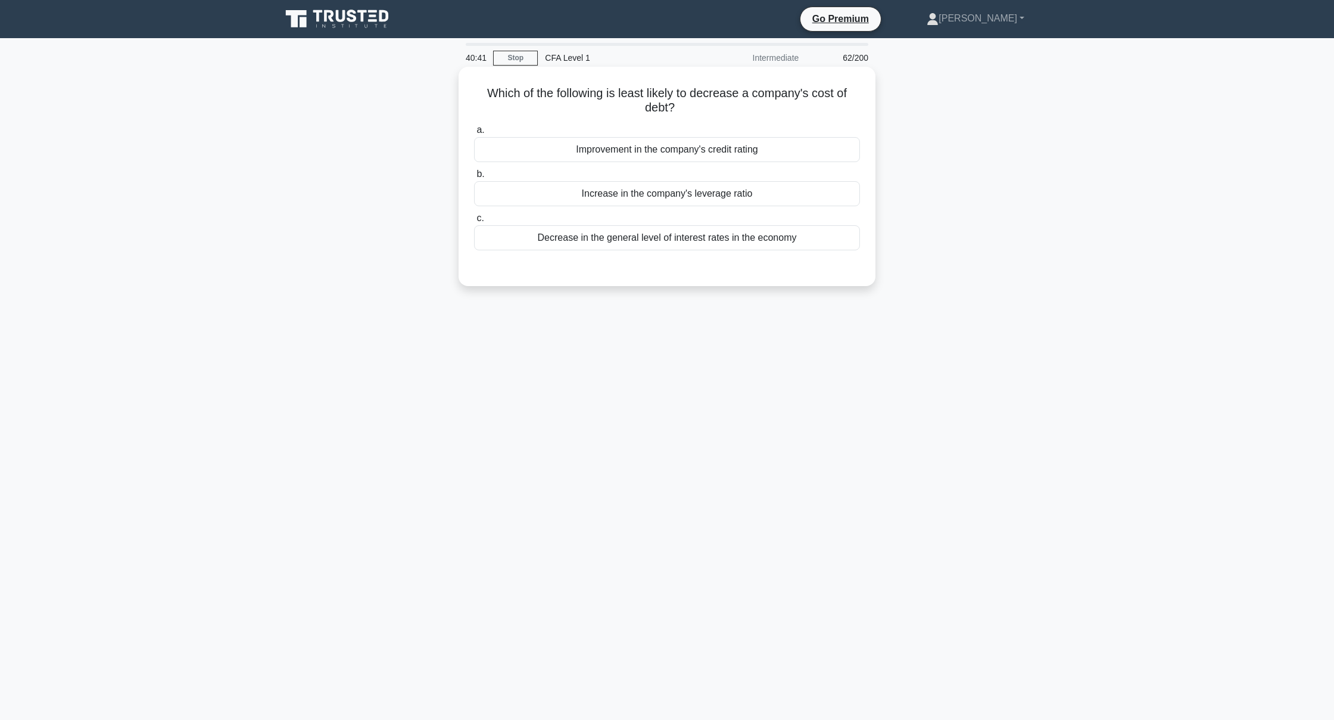
click at [686, 202] on div "Increase in the company's leverage ratio" at bounding box center [667, 193] width 386 height 25
click at [474, 178] on input "b. Increase in the company's leverage ratio" at bounding box center [474, 174] width 0 height 8
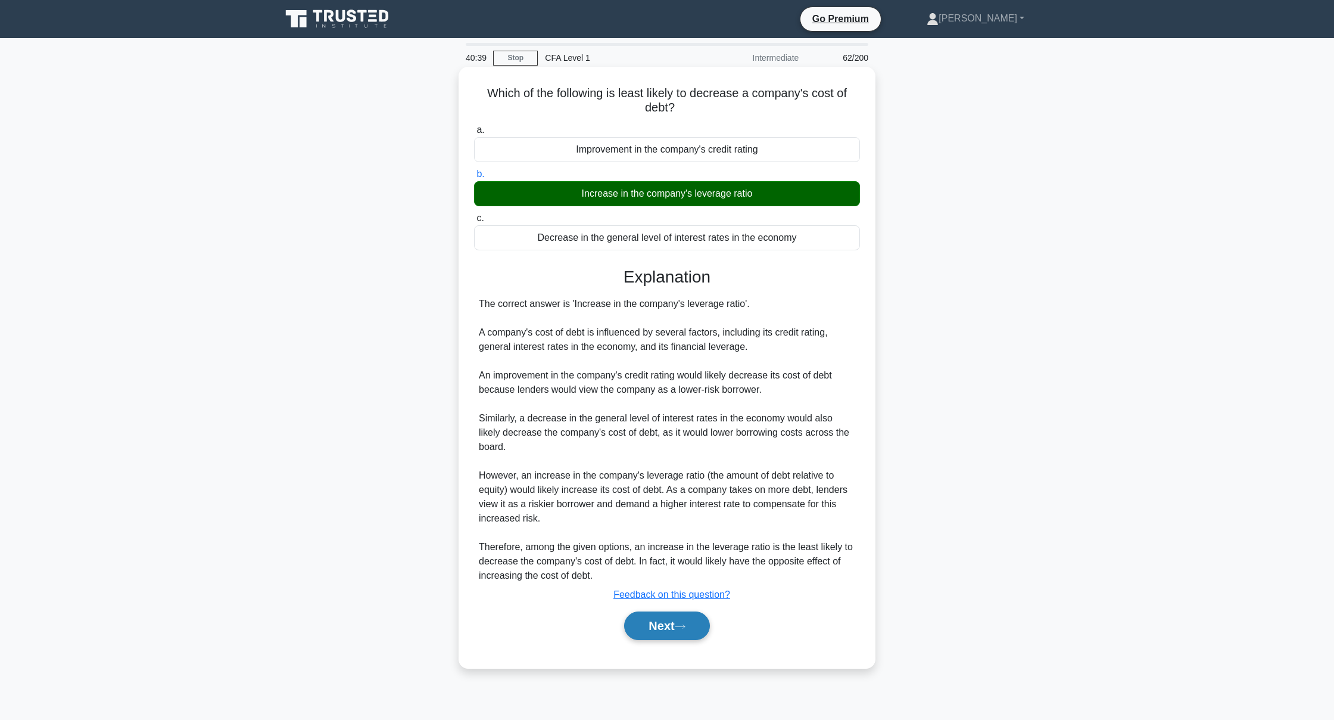
click at [687, 630] on button "Next" at bounding box center [666, 625] width 85 height 29
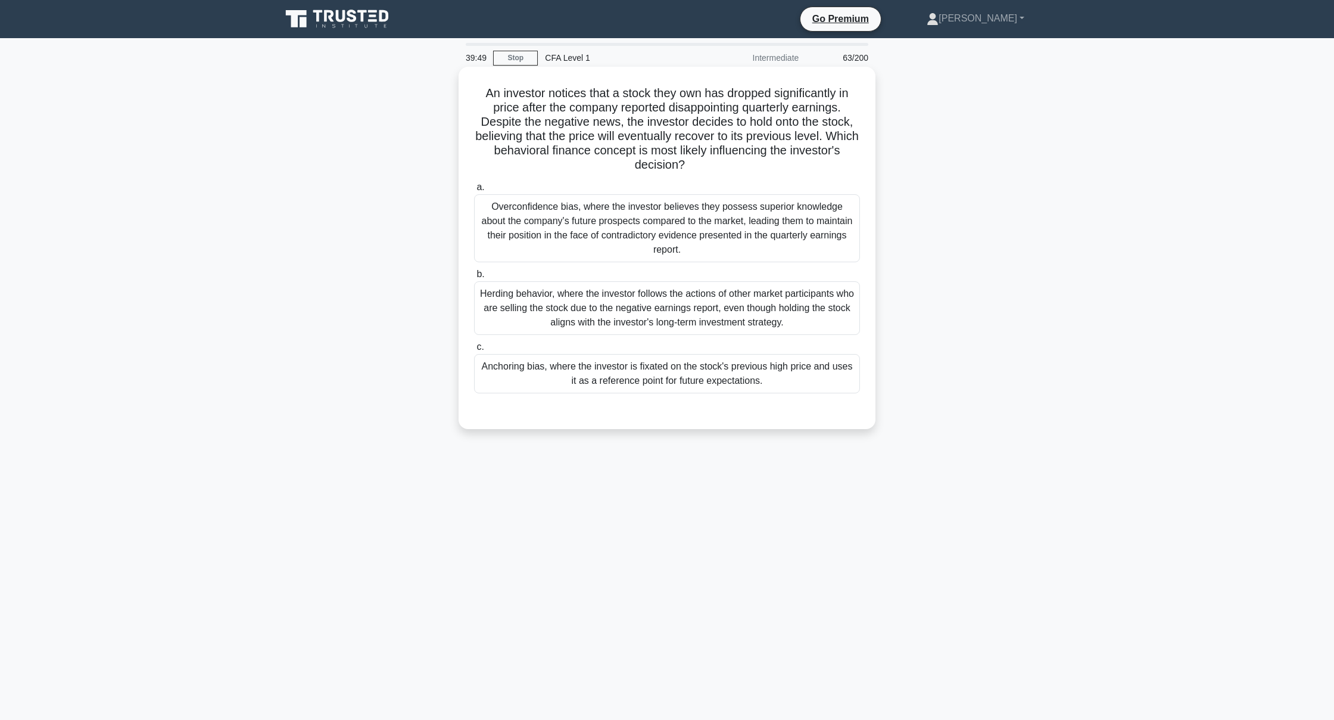
click at [742, 375] on div "Anchoring bias, where the investor is fixated on the stock's previous high pric…" at bounding box center [667, 373] width 386 height 39
click at [474, 351] on input "c. Anchoring bias, where the investor is fixated on the stock's previous high p…" at bounding box center [474, 347] width 0 height 8
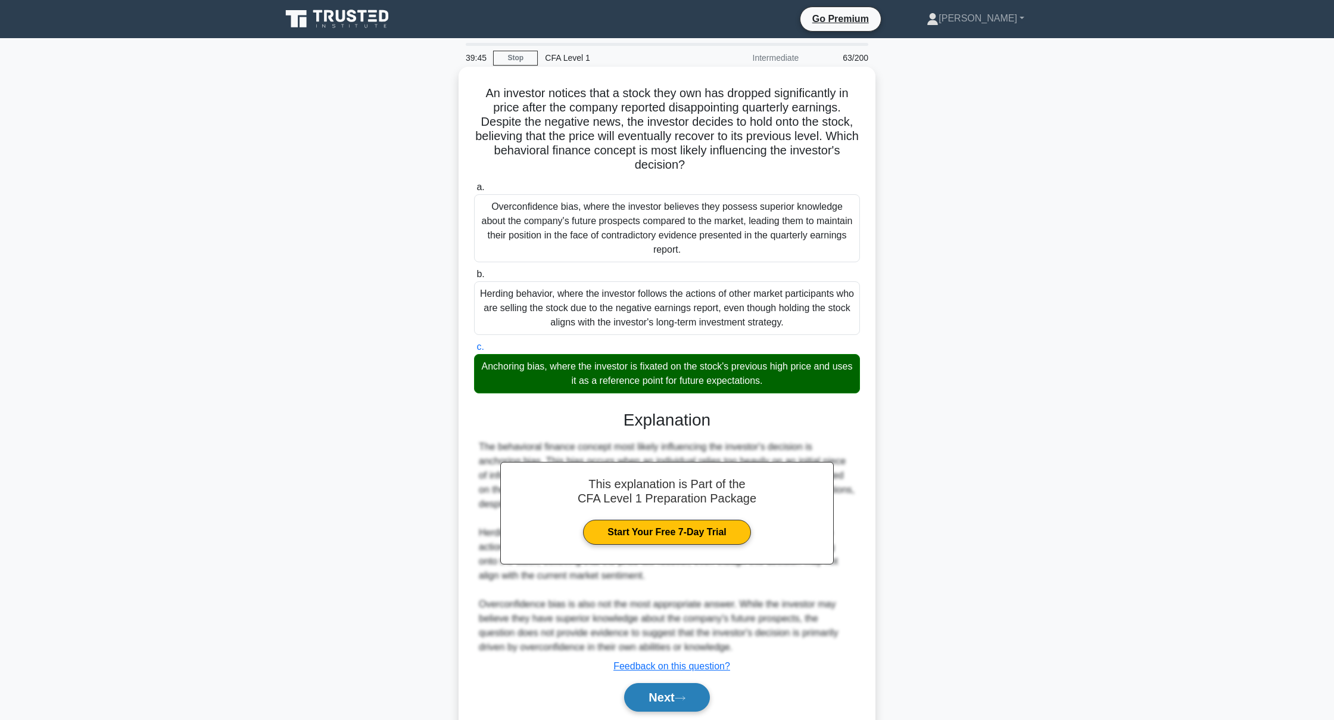
click at [653, 658] on button "Next" at bounding box center [666, 697] width 85 height 29
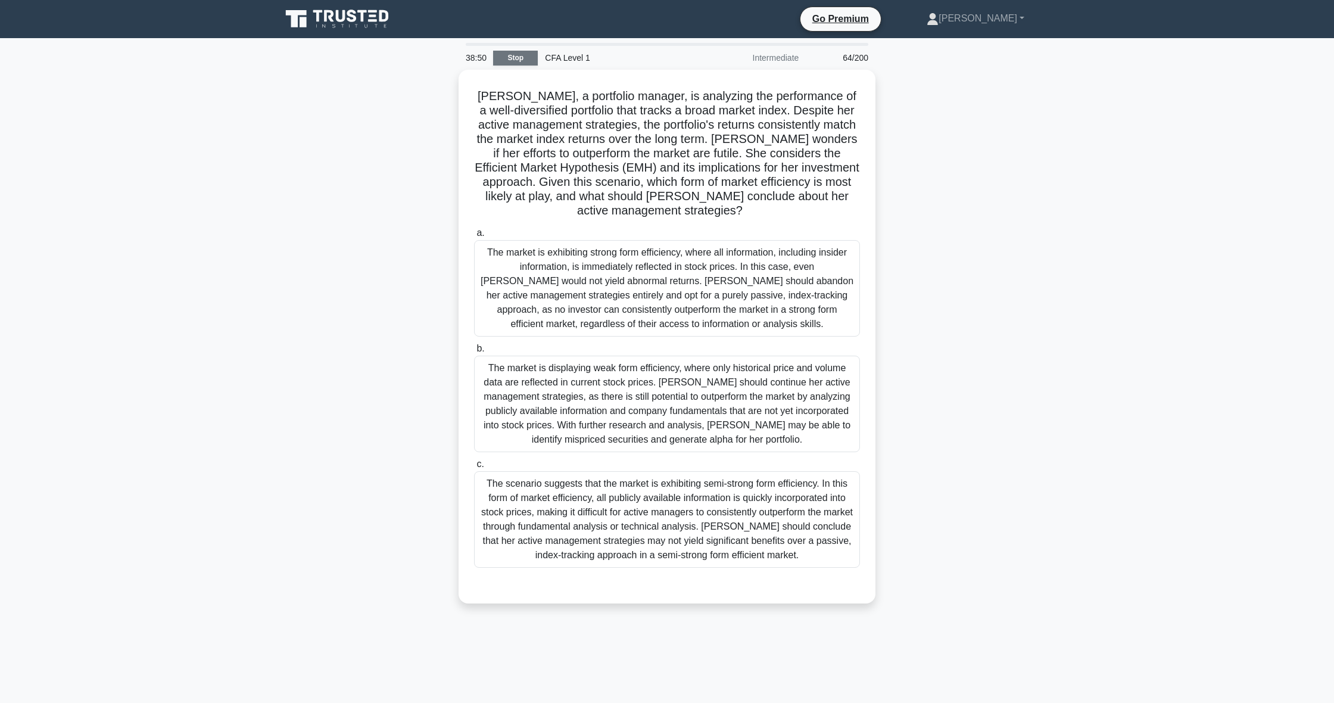
click at [533, 63] on link "Stop" at bounding box center [515, 58] width 45 height 15
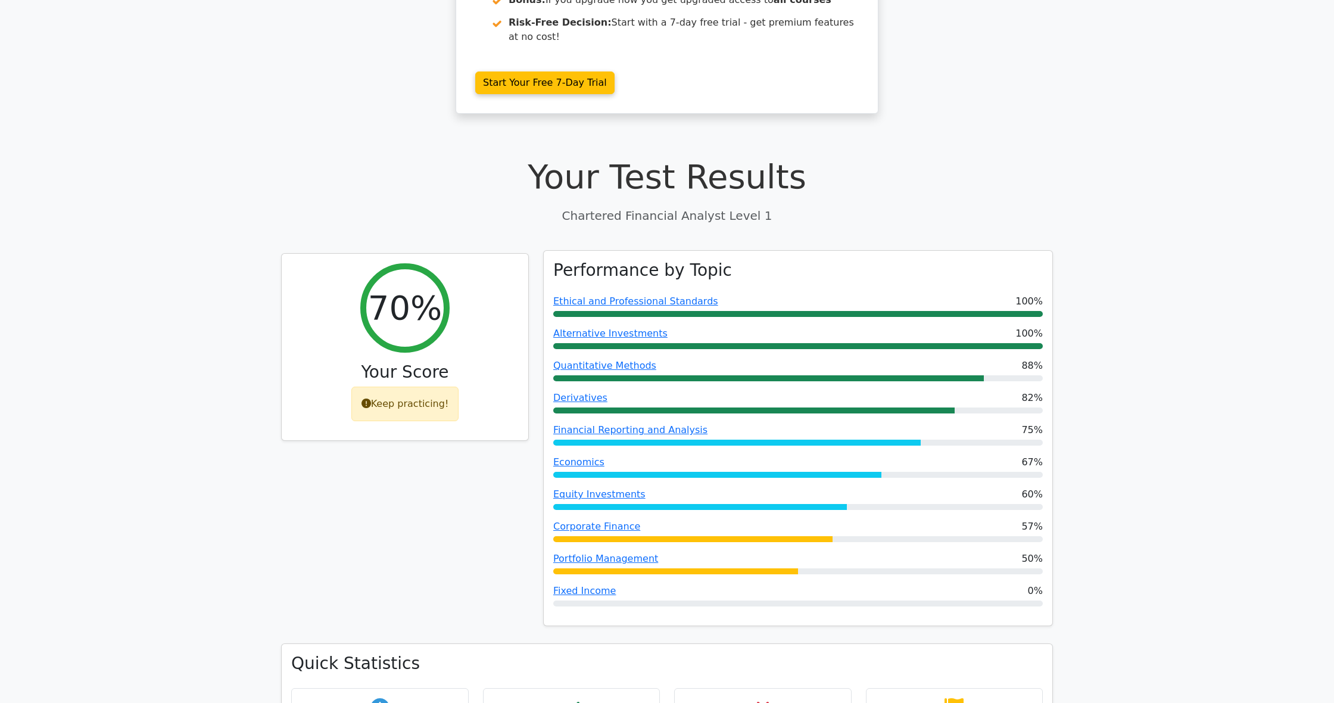
scroll to position [245, 0]
